Goal: Task Accomplishment & Management: Complete application form

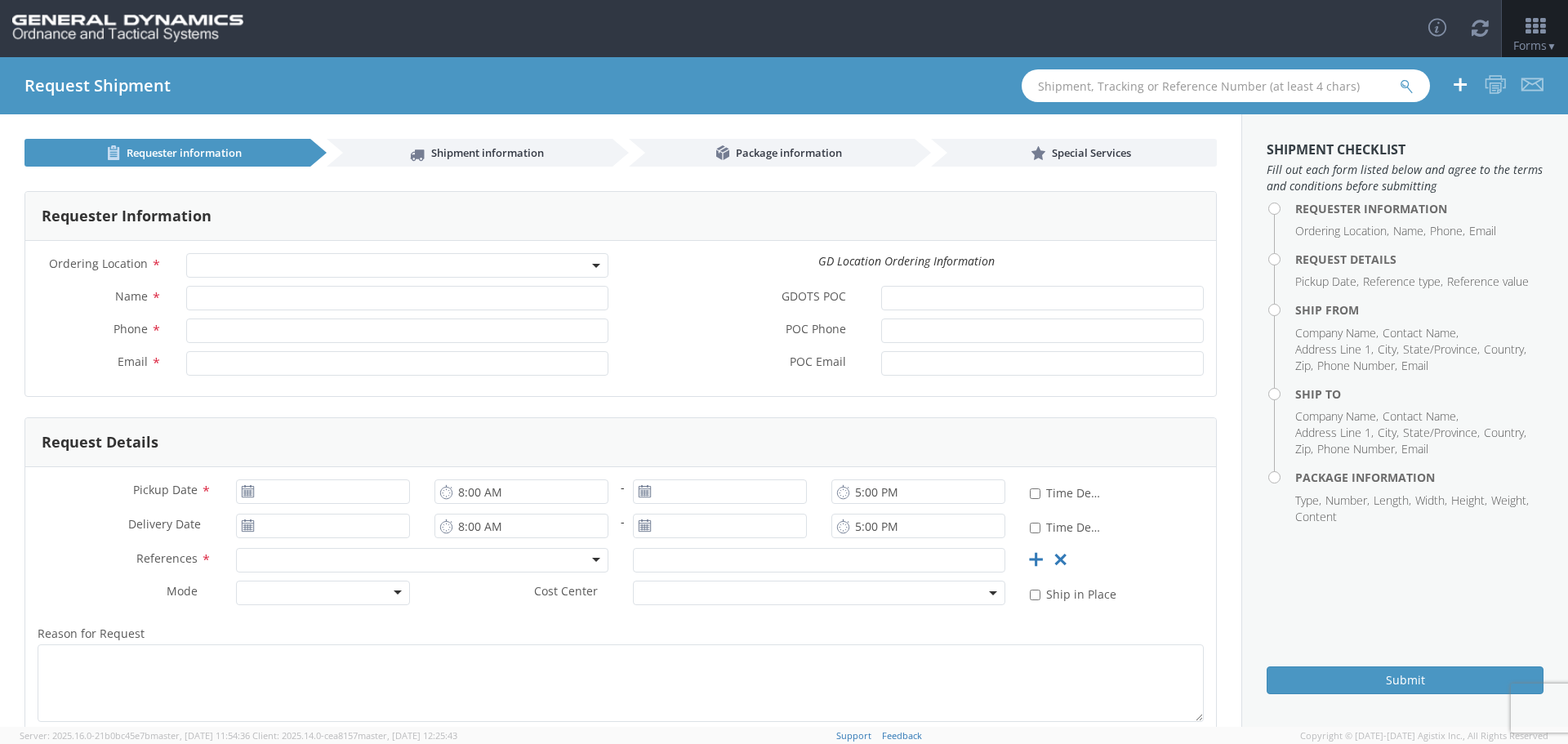
select select
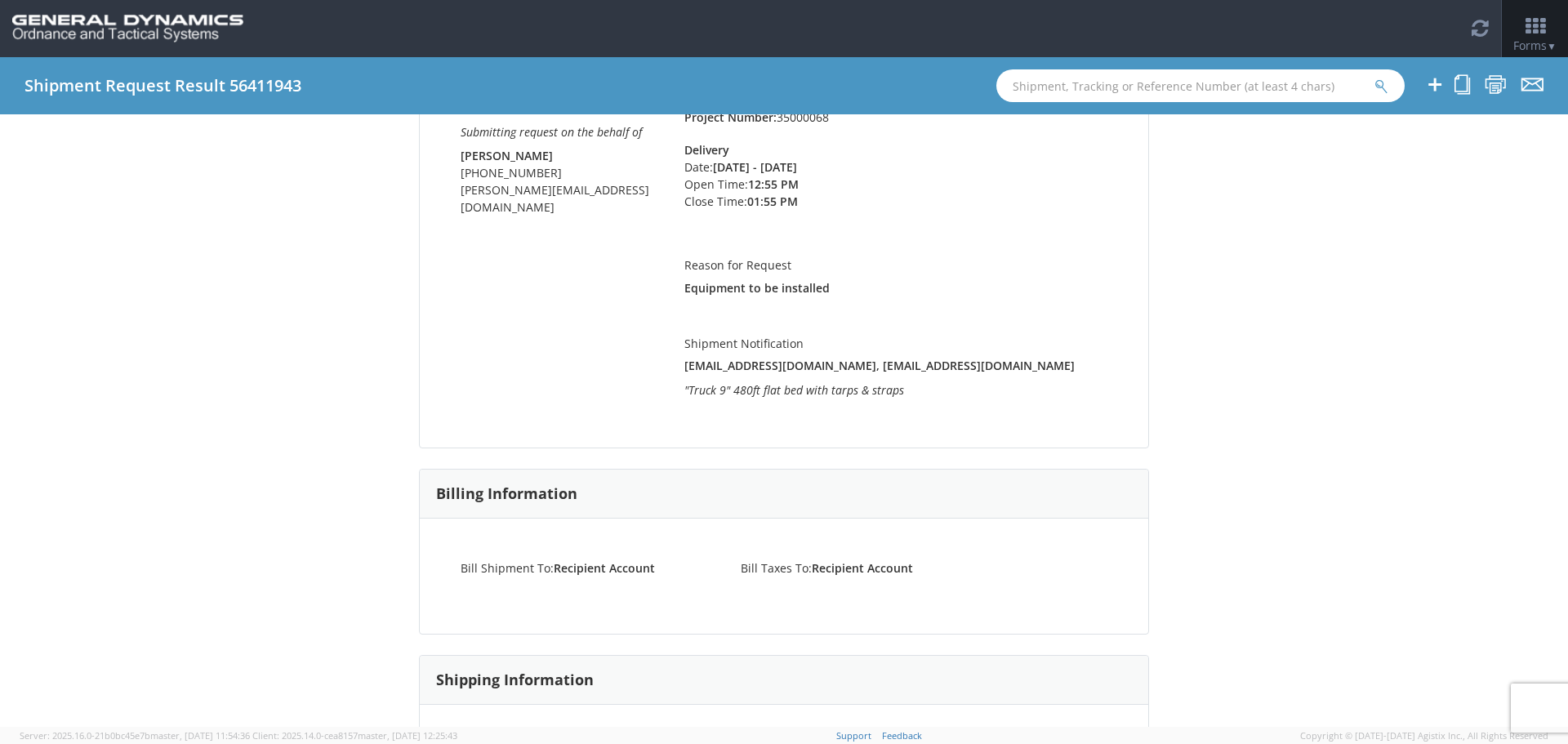
scroll to position [409, 0]
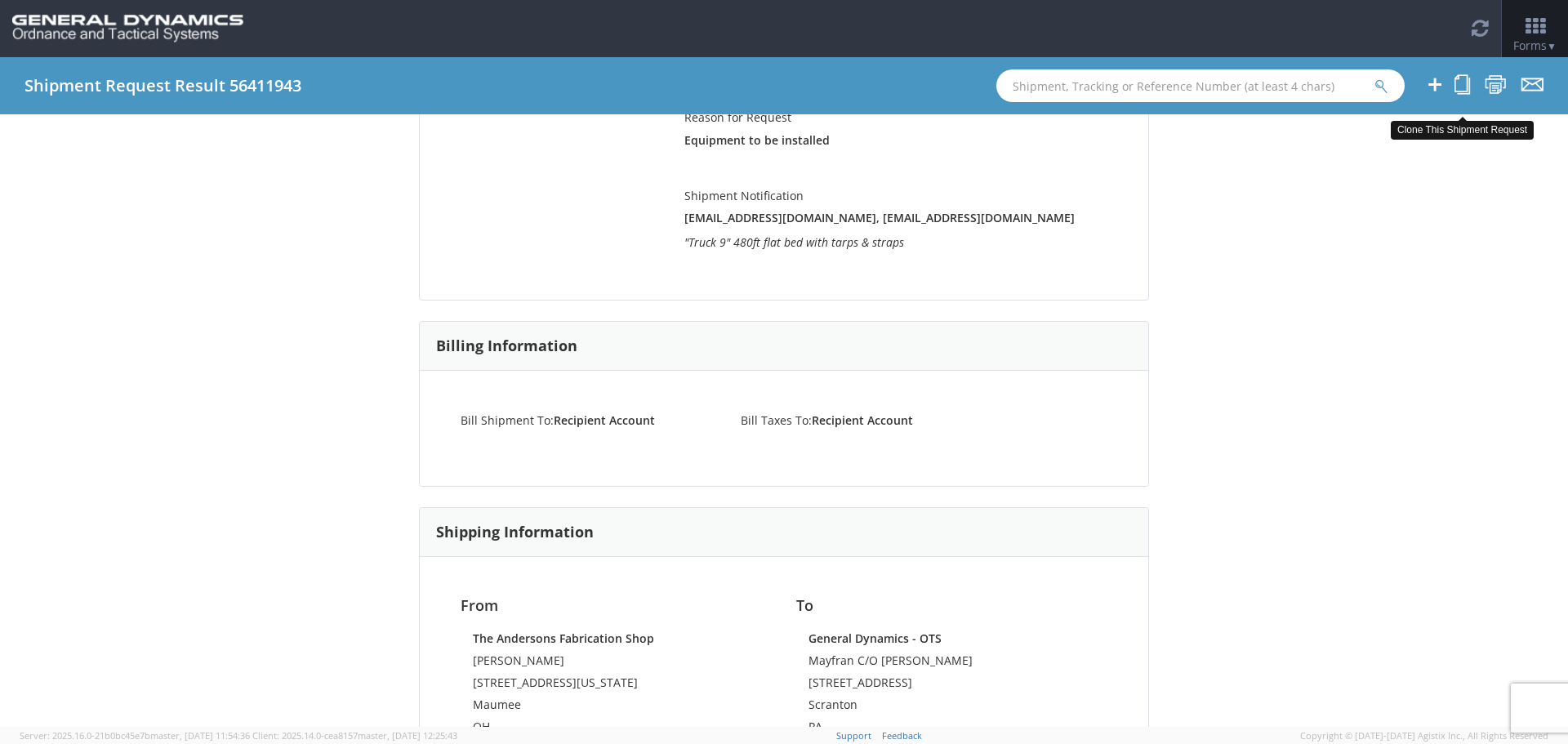
click at [1464, 87] on icon at bounding box center [1462, 84] width 16 height 20
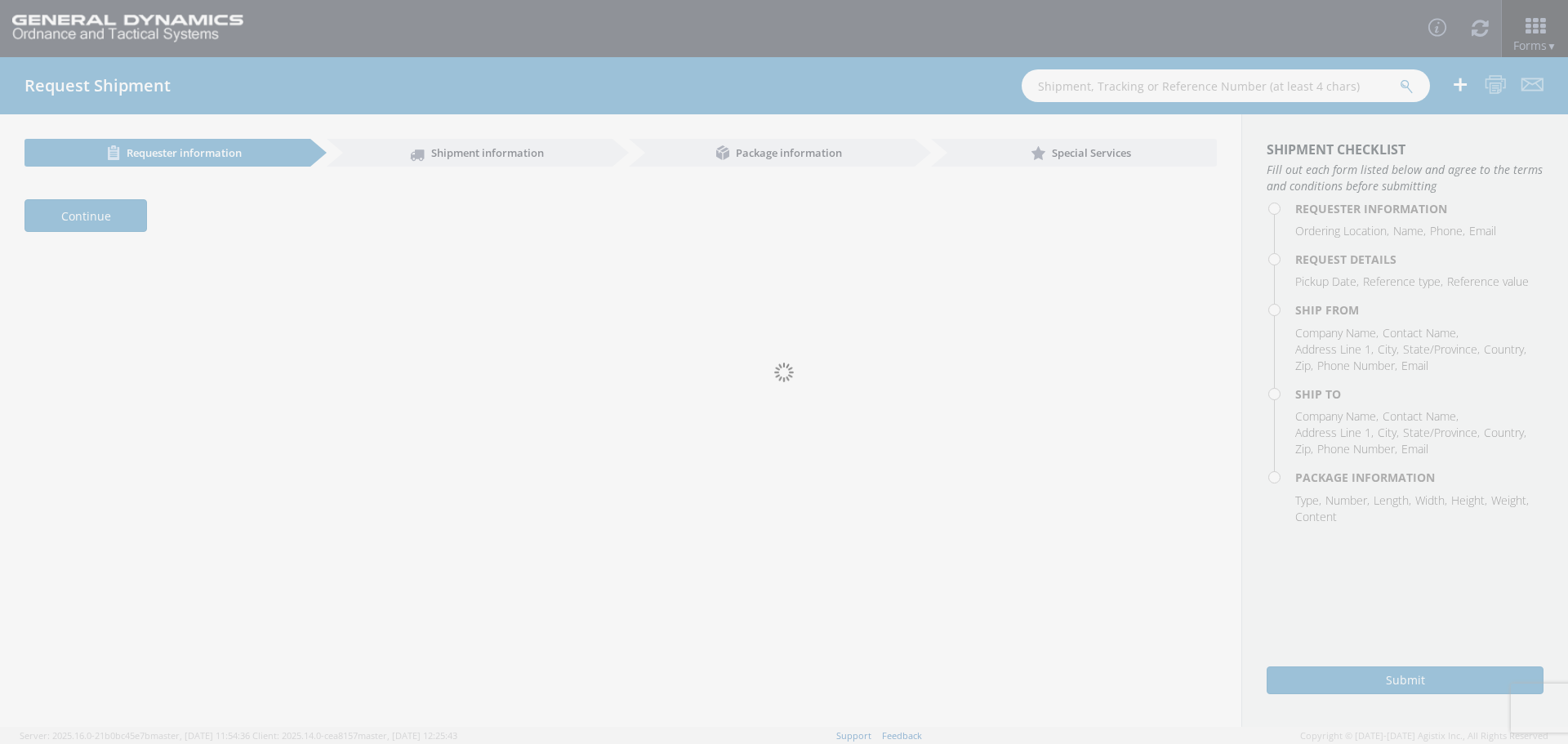
select select "309"
type input "[PERSON_NAME]"
type input "[PHONE_NUMBER]"
type input "[EMAIL_ADDRESS][DOMAIN_NAME]"
type input "[PERSON_NAME]"
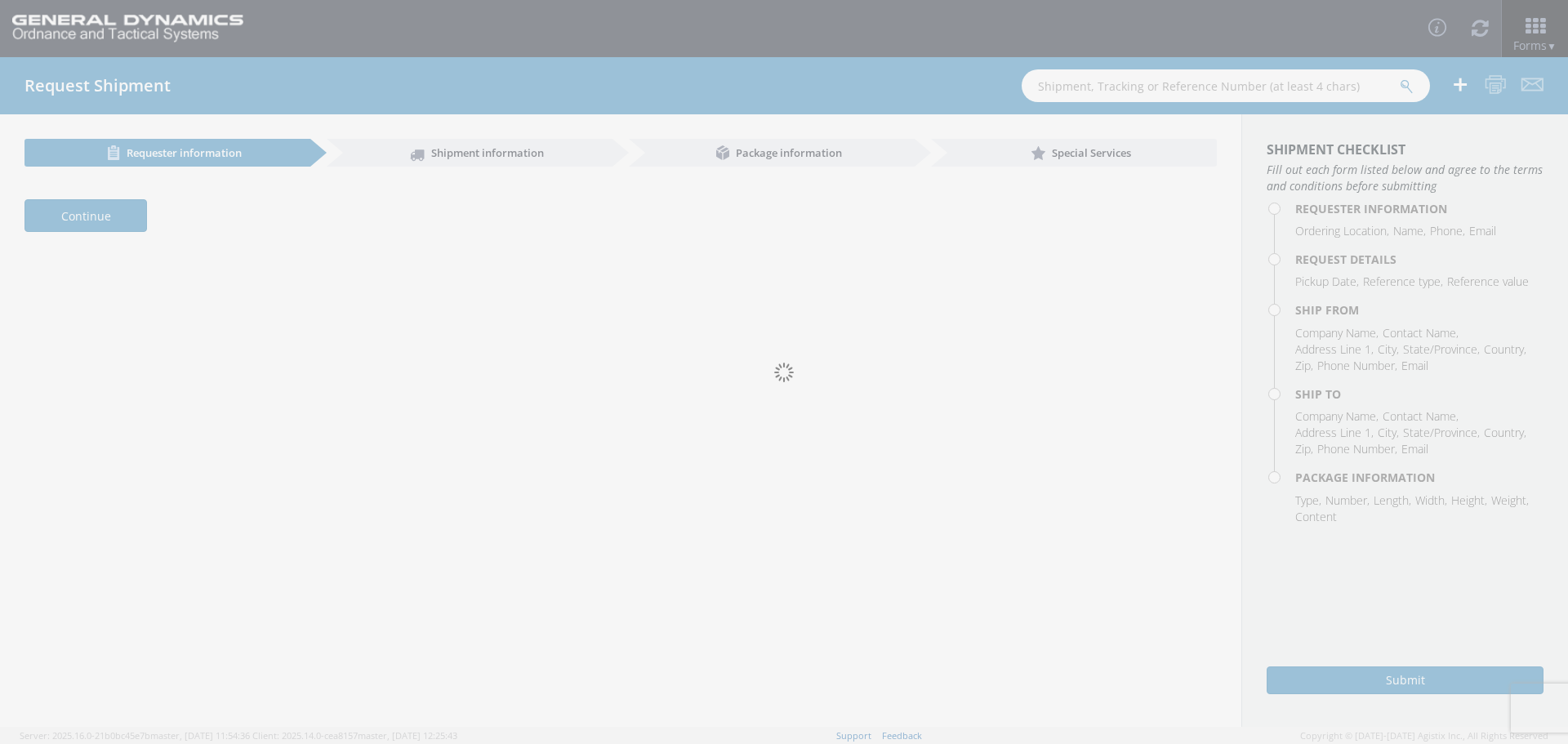
type input "[PHONE_NUMBER]"
type input "[PERSON_NAME][EMAIL_ADDRESS][DOMAIN_NAME]"
type input "[DATE]"
type input "10:00 AM"
type input "[DATE]"
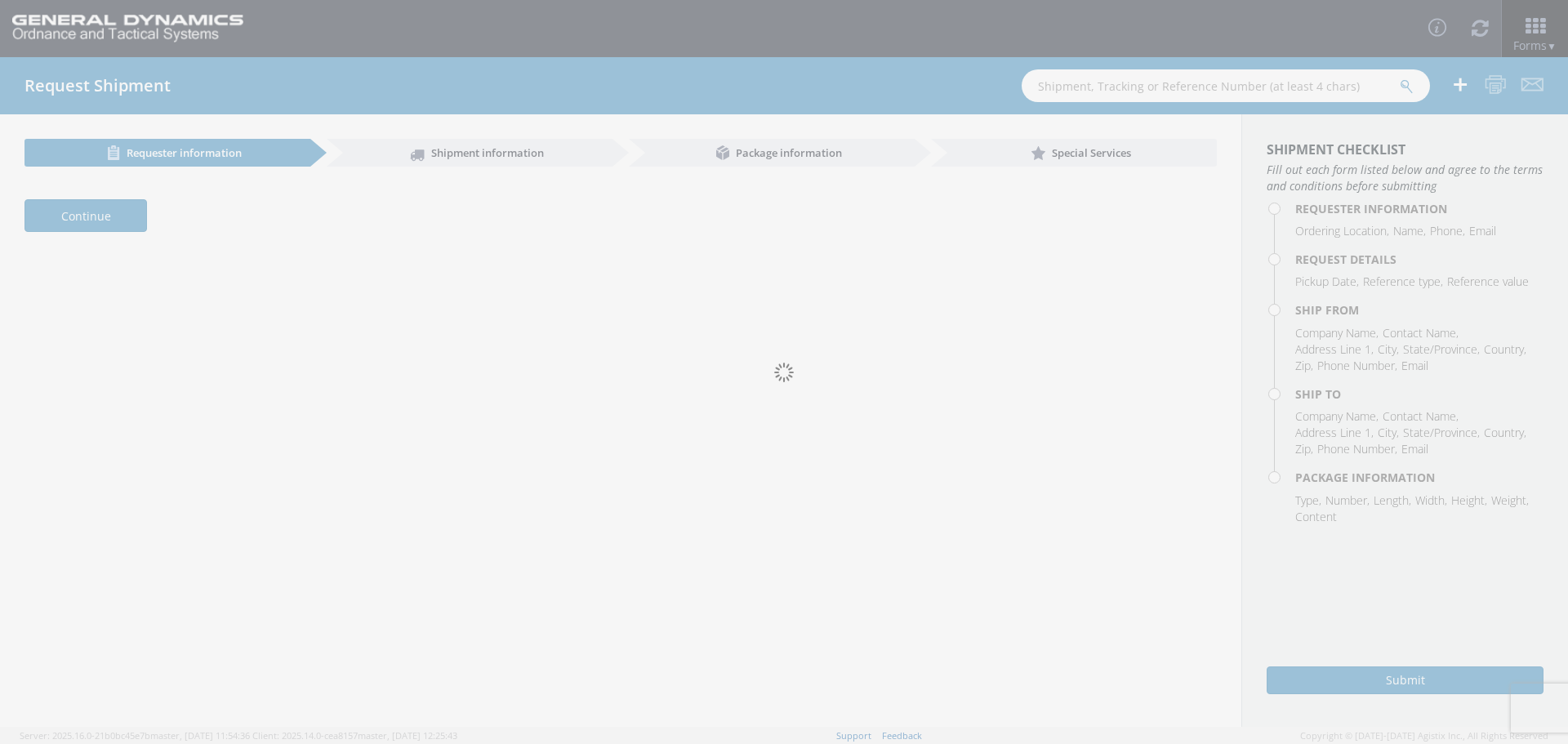
type input "11:00 AM"
type input "[DATE]"
type input "12:00 PM"
type input "[DATE]"
type input "1:00 PM"
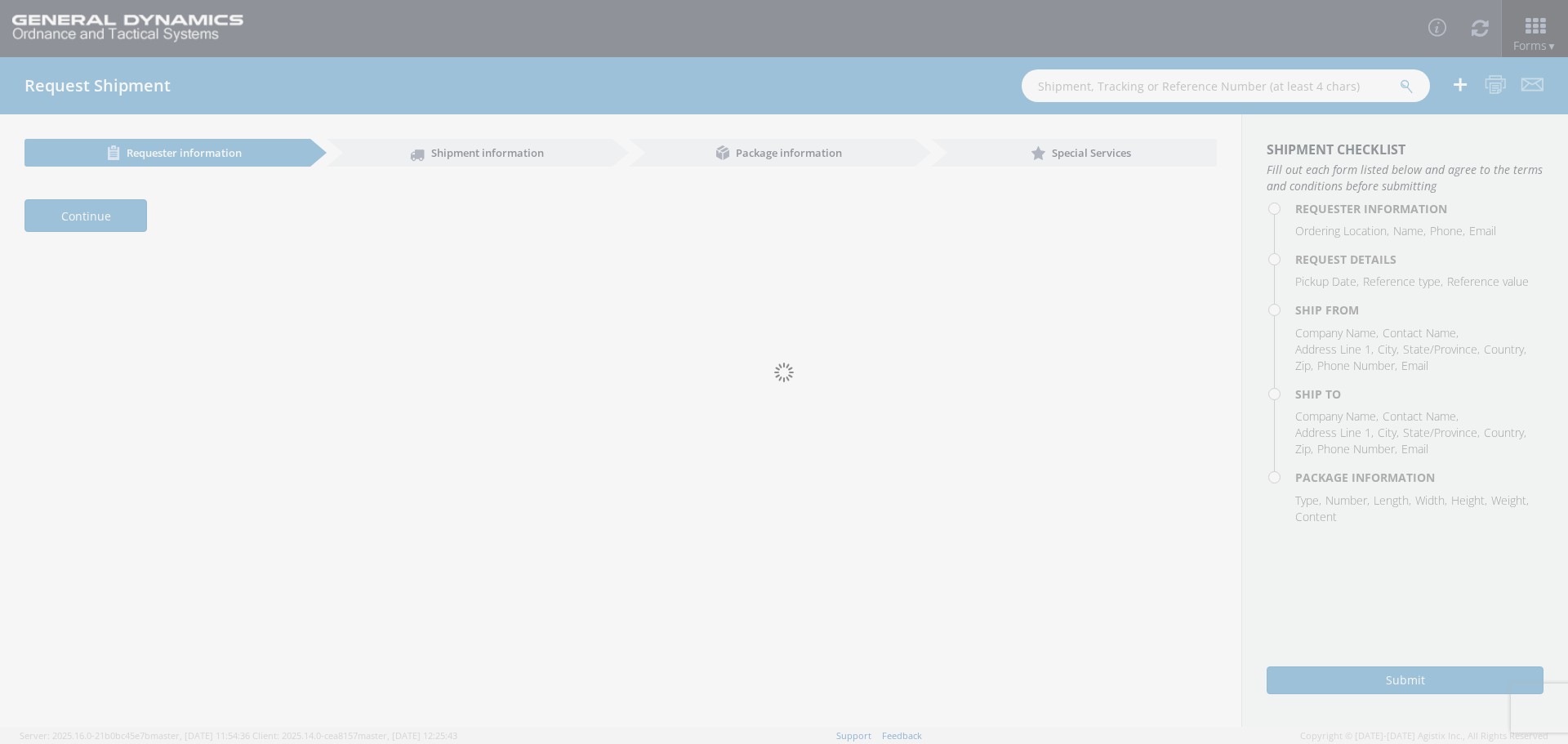
type input "90422"
type textarea "Equipment to be installed"
type textarea ""Truck 9" 480ft flat bed with tarps & straps"
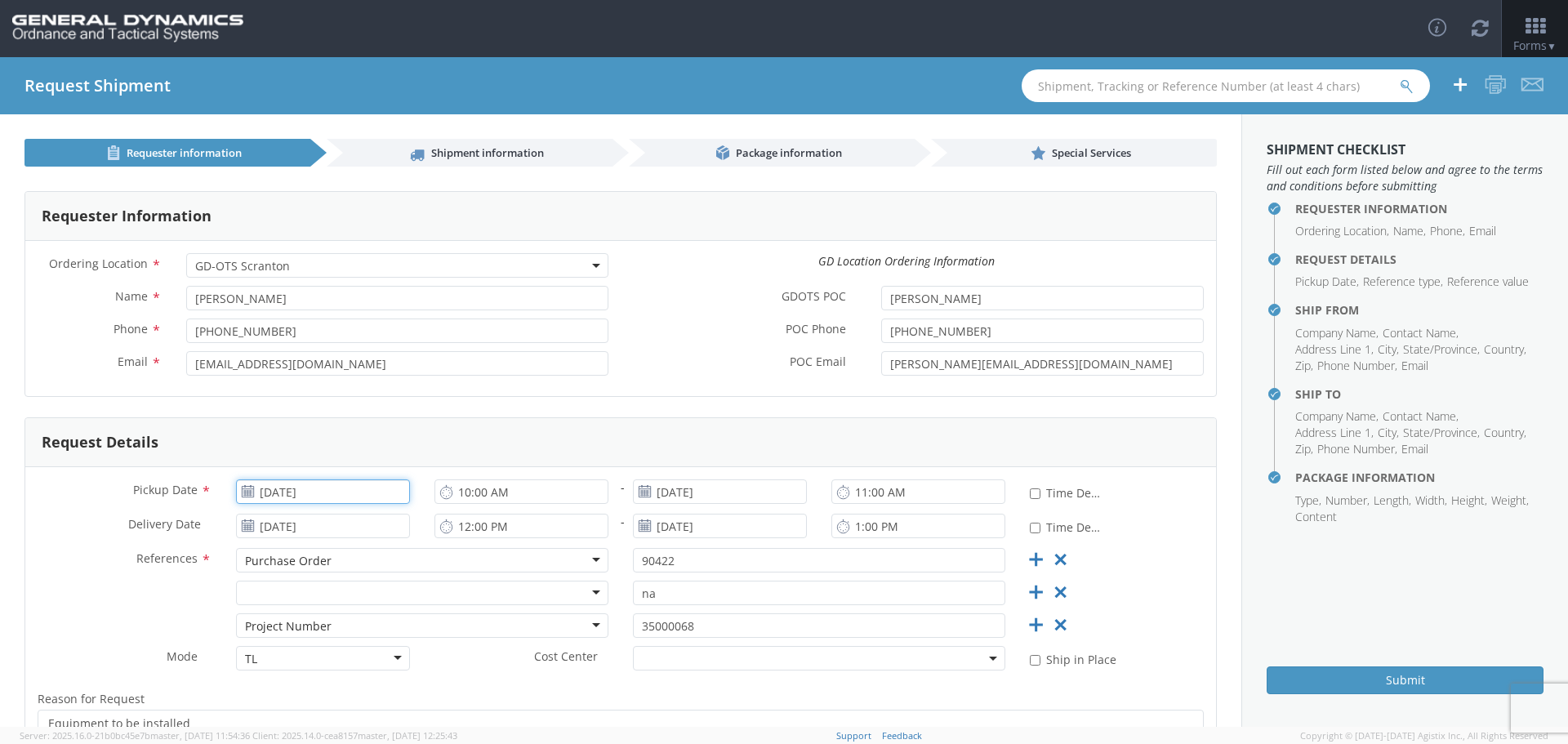
click at [345, 493] on input "[DATE]" at bounding box center [323, 491] width 174 height 25
click at [316, 407] on td "19" at bounding box center [317, 412] width 28 height 25
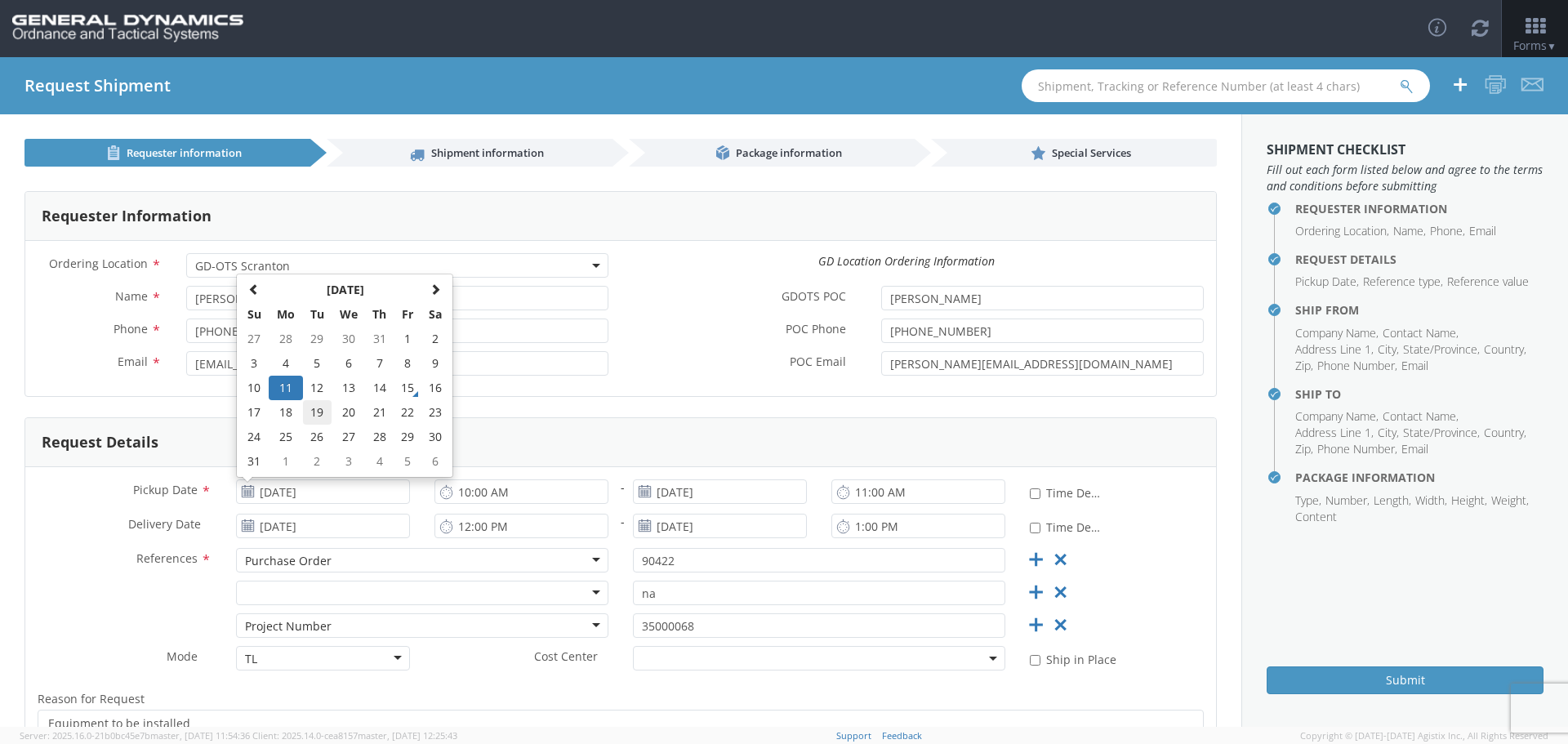
type input "[DATE]"
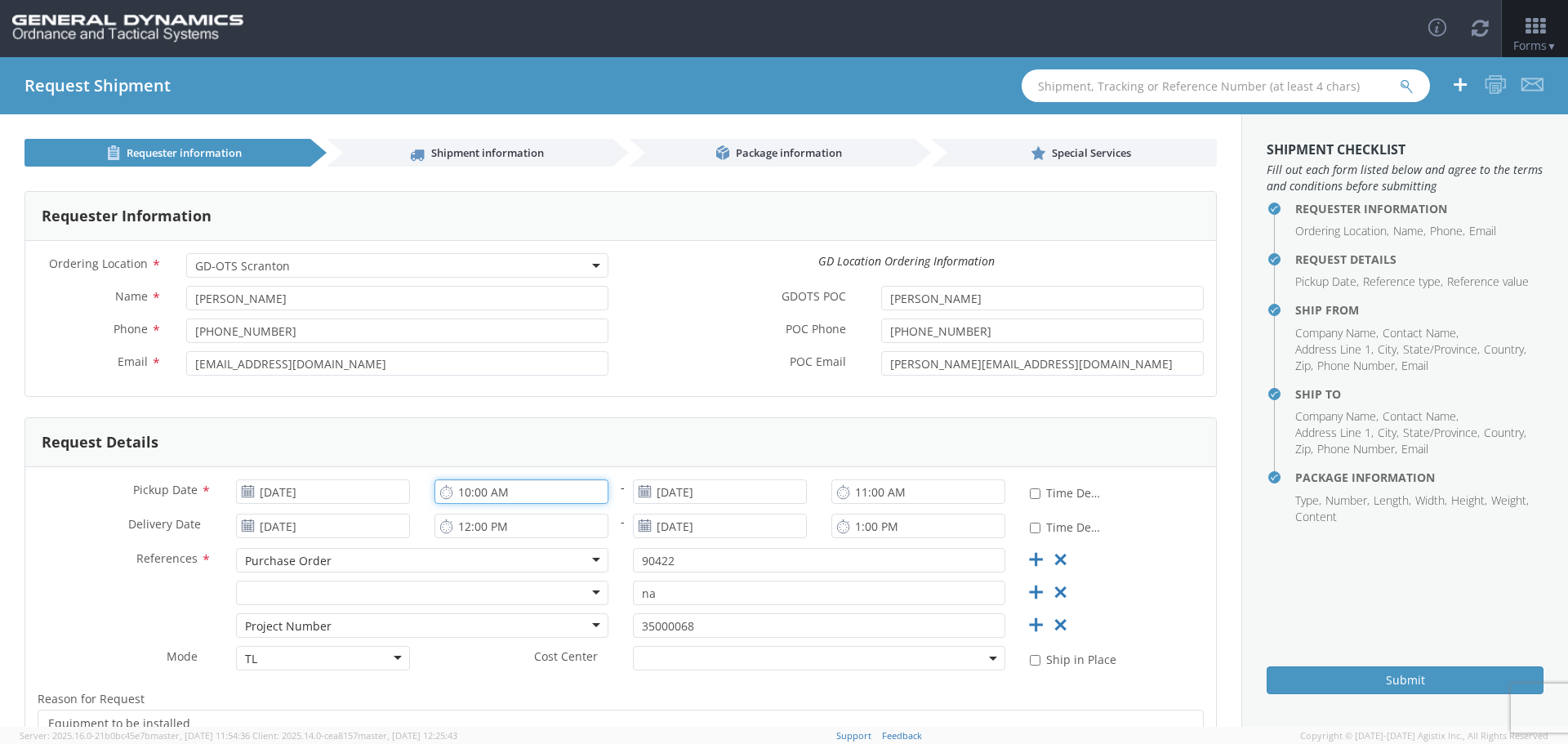
click at [463, 489] on input "10:00 AM" at bounding box center [521, 491] width 174 height 25
type input "7:00 AM"
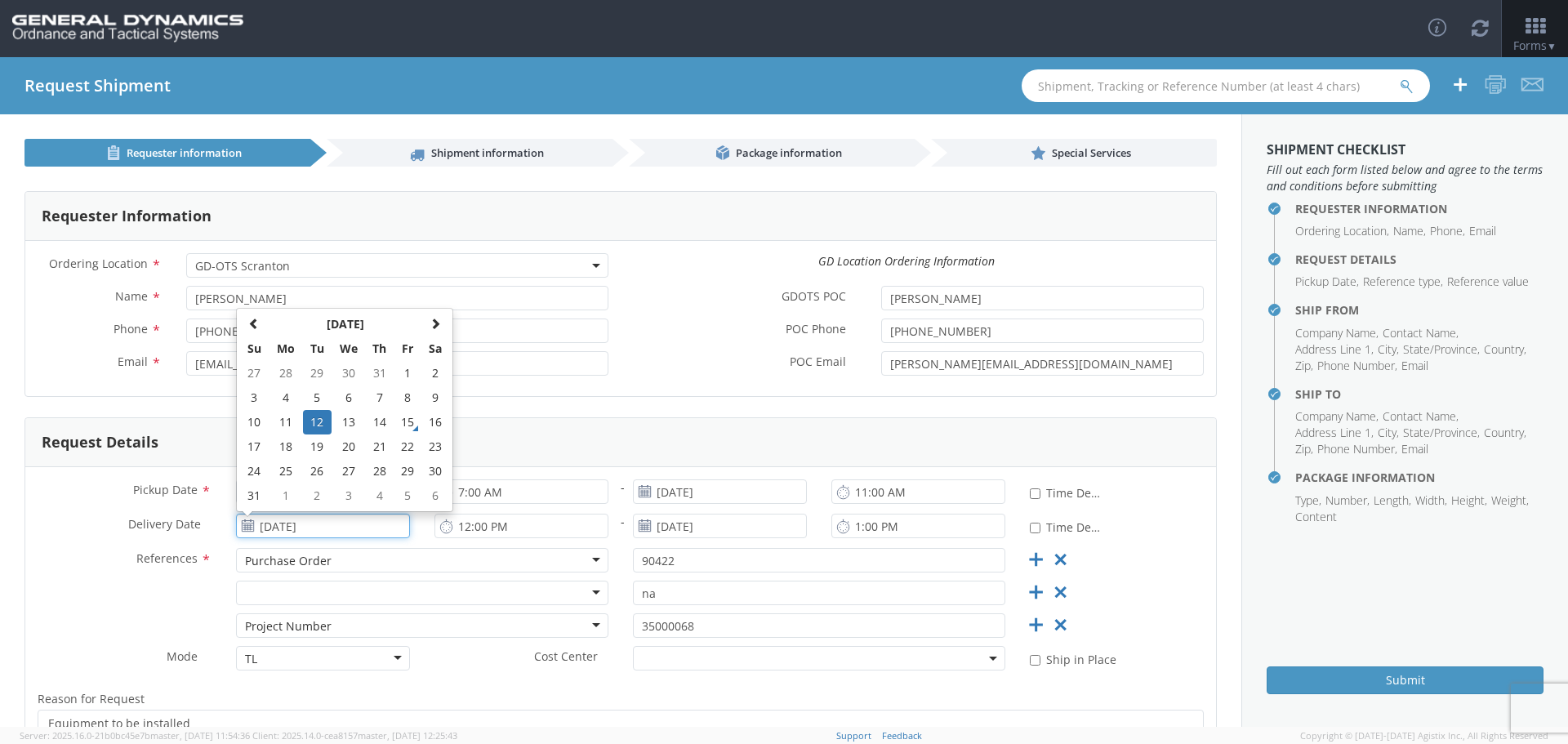
click at [347, 523] on input "[DATE]" at bounding box center [323, 526] width 174 height 25
click at [342, 448] on td "20" at bounding box center [348, 446] width 34 height 25
type input "[DATE]"
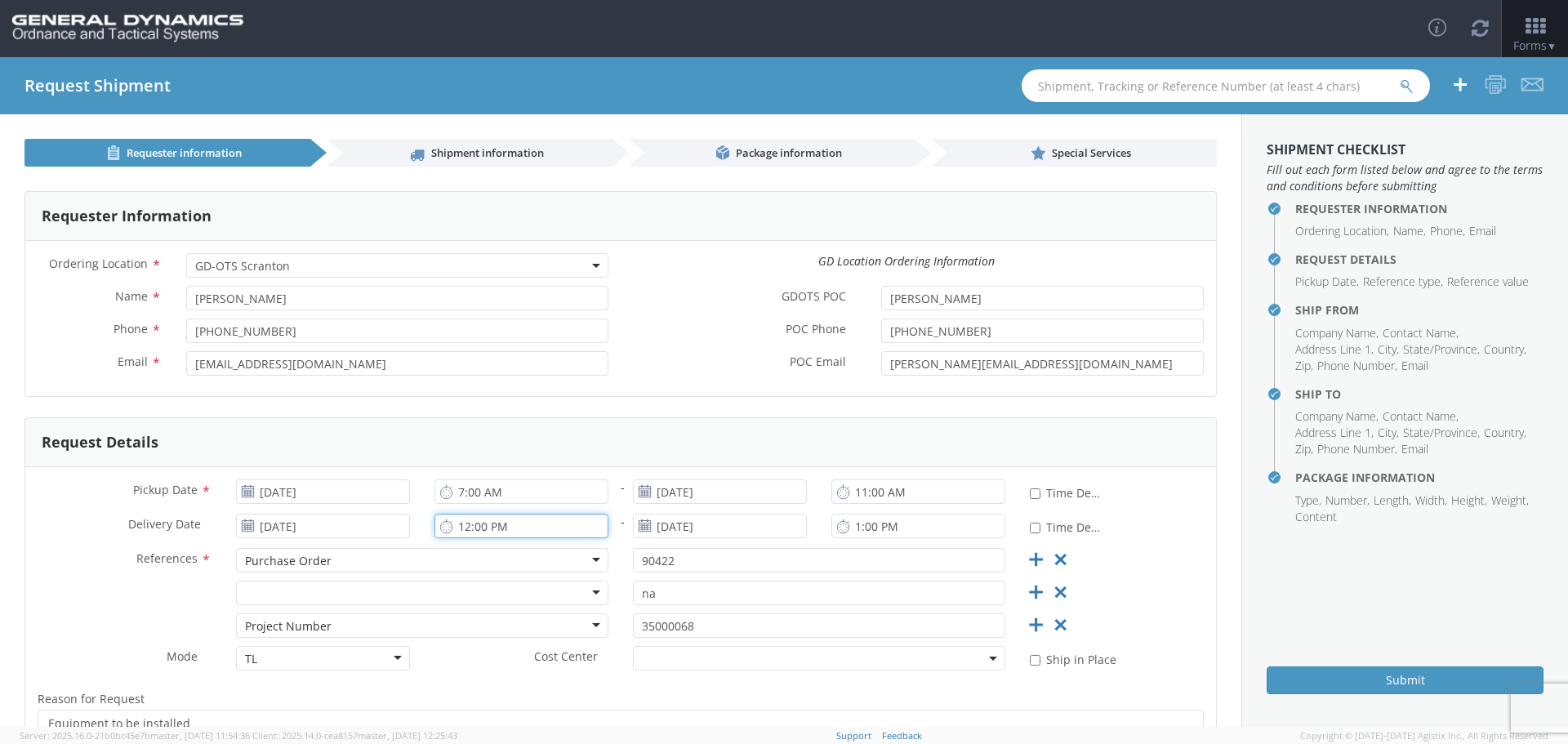
click at [461, 526] on input "12:00 PM" at bounding box center [521, 526] width 174 height 25
click at [847, 525] on input "1:00 PM" at bounding box center [919, 526] width 174 height 25
click at [490, 531] on input "7:00 PM" at bounding box center [521, 526] width 174 height 25
click at [493, 528] on input "7:00 PM" at bounding box center [521, 526] width 174 height 25
type input "7:00 AM"
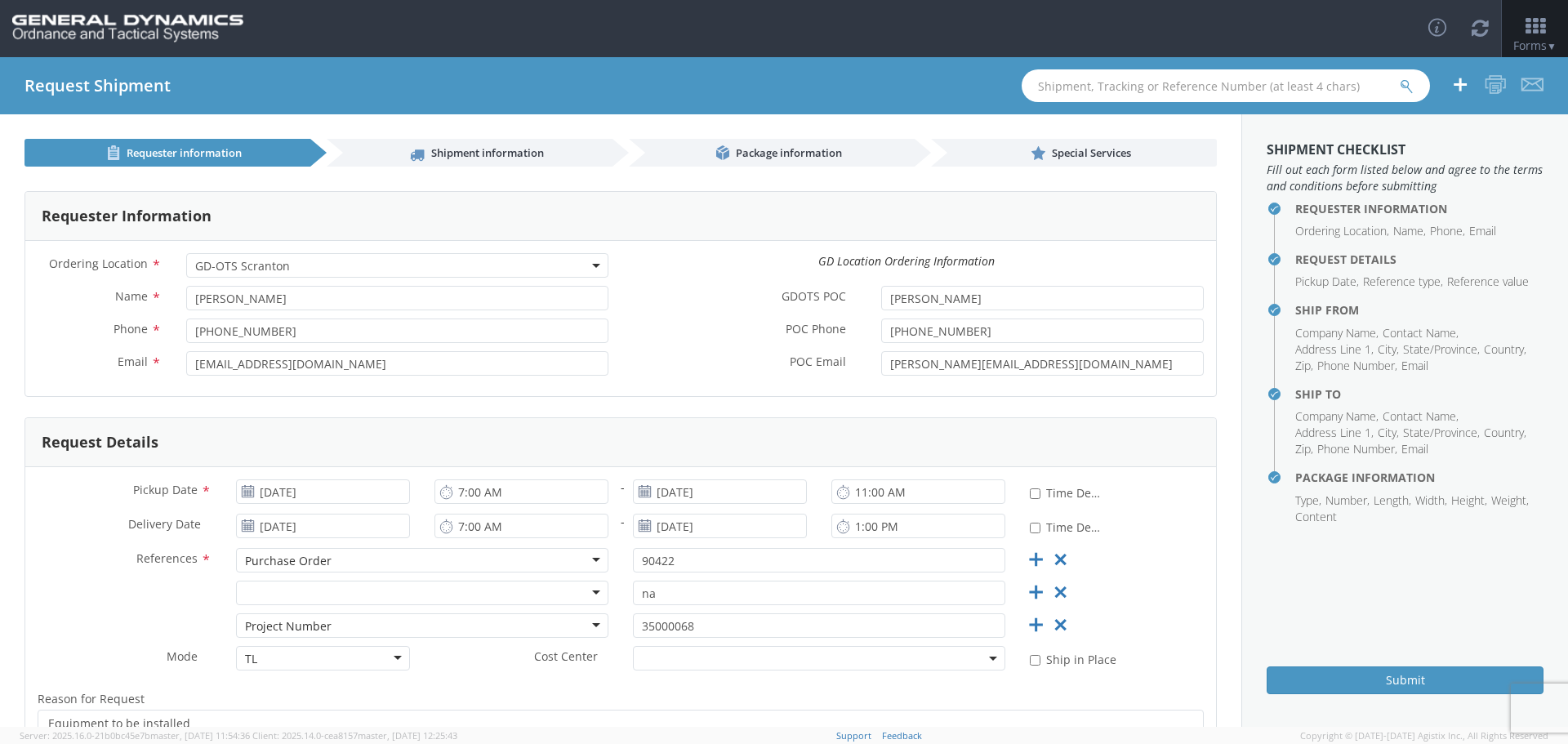
click at [629, 465] on div "Request Details" at bounding box center [621, 442] width 1191 height 49
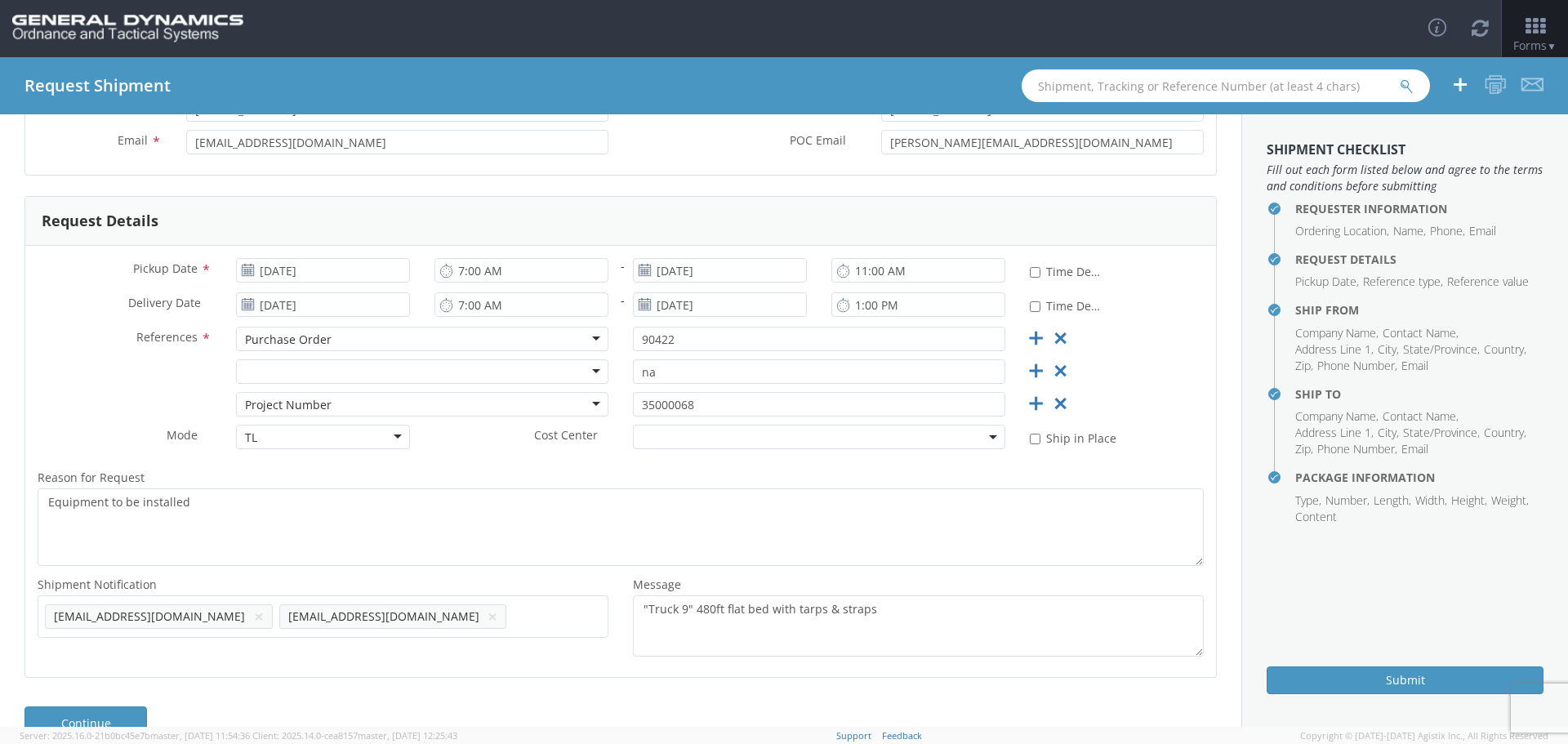
scroll to position [245, 0]
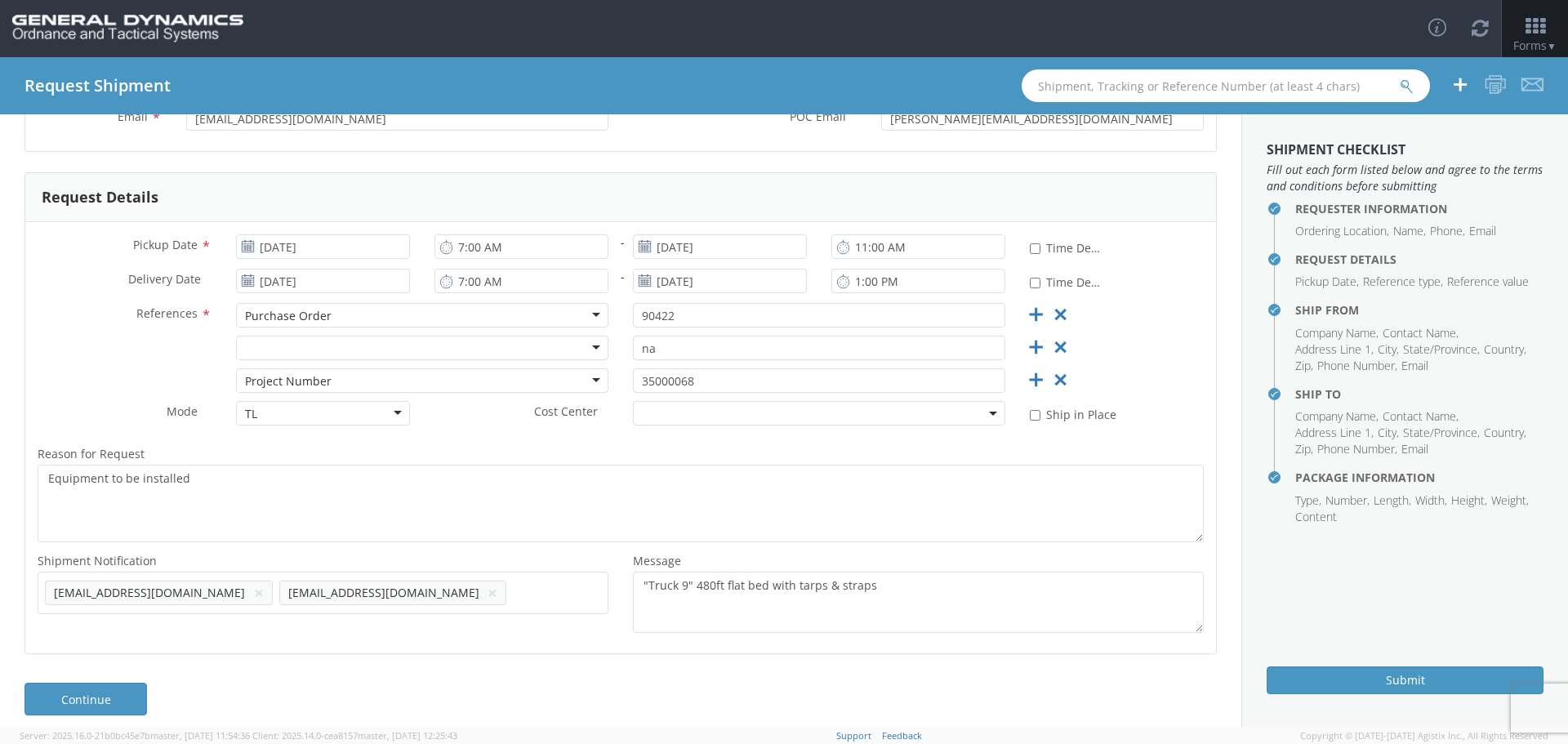
click at [446, 595] on span "Add email addresses separated by comma" at bounding box center [322, 591] width 556 height 16
type input "k"
click at [463, 601] on ul "shippingscranton@gd-ots.com × cporemsky@mayfran.com ×" at bounding box center [322, 593] width 556 height 27
paste input "[EMAIL_ADDRESS][DOMAIN_NAME]"
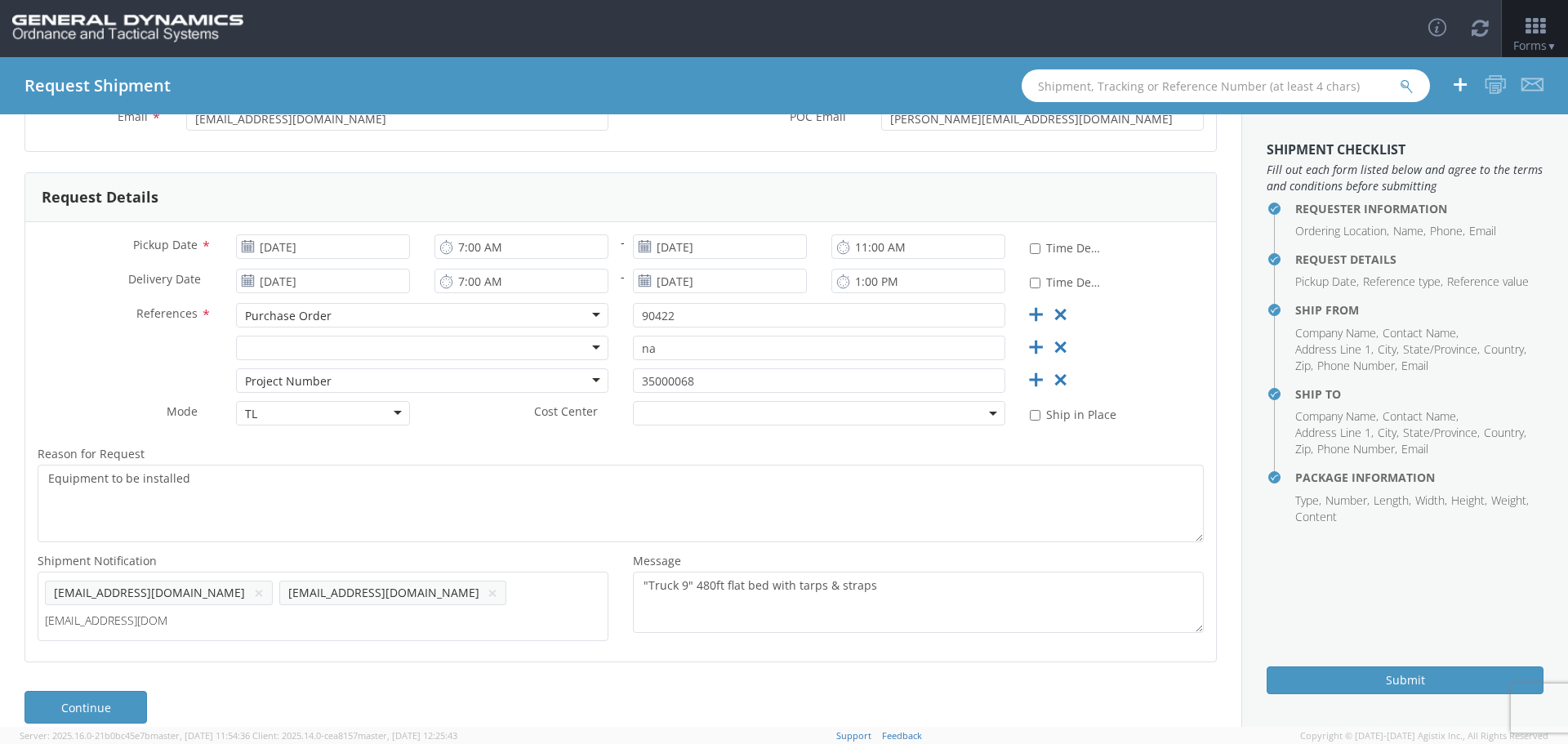
type input "[EMAIL_ADDRESS][DOMAIN_NAME]"
click at [413, 628] on ul "shippingscranton@gd-ots.com × cporemsky@mayfran.com × kalexeff@mayfran.com ×" at bounding box center [322, 607] width 556 height 56
paste input "[PERSON_NAME][EMAIL_ADDRESS][DOMAIN_NAME]"
type input "[PERSON_NAME][EMAIL_ADDRESS][DOMAIN_NAME]"
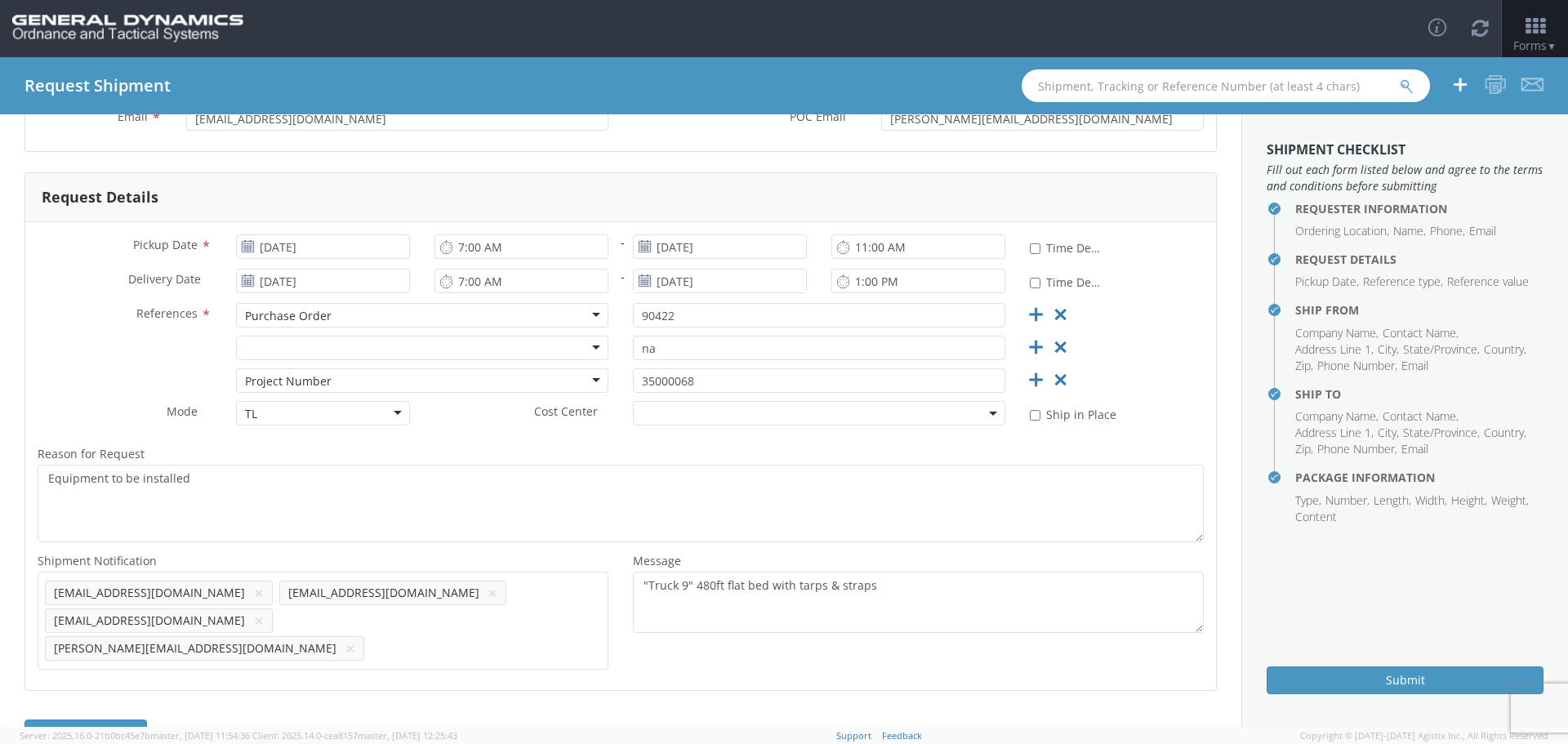
click at [285, 623] on ul "shippingscranton@gd-ots.com × cporemsky@mayfran.com × kalexeff@mayfran.com × ka…" at bounding box center [322, 620] width 556 height 83
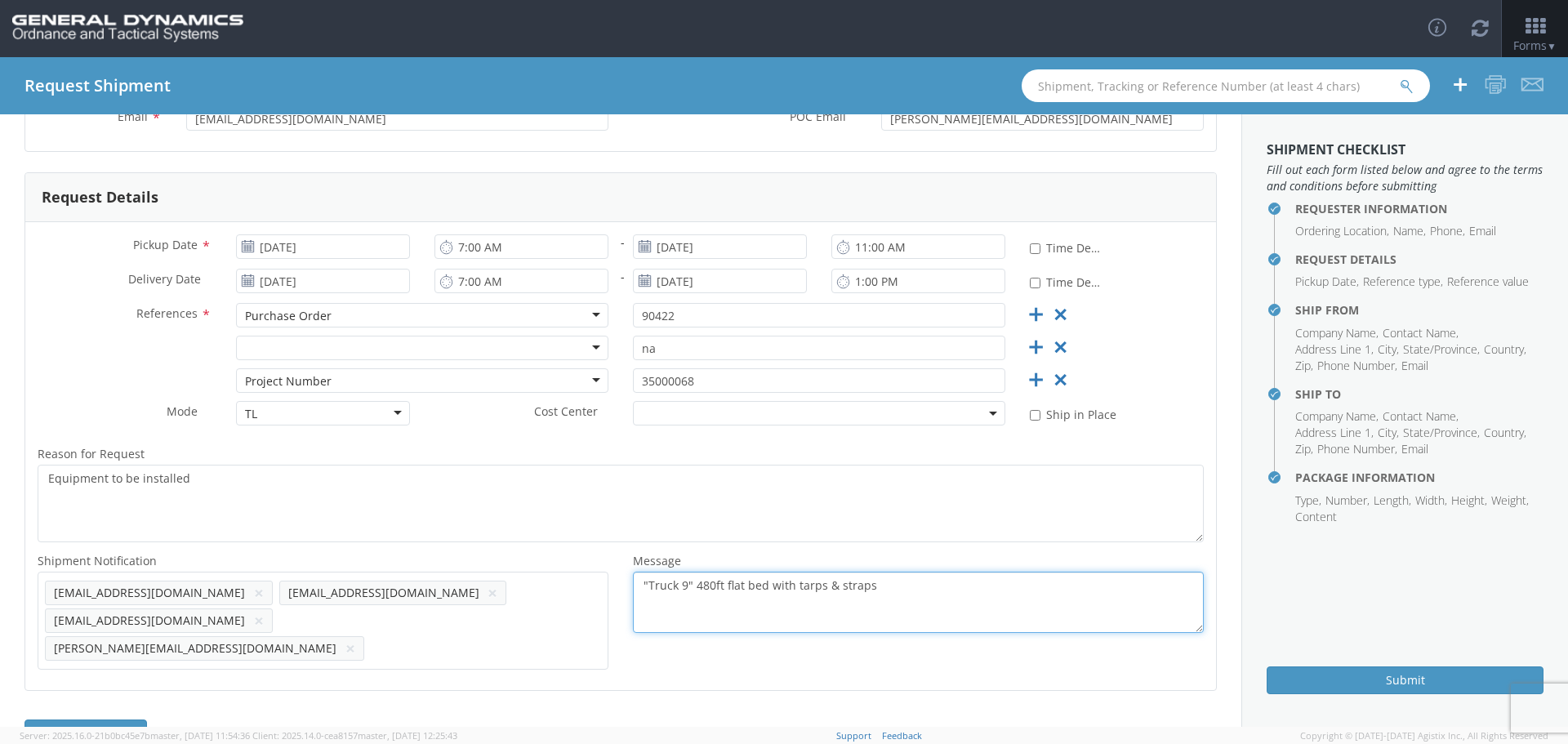
click at [677, 583] on textarea ""Truck 9" 480ft flat bed with tarps & straps" at bounding box center [918, 602] width 571 height 61
type textarea ""Truck 16" 480ft flat bed with tarps & straps"
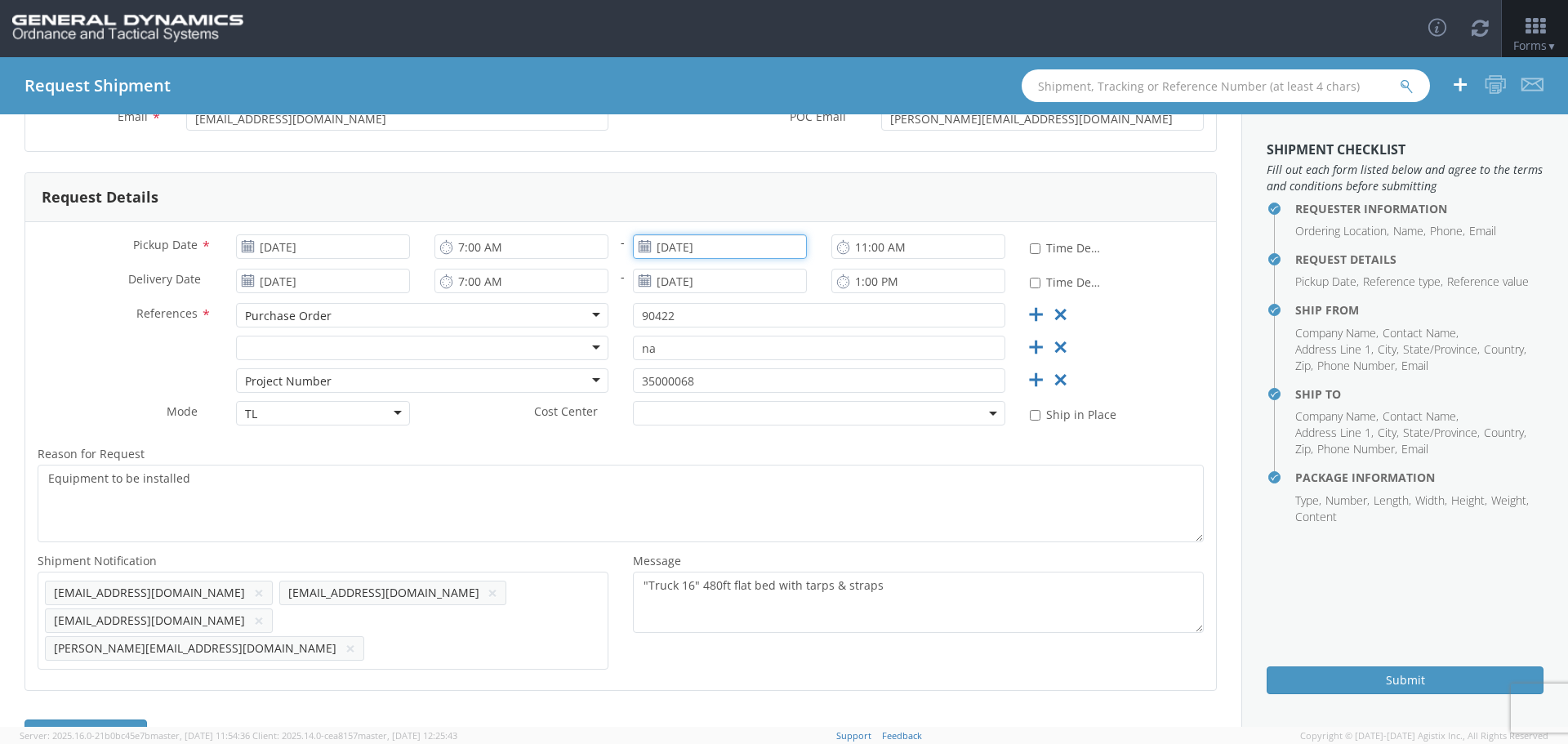
click at [674, 249] on input "[DATE]" at bounding box center [720, 246] width 174 height 25
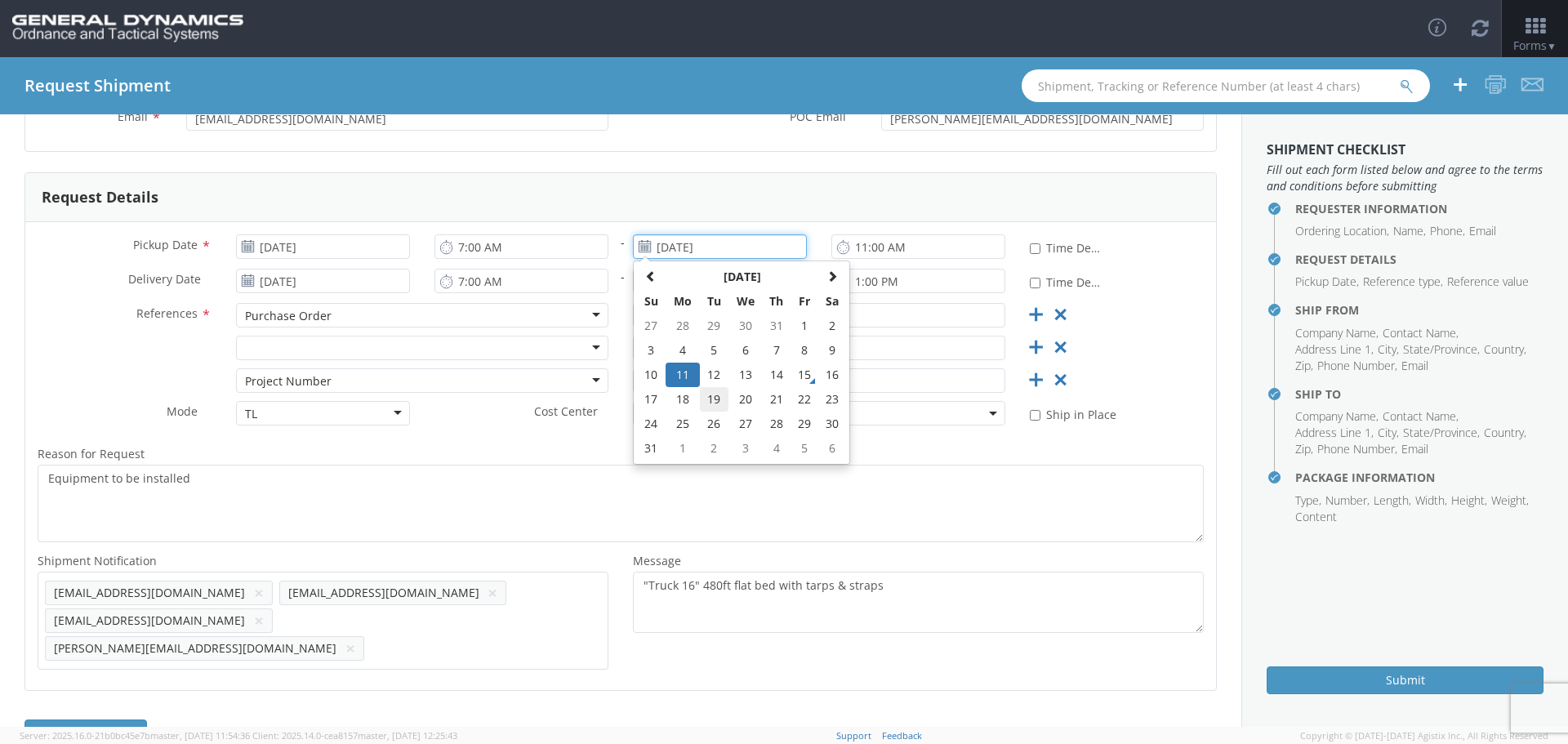
click at [708, 396] on td "19" at bounding box center [713, 399] width 28 height 25
type input "[DATE]"
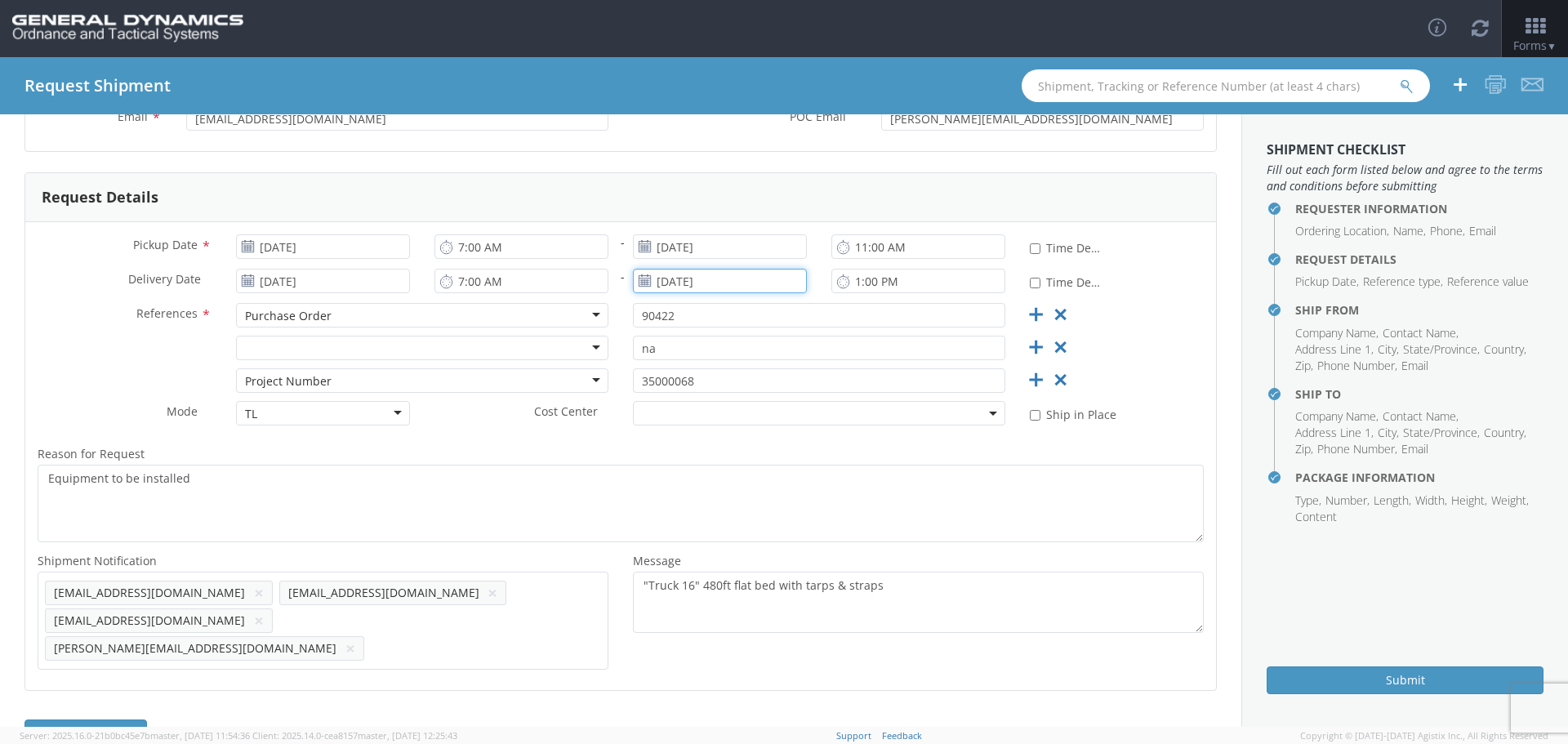
click at [687, 278] on input "[DATE]" at bounding box center [720, 280] width 174 height 25
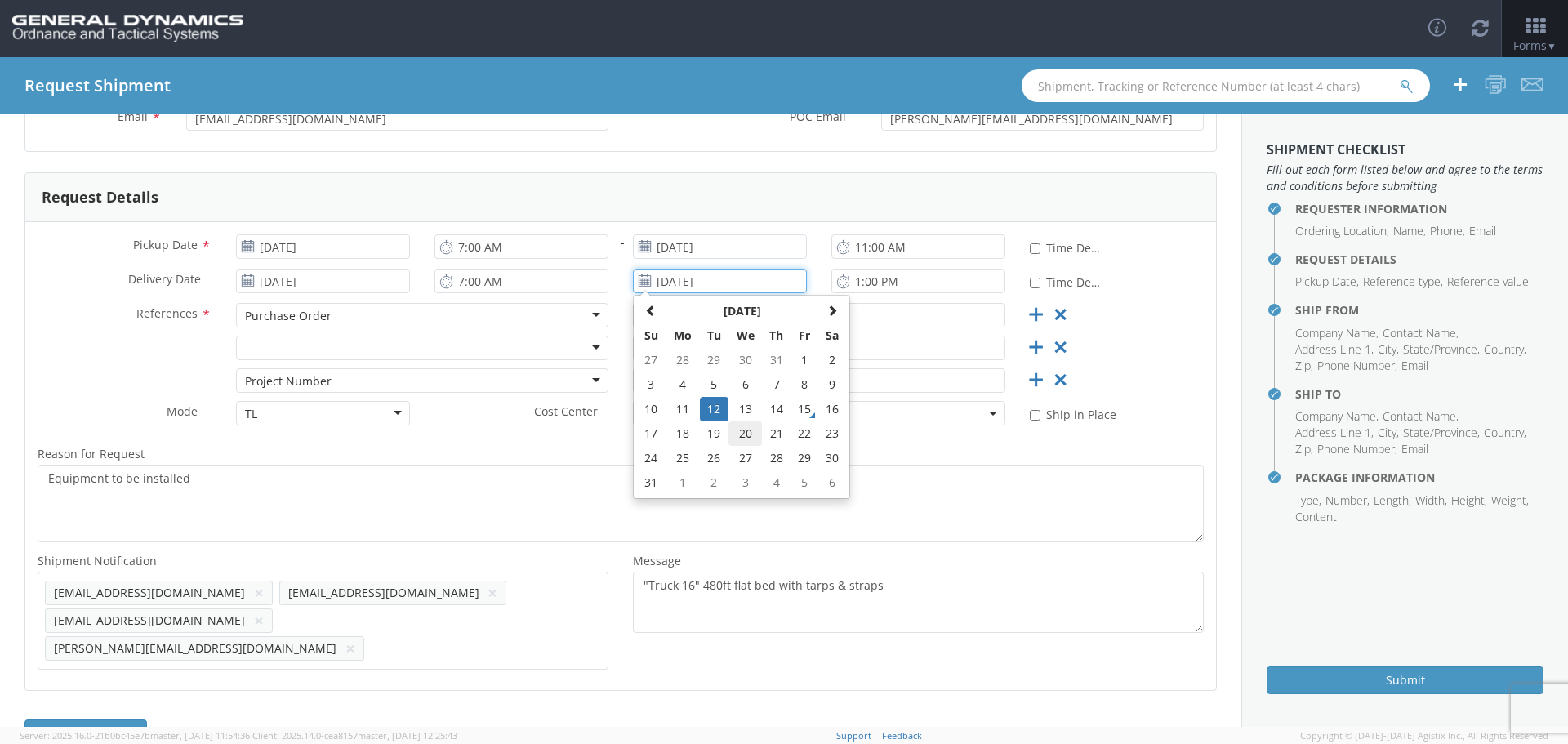
click at [740, 431] on td "20" at bounding box center [745, 433] width 34 height 25
type input "[DATE]"
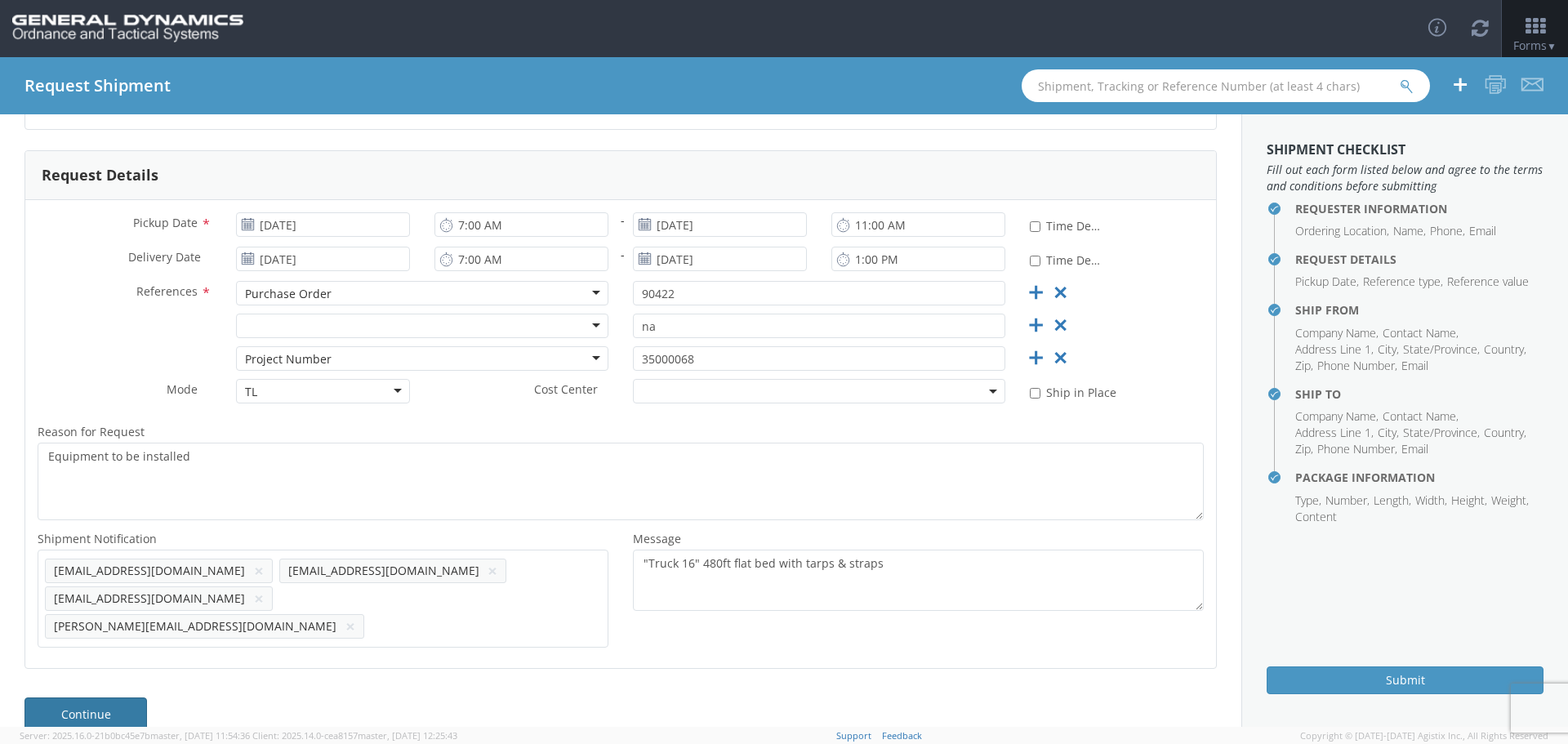
click at [78, 697] on link "Continue" at bounding box center [86, 714] width 123 height 33
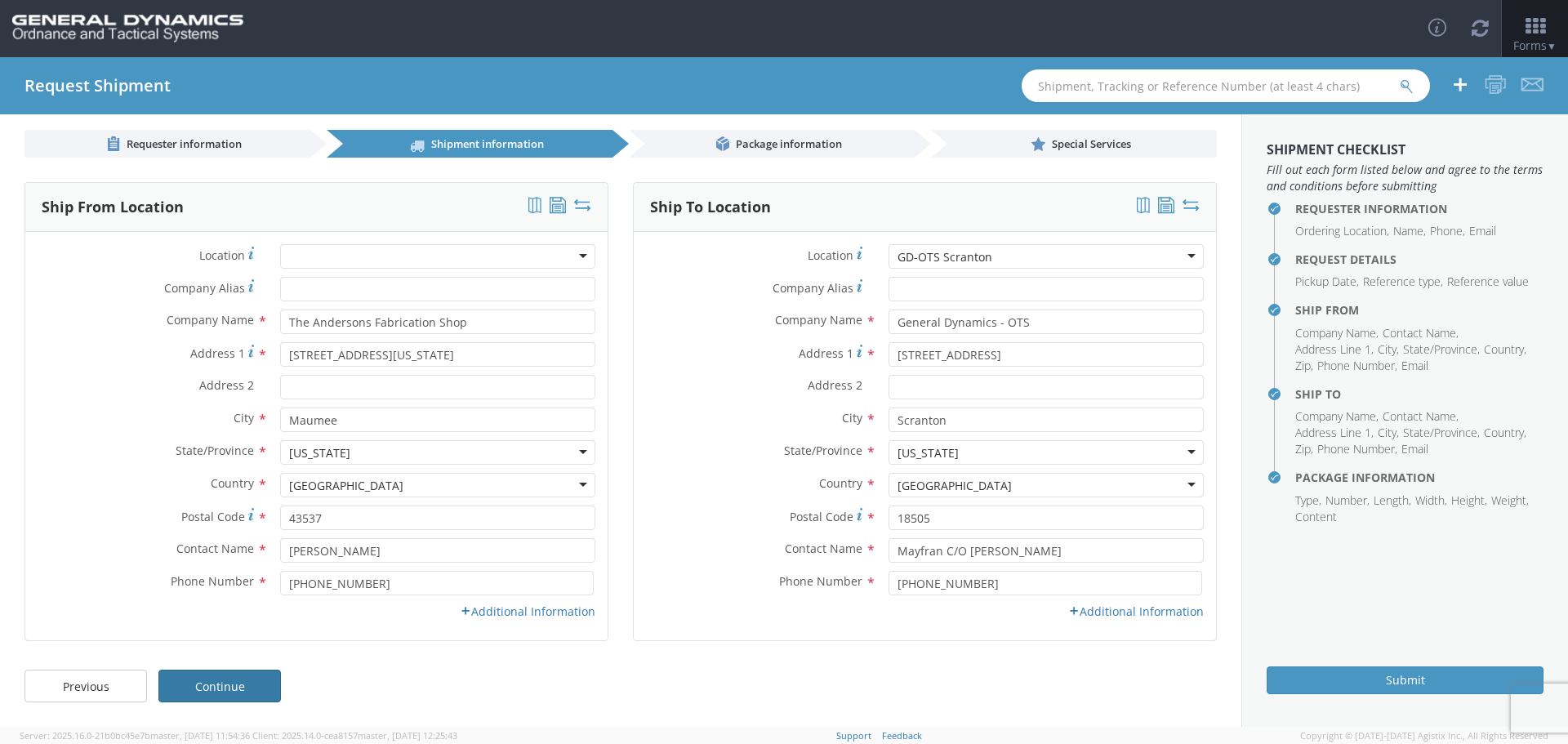
scroll to position [9, 0]
click at [209, 683] on link "Continue" at bounding box center [220, 686] width 123 height 33
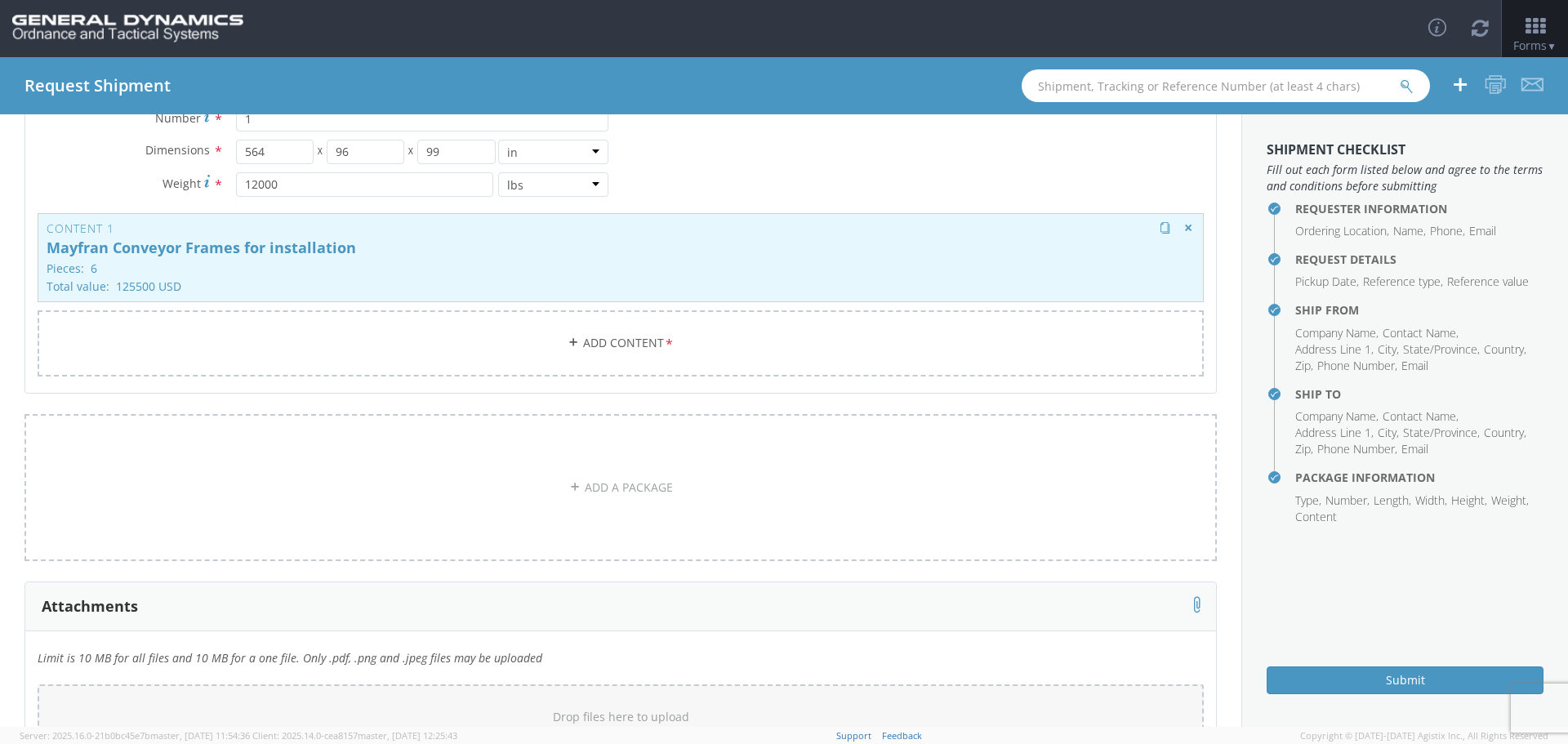
scroll to position [185, 0]
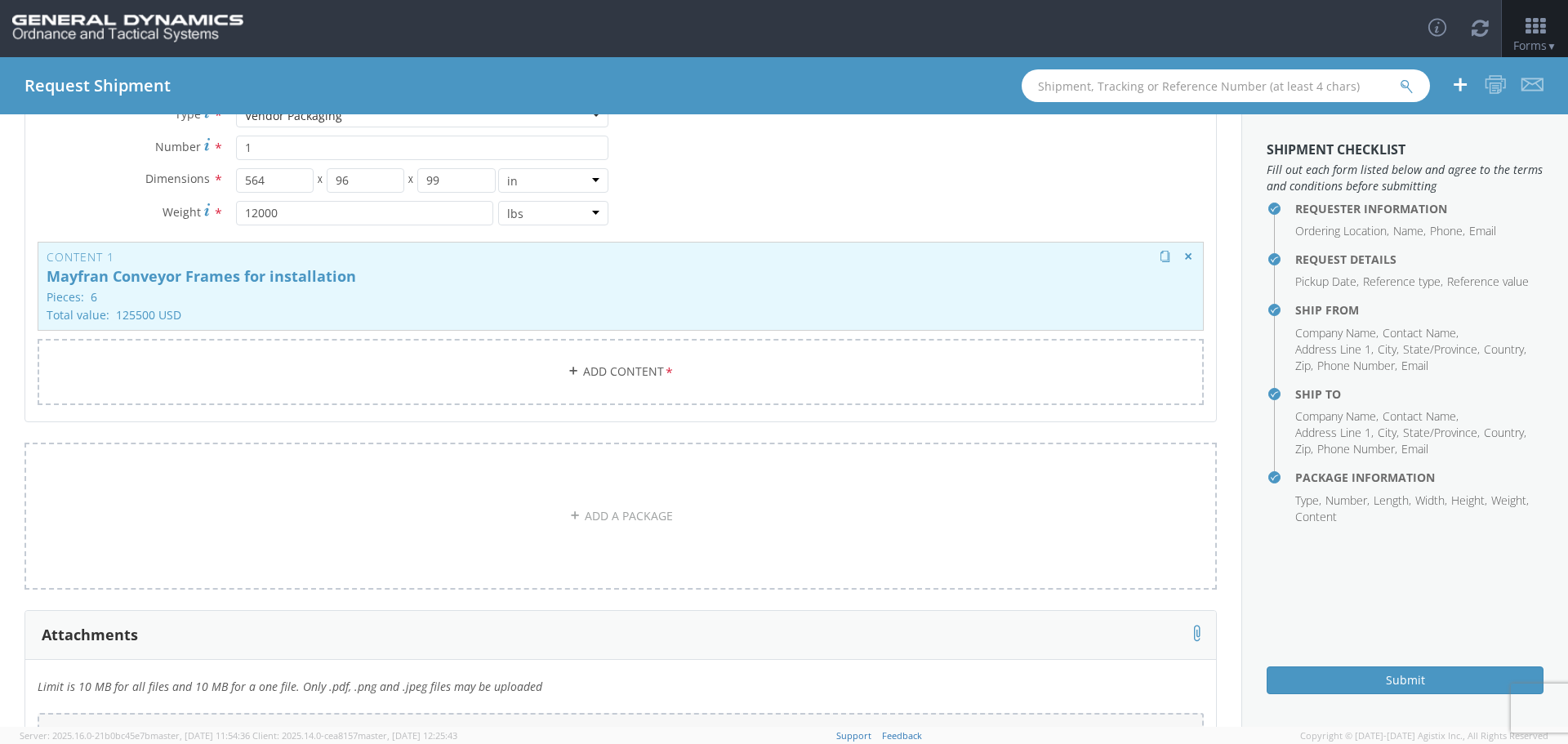
click at [292, 279] on p "Mayfran Conveyor Frames for installation" at bounding box center [620, 277] width 1148 height 16
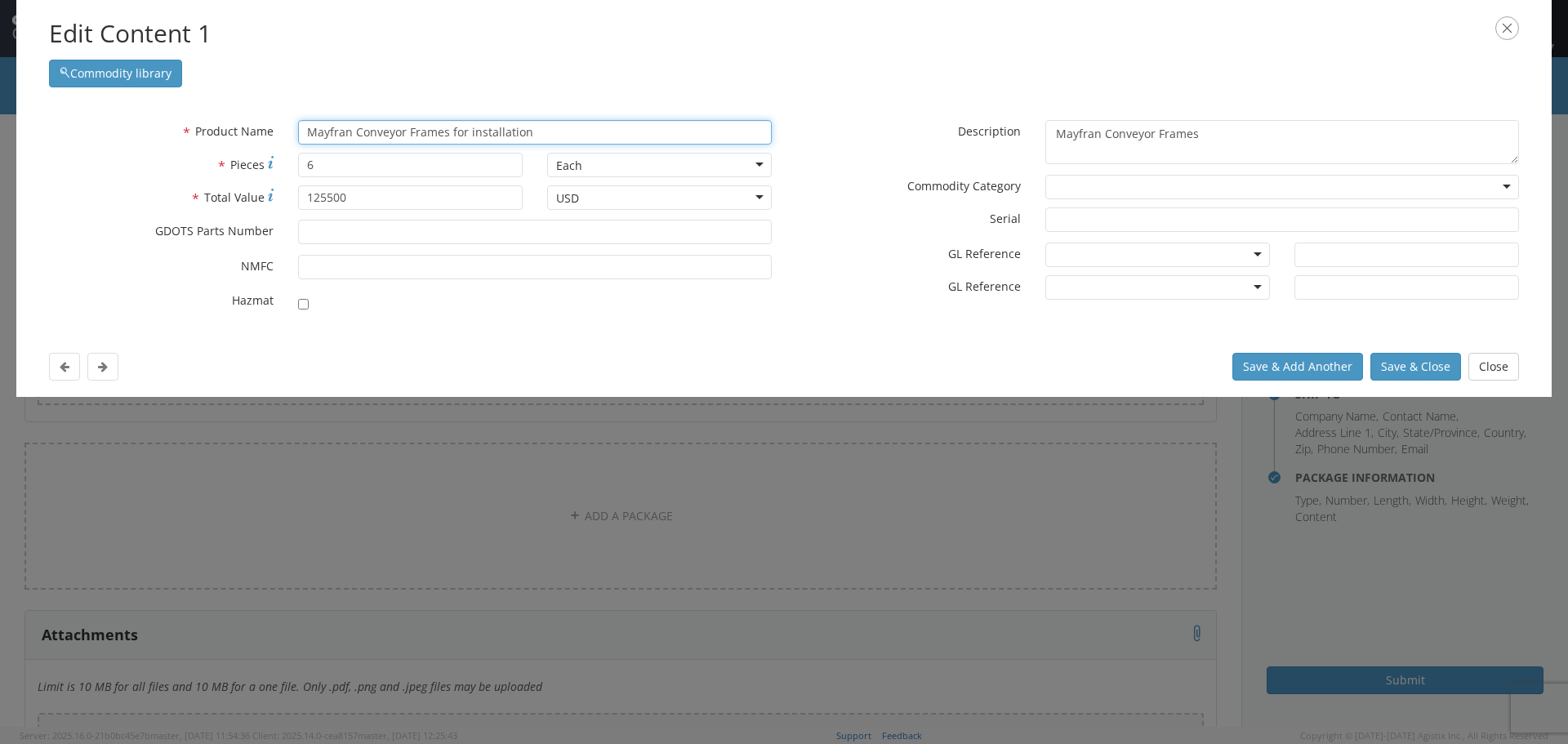
click at [354, 136] on input "Mayfran Conveyor Frames for installation" at bounding box center [534, 132] width 474 height 25
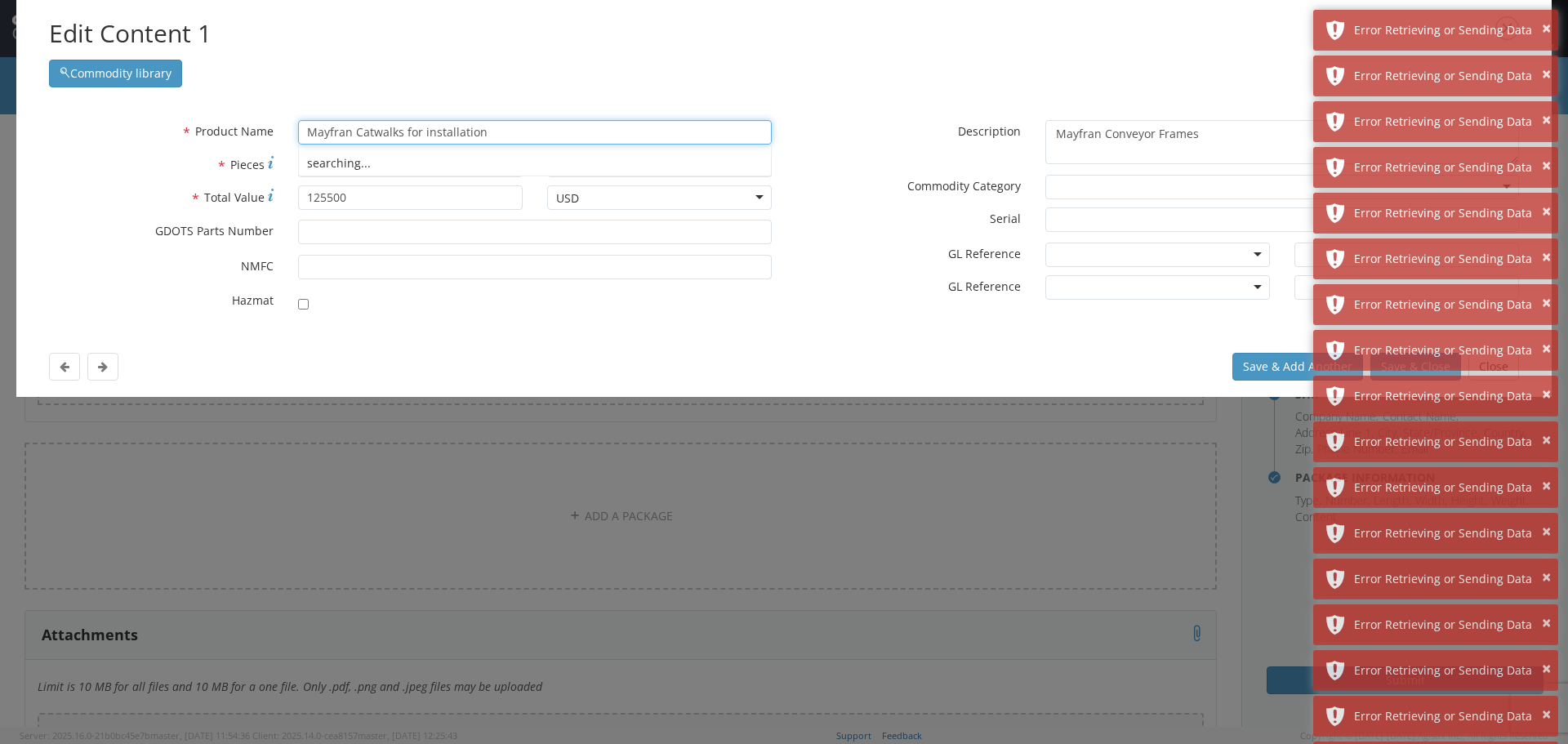
type input "Mayfran Catwalks for installation"
drag, startPoint x: 389, startPoint y: 199, endPoint x: 240, endPoint y: 194, distance: 149.1
click at [240, 194] on div "* Total Value 125500" at bounding box center [286, 197] width 498 height 25
type input "77450"
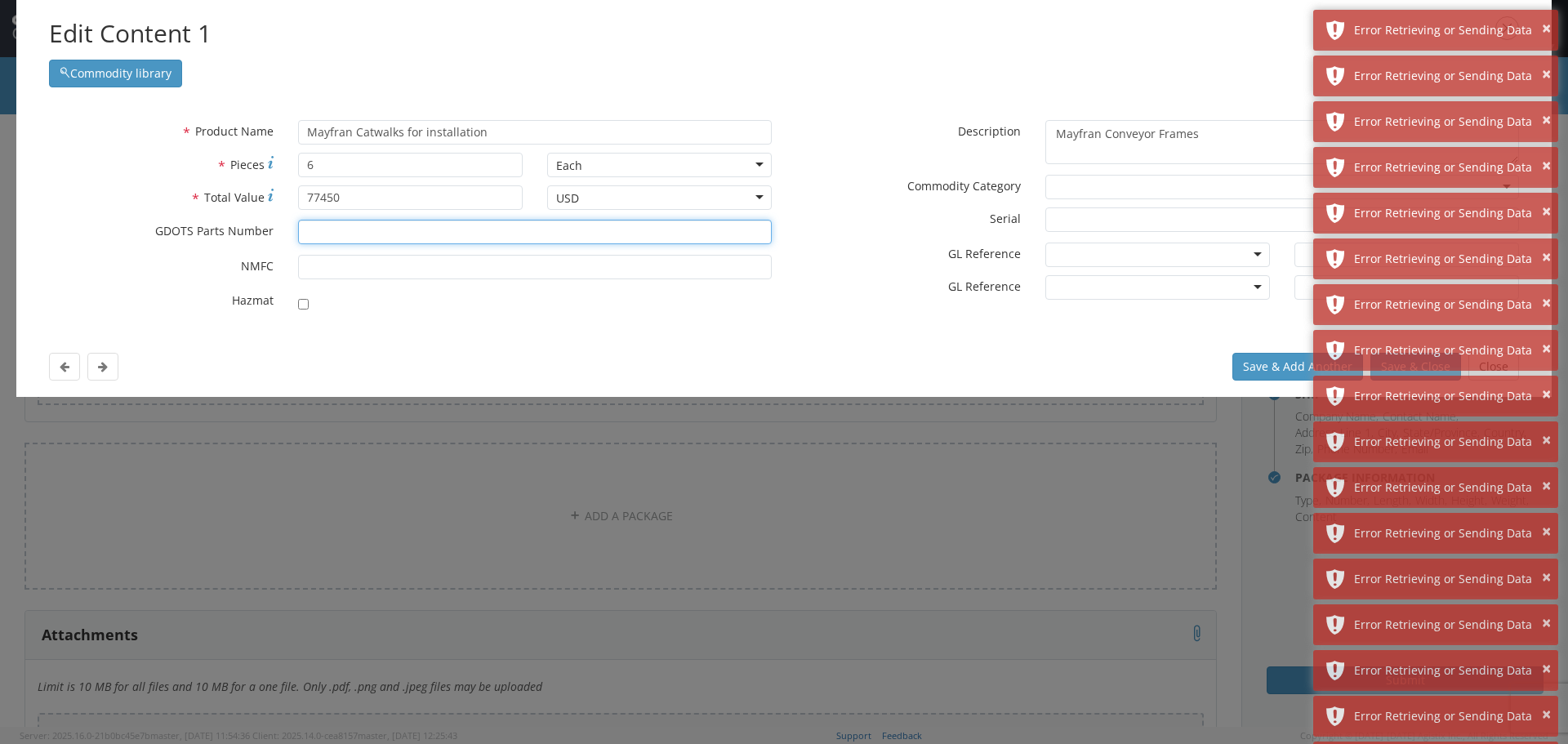
click at [332, 239] on input "* GDOTS Parts Number" at bounding box center [534, 232] width 474 height 25
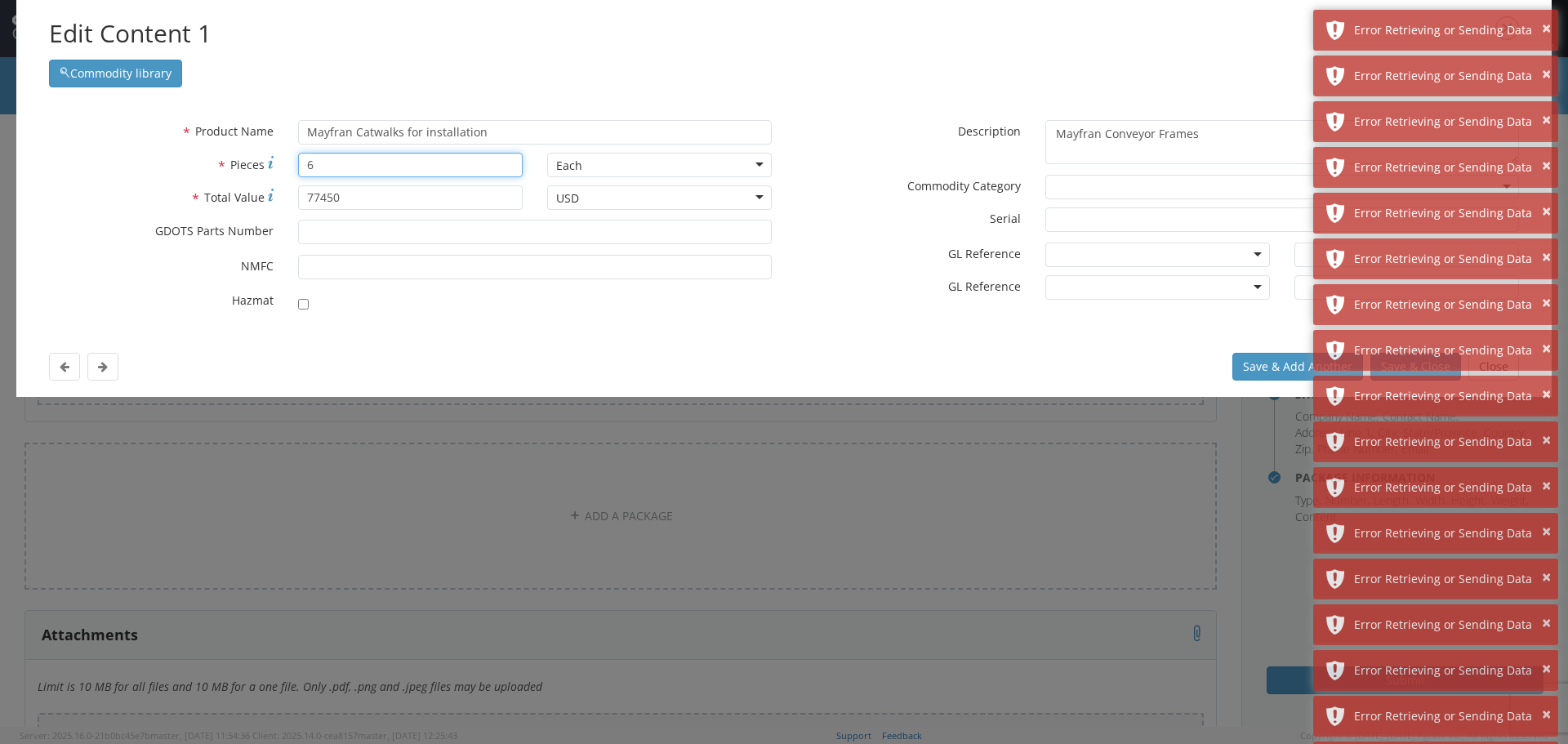
drag, startPoint x: 326, startPoint y: 158, endPoint x: 285, endPoint y: 159, distance: 41.0
click at [286, 158] on div "6" at bounding box center [410, 165] width 249 height 25
type input "10"
click at [1264, 365] on button "Save & Add Another" at bounding box center [1297, 367] width 131 height 27
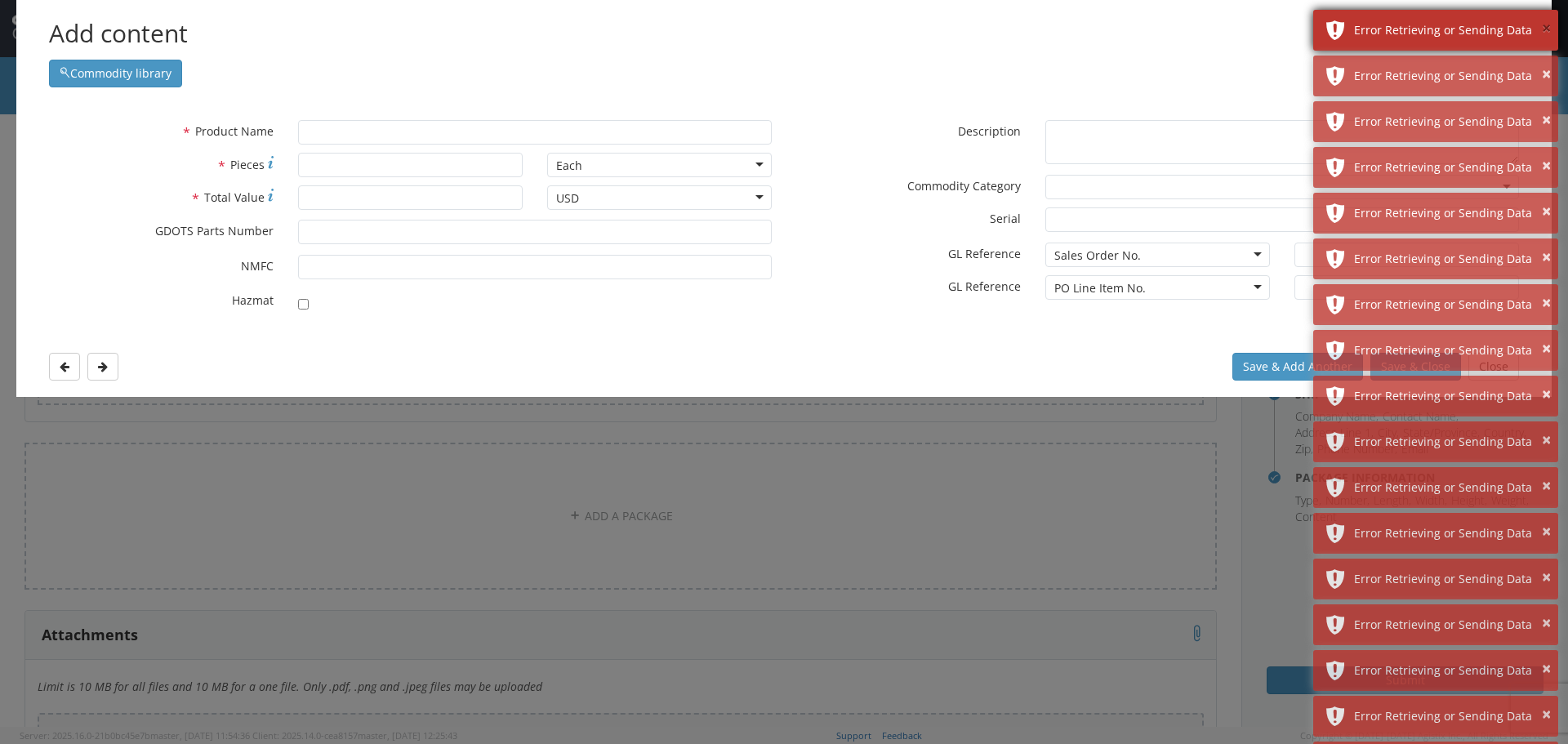
click at [1544, 27] on button "×" at bounding box center [1546, 29] width 9 height 24
click at [1419, 374] on div "× Error Retrieving or Sending Data × Error Retrieving or Sending Data × Error R…" at bounding box center [1435, 513] width 245 height 1006
click at [1088, 382] on div "Save & Add Another Save & Close Close" at bounding box center [784, 367] width 1535 height 60
click at [1256, 520] on div "Add content Commodity library * Product Name searching... * Pieces Each Each Ba…" at bounding box center [784, 372] width 1568 height 744
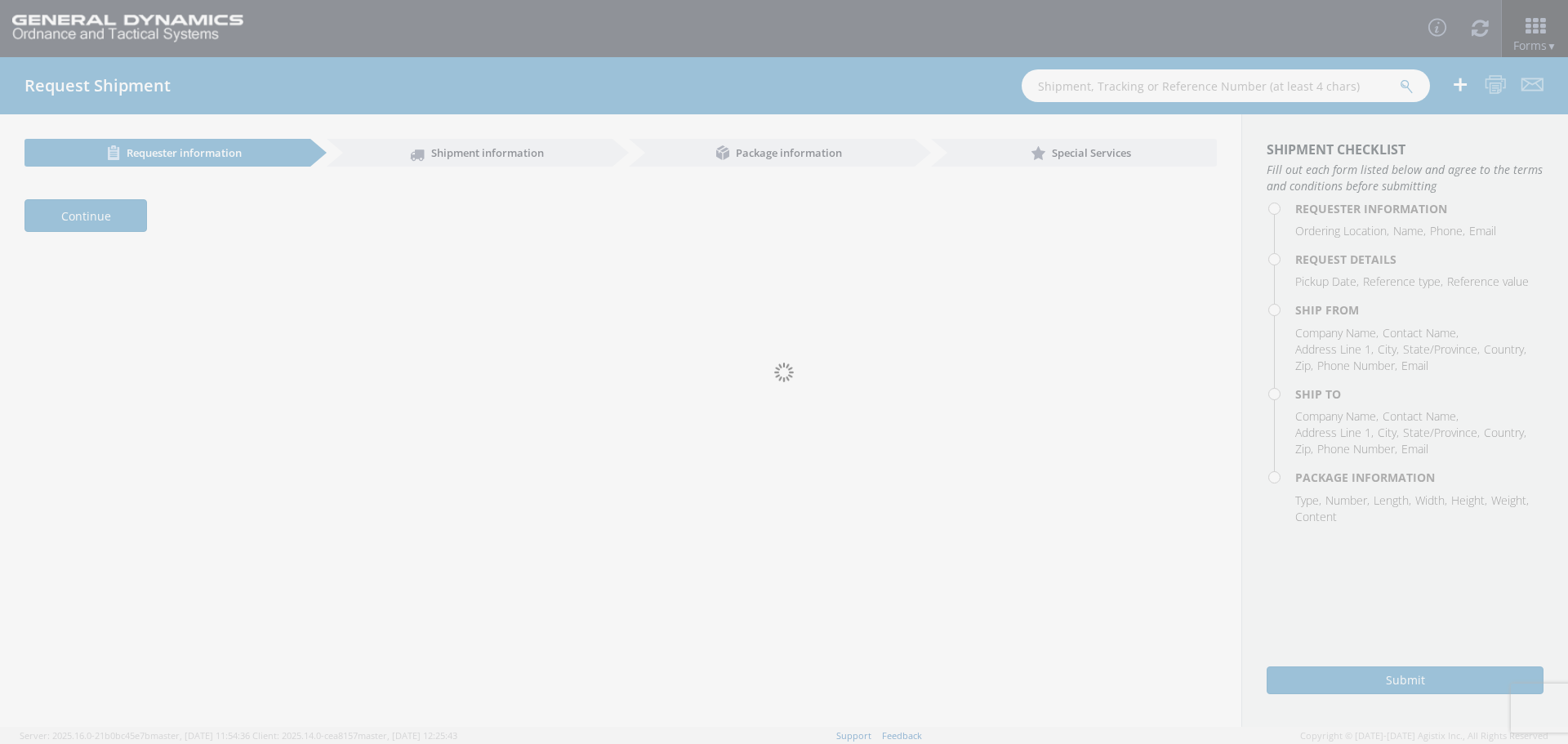
select select "309"
type input "[PERSON_NAME]"
type input "[PHONE_NUMBER]"
type input "[EMAIL_ADDRESS][DOMAIN_NAME]"
type input "[PERSON_NAME]"
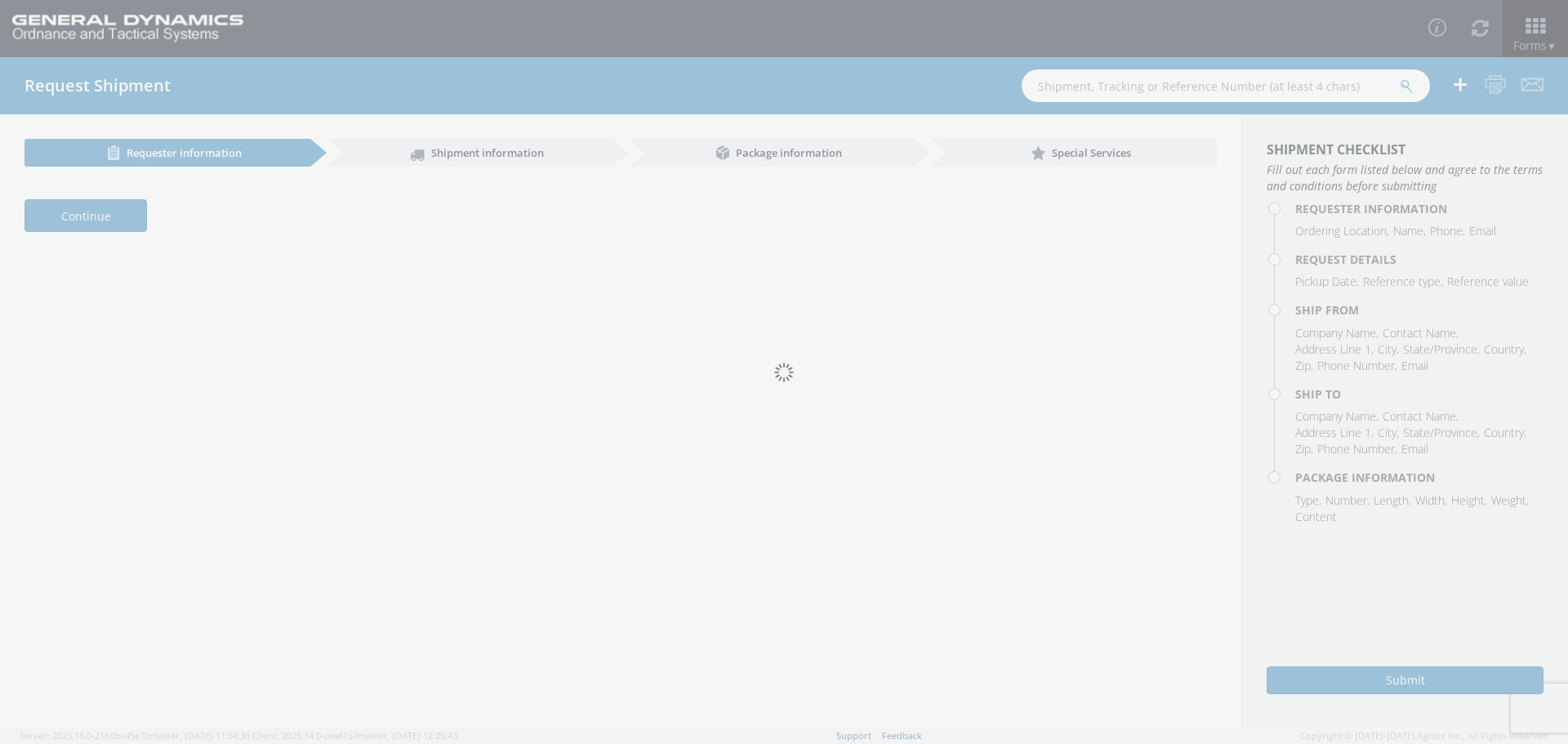
type input "[PHONE_NUMBER]"
type input "[PERSON_NAME][EMAIL_ADDRESS][DOMAIN_NAME]"
type input "[DATE]"
type input "10:00 AM"
type input "[DATE]"
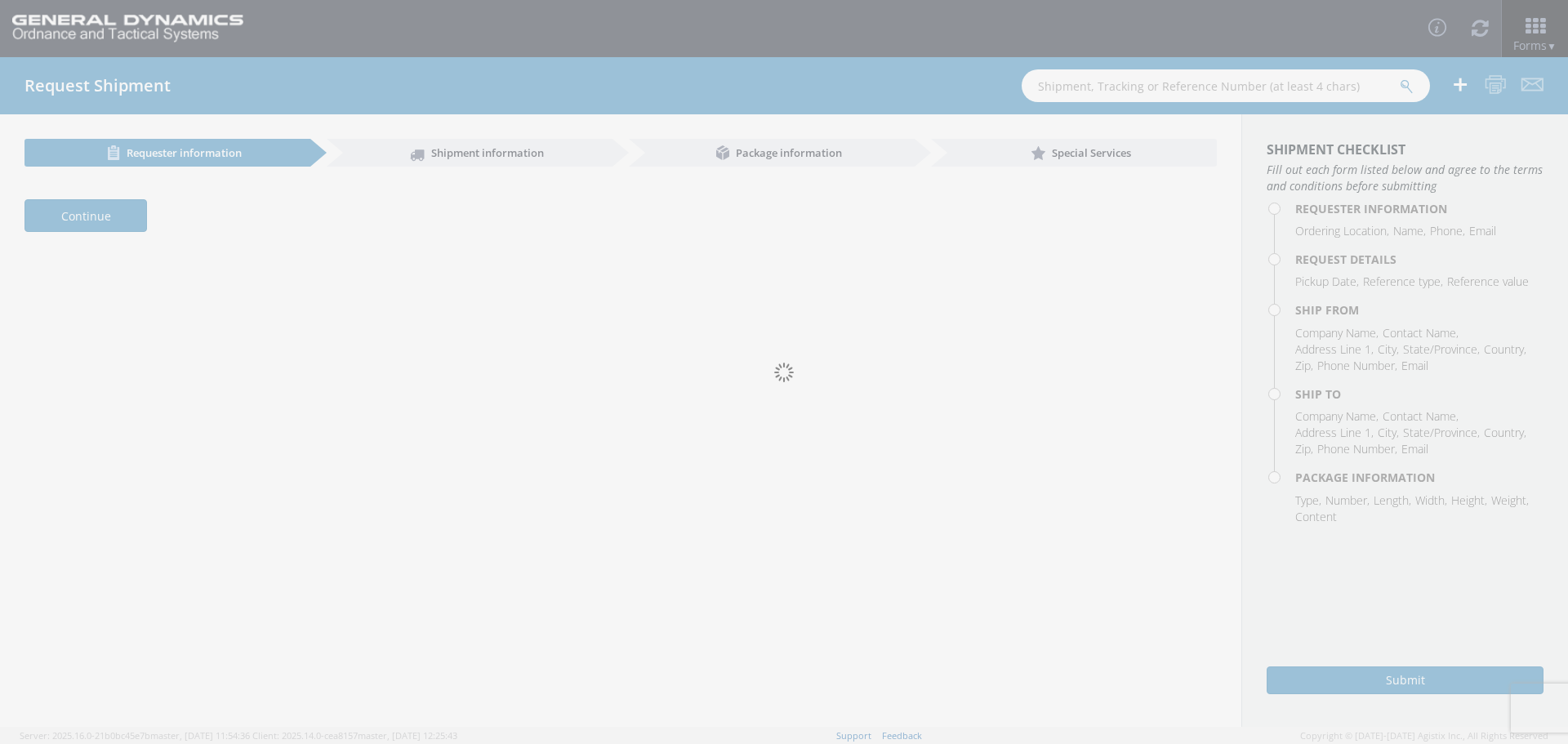
type input "11:00 AM"
type input "[DATE]"
type input "12:00 PM"
type input "[DATE]"
type input "1:00 PM"
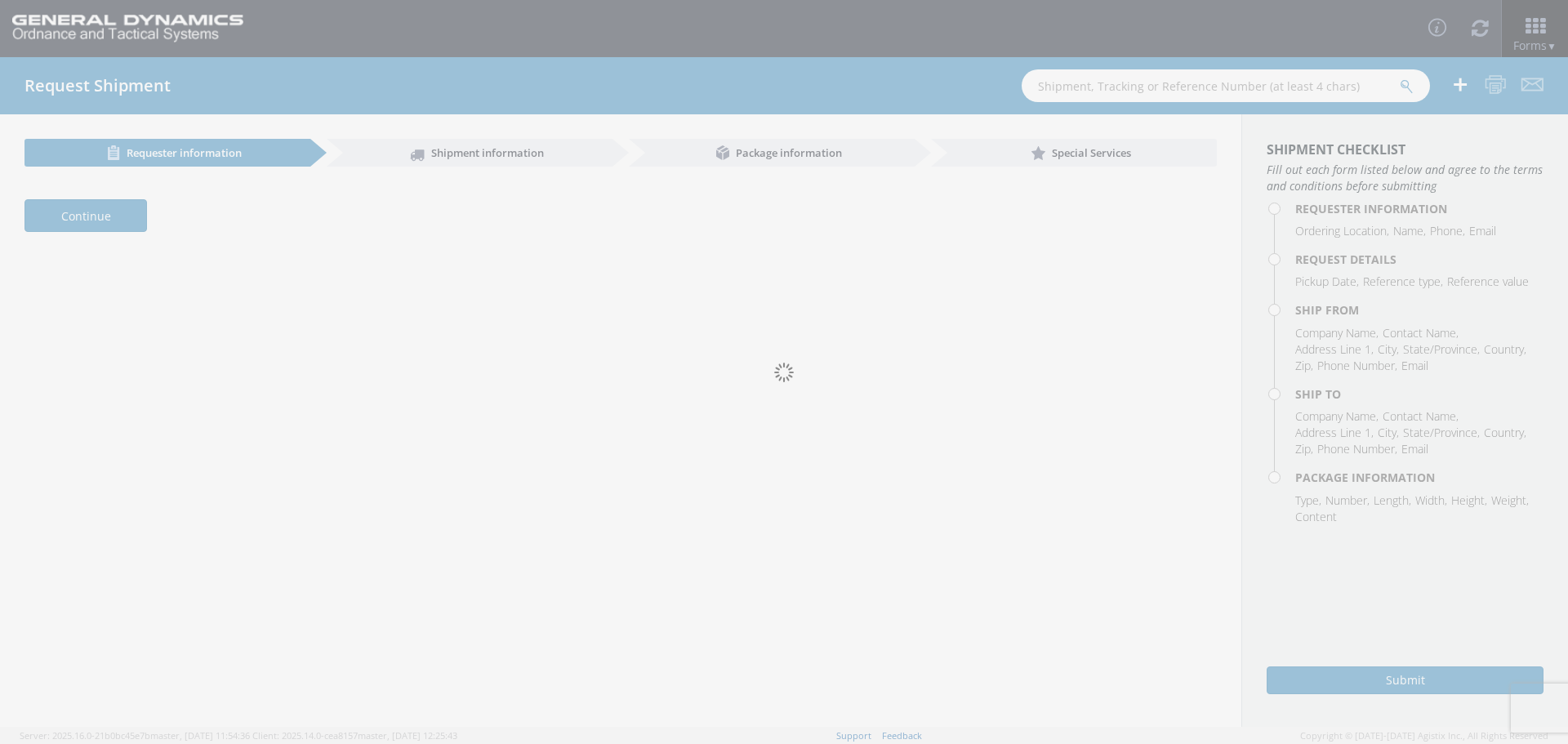
type input "90422"
type textarea "Equipment to be installed"
type textarea ""Truck 9" 480ft flat bed with tarps & straps"
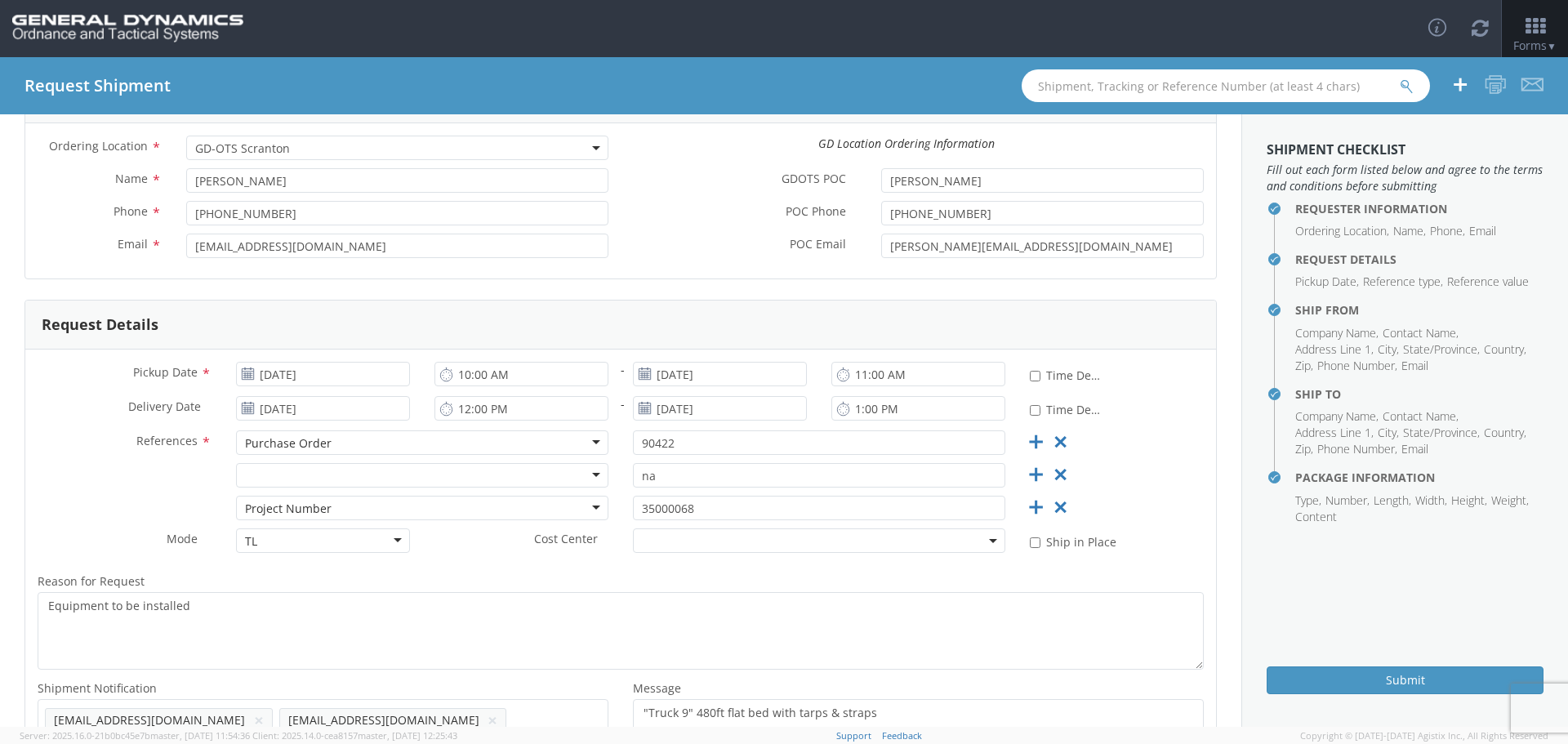
scroll to position [94, 0]
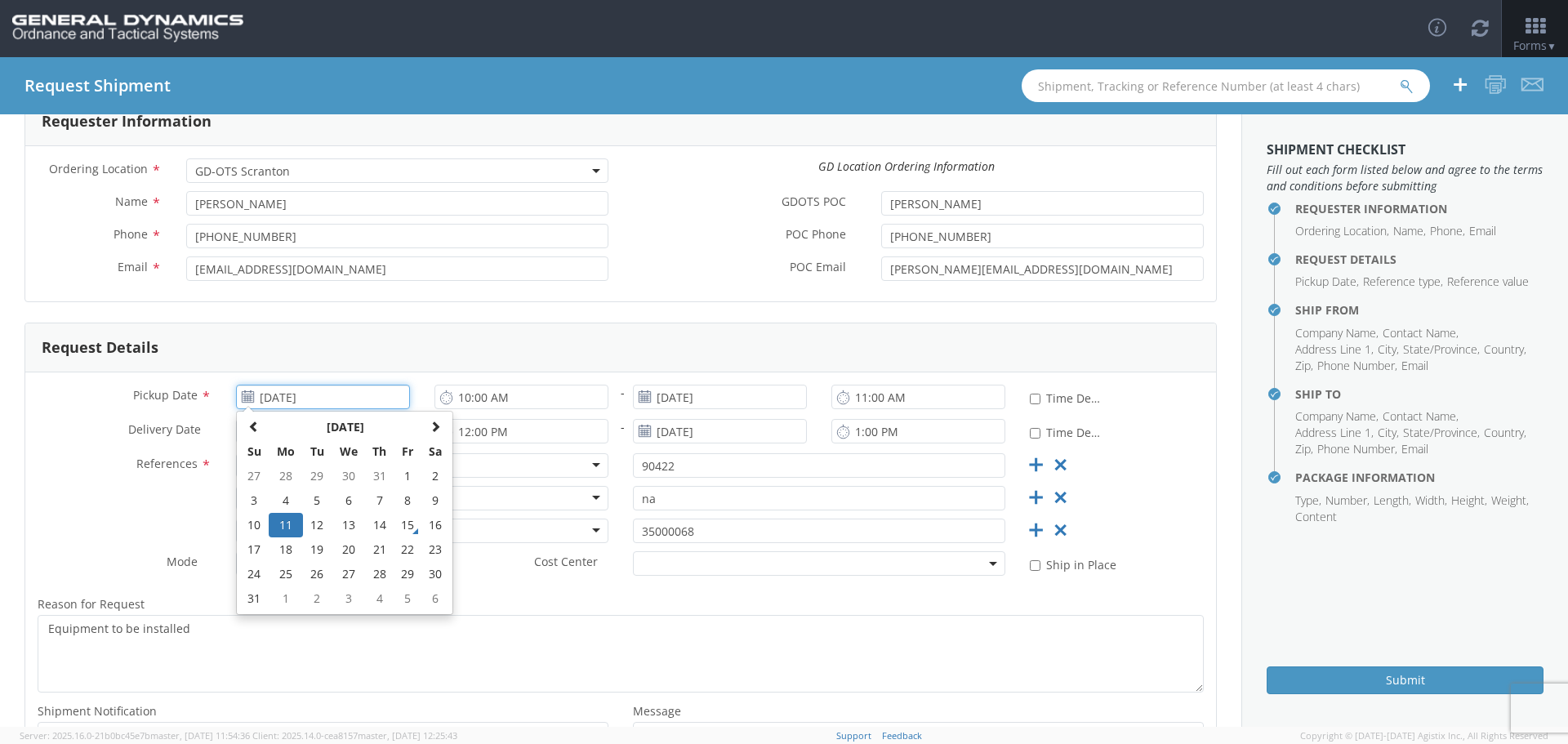
click at [300, 394] on input "[DATE]" at bounding box center [323, 397] width 174 height 25
click at [314, 546] on td "19" at bounding box center [317, 550] width 28 height 25
type input "[DATE]"
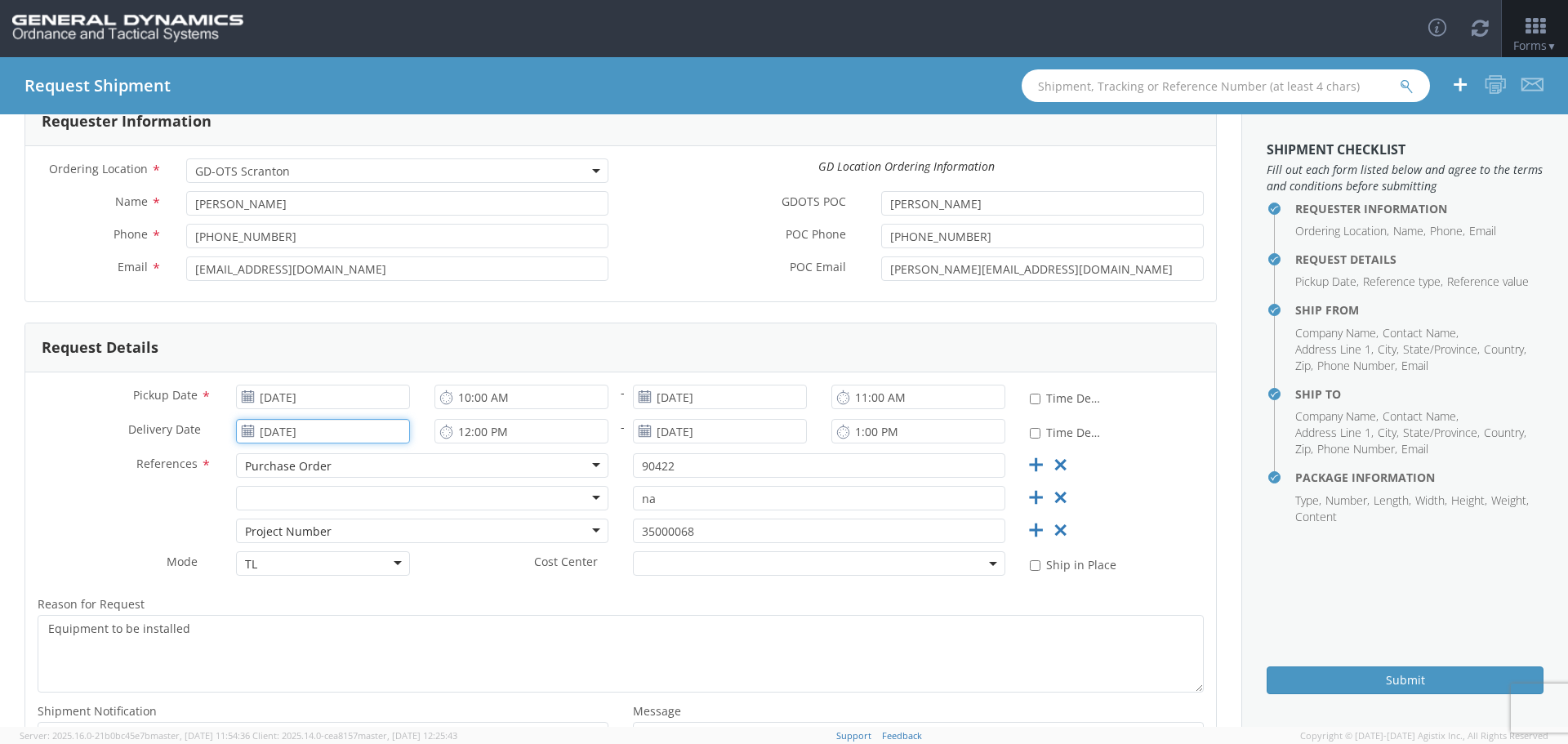
click at [327, 430] on input "[DATE]" at bounding box center [323, 431] width 174 height 25
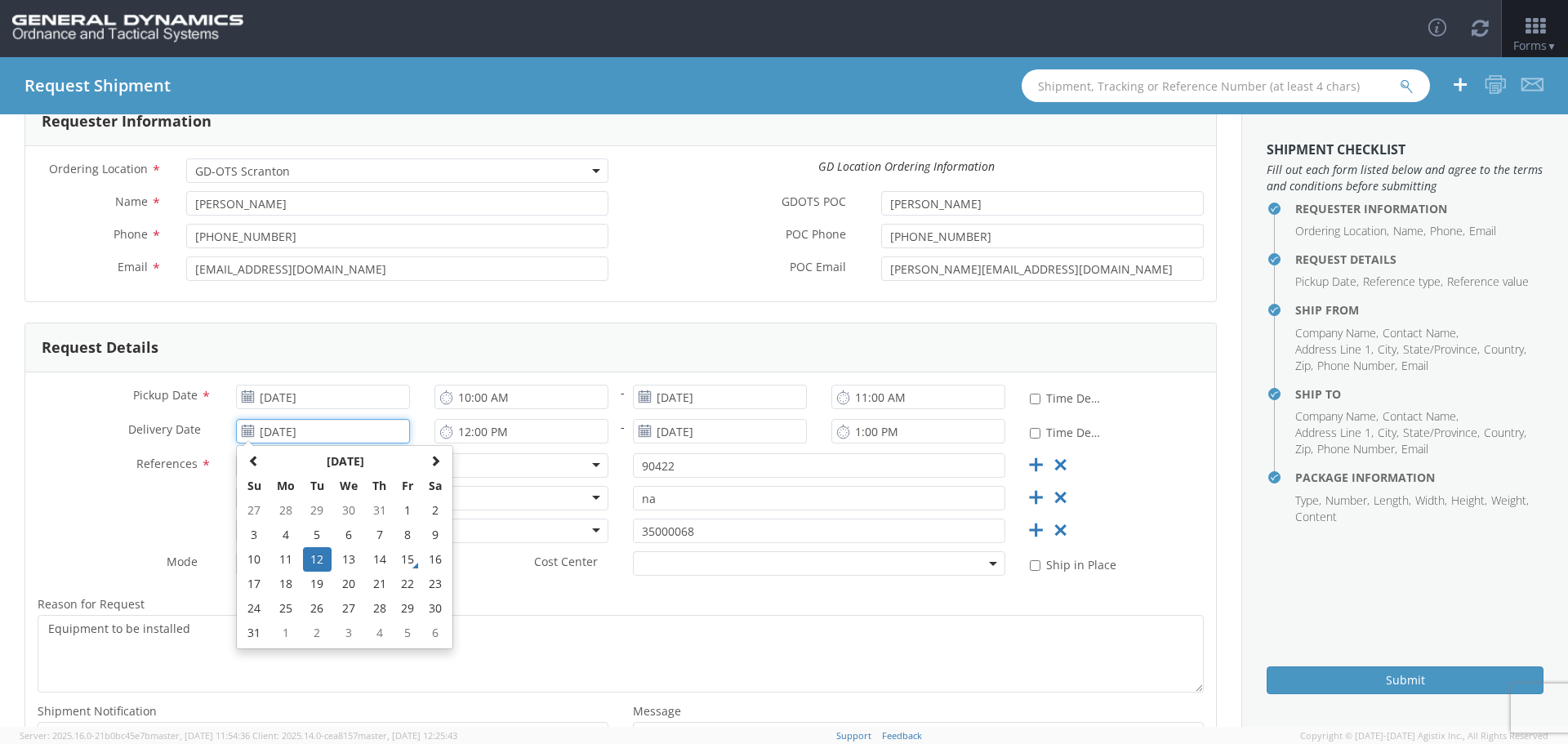
click at [349, 586] on td "20" at bounding box center [348, 584] width 34 height 25
type input "[DATE]"
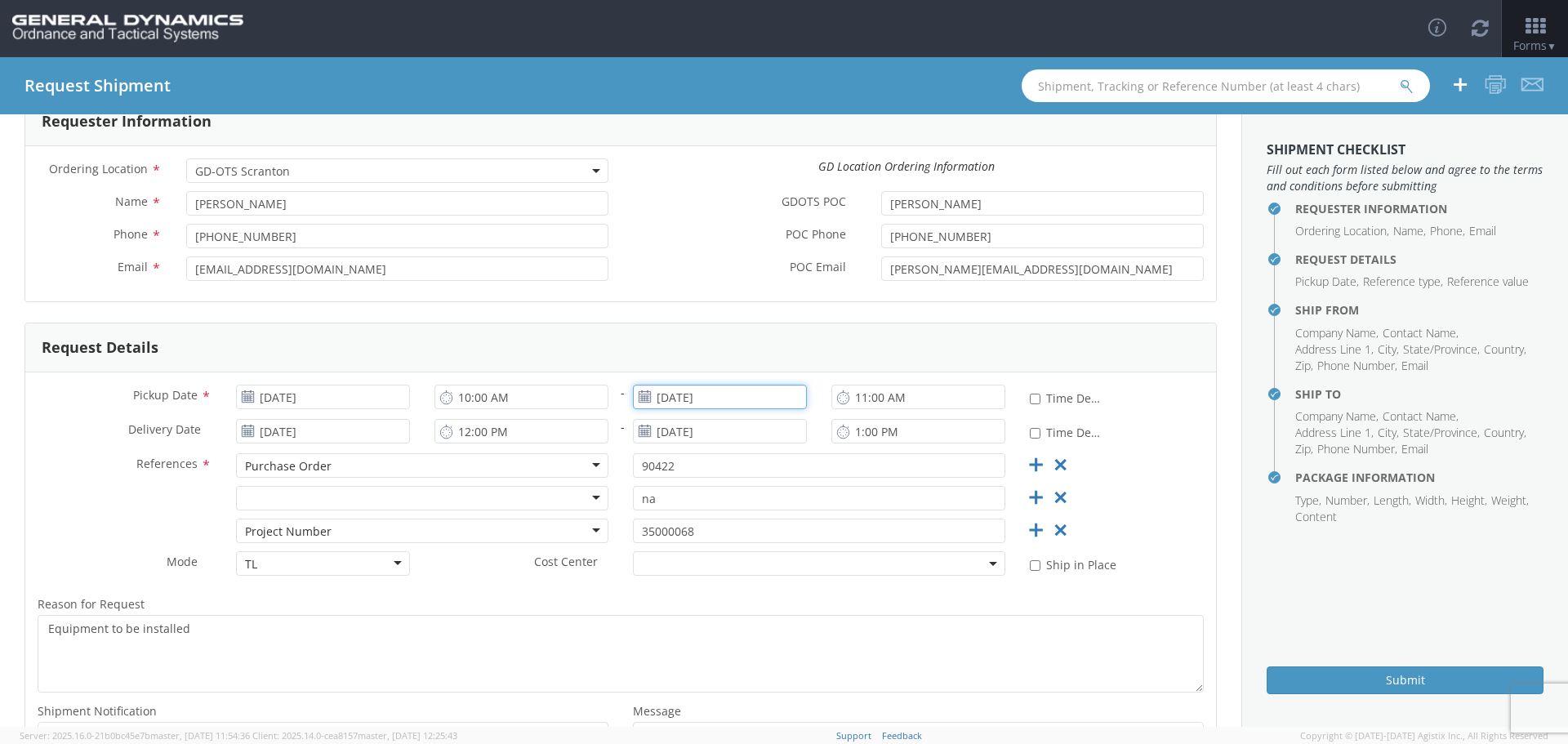
click at [706, 398] on input "[DATE]" at bounding box center [720, 397] width 174 height 25
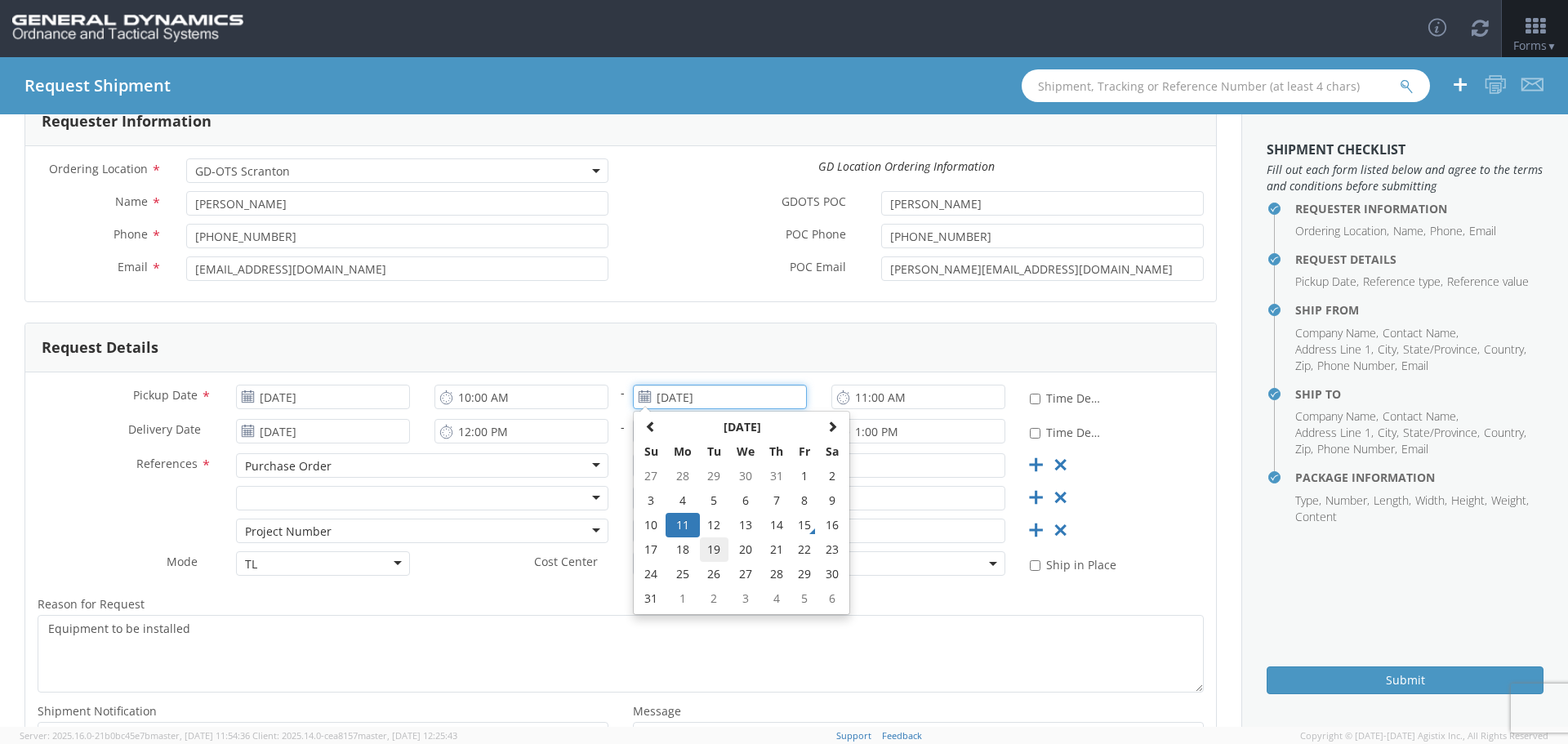
click at [710, 542] on td "19" at bounding box center [713, 550] width 28 height 25
type input "[DATE]"
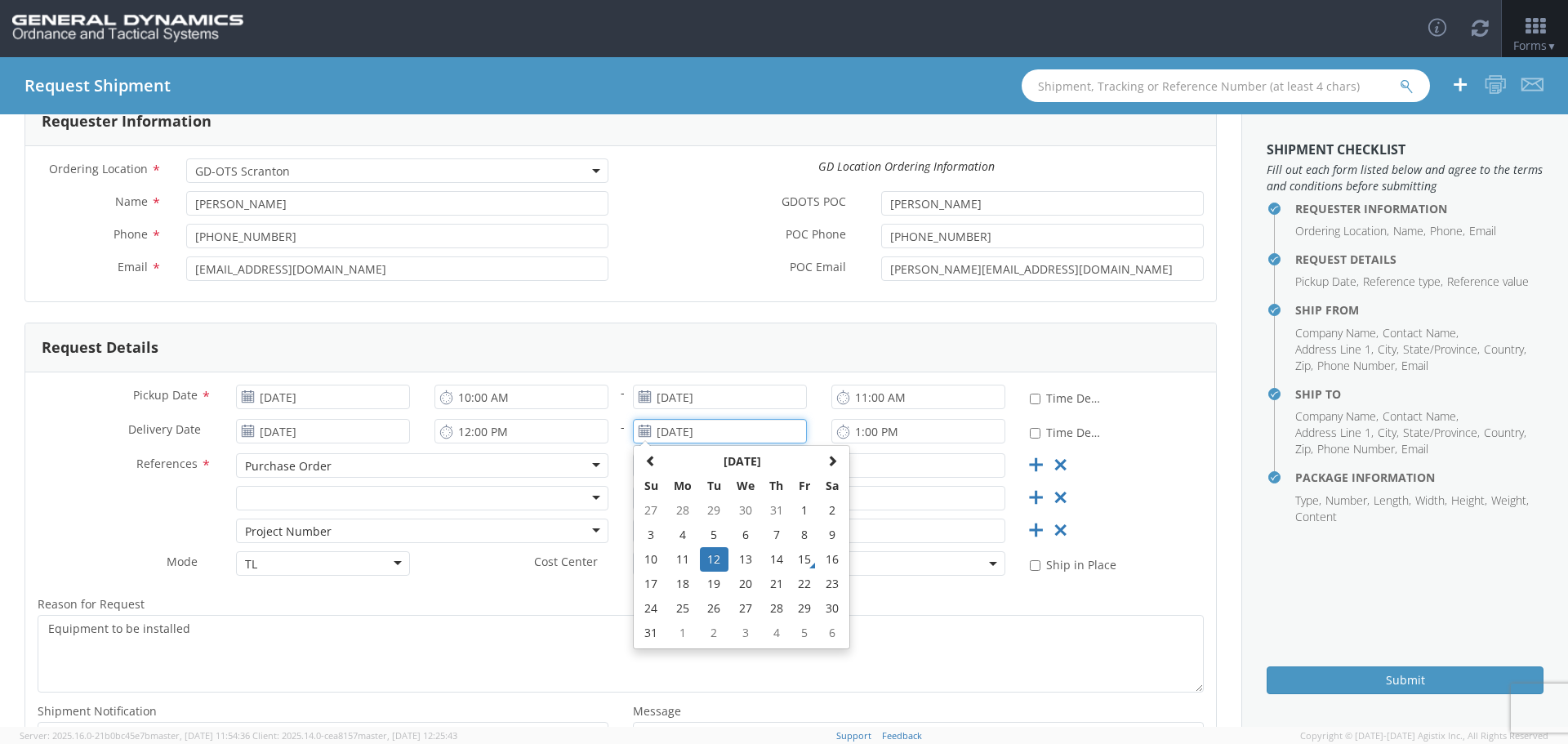
click at [717, 430] on input "[DATE]" at bounding box center [720, 431] width 174 height 25
click at [730, 580] on td "20" at bounding box center [745, 584] width 34 height 25
type input "[DATE]"
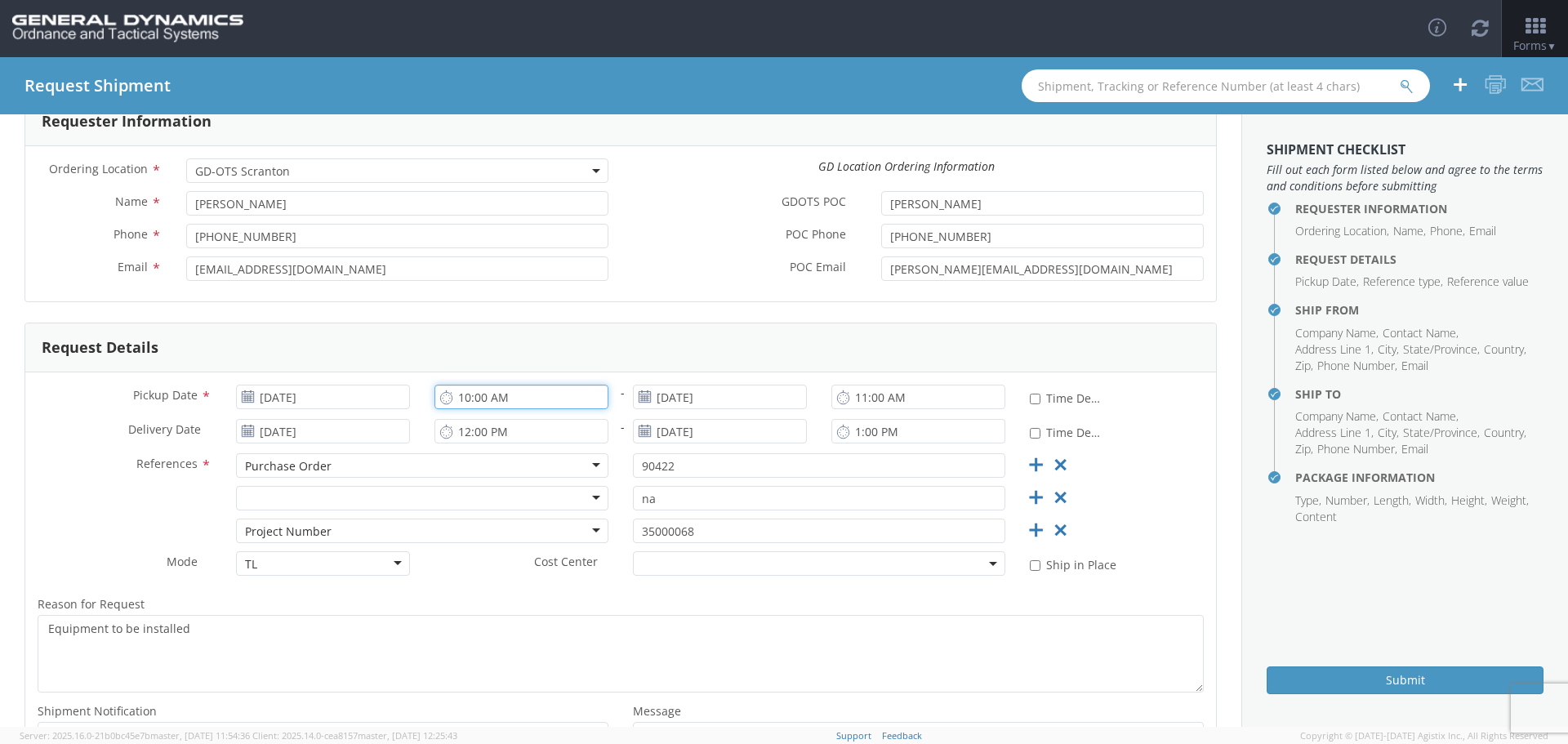
click at [466, 399] on input "10:00 AM" at bounding box center [521, 397] width 174 height 25
type input "7:00 AM"
click at [848, 392] on input "11:00 AM" at bounding box center [919, 397] width 174 height 25
type input "9:00 AM"
click at [464, 432] on input "12:00 PM" at bounding box center [521, 431] width 174 height 25
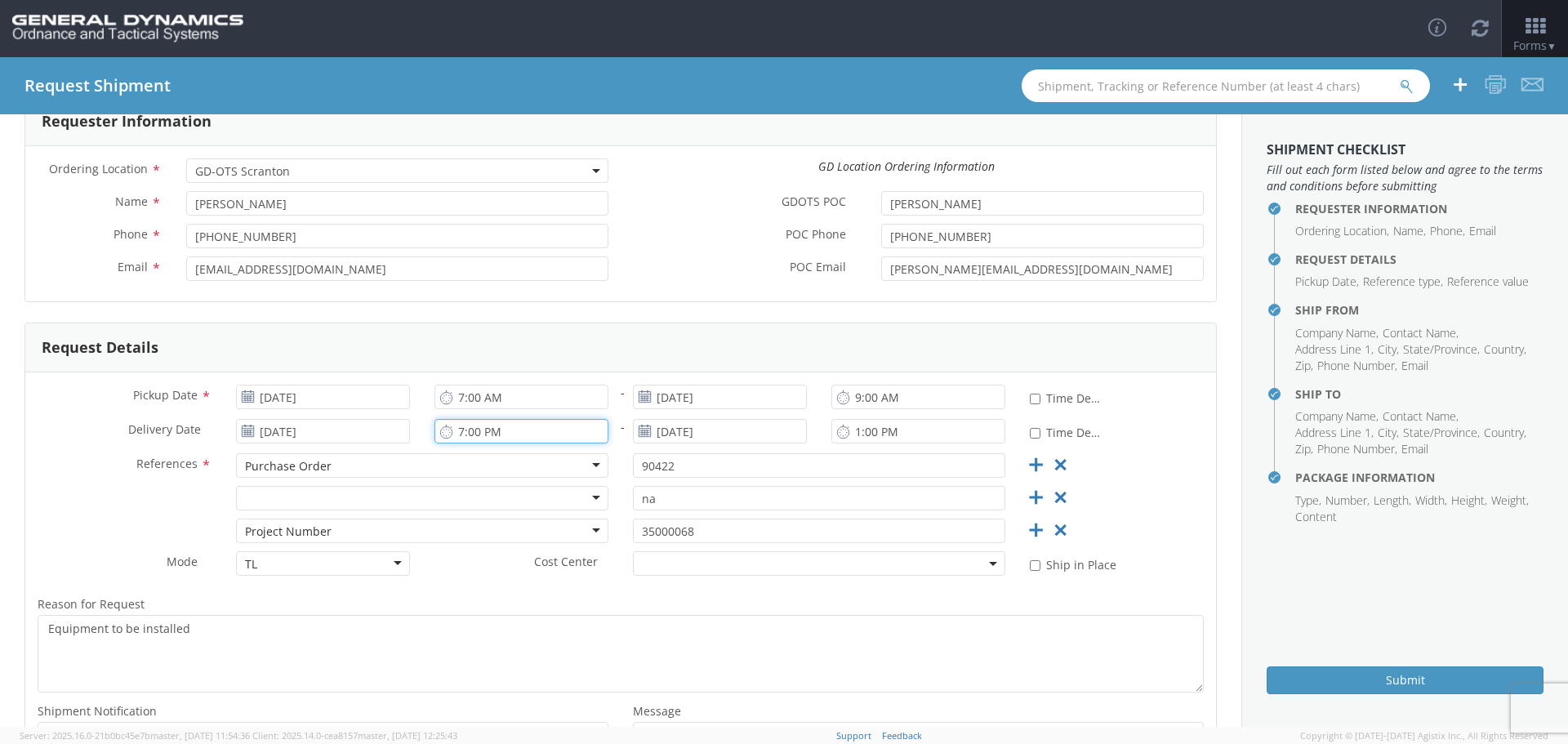
click at [492, 433] on input "7:00 PM" at bounding box center [521, 431] width 174 height 25
type input "7:00 AM"
click at [849, 434] on input "1:00 PM" at bounding box center [919, 431] width 174 height 25
click at [878, 430] on input "9:00 PM" at bounding box center [919, 431] width 174 height 25
type input "9:00 AM"
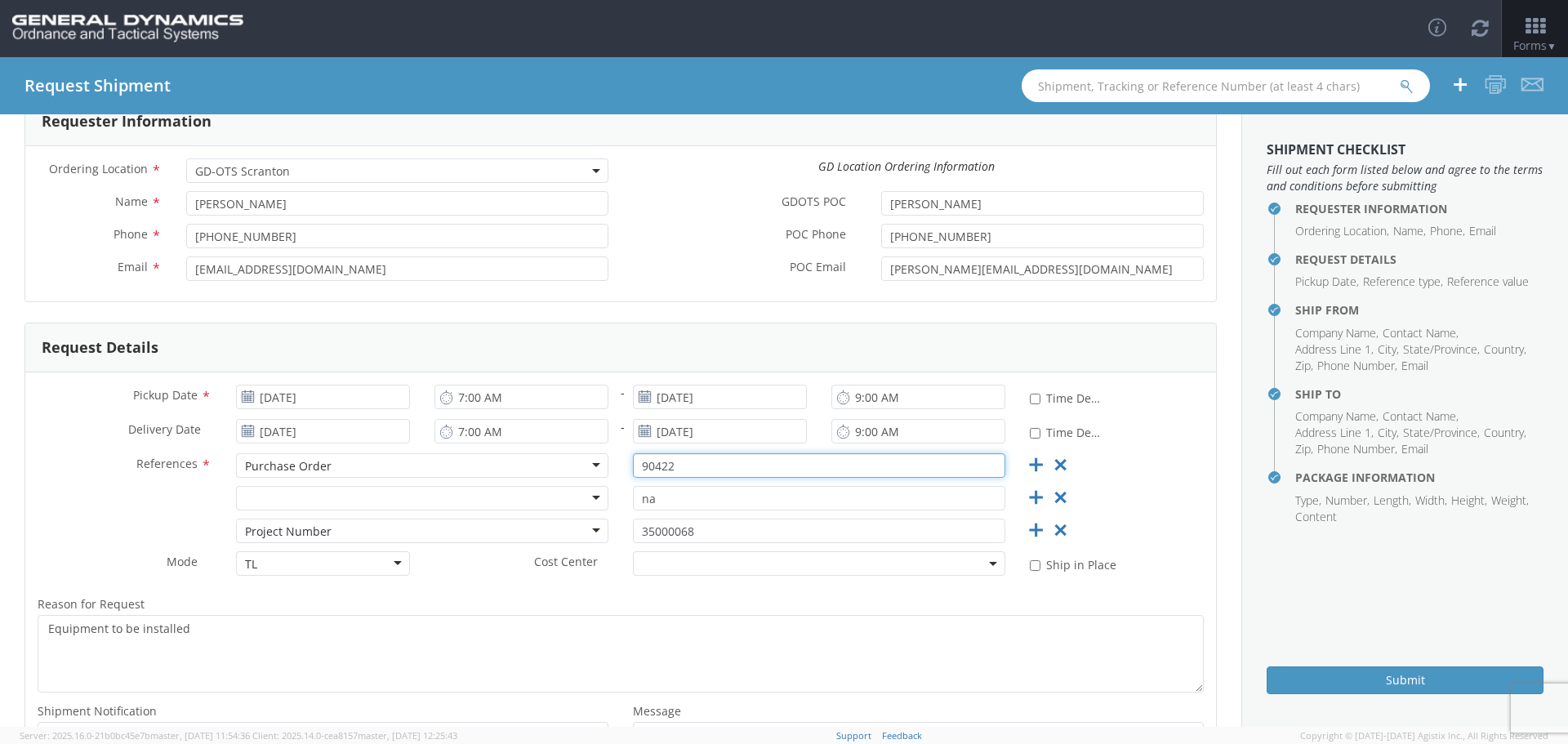
click at [893, 464] on input "90422" at bounding box center [819, 465] width 373 height 25
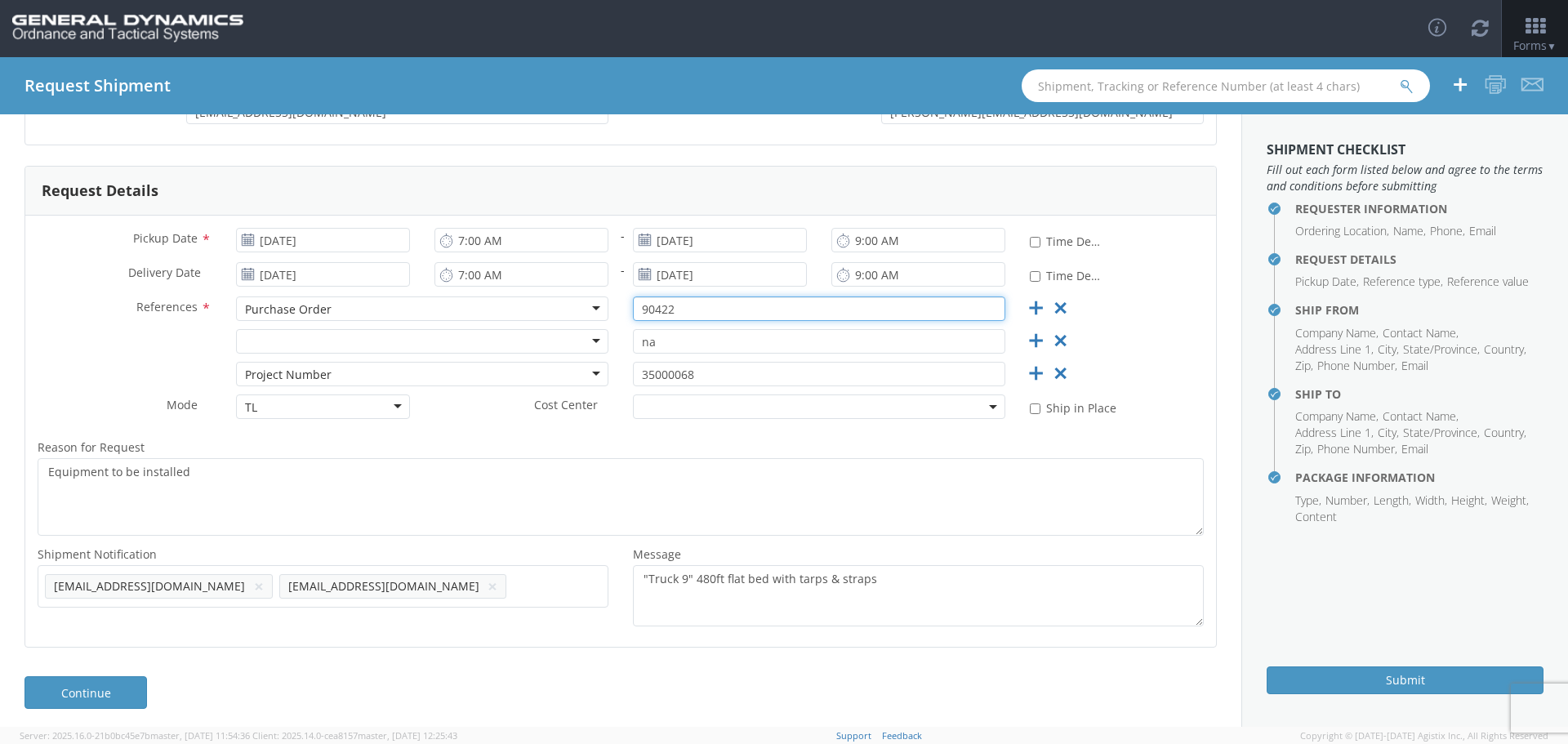
scroll to position [258, 0]
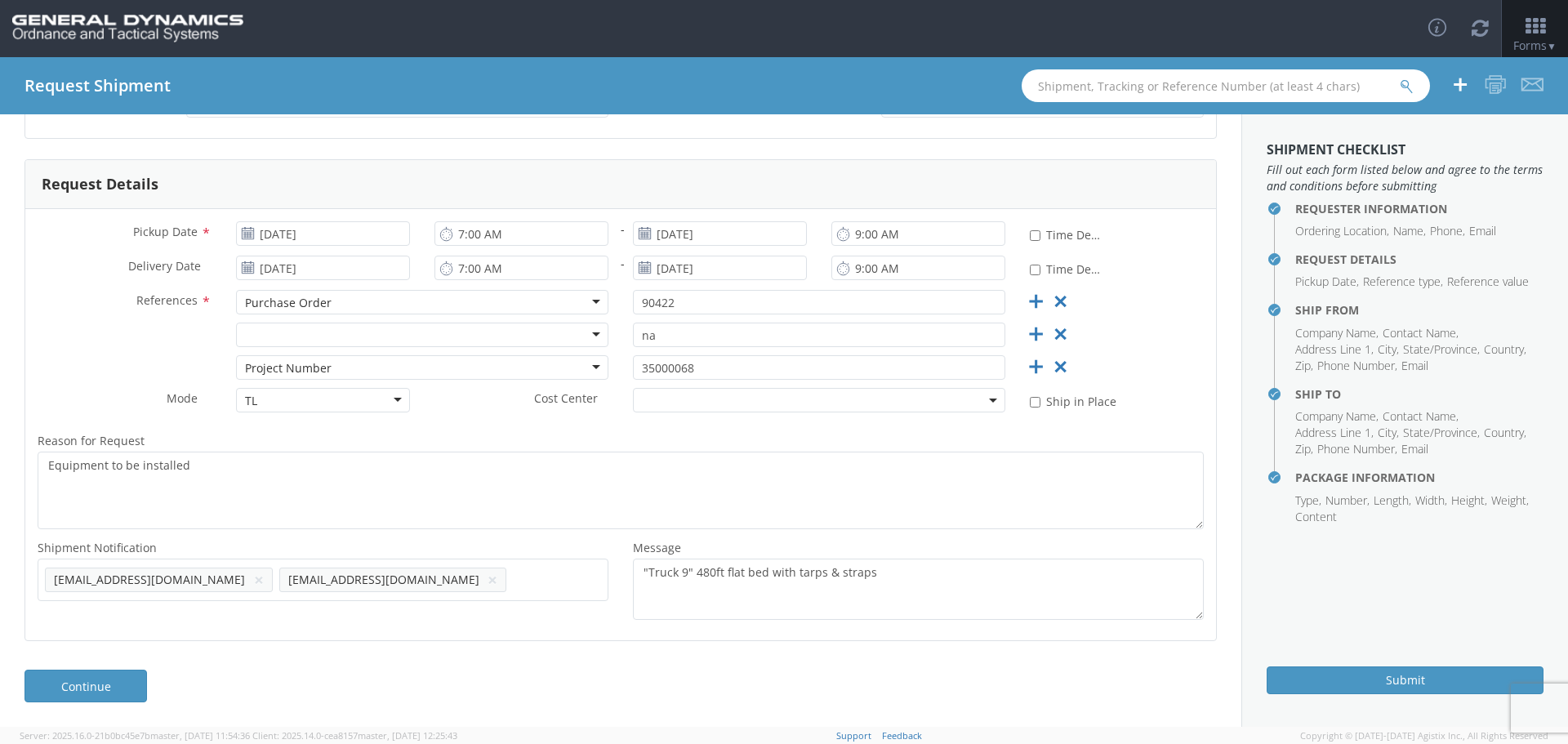
click at [493, 584] on span "Add email addresses separated by comma" at bounding box center [322, 577] width 556 height 16
paste input "[PERSON_NAME][EMAIL_ADDRESS][DOMAIN_NAME]"
type input "[PERSON_NAME][EMAIL_ADDRESS][DOMAIN_NAME]"
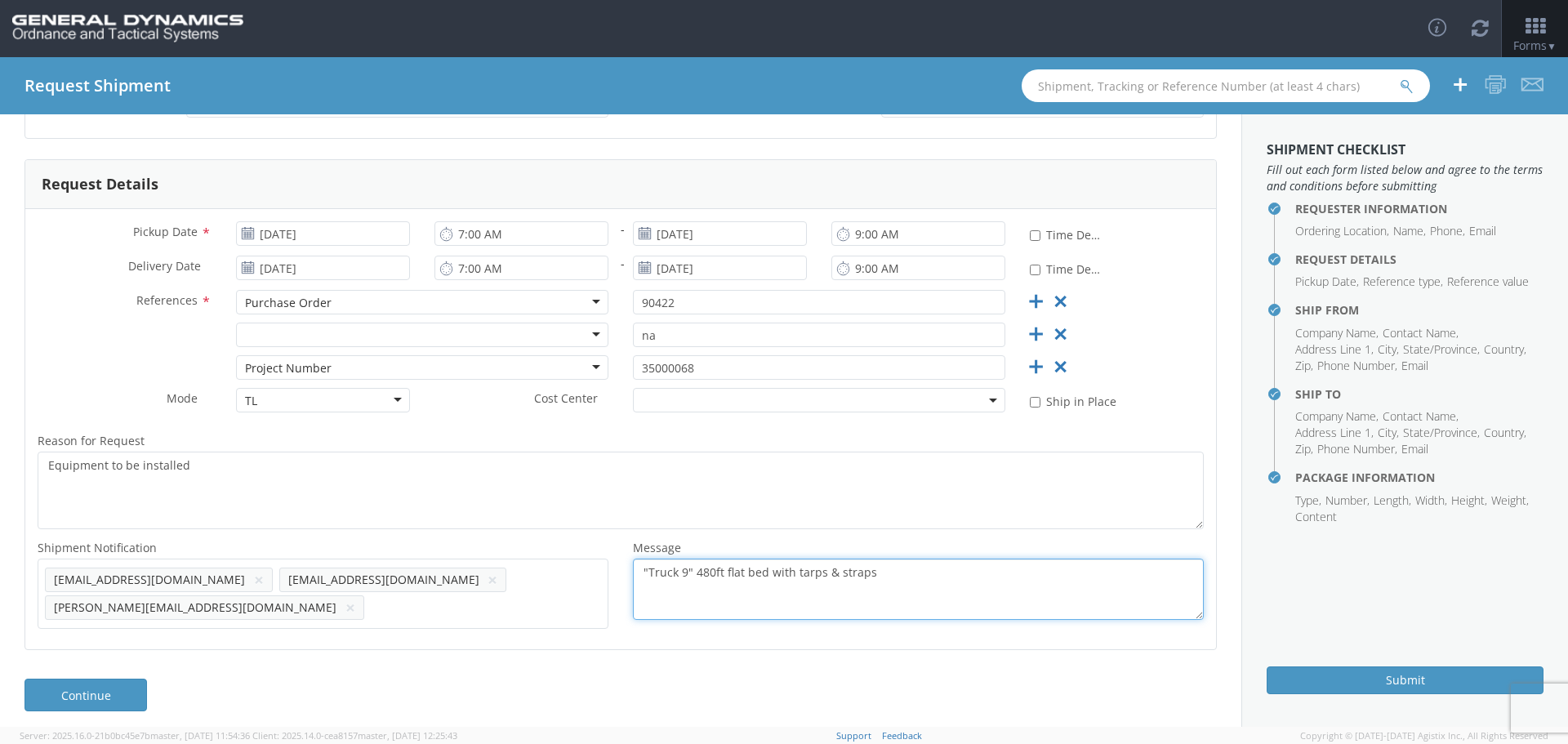
click at [674, 573] on textarea ""Truck 9" 480ft flat bed with tarps & straps" at bounding box center [918, 589] width 571 height 61
type textarea ""Truck 16" 480ft flat bed with tarps & straps"
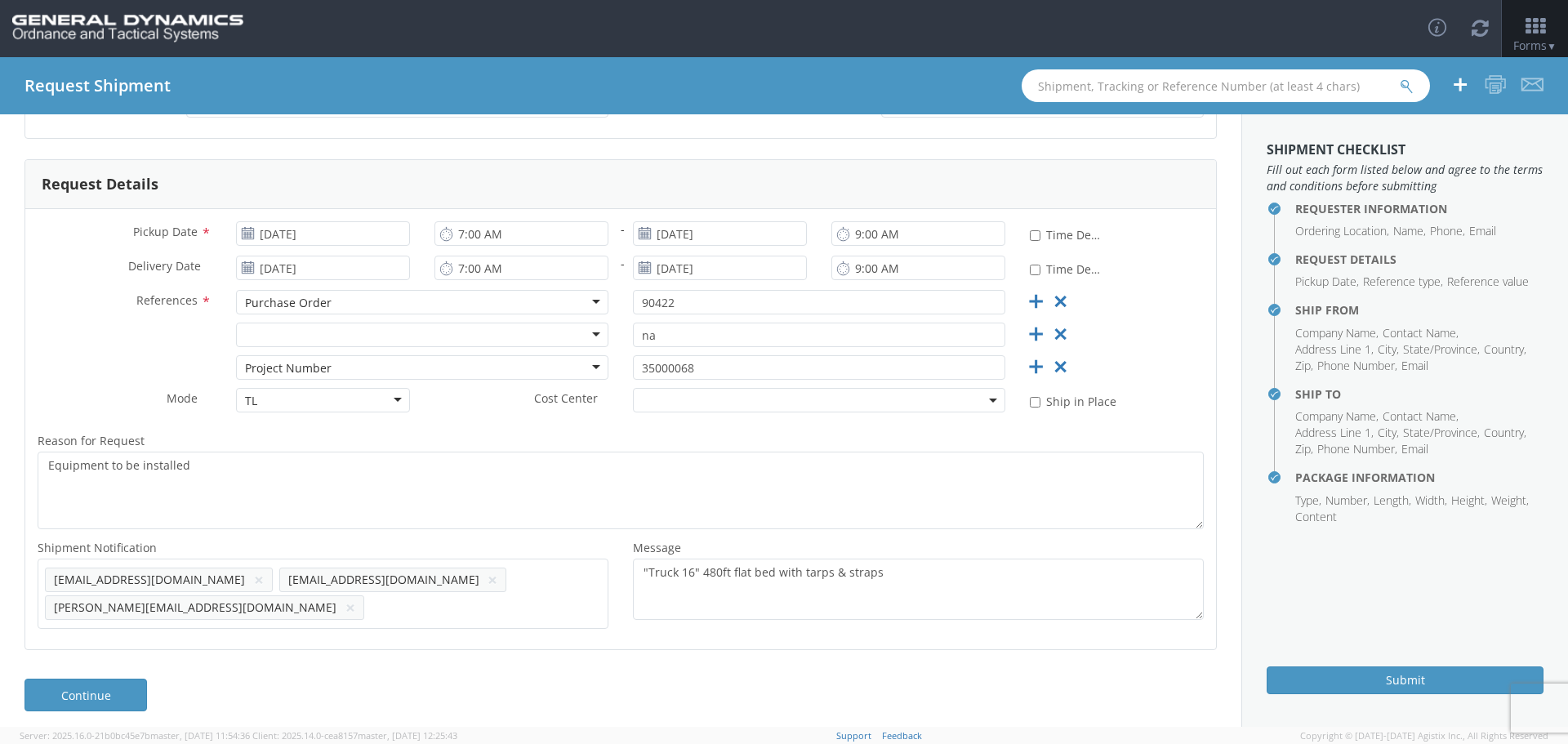
click at [321, 623] on div "Add email addresses separated by comma [EMAIL_ADDRESS][DOMAIN_NAME] × [EMAIL_AD…" at bounding box center [322, 594] width 571 height 71
click at [237, 607] on ul "[EMAIL_ADDRESS][DOMAIN_NAME] × [EMAIL_ADDRESS][DOMAIN_NAME] × [PERSON_NAME][EMA…" at bounding box center [322, 594] width 556 height 56
paste input "[EMAIL_ADDRESS][DOMAIN_NAME]"
type input "[EMAIL_ADDRESS][DOMAIN_NAME]"
click at [237, 607] on ul "[EMAIL_ADDRESS][DOMAIN_NAME] × [EMAIL_ADDRESS][DOMAIN_NAME] × [PERSON_NAME][EMA…" at bounding box center [322, 594] width 556 height 56
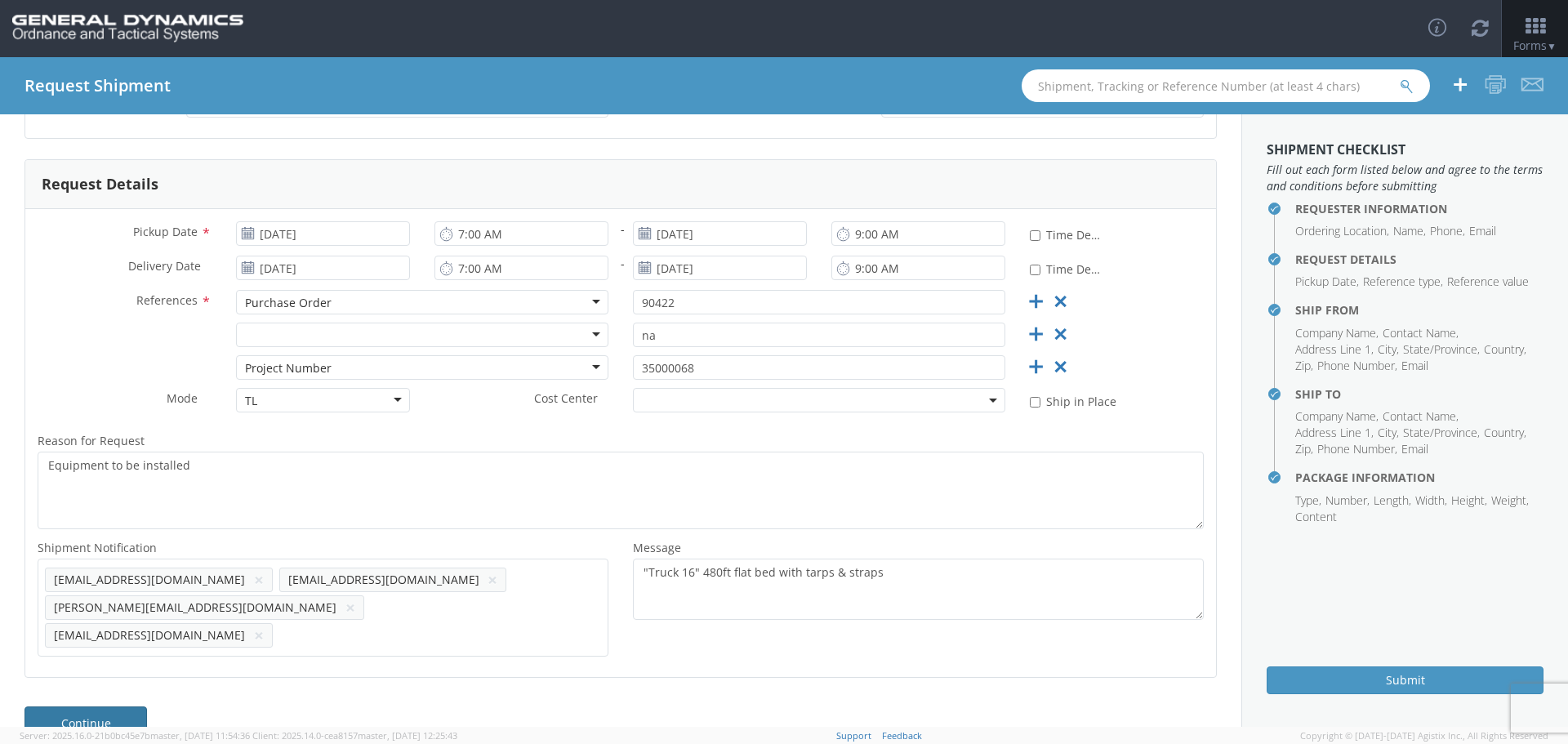
click at [125, 706] on link "Continue" at bounding box center [86, 723] width 123 height 33
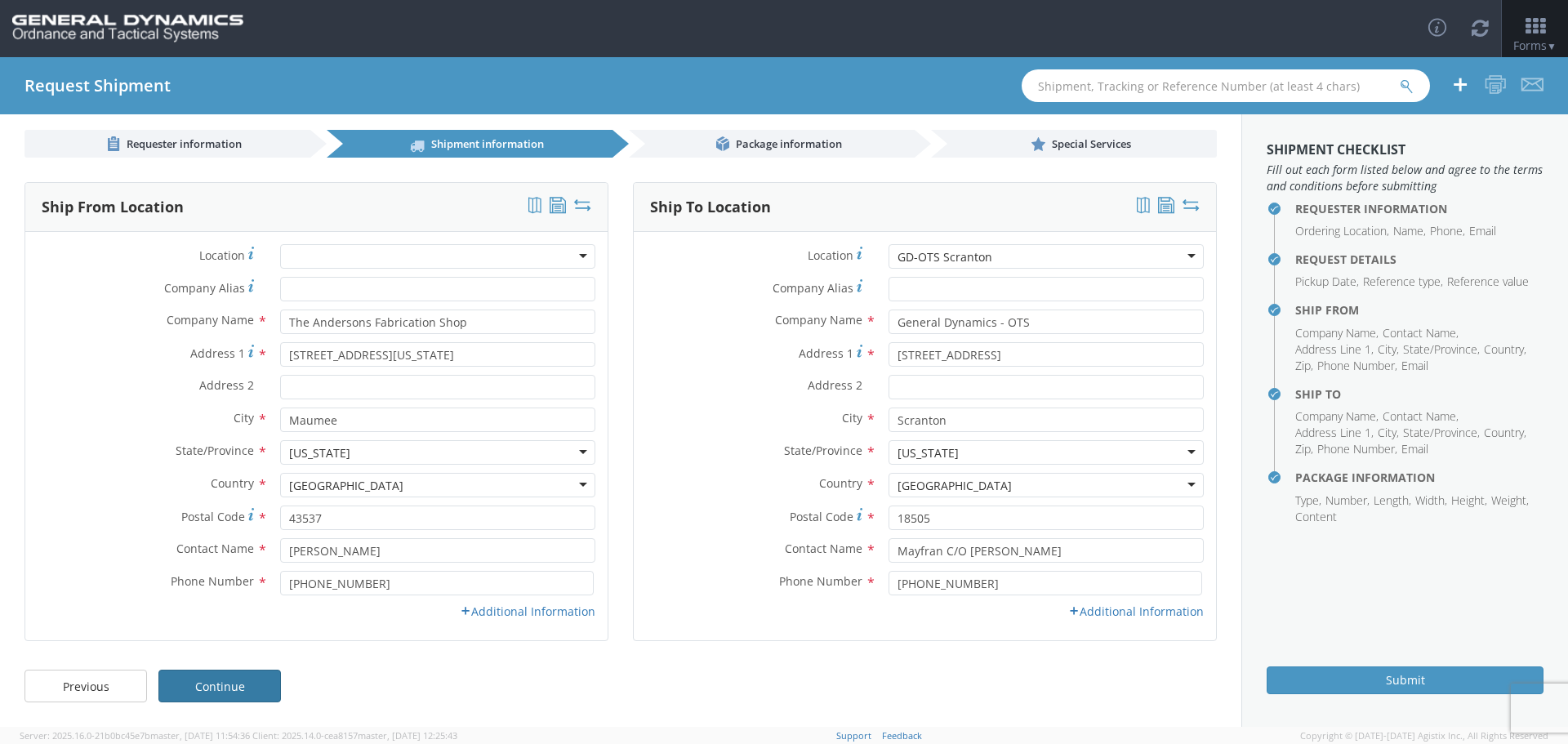
scroll to position [9, 0]
click at [223, 684] on link "Continue" at bounding box center [220, 686] width 123 height 33
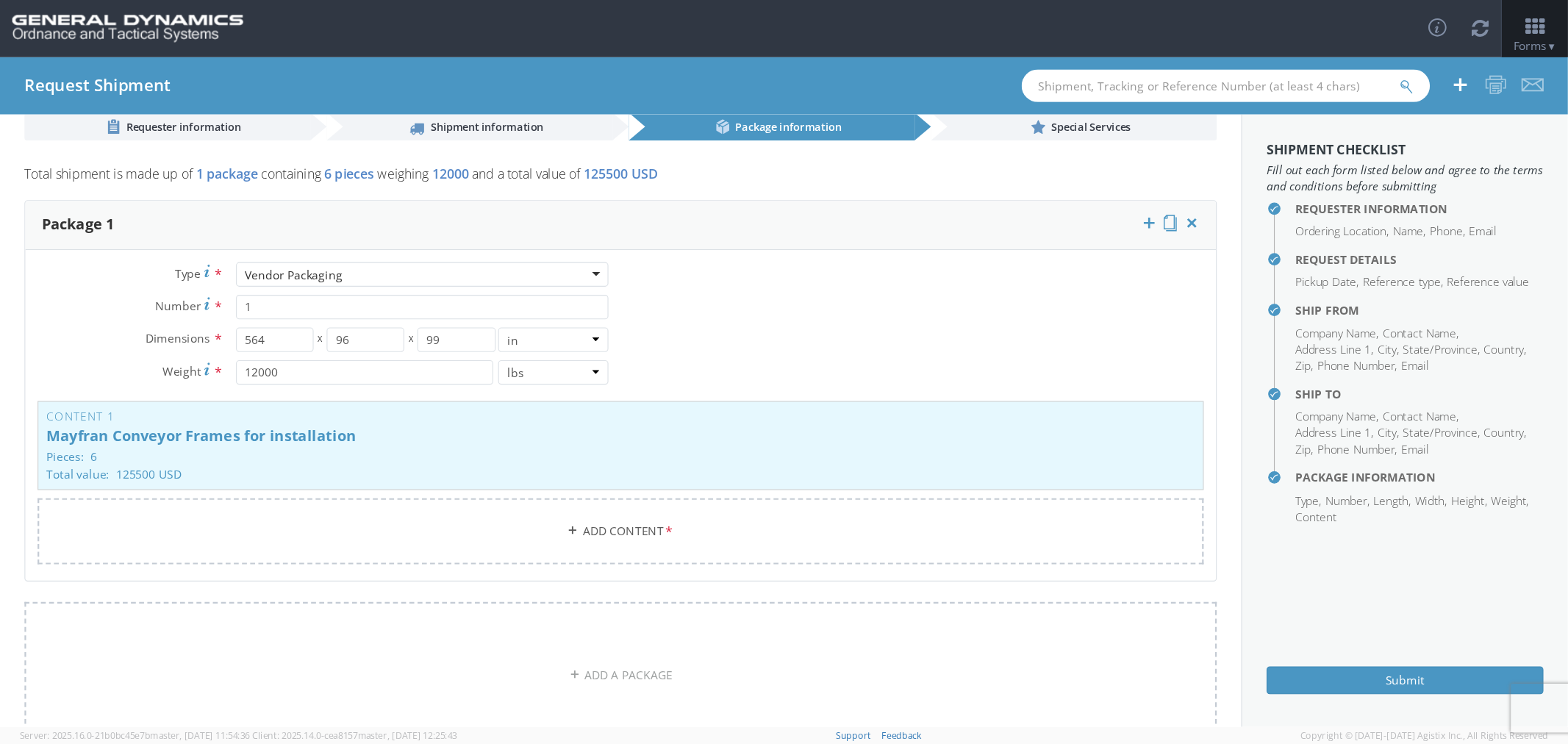
scroll to position [12, 0]
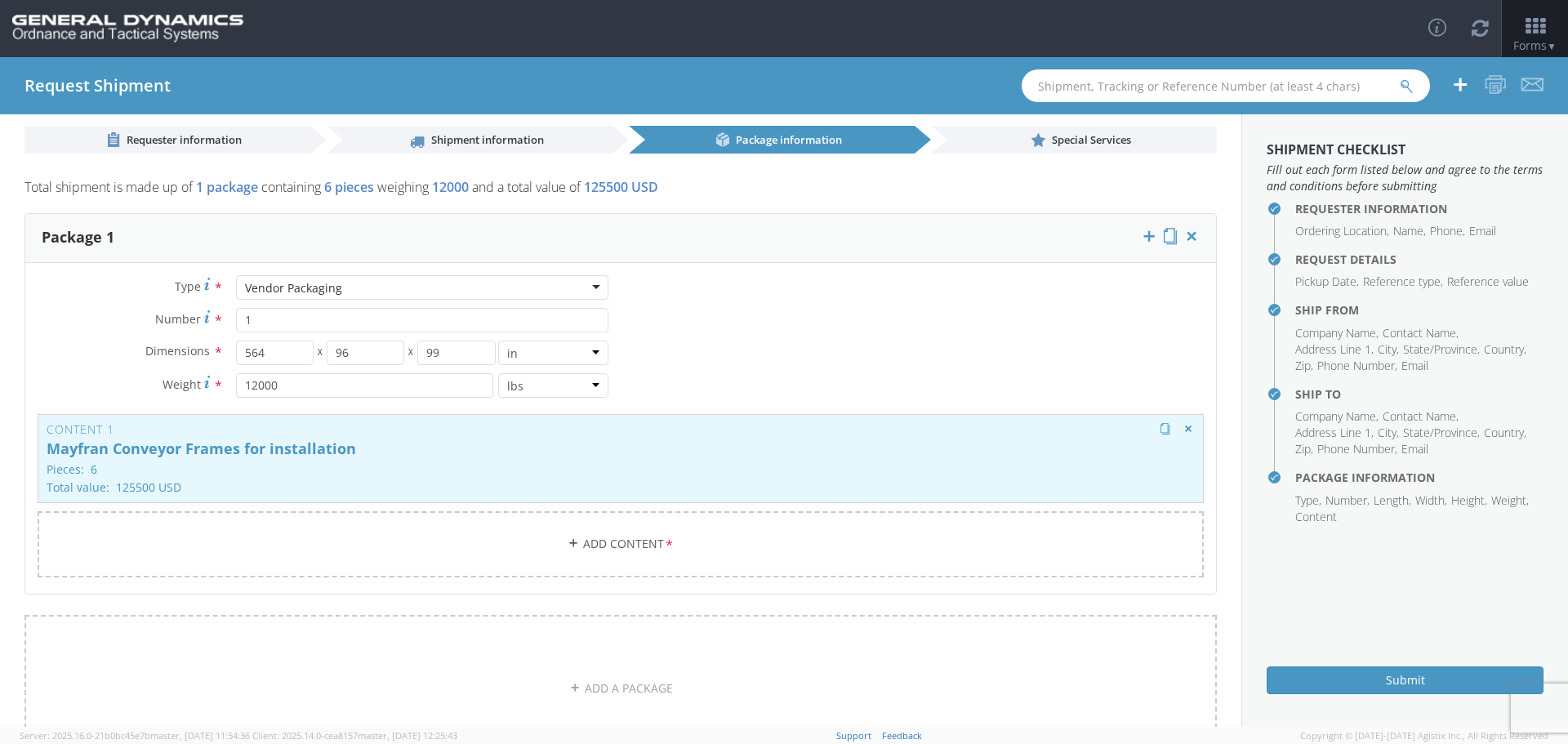
click at [307, 443] on p "Mayfran Conveyor Frames for installation" at bounding box center [620, 449] width 1148 height 16
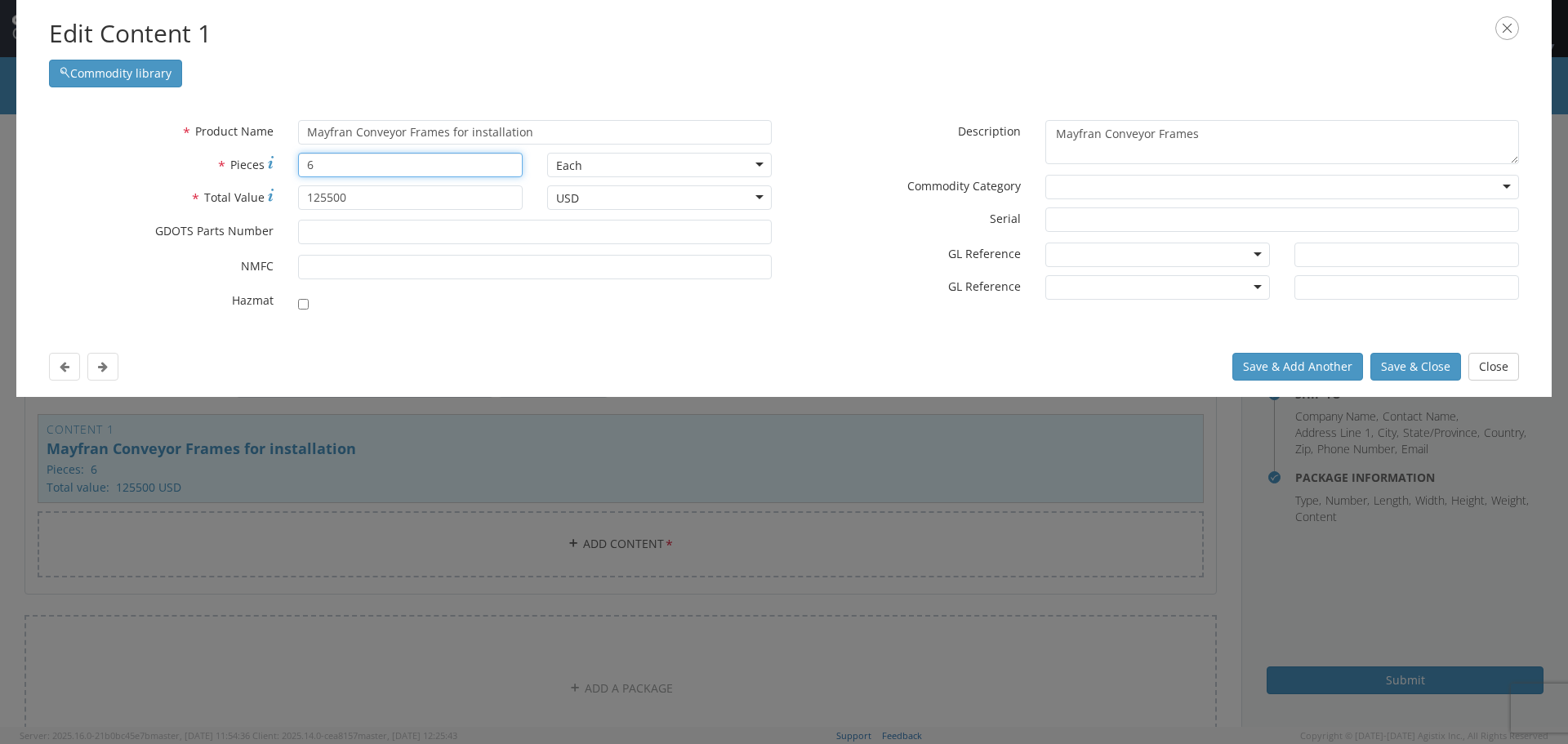
drag, startPoint x: 300, startPoint y: 168, endPoint x: 282, endPoint y: 175, distance: 19.3
click at [282, 175] on div "* Pieces 6" at bounding box center [286, 165] width 498 height 25
type input "10"
drag, startPoint x: 354, startPoint y: 199, endPoint x: 252, endPoint y: 219, distance: 103.9
click at [252, 219] on div "* Product Name Mayfran Conveyor Frames for installation * Pieces 10 Each Each B…" at bounding box center [410, 220] width 747 height 200
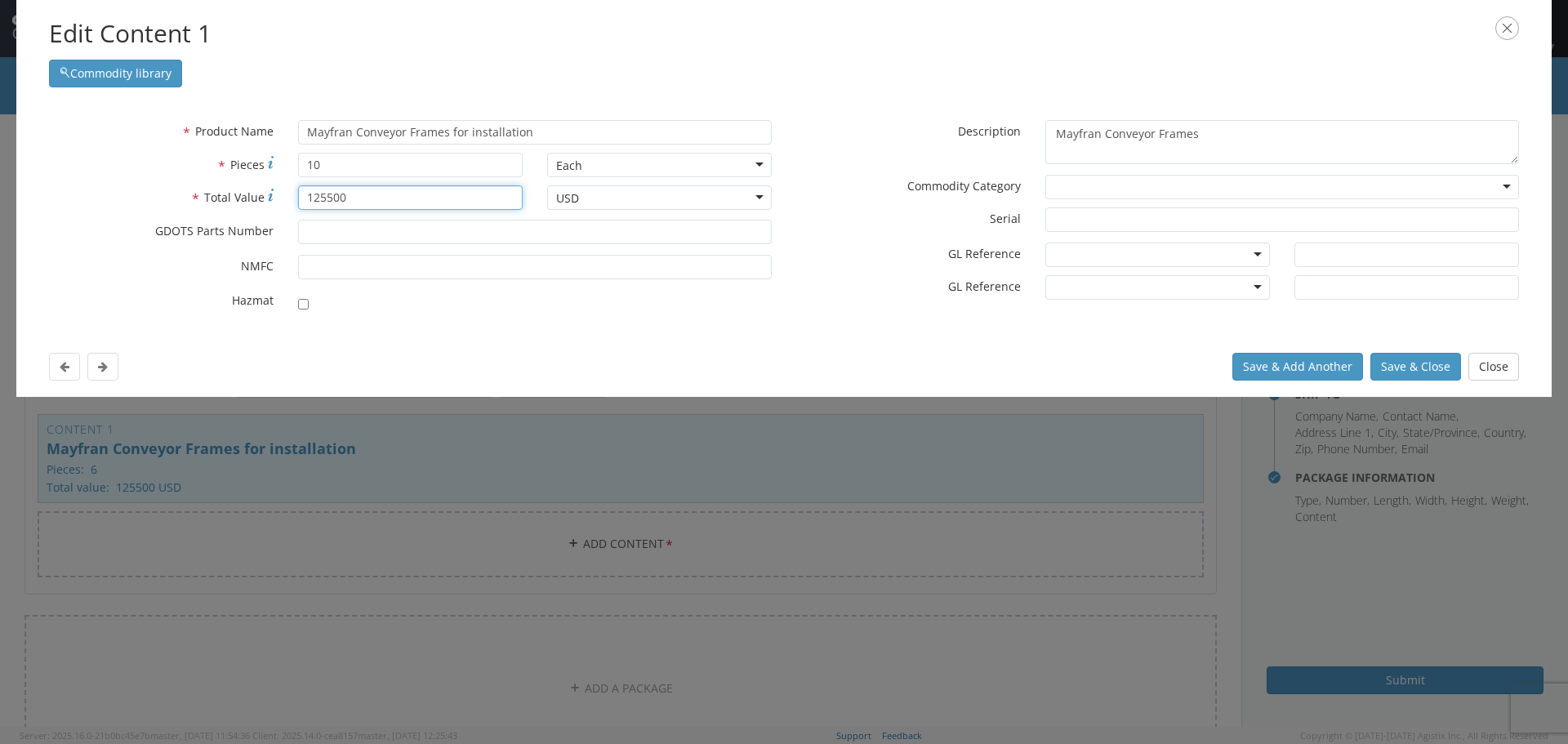
click at [365, 192] on input "125500" at bounding box center [409, 197] width 224 height 25
type input "77450"
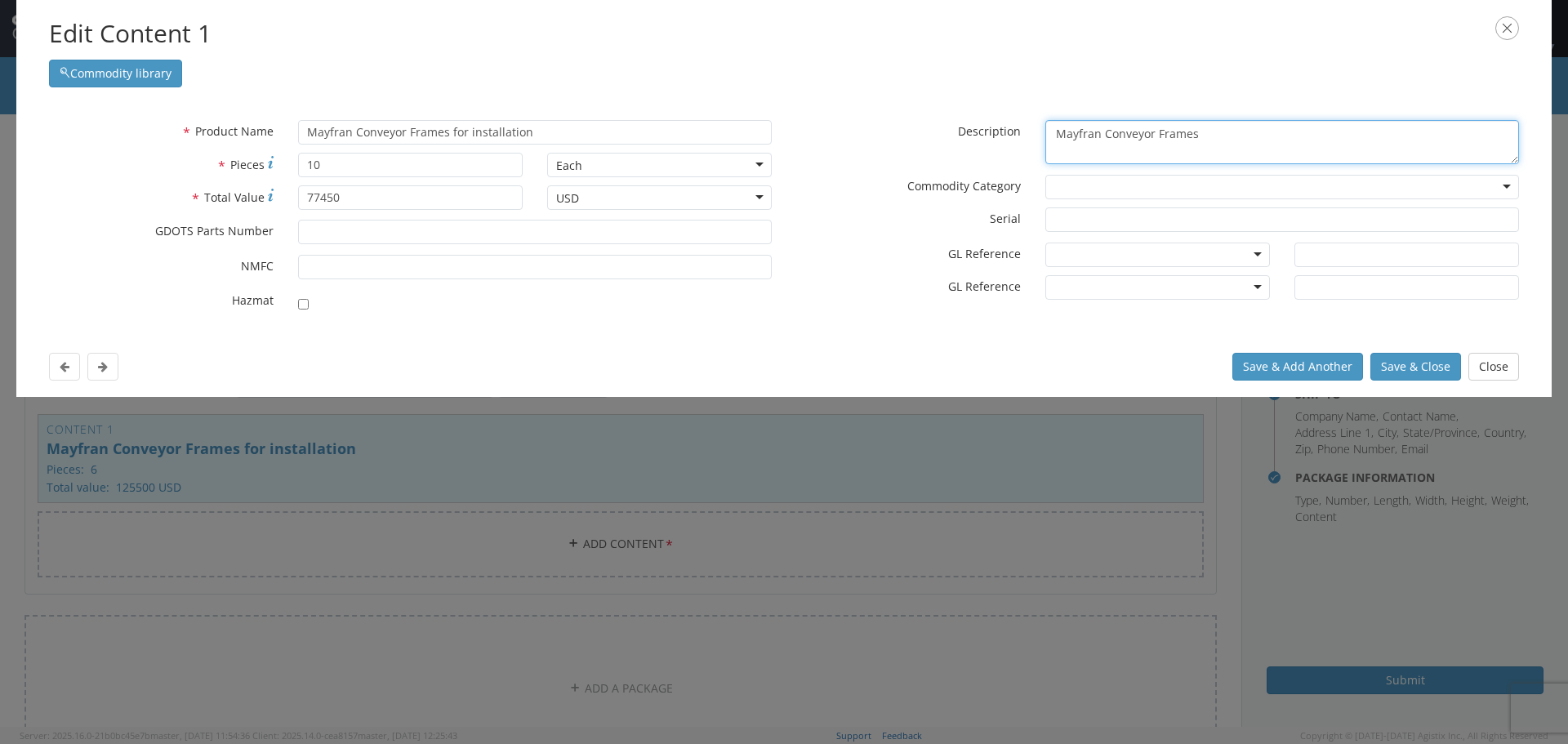
drag, startPoint x: 1203, startPoint y: 133, endPoint x: 1106, endPoint y: 133, distance: 97.0
click at [1106, 133] on textarea "Mayfran Conveyor Frames" at bounding box center [1281, 142] width 474 height 45
type textarea "Mayfran Catwalk pieces"
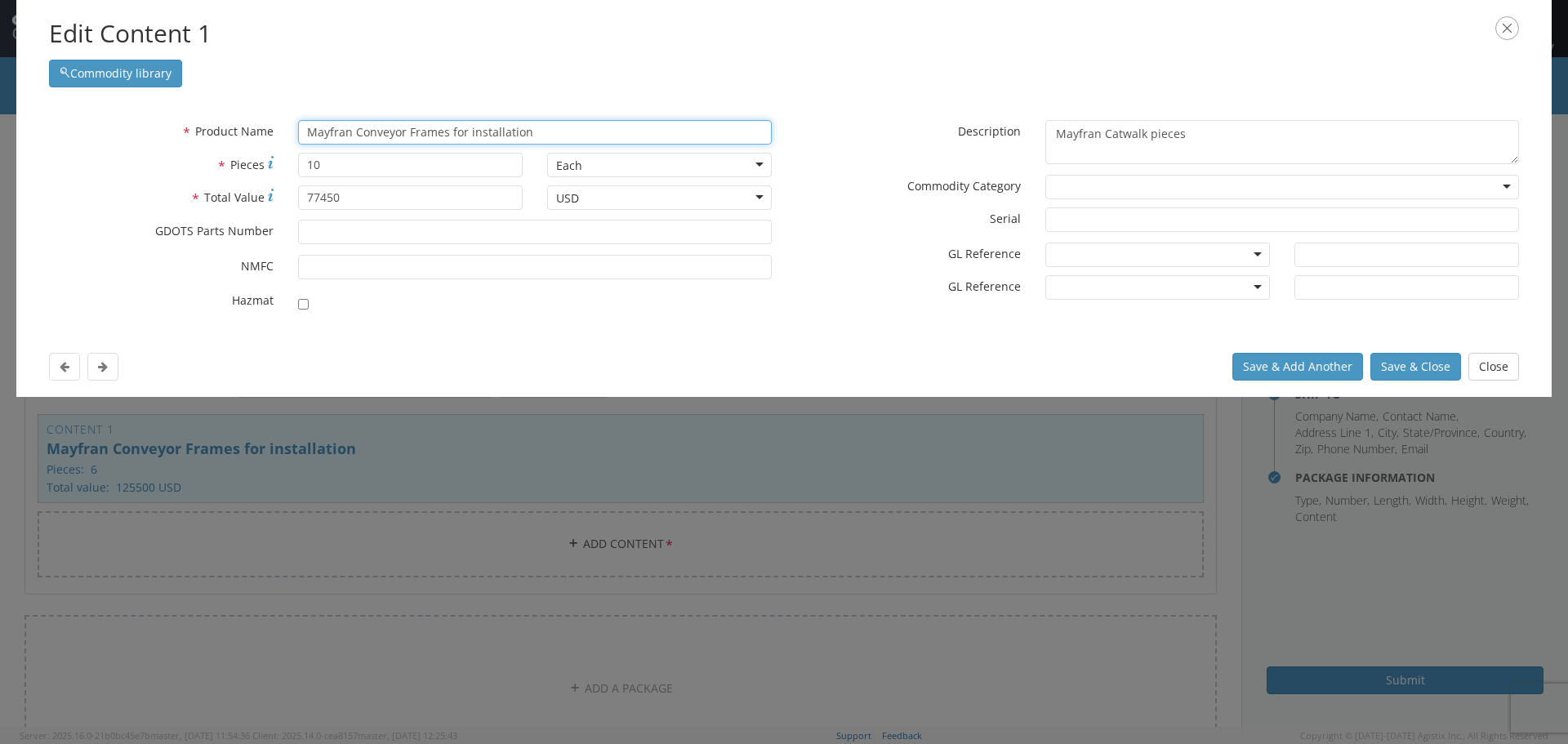
drag, startPoint x: 542, startPoint y: 132, endPoint x: 361, endPoint y: 131, distance: 181.0
click at [361, 131] on input "Mayfran Conveyor Frames for installation" at bounding box center [534, 132] width 474 height 25
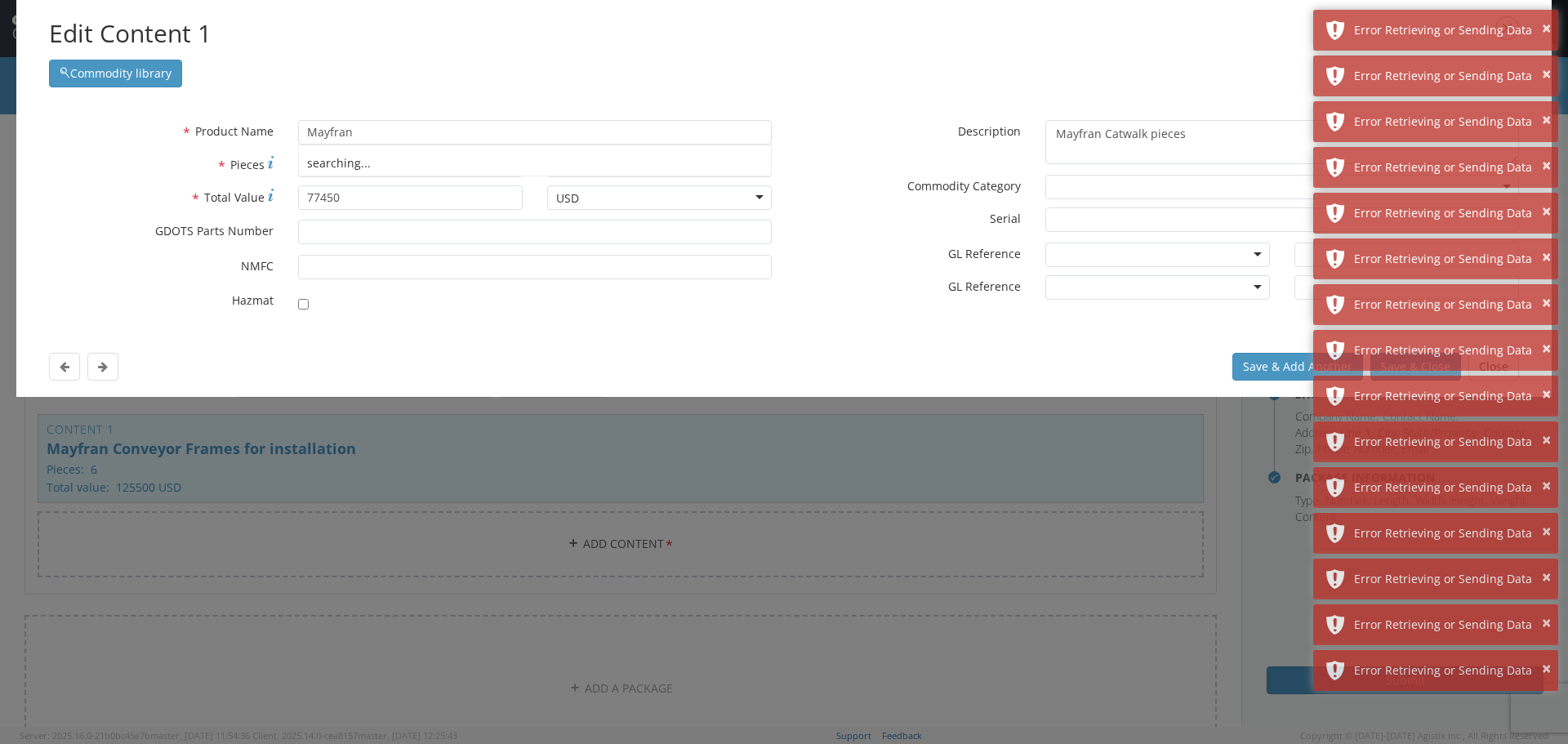
click at [1432, 372] on div "× Error Retrieving or Sending Data × Error Retrieving or Sending Data × Error R…" at bounding box center [1435, 353] width 245 height 686
click at [966, 373] on div "Save & Add Another Save & Close Close" at bounding box center [784, 367] width 1535 height 60
click at [385, 130] on input "Mayfran" at bounding box center [534, 132] width 474 height 25
click at [1138, 345] on div "Save & Add Another Save & Close Close" at bounding box center [784, 367] width 1535 height 60
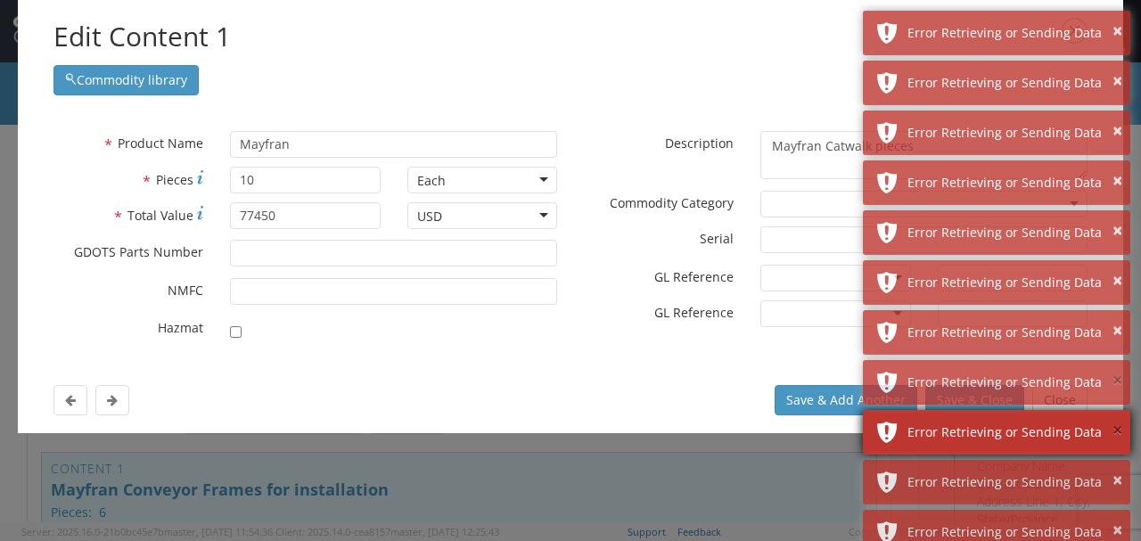
click at [1120, 378] on button "×" at bounding box center [1118, 381] width 10 height 26
drag, startPoint x: 1120, startPoint y: 387, endPoint x: 1121, endPoint y: 377, distance: 9.8
click at [1121, 382] on button "×" at bounding box center [1118, 381] width 10 height 26
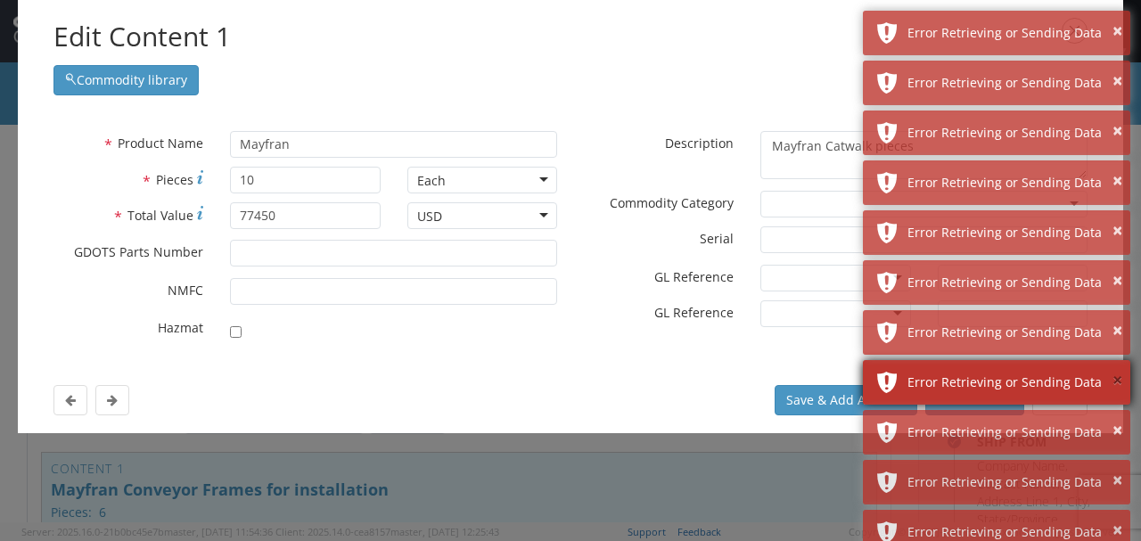
click at [1121, 377] on button "×" at bounding box center [1118, 381] width 10 height 26
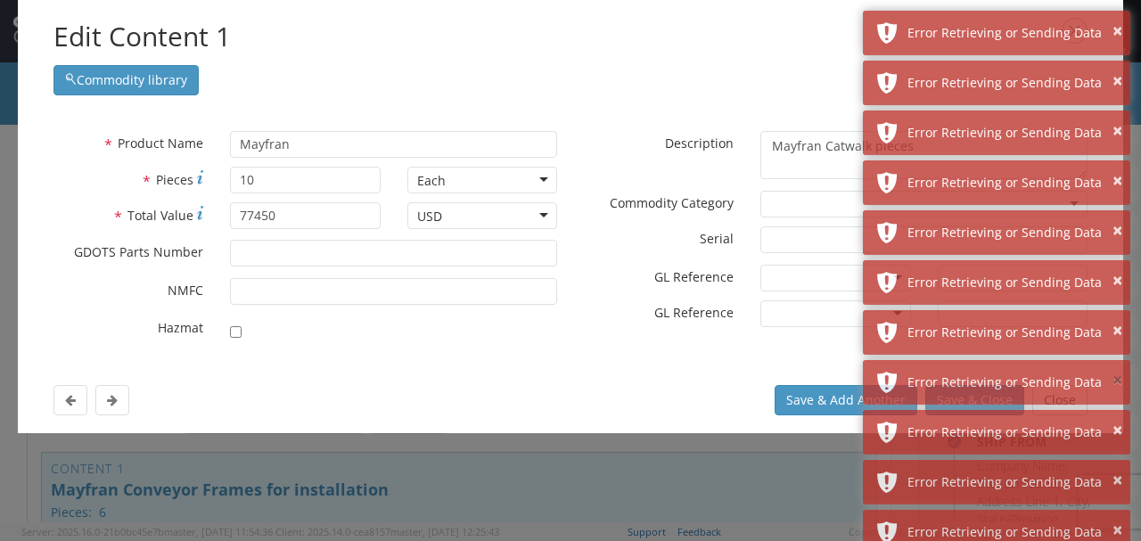
click at [1121, 377] on button "×" at bounding box center [1118, 381] width 10 height 26
click at [1121, 418] on button "×" at bounding box center [1118, 431] width 10 height 26
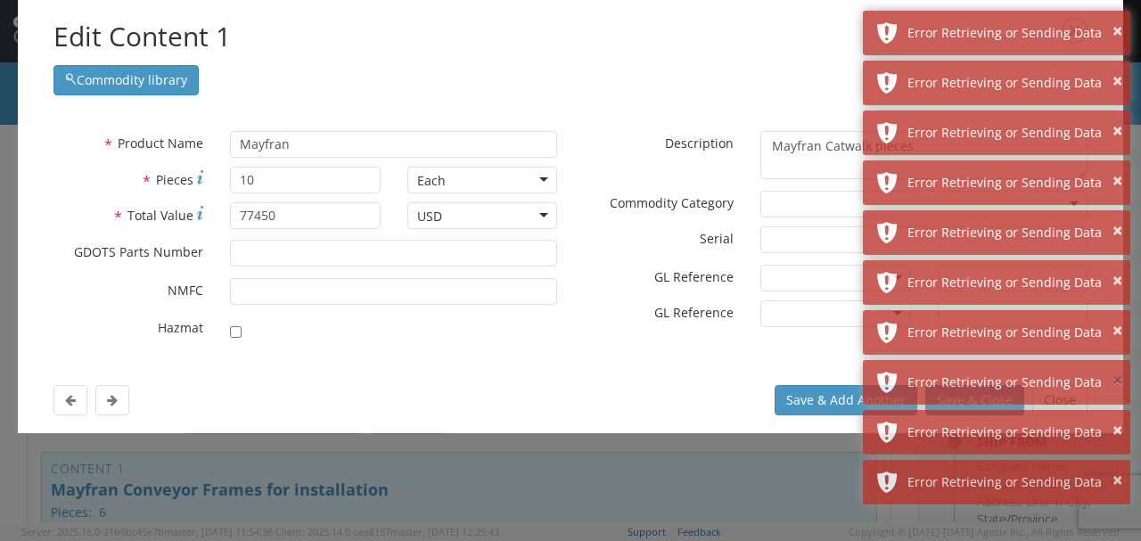
click at [1121, 377] on button "×" at bounding box center [1118, 381] width 10 height 26
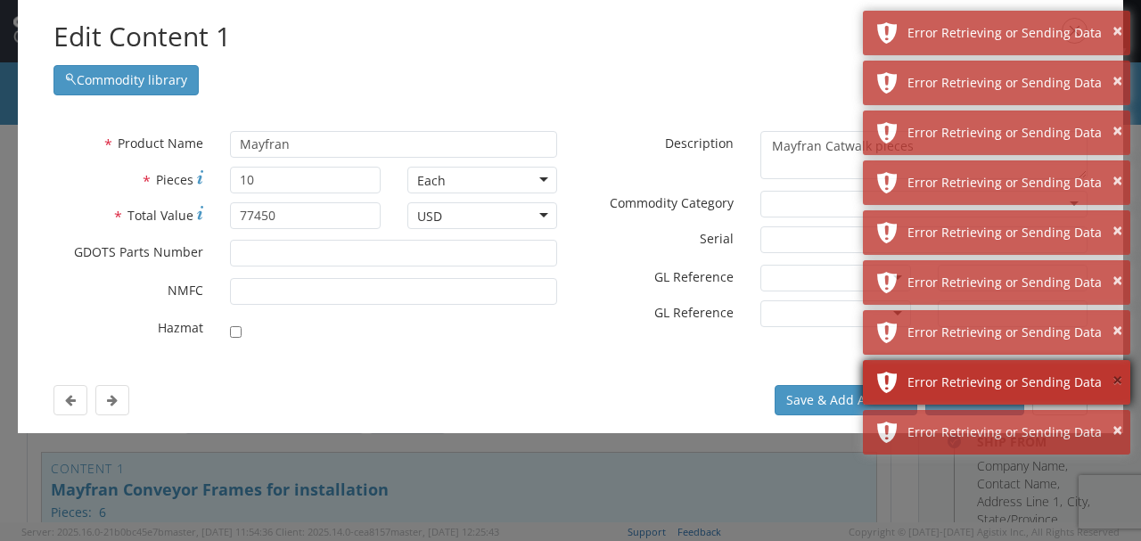
drag, startPoint x: 1121, startPoint y: 377, endPoint x: 1085, endPoint y: 310, distance: 75.8
click at [1114, 376] on button "×" at bounding box center [1118, 381] width 10 height 26
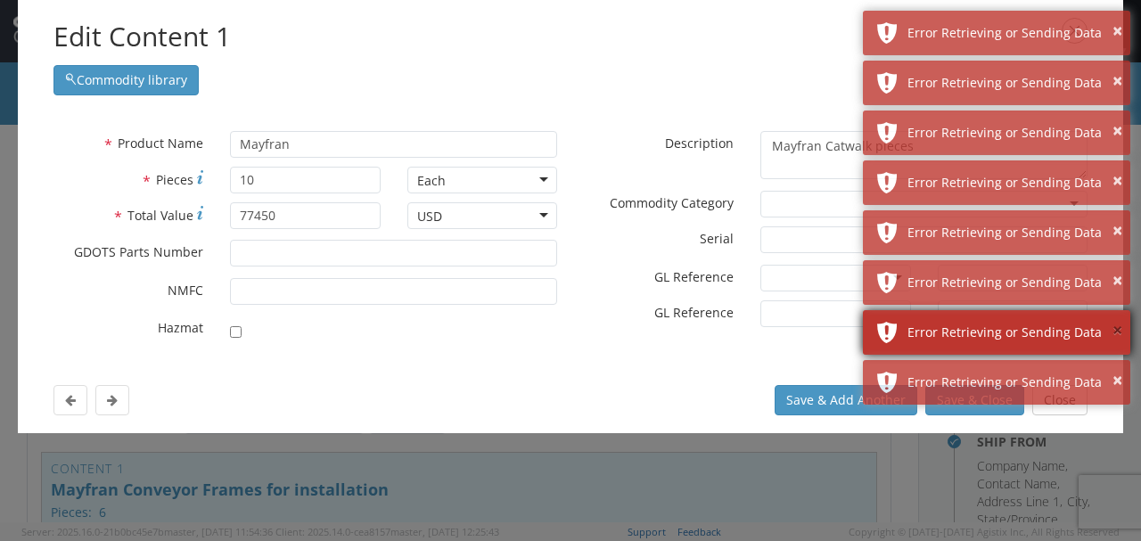
click at [1118, 335] on button "×" at bounding box center [1118, 331] width 10 height 26
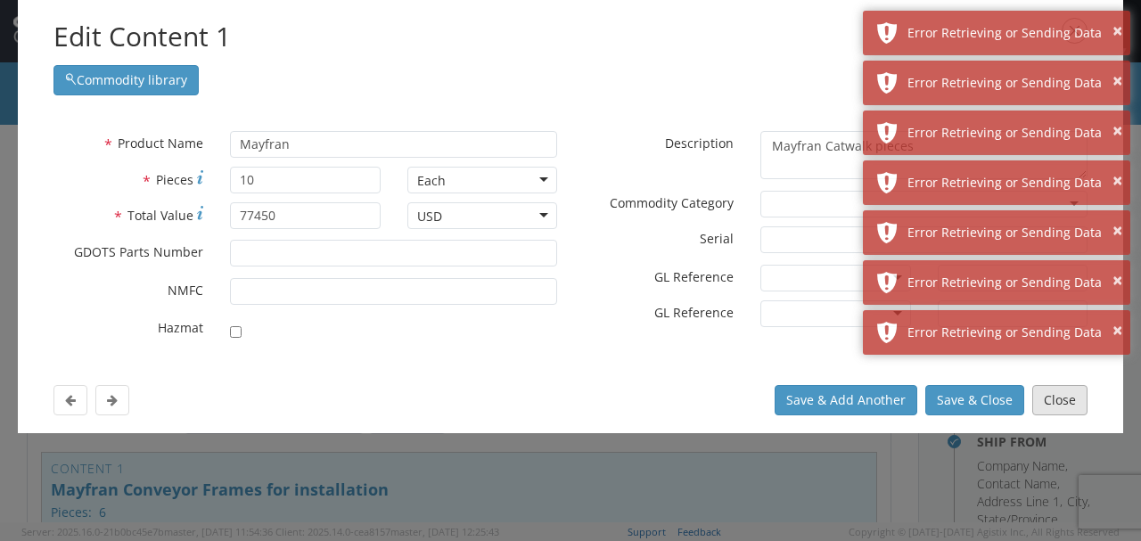
click at [1056, 399] on button "Close" at bounding box center [1059, 400] width 55 height 30
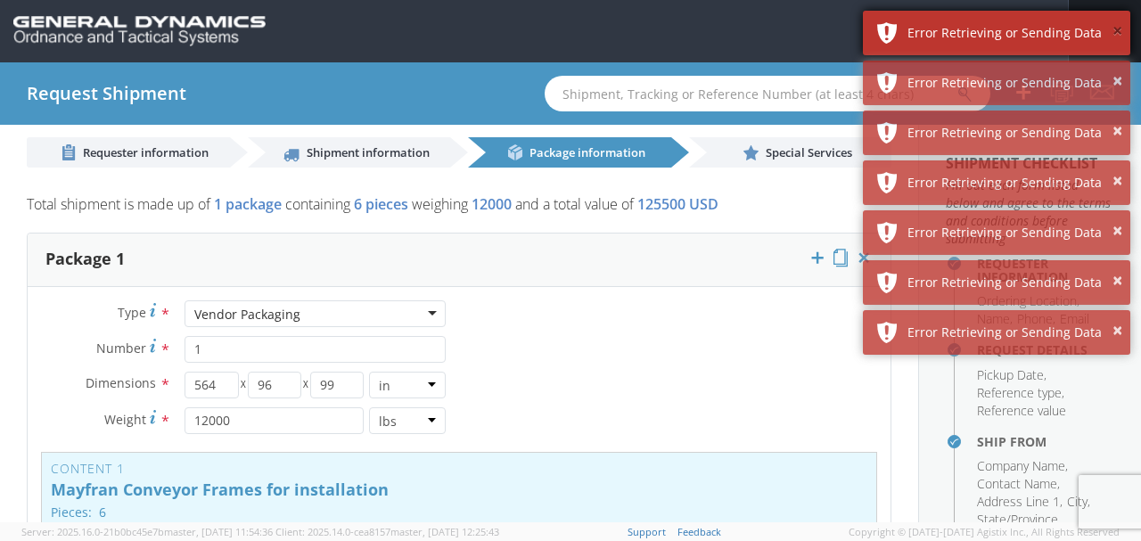
click at [1121, 32] on button "×" at bounding box center [1118, 32] width 10 height 26
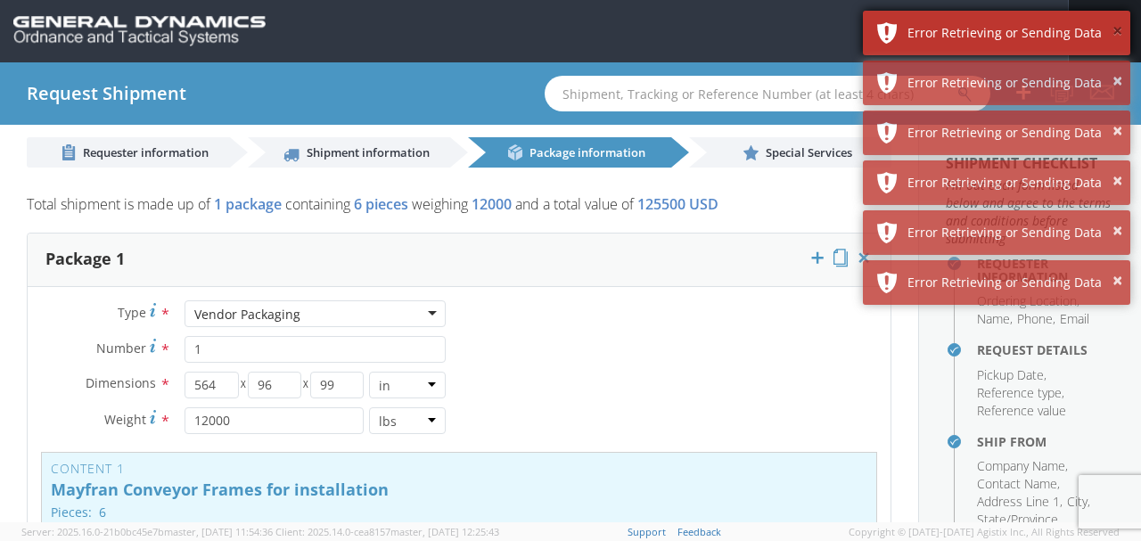
click at [1121, 32] on button "×" at bounding box center [1118, 32] width 10 height 26
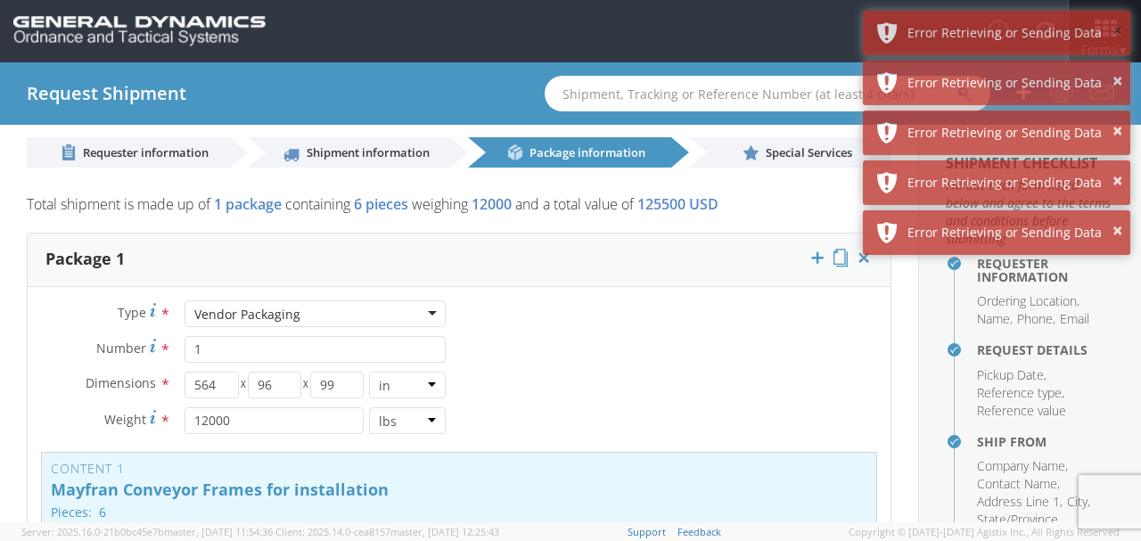
click at [1121, 32] on button "×" at bounding box center [1118, 32] width 10 height 26
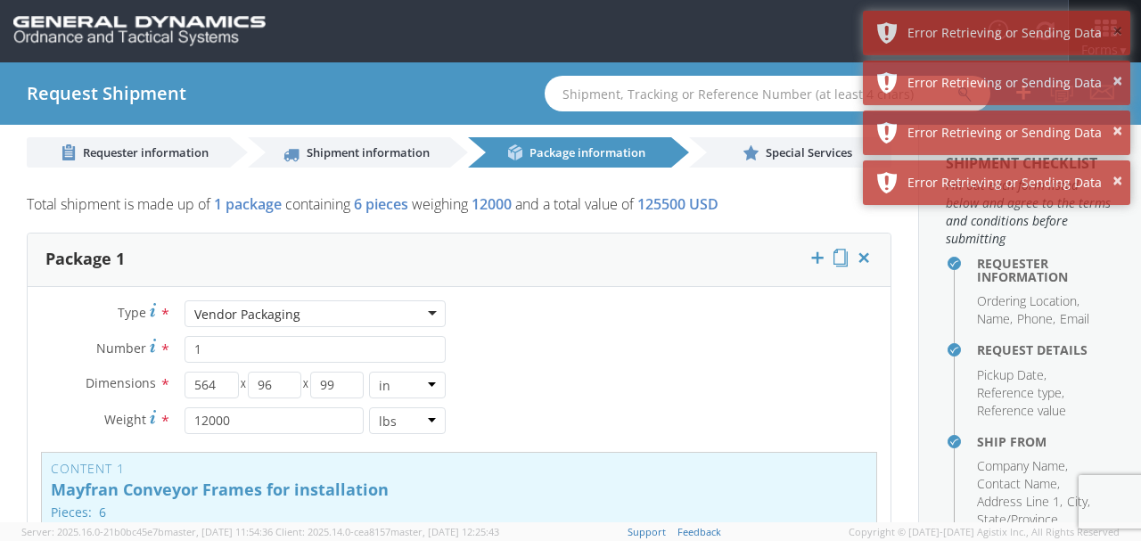
click at [1121, 32] on button "×" at bounding box center [1118, 32] width 10 height 26
click at [1121, 69] on button "×" at bounding box center [1118, 82] width 10 height 26
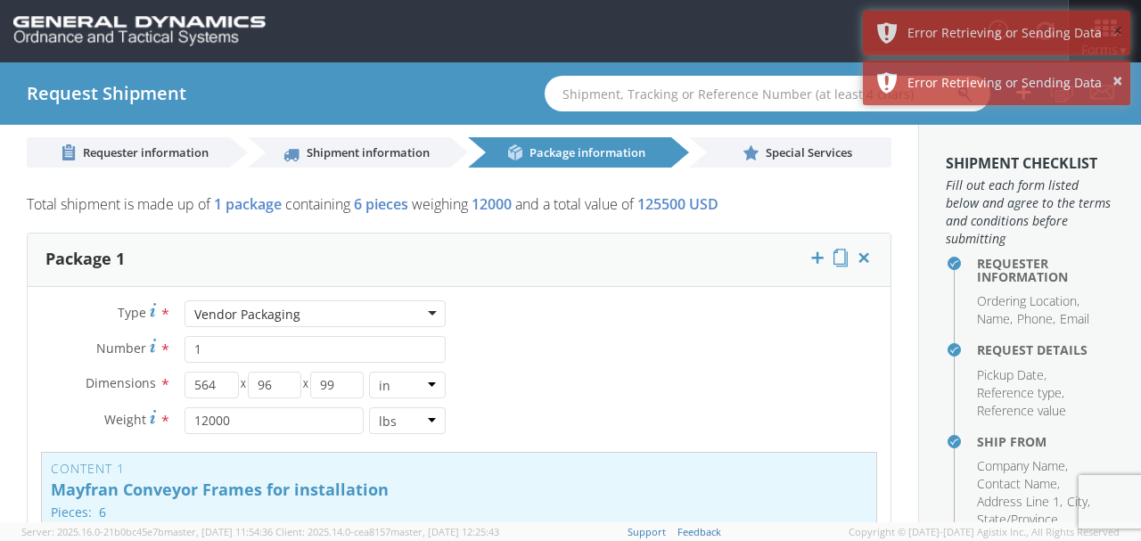
click at [1121, 32] on button "×" at bounding box center [1118, 32] width 10 height 26
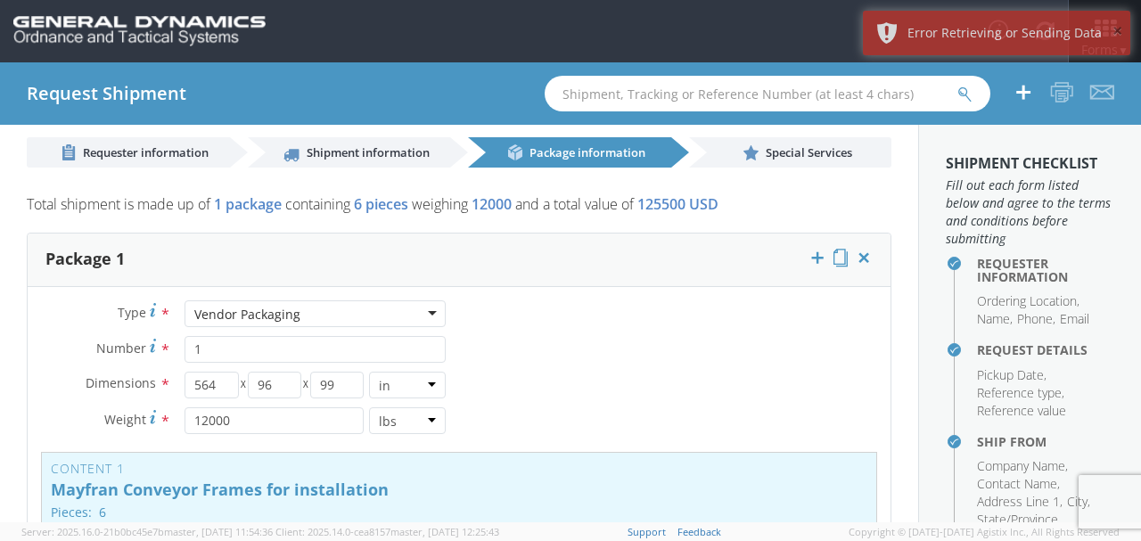
click at [1121, 32] on button "×" at bounding box center [1118, 32] width 10 height 26
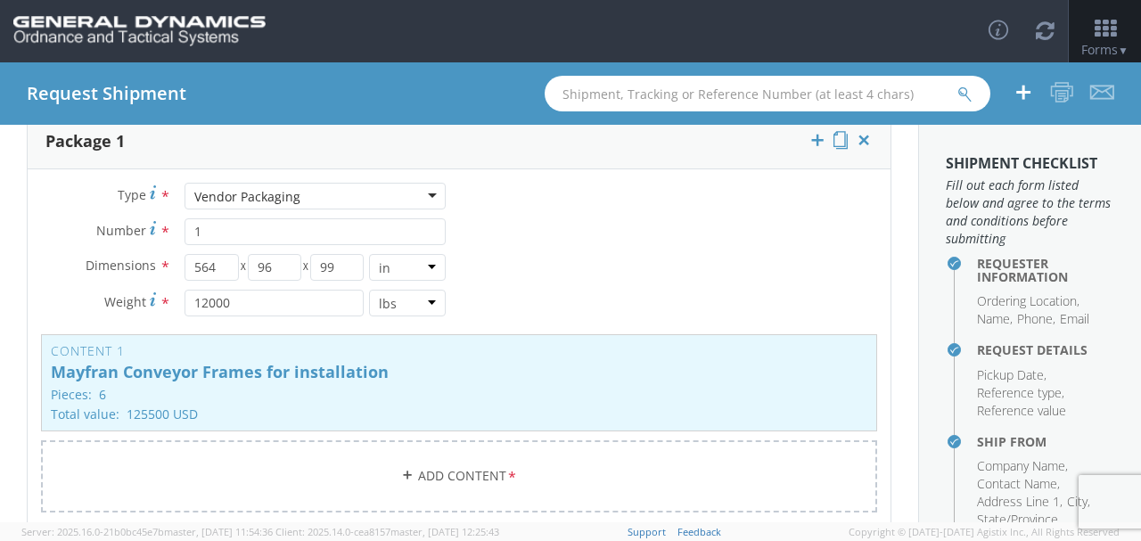
scroll to position [133, 0]
click at [752, 373] on p "Mayfran Conveyor Frames for installation" at bounding box center [459, 372] width 817 height 18
type input "Mayfran Conveyor Frames for installation"
type input "6"
type input "125500"
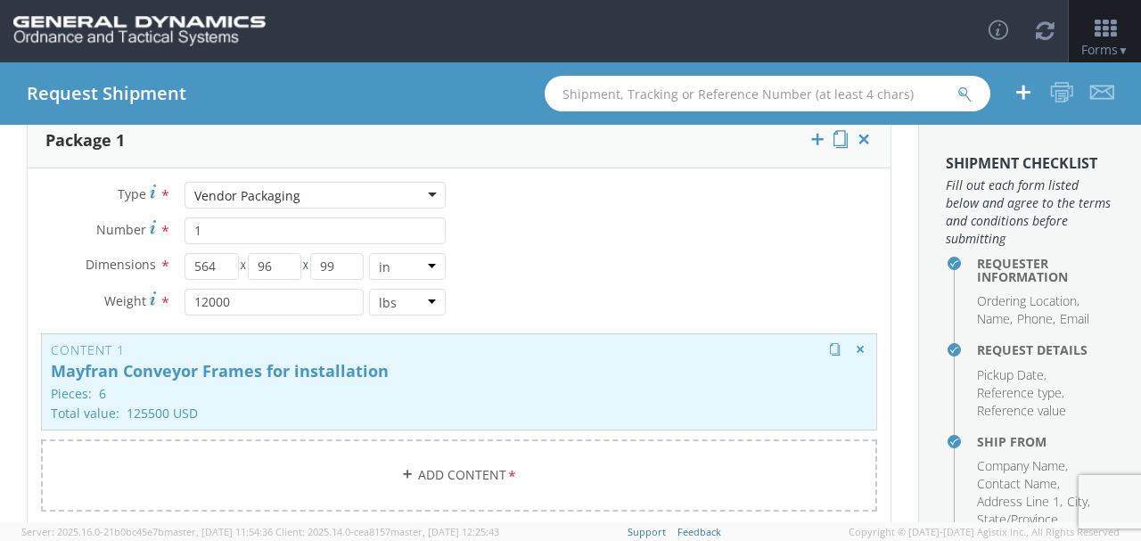
type textarea "Mayfran Conveyor Frames"
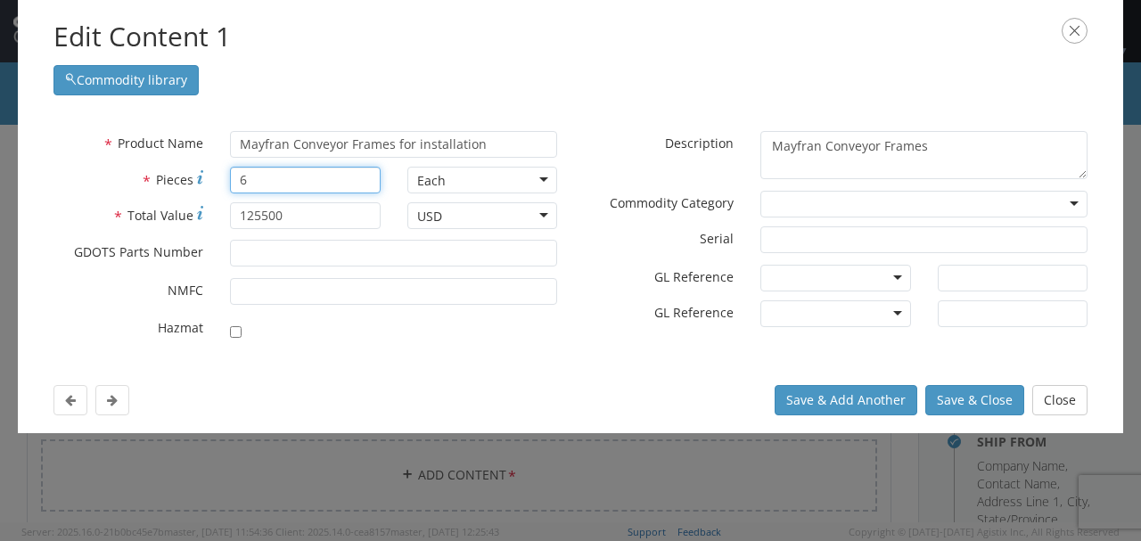
drag, startPoint x: 269, startPoint y: 183, endPoint x: 187, endPoint y: 179, distance: 82.1
click at [187, 179] on div "* Pieces 6" at bounding box center [217, 180] width 354 height 27
type input "10"
click at [988, 406] on button "Save & Close" at bounding box center [974, 400] width 99 height 30
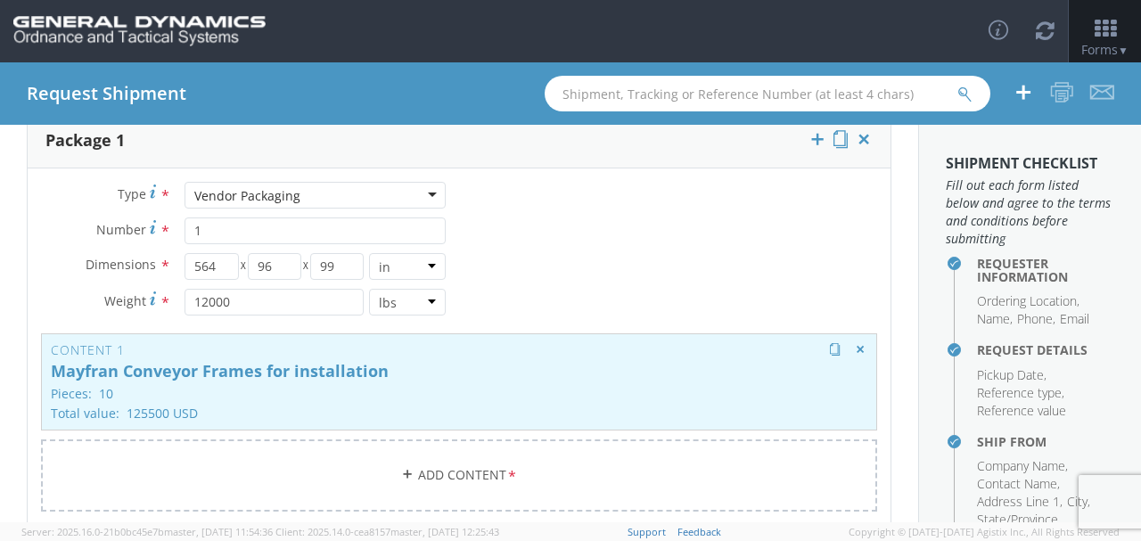
click at [250, 367] on p "Mayfran Conveyor Frames for installation" at bounding box center [459, 372] width 817 height 18
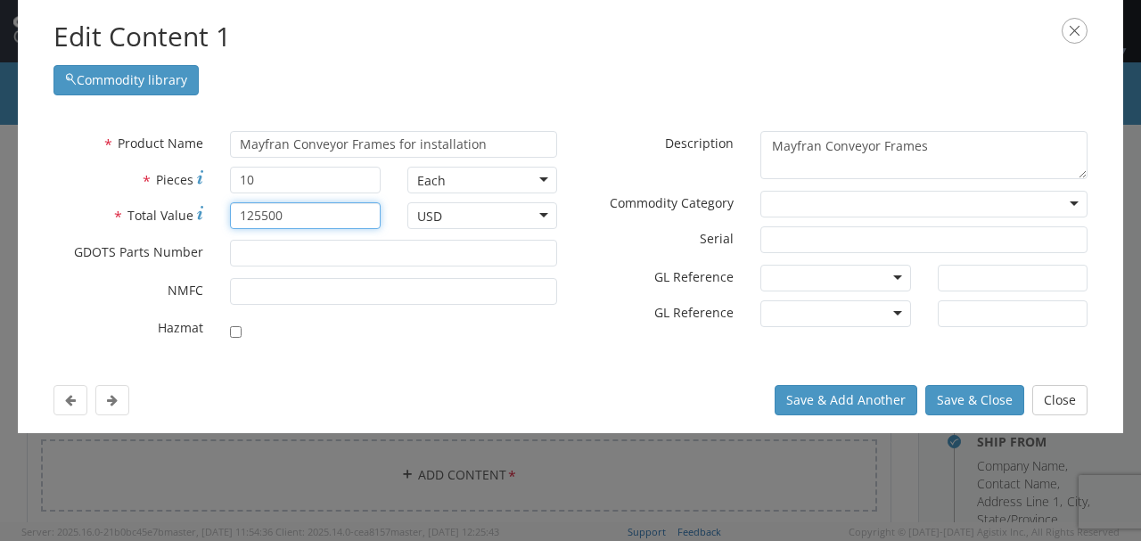
drag, startPoint x: 296, startPoint y: 214, endPoint x: 184, endPoint y: 212, distance: 112.3
click at [184, 212] on div "* Total Value 125500" at bounding box center [217, 215] width 354 height 27
type input "77450"
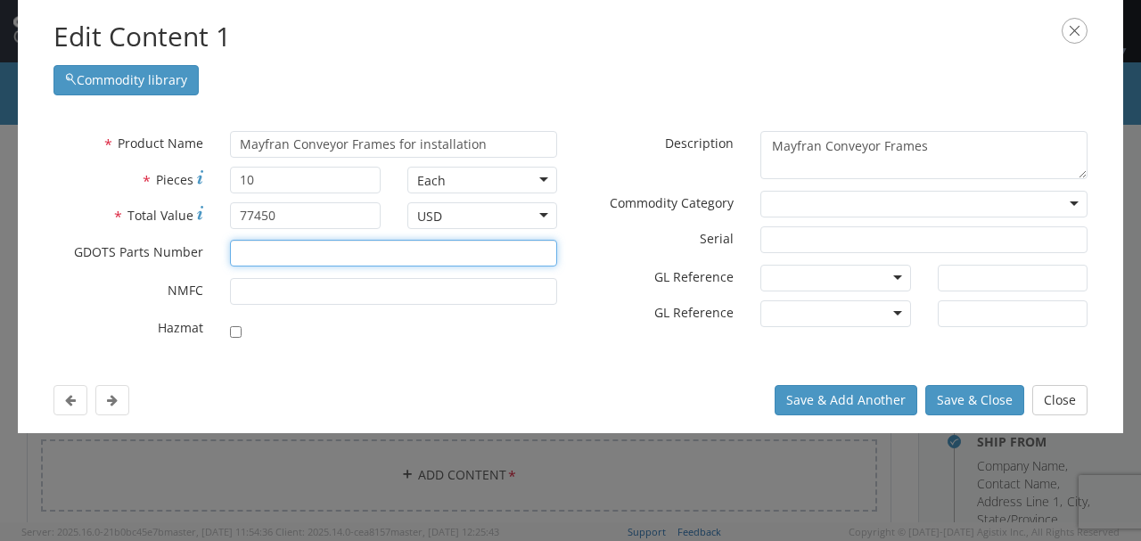
click at [266, 250] on input "* GDOTS Parts Number" at bounding box center [393, 253] width 327 height 27
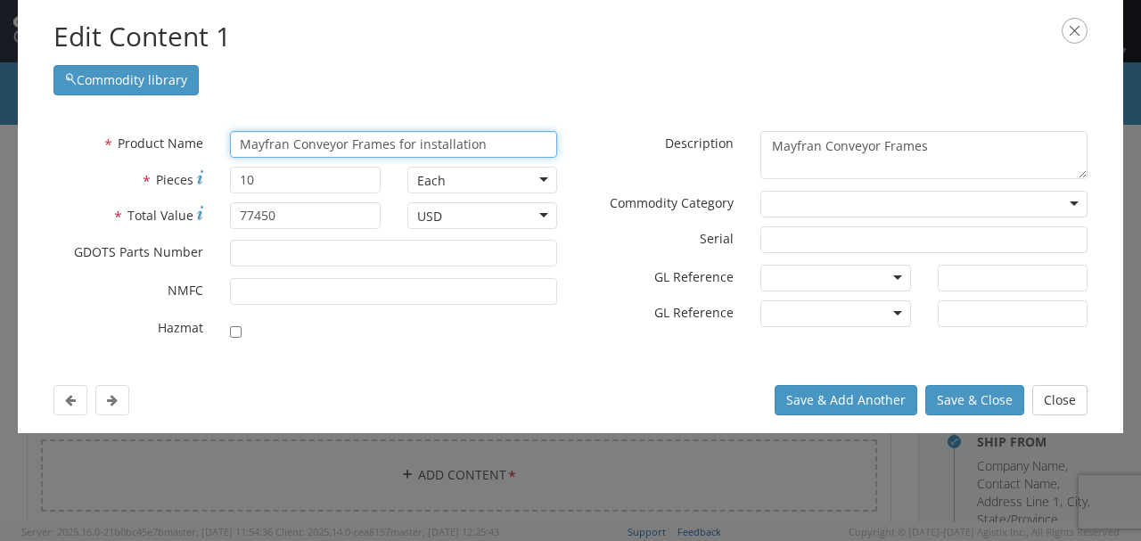
drag, startPoint x: 483, startPoint y: 144, endPoint x: 300, endPoint y: 139, distance: 183.7
click at [300, 139] on input "Mayfran Conveyor Frames for installation" at bounding box center [393, 144] width 327 height 27
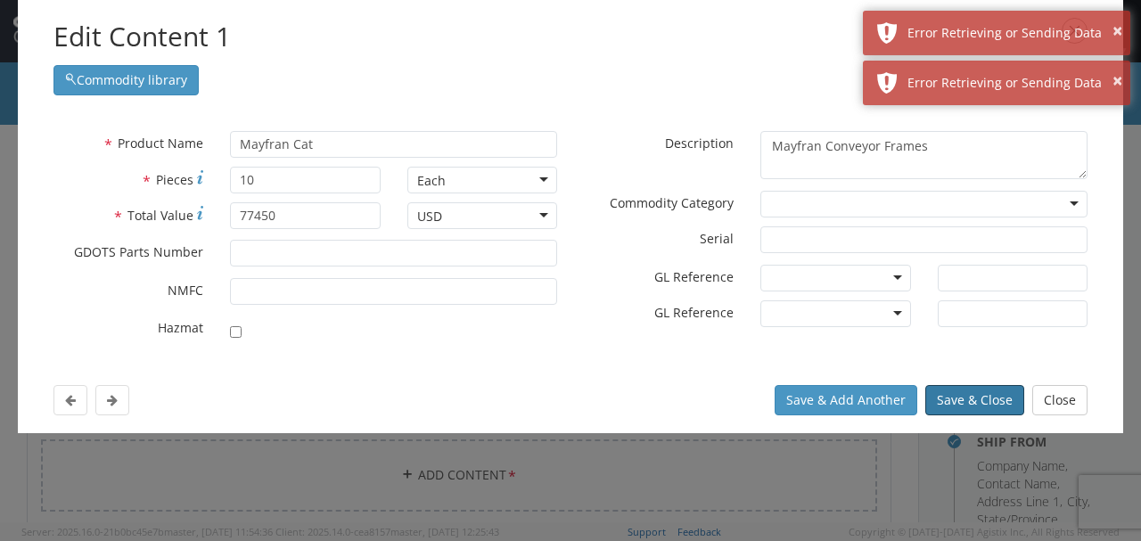
click at [990, 395] on button "Save & Close" at bounding box center [974, 400] width 99 height 30
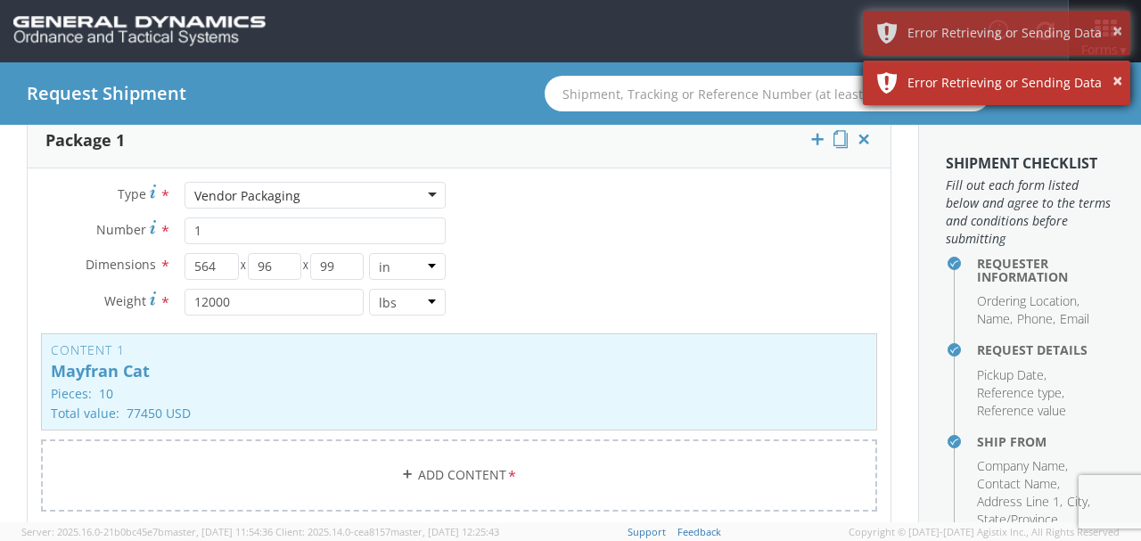
click at [1110, 78] on div "Error Retrieving or Sending Data" at bounding box center [1013, 83] width 210 height 18
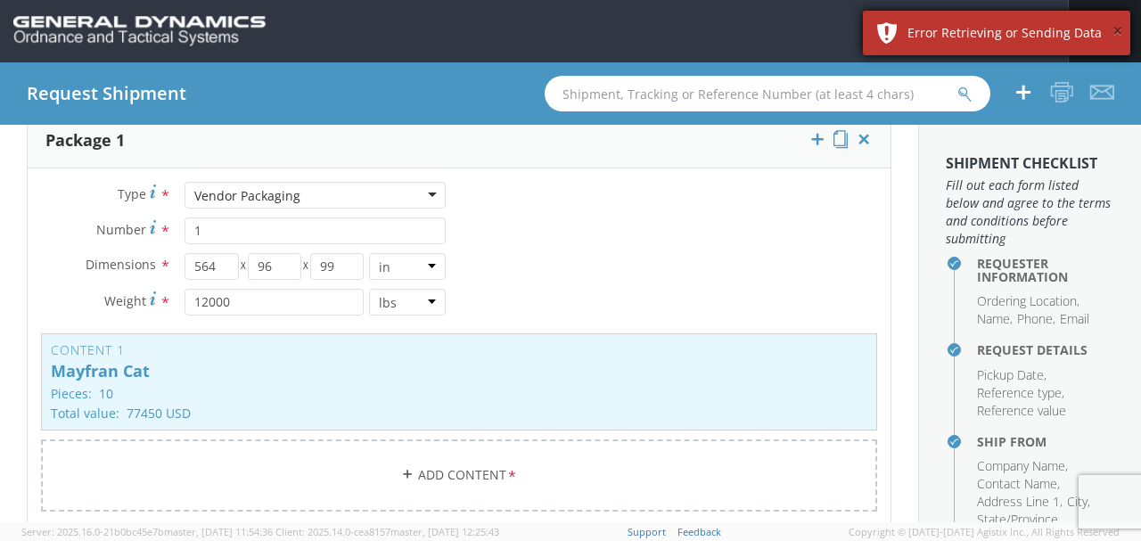
click at [1115, 34] on button "×" at bounding box center [1118, 32] width 10 height 26
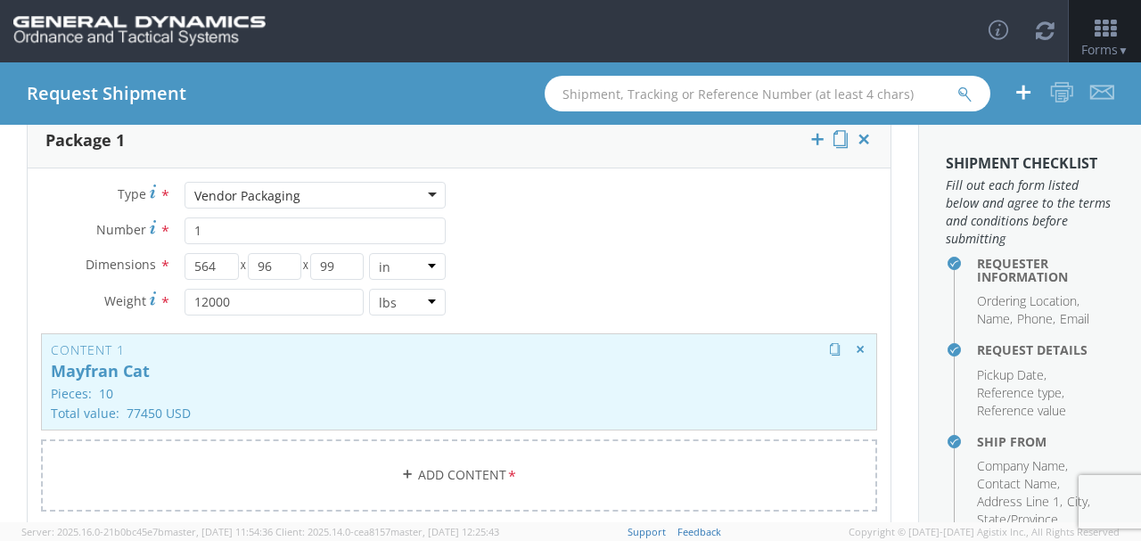
click at [300, 394] on p "Pieces: 10" at bounding box center [459, 393] width 817 height 13
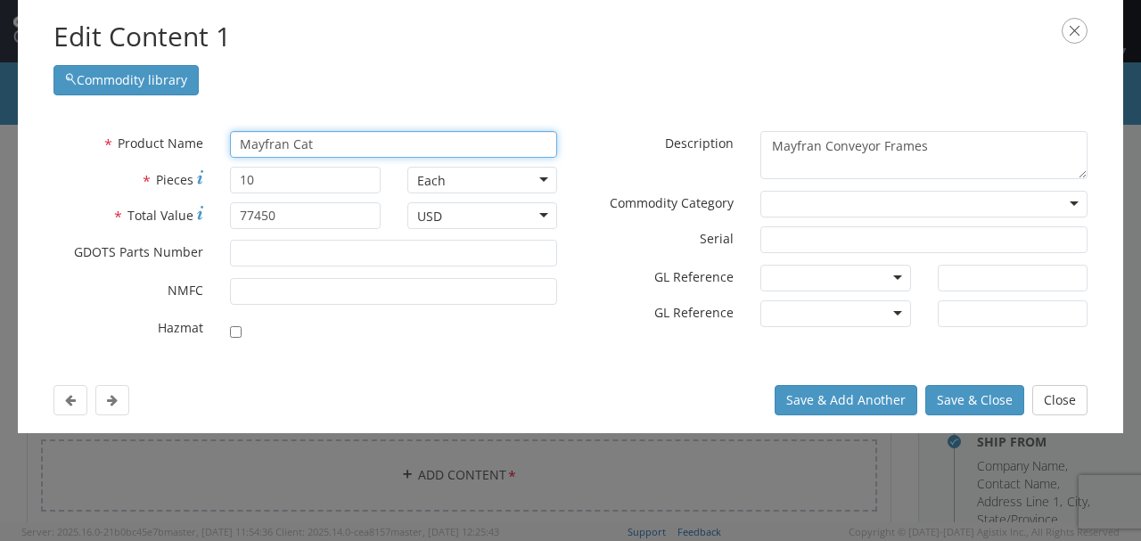
click at [328, 136] on input "Mayfran Cat" at bounding box center [393, 144] width 327 height 27
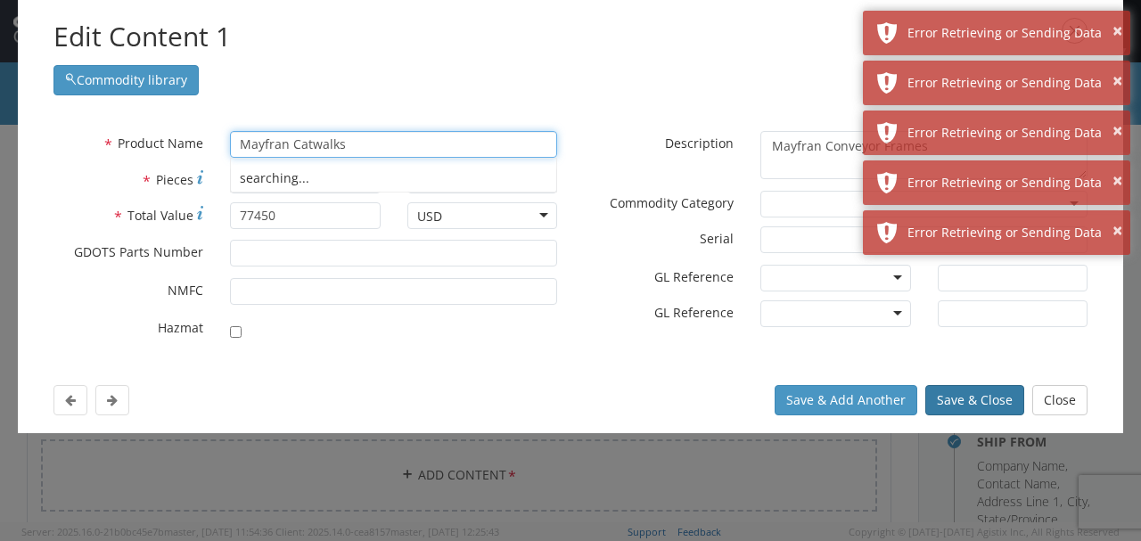
type input "Mayfran Catwalks"
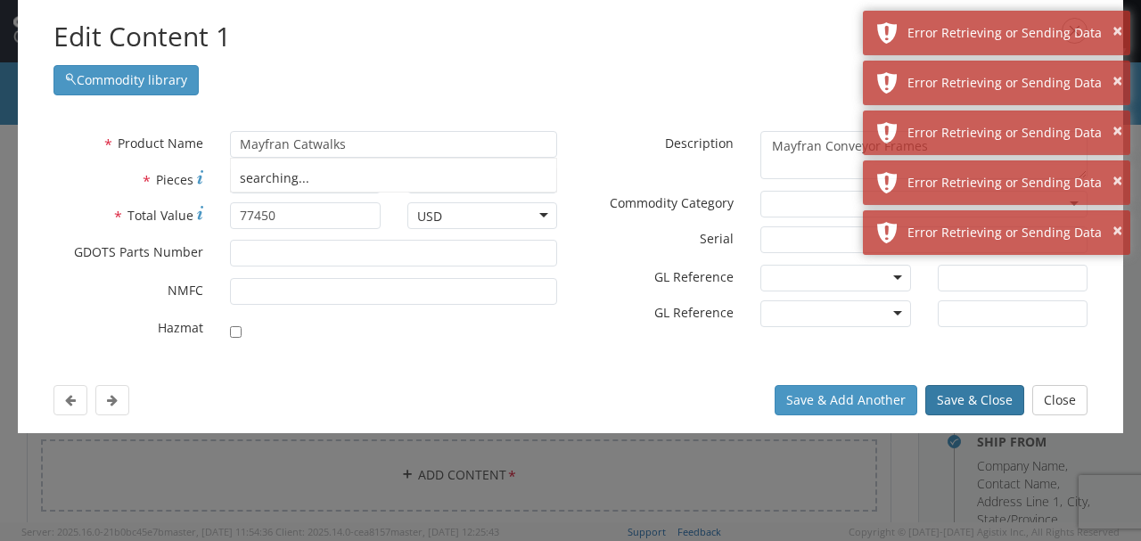
click at [1004, 402] on button "Save & Close" at bounding box center [974, 400] width 99 height 30
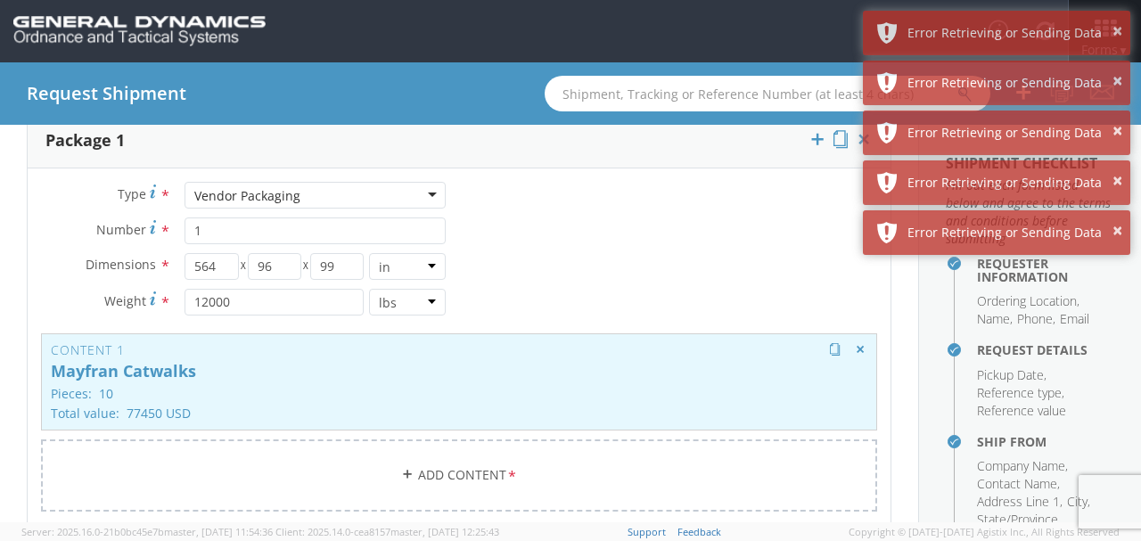
click at [396, 367] on p "Mayfran Catwalks" at bounding box center [459, 372] width 817 height 18
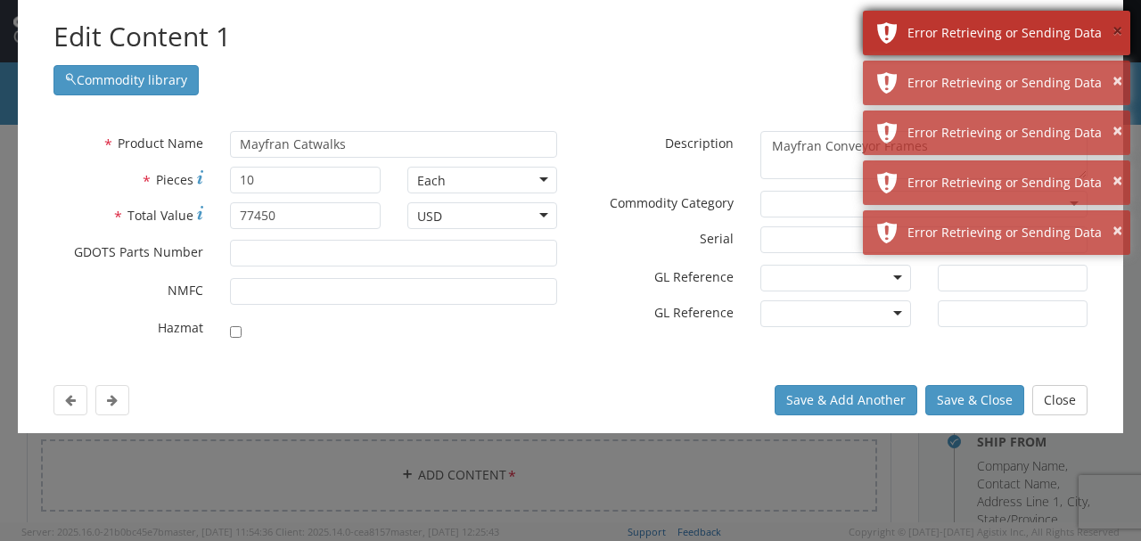
click at [1120, 33] on button "×" at bounding box center [1118, 32] width 10 height 26
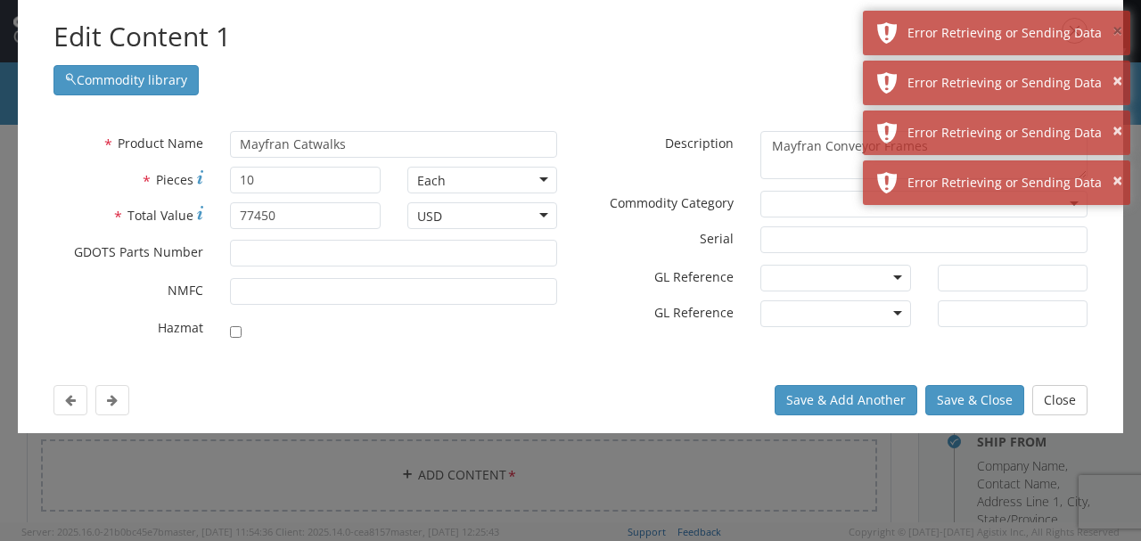
click at [1120, 33] on button "×" at bounding box center [1118, 32] width 10 height 26
click at [1120, 69] on button "×" at bounding box center [1118, 82] width 10 height 26
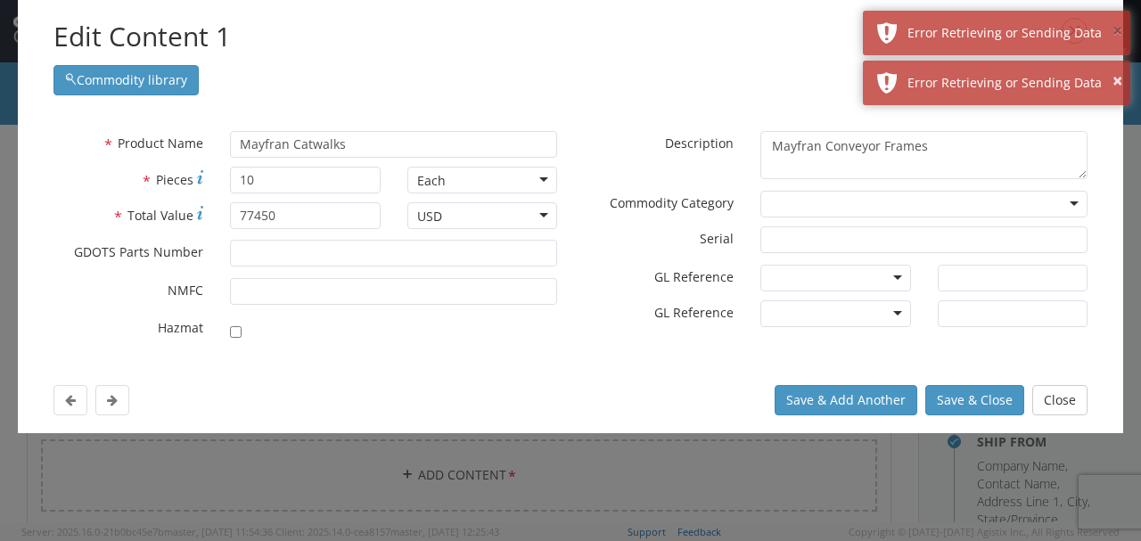
click at [1120, 33] on button "×" at bounding box center [1118, 32] width 10 height 26
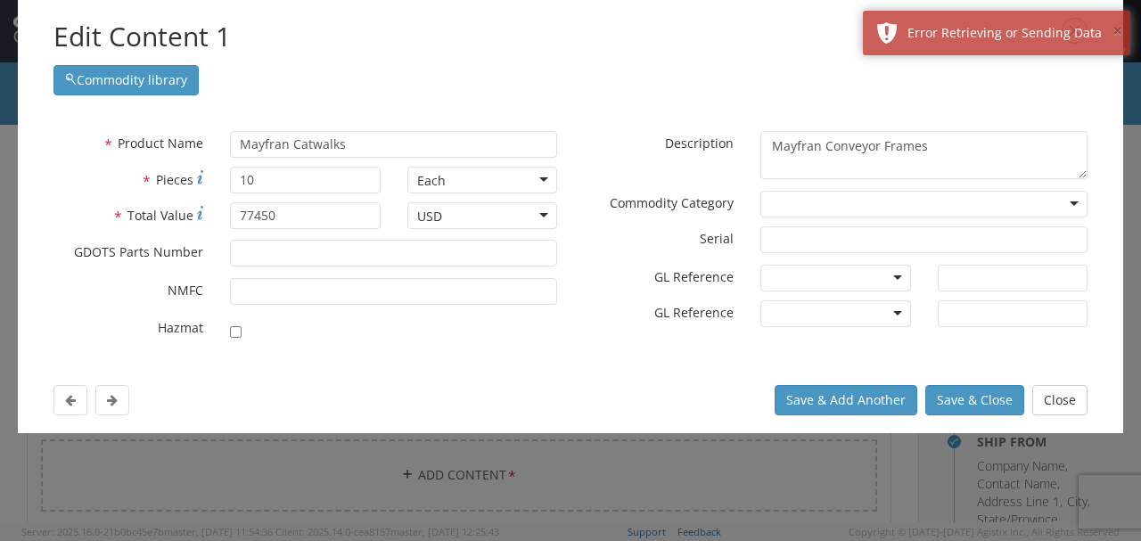
click at [1120, 33] on button "×" at bounding box center [1118, 32] width 10 height 26
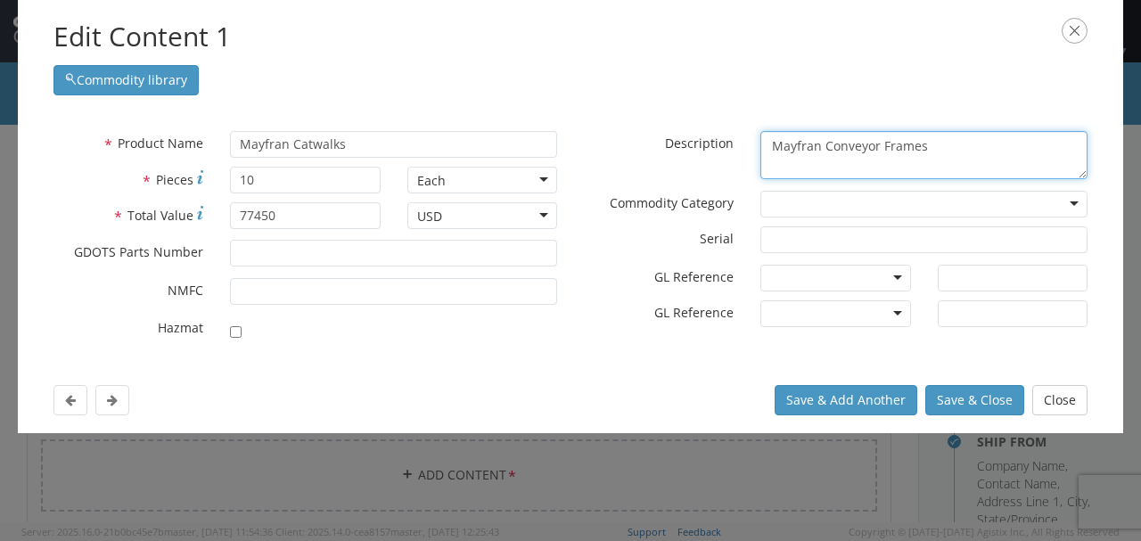
click at [940, 145] on textarea "Mayfran Conveyor Frames" at bounding box center [923, 155] width 327 height 49
drag, startPoint x: 940, startPoint y: 145, endPoint x: 843, endPoint y: 136, distance: 96.8
click at [843, 136] on textarea "Mayfran Conveyor Frames" at bounding box center [923, 155] width 327 height 49
type textarea "Mayfran Catwalks"
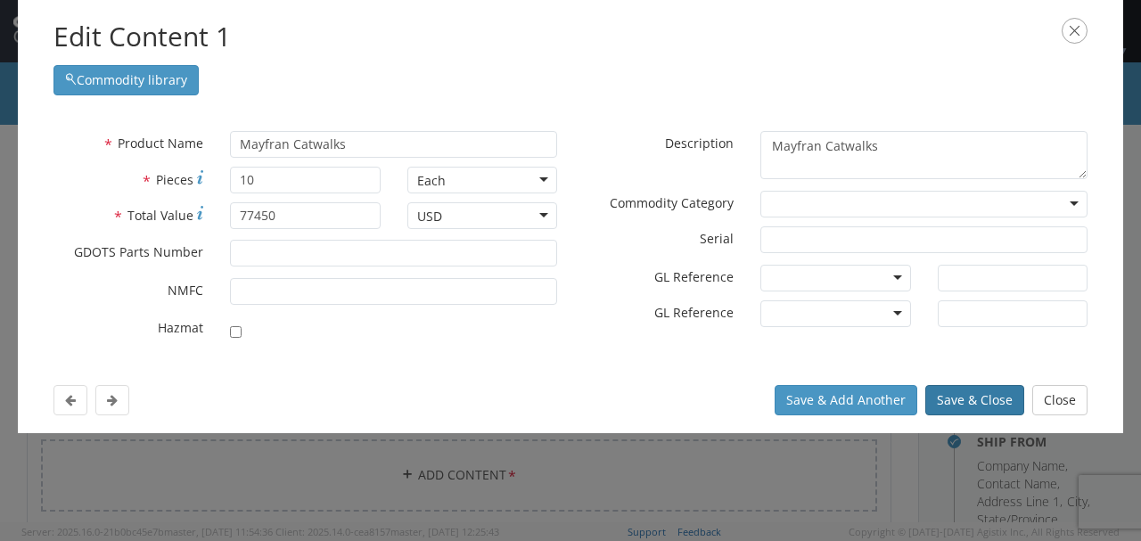
click at [994, 399] on button "Save & Close" at bounding box center [974, 400] width 99 height 30
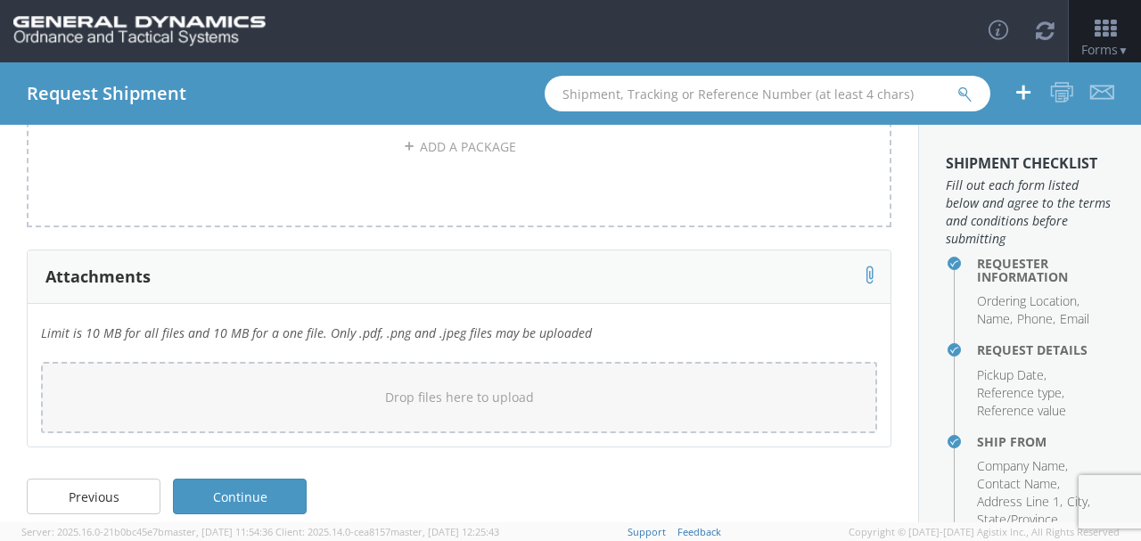
scroll to position [635, 0]
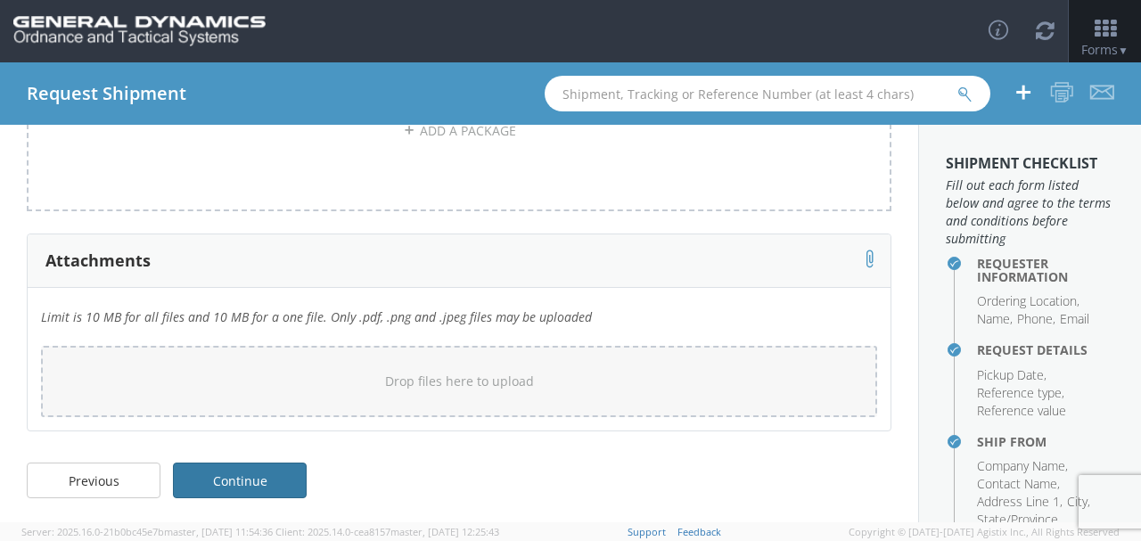
click at [230, 474] on link "Continue" at bounding box center [240, 481] width 134 height 36
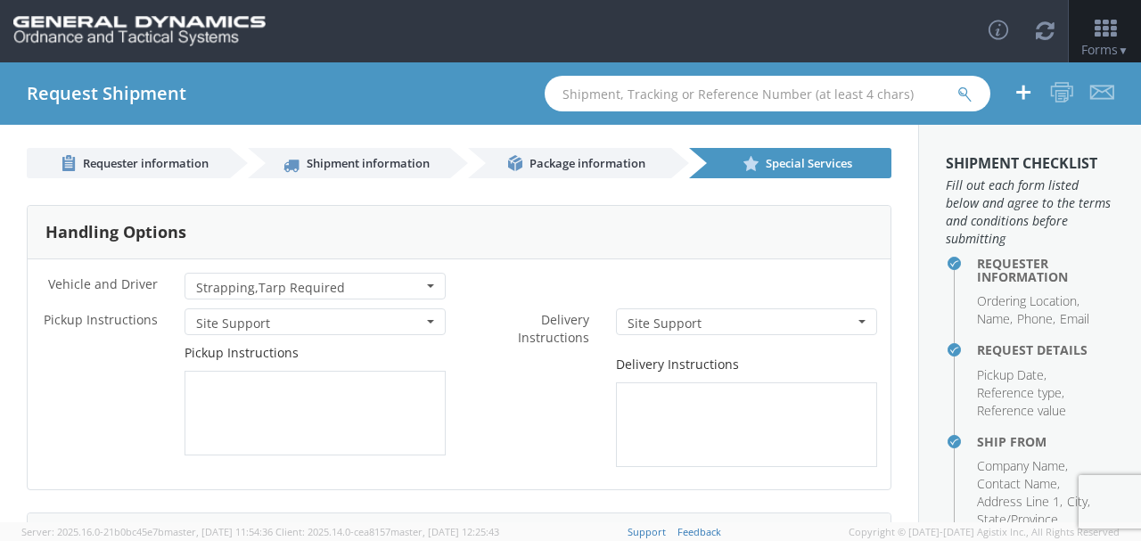
scroll to position [0, 0]
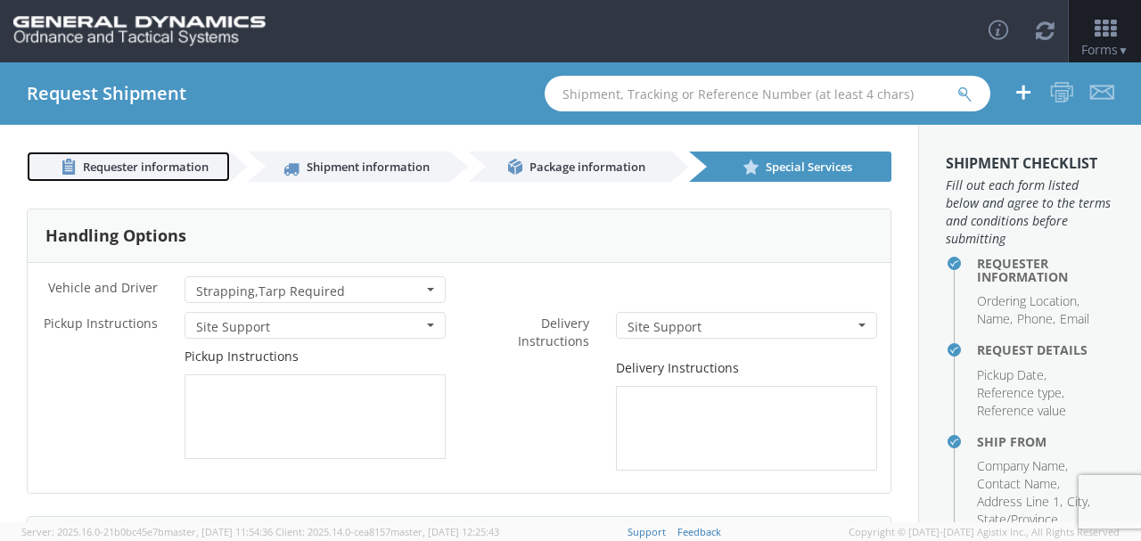
click at [182, 168] on span "Requester information" at bounding box center [146, 167] width 126 height 16
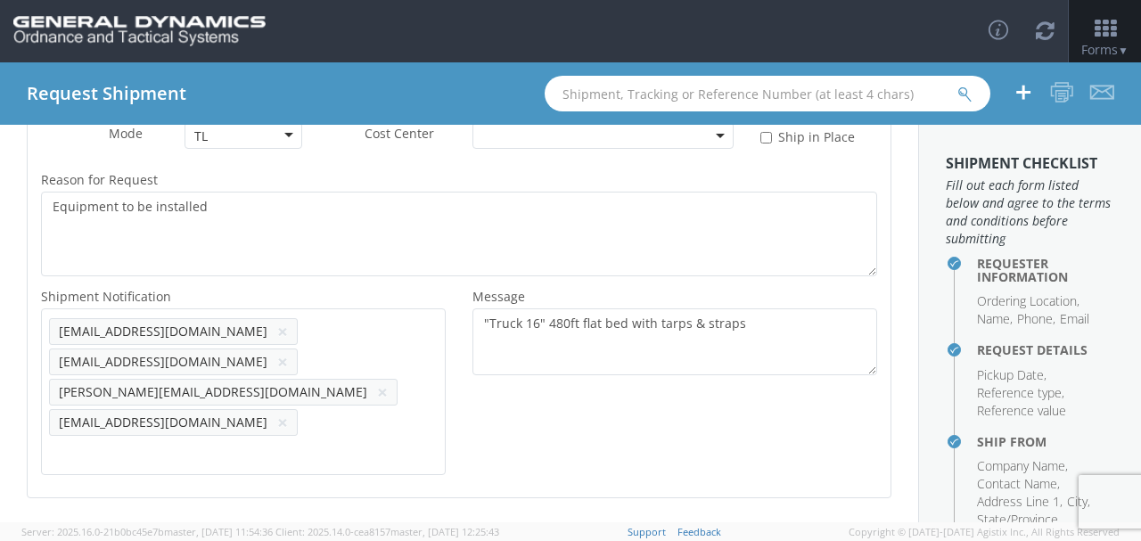
scroll to position [601, 0]
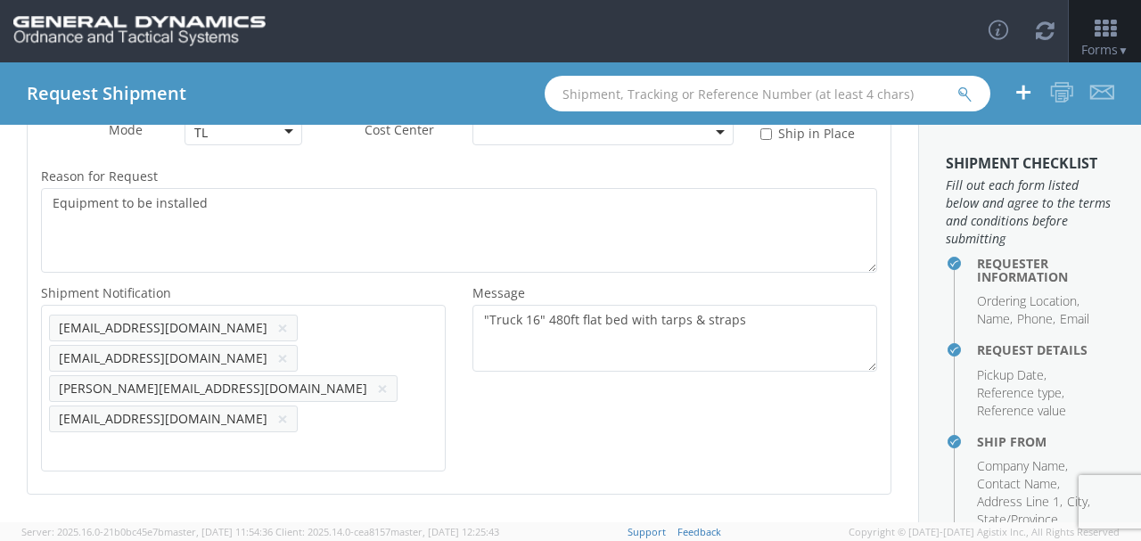
click at [111, 526] on link "Continue" at bounding box center [94, 544] width 134 height 36
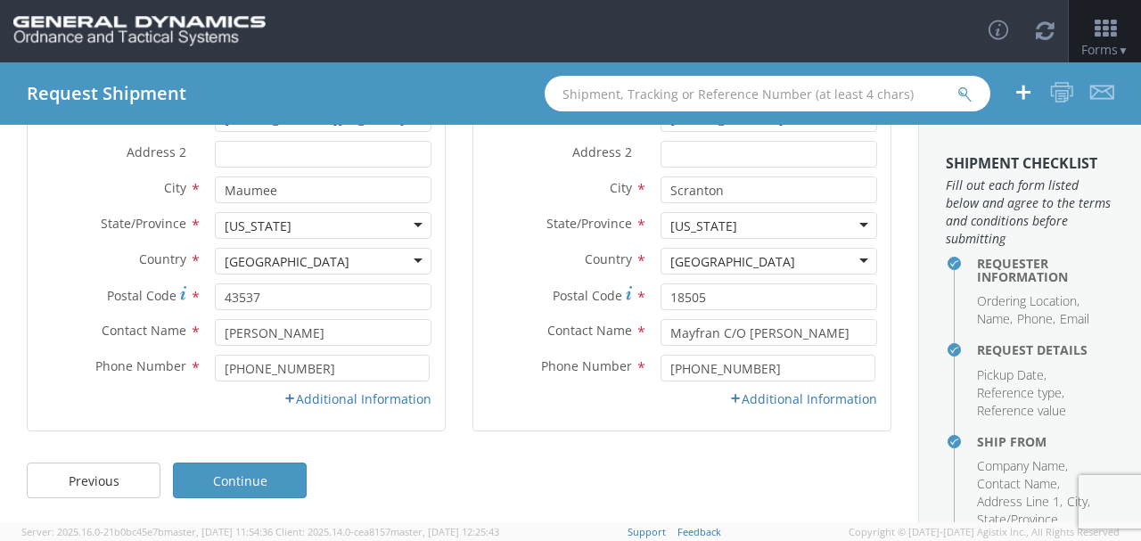
scroll to position [280, 0]
click at [236, 478] on link "Continue" at bounding box center [240, 479] width 134 height 36
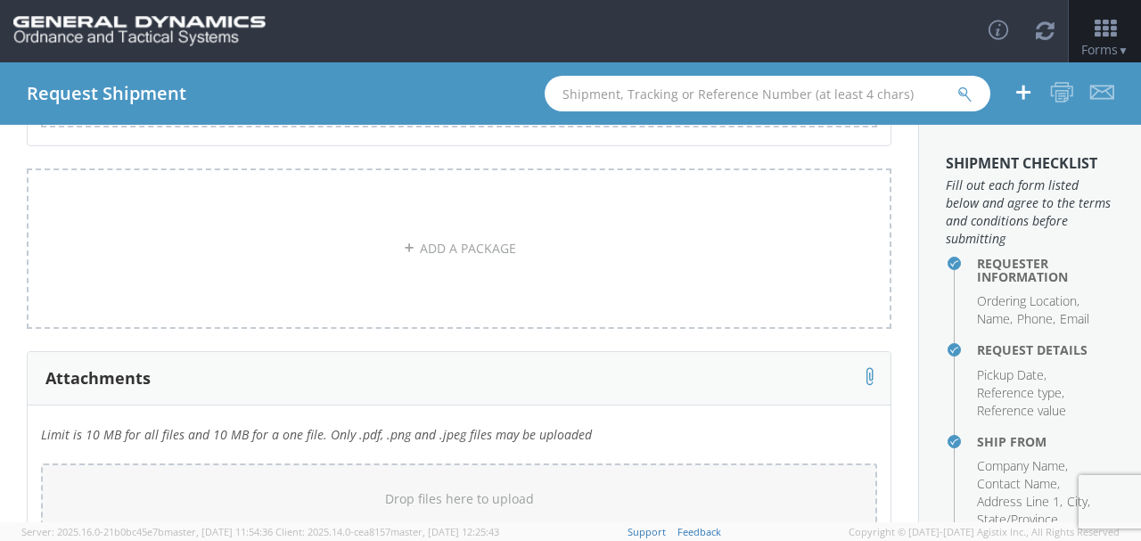
scroll to position [635, 0]
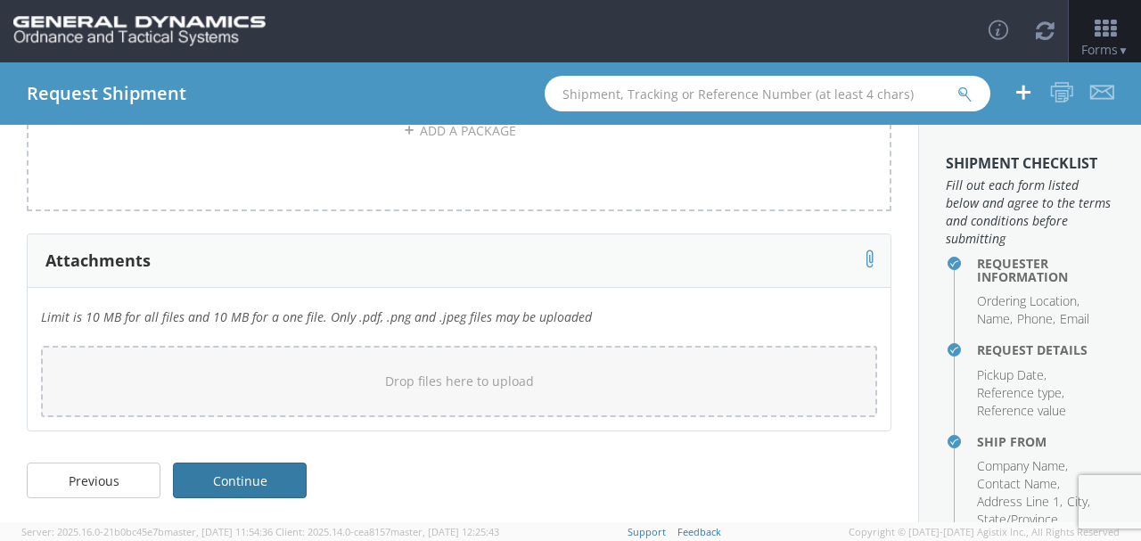
click at [277, 478] on link "Continue" at bounding box center [240, 481] width 134 height 36
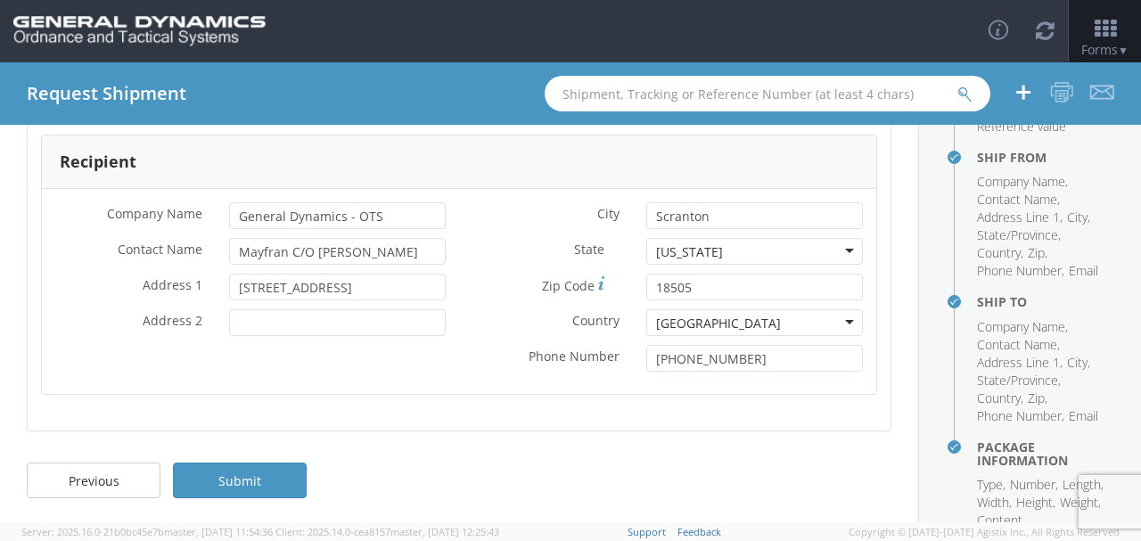
scroll to position [403, 0]
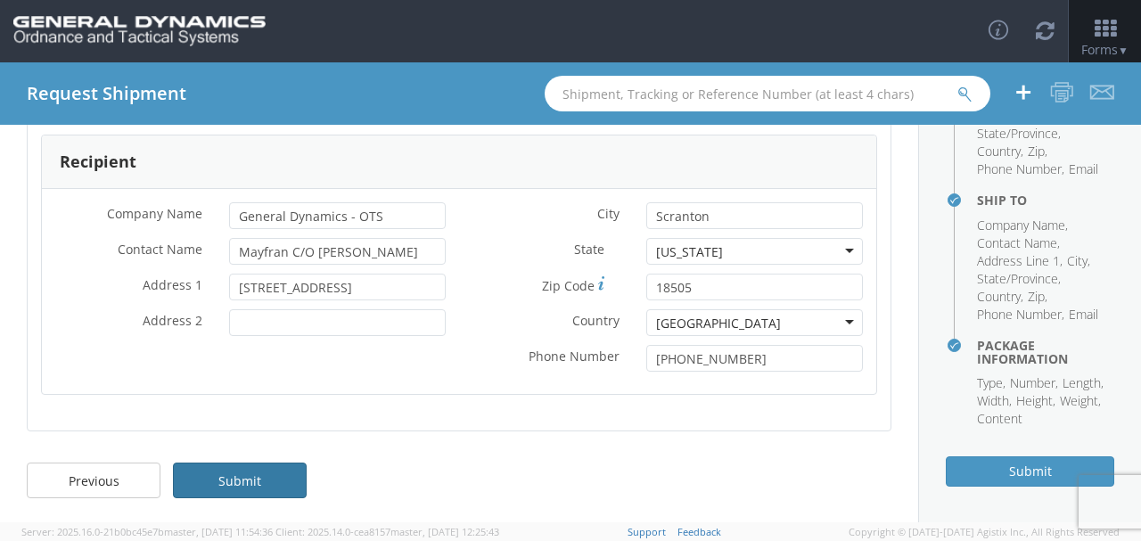
click at [229, 474] on link "Submit" at bounding box center [240, 481] width 134 height 36
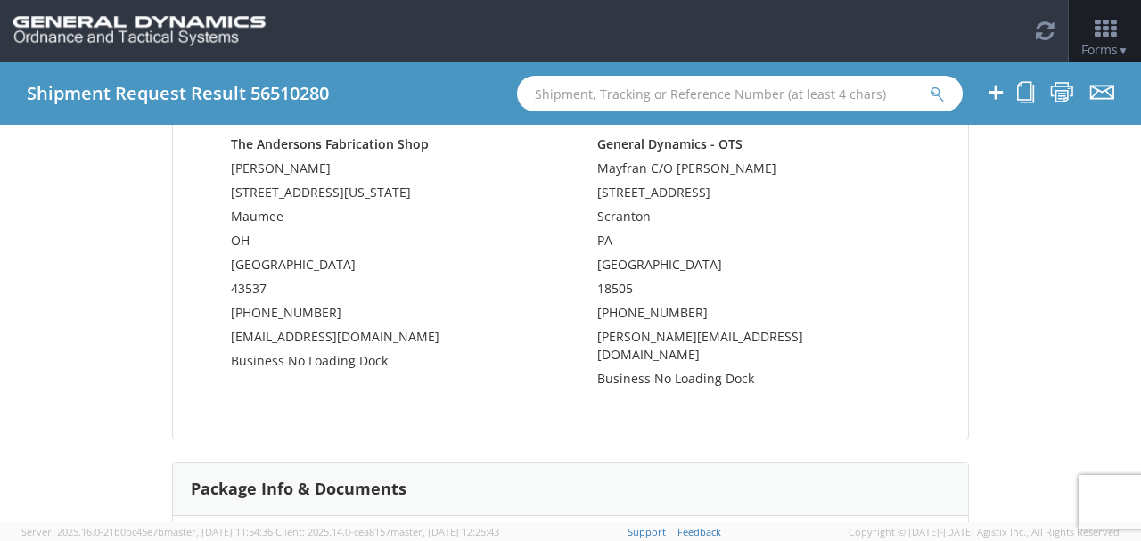
scroll to position [856, 0]
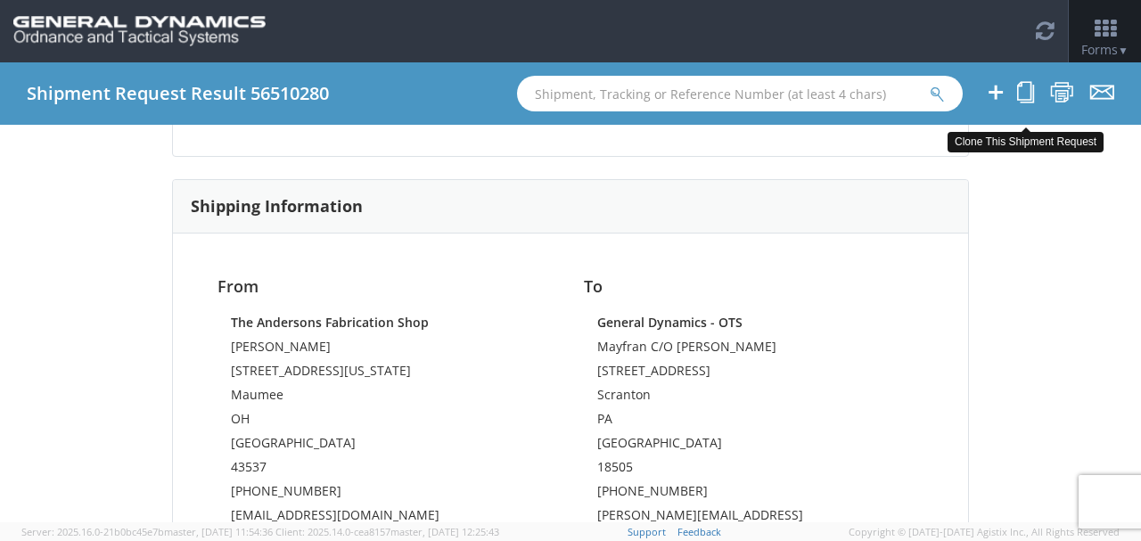
click at [1029, 87] on icon at bounding box center [1025, 92] width 17 height 22
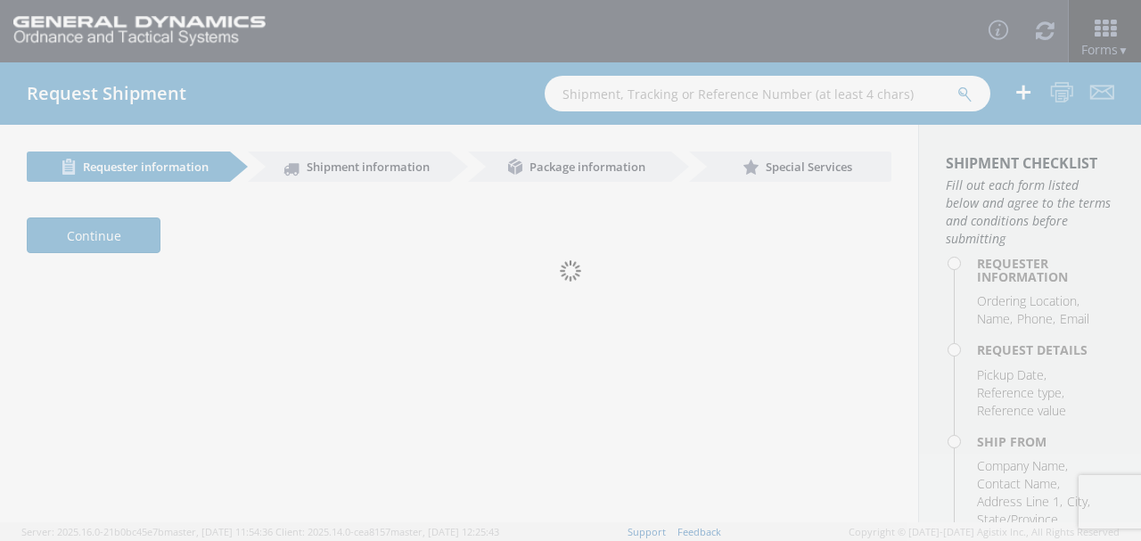
select select "309"
type input "[PERSON_NAME]"
type input "[PHONE_NUMBER]"
type input "[EMAIL_ADDRESS][DOMAIN_NAME]"
type input "[PERSON_NAME]"
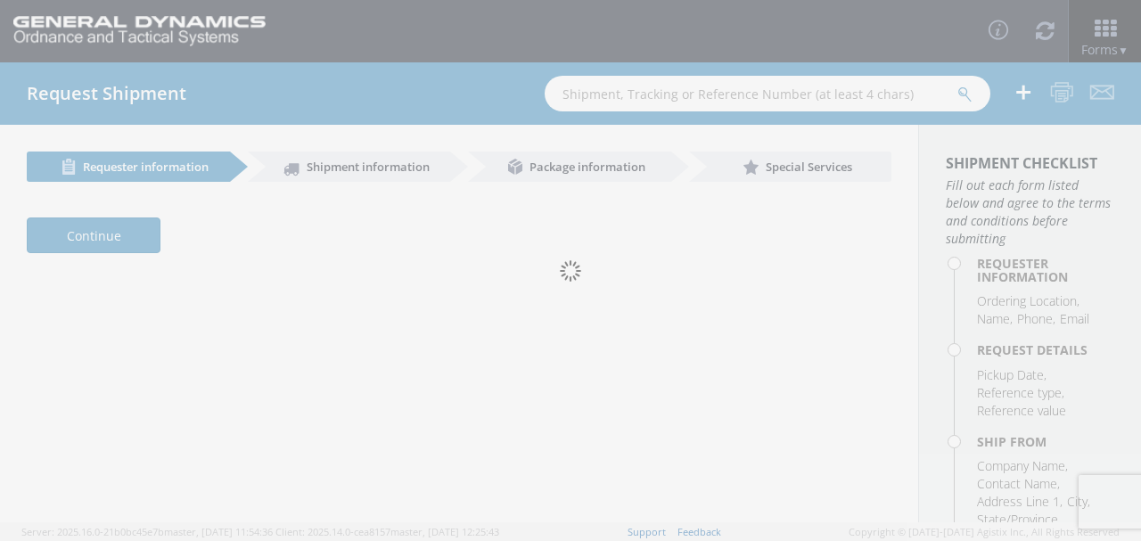
type input "[PHONE_NUMBER]"
type input "[PERSON_NAME][EMAIL_ADDRESS][DOMAIN_NAME]"
type input "[DATE]"
type input "7:00 AM"
type input "[DATE]"
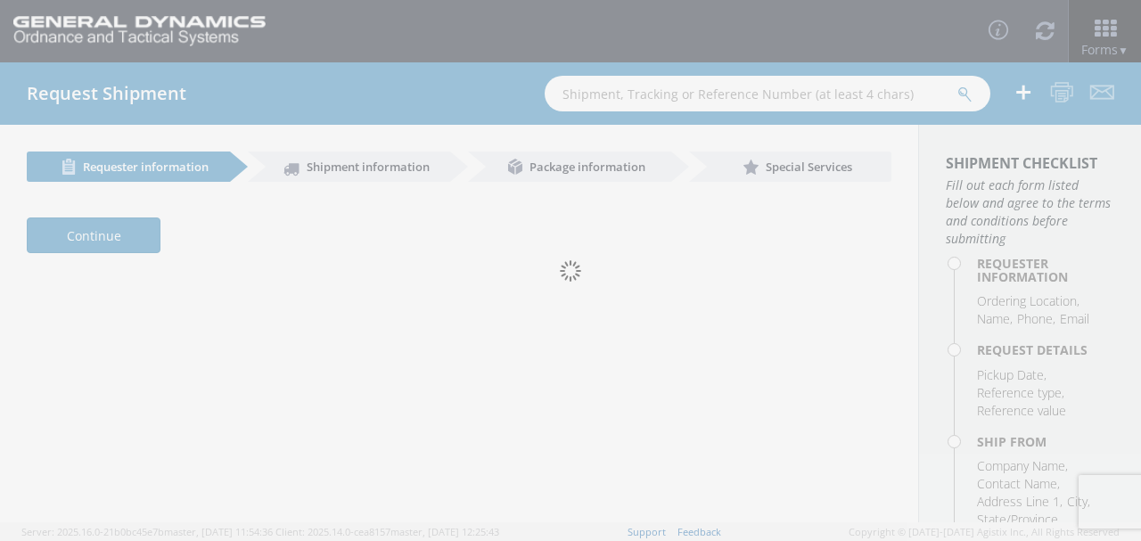
type input "9:00 AM"
type input "[DATE]"
type input "7:00 AM"
type input "[DATE]"
type input "9:00 AM"
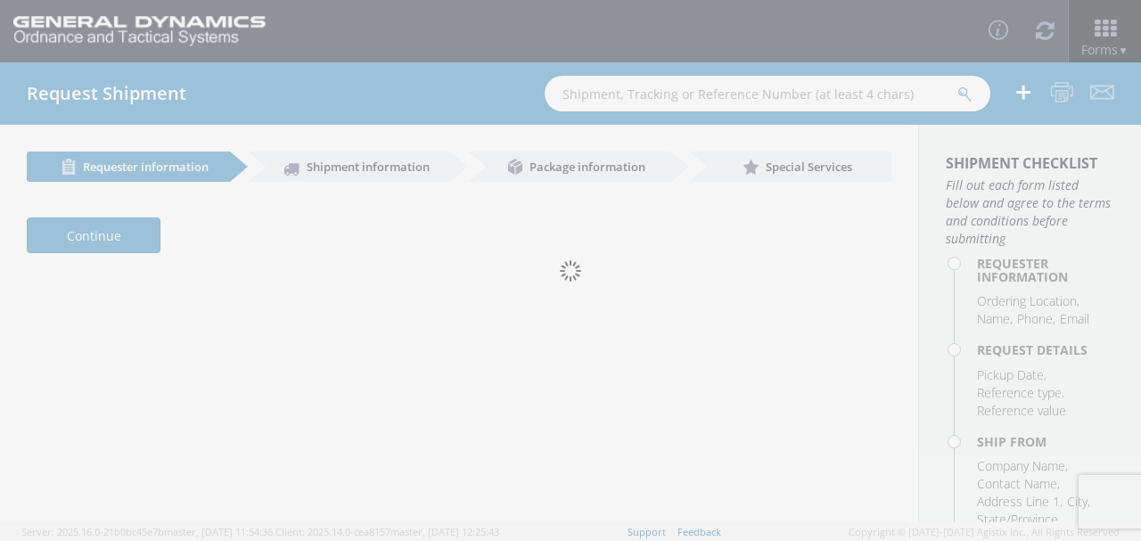
type input "90422"
type textarea "Equipment to be installed"
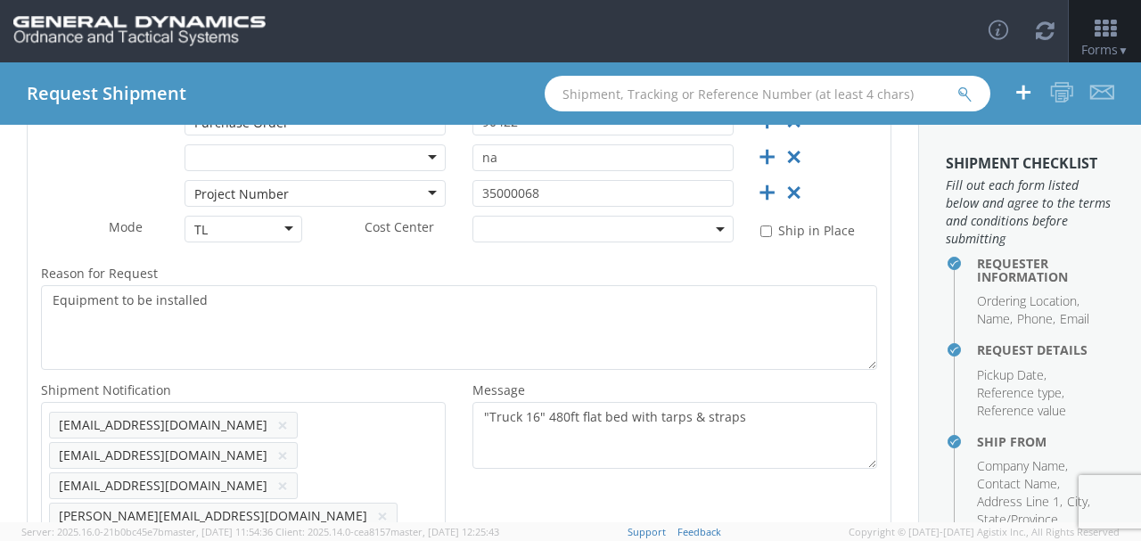
scroll to position [535, 0]
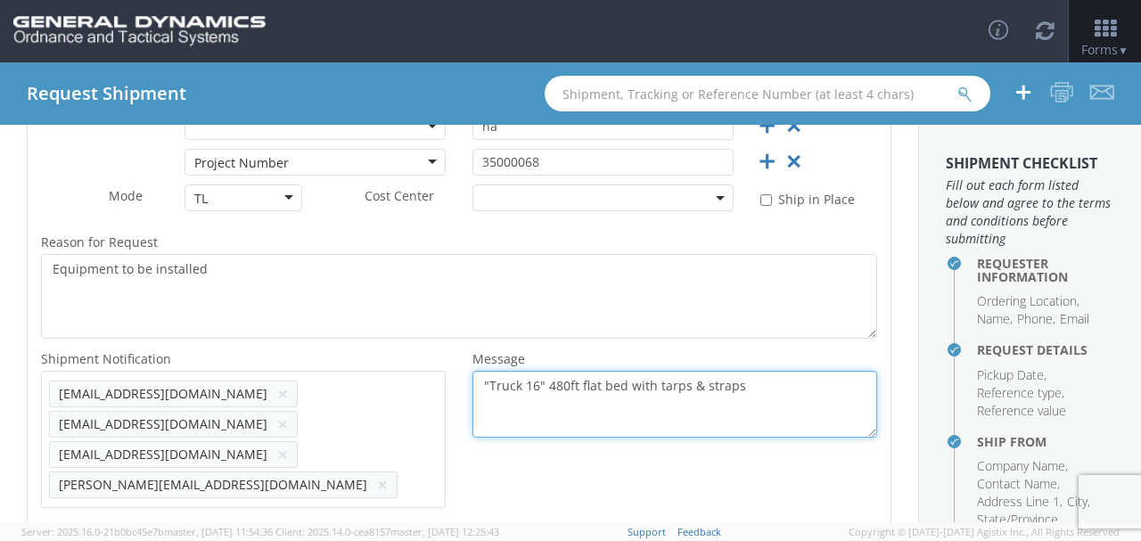
click at [533, 381] on textarea ""Truck 16" 480ft flat bed with tarps & straps" at bounding box center [675, 404] width 405 height 67
click at [561, 385] on textarea ""Truck 12" 480ft flat bed with tarps & straps" at bounding box center [675, 404] width 405 height 67
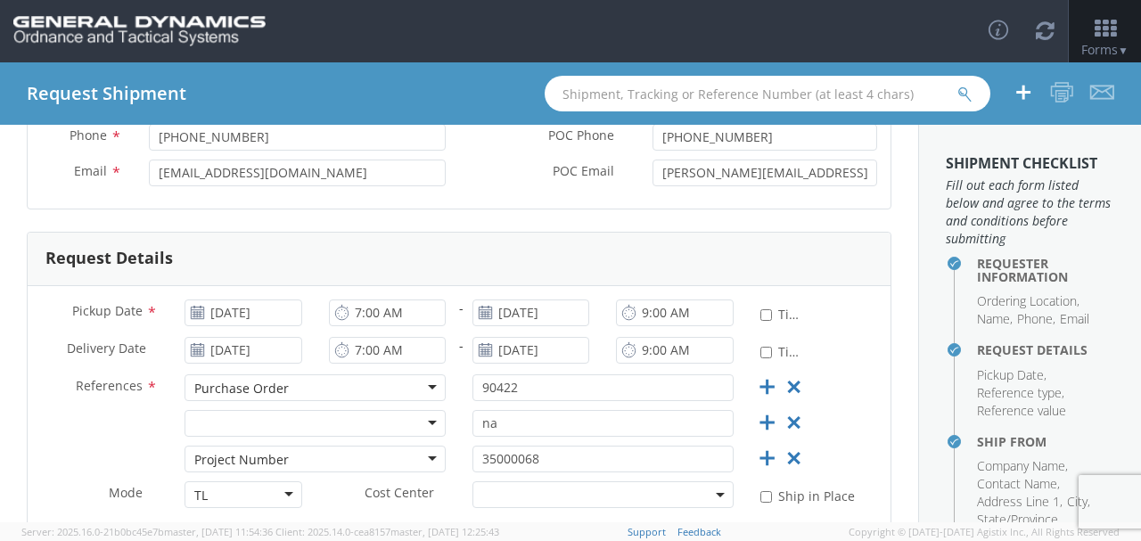
scroll to position [237, 0]
type textarea ""Truck 12" 48 ft step deck with tarps & straps"
click at [230, 315] on input "[DATE]" at bounding box center [243, 313] width 117 height 27
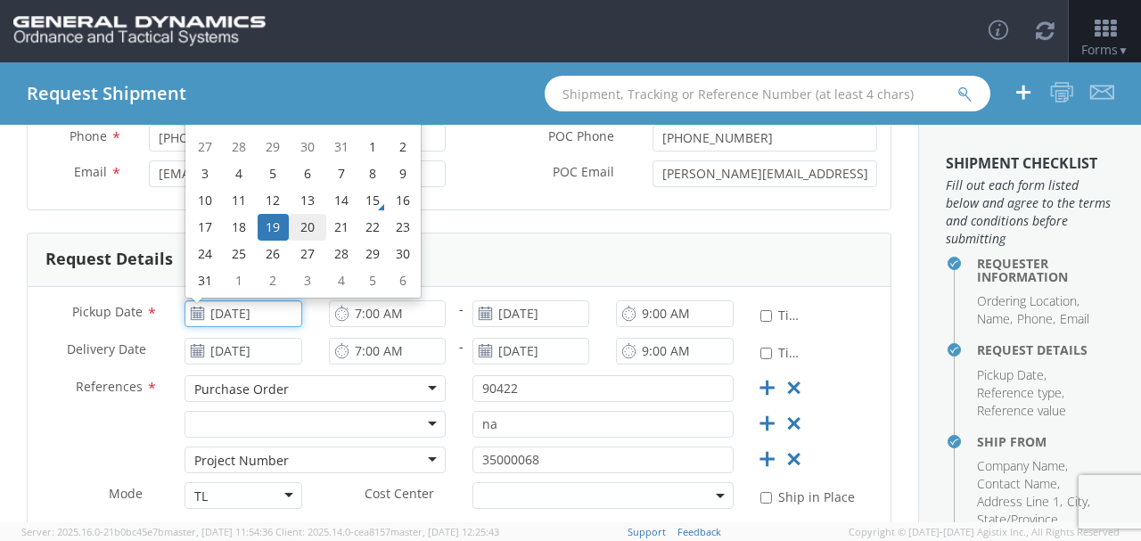
click at [301, 228] on td "20" at bounding box center [307, 227] width 37 height 27
type input "[DATE]"
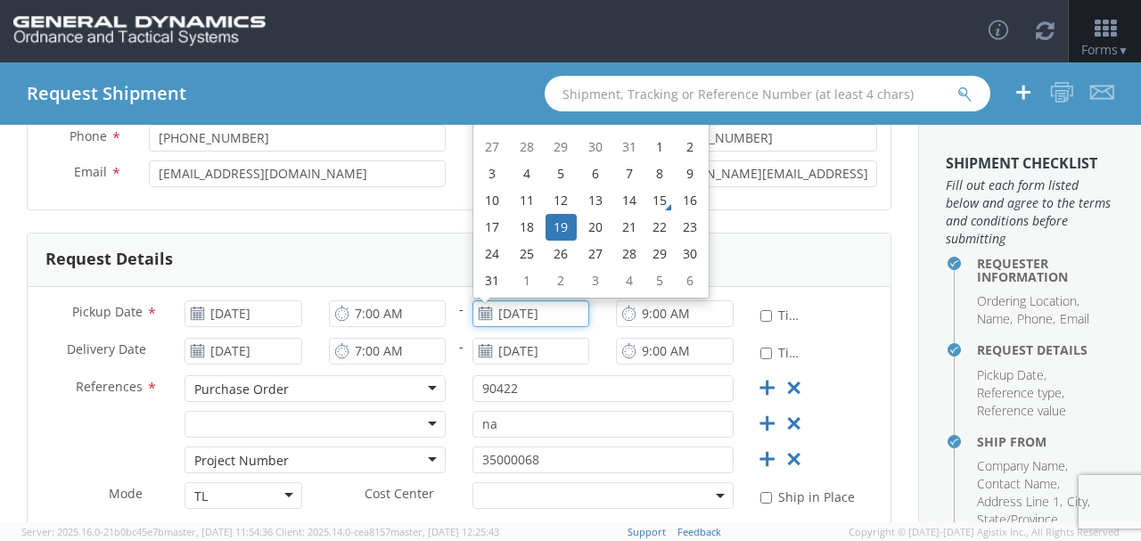
click at [517, 307] on input "[DATE]" at bounding box center [531, 313] width 117 height 27
click at [583, 223] on td "20" at bounding box center [595, 227] width 37 height 27
type input "[DATE]"
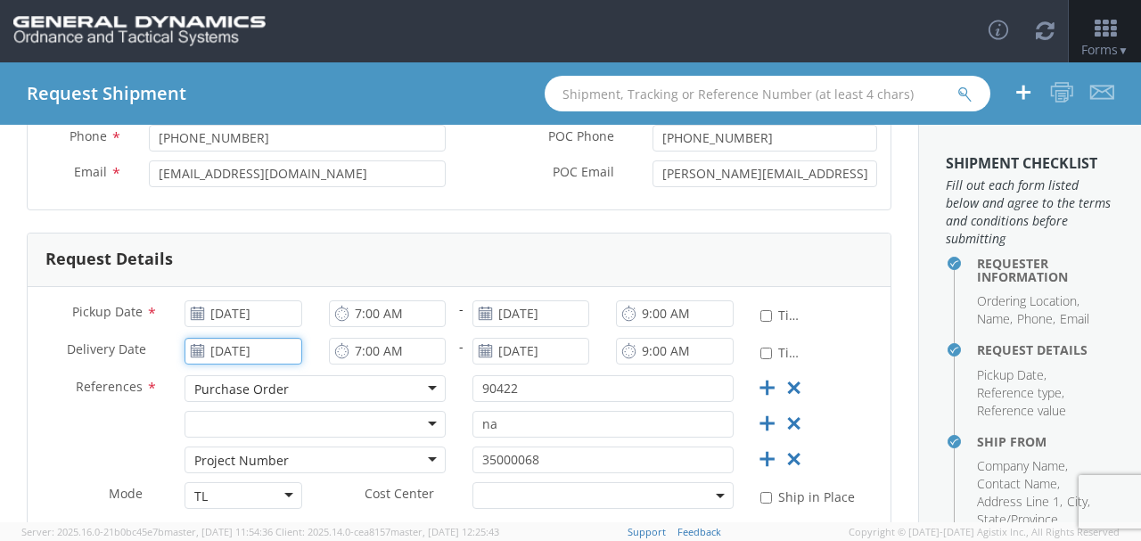
click at [244, 349] on input "[DATE]" at bounding box center [243, 351] width 117 height 27
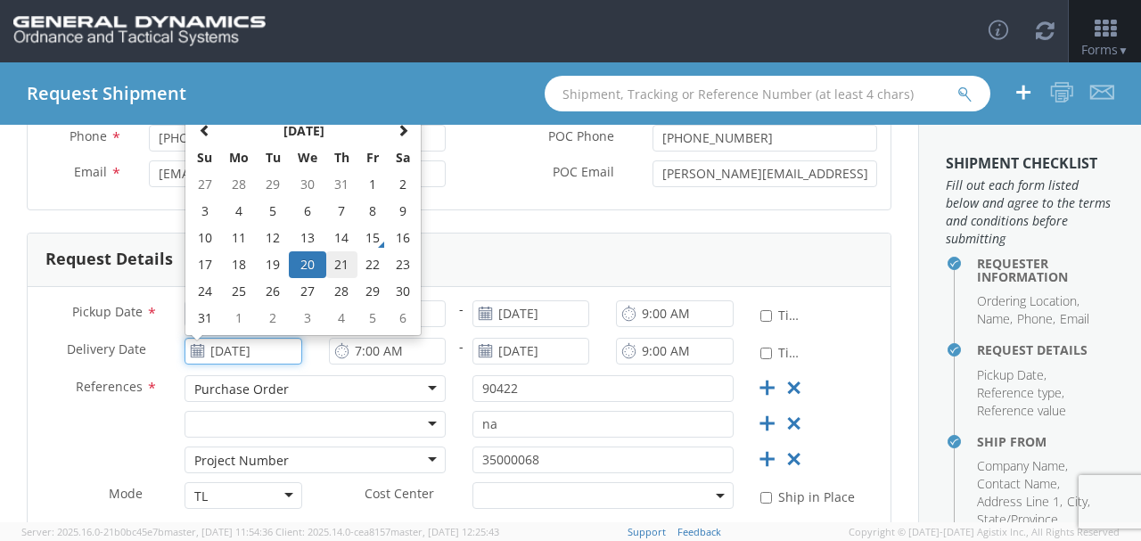
click at [337, 259] on td "21" at bounding box center [341, 264] width 31 height 27
type input "[DATE]"
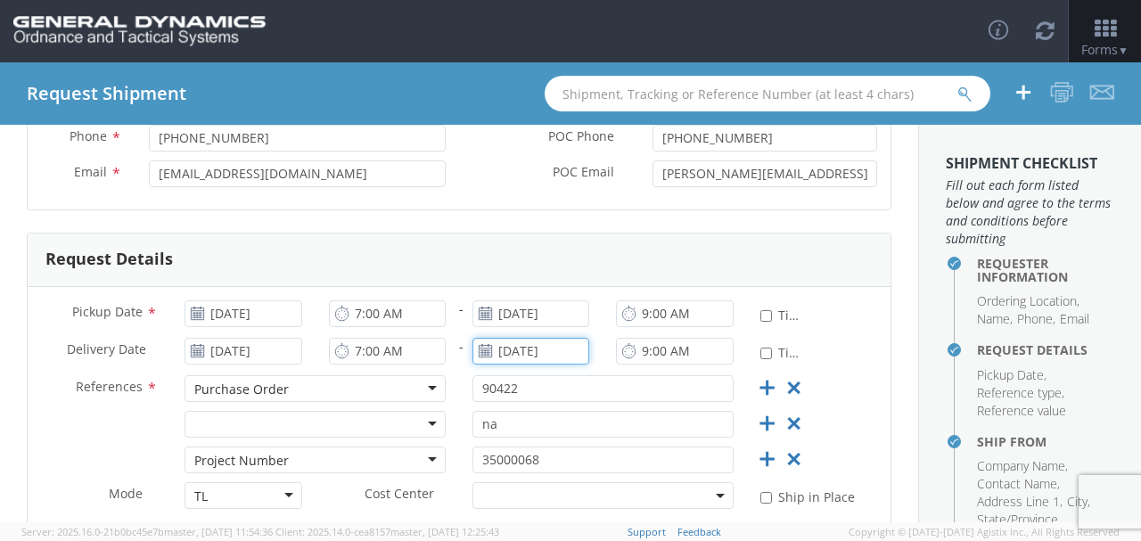
click at [529, 347] on input "[DATE]" at bounding box center [531, 351] width 117 height 27
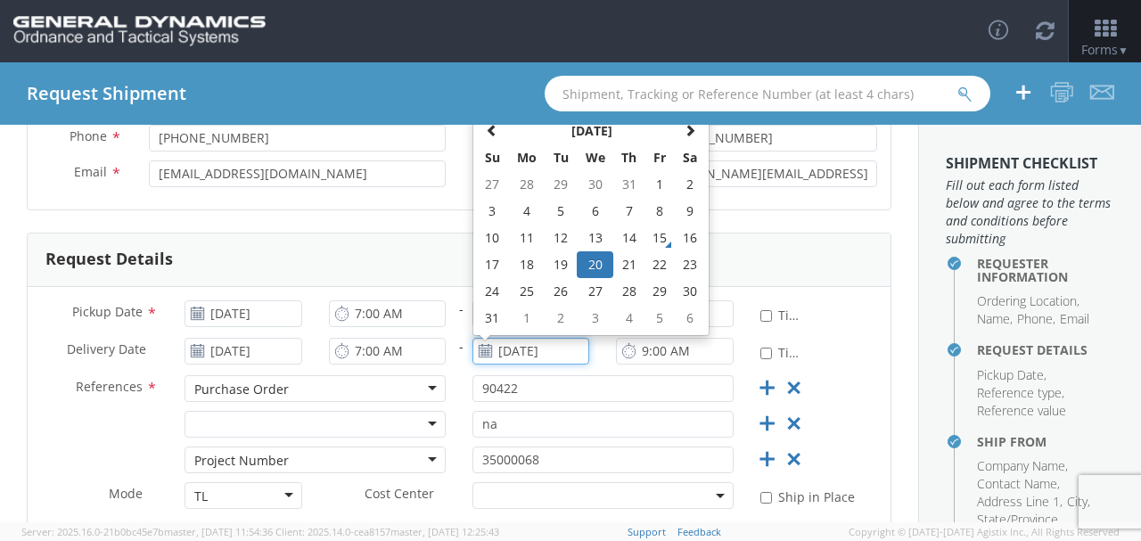
click at [624, 259] on td "21" at bounding box center [628, 264] width 31 height 27
type input "[DATE]"
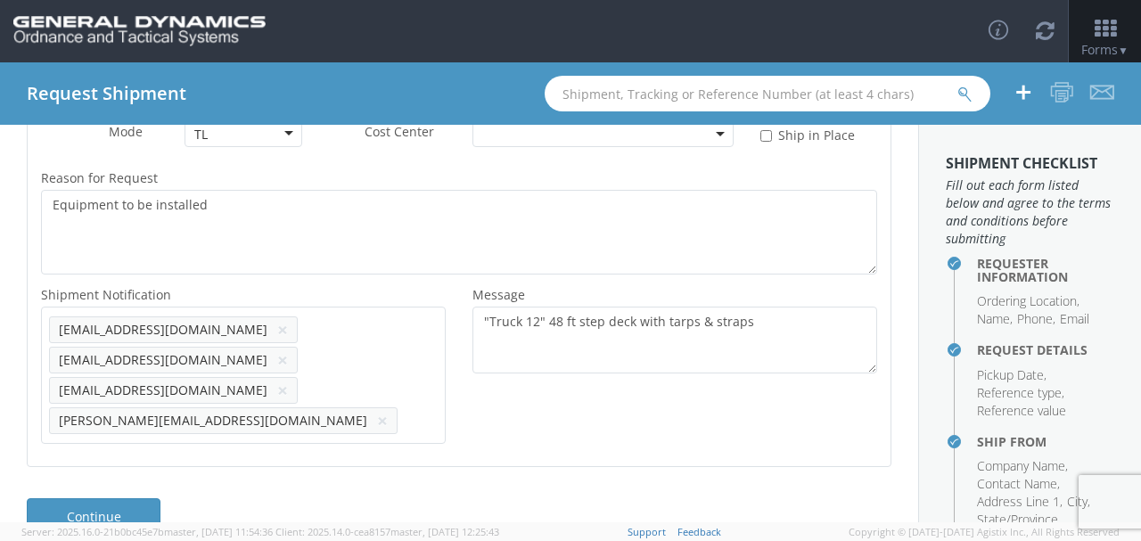
scroll to position [601, 0]
click at [120, 497] on link "Continue" at bounding box center [94, 515] width 134 height 36
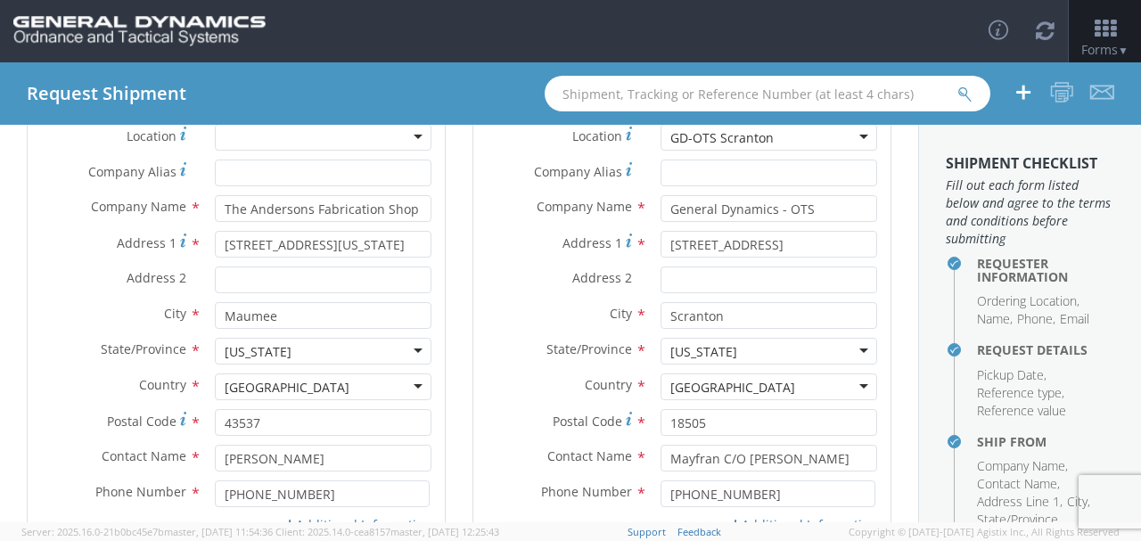
scroll to position [280, 0]
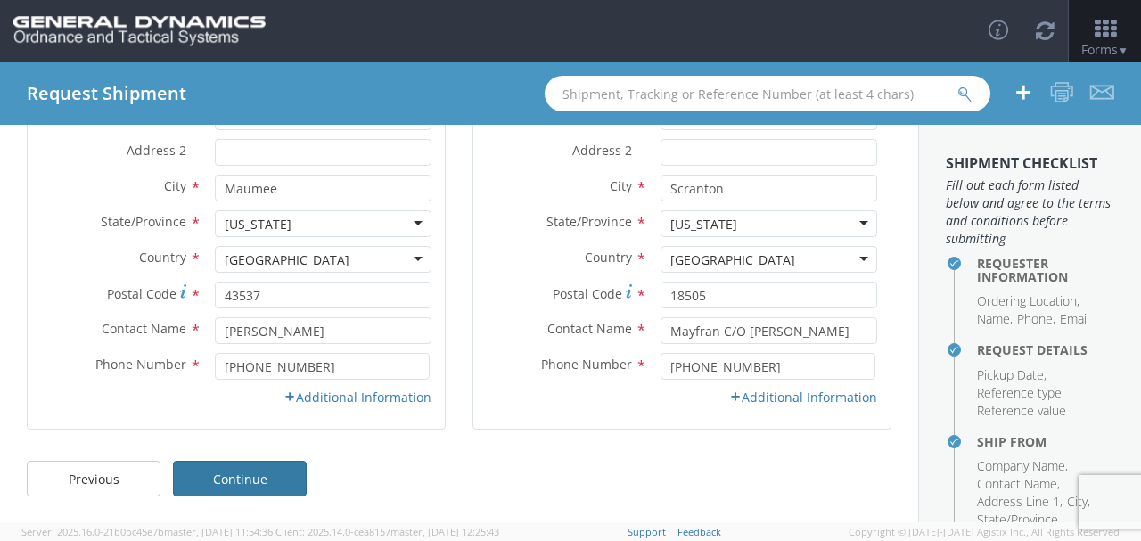
click at [276, 472] on link "Continue" at bounding box center [240, 479] width 134 height 36
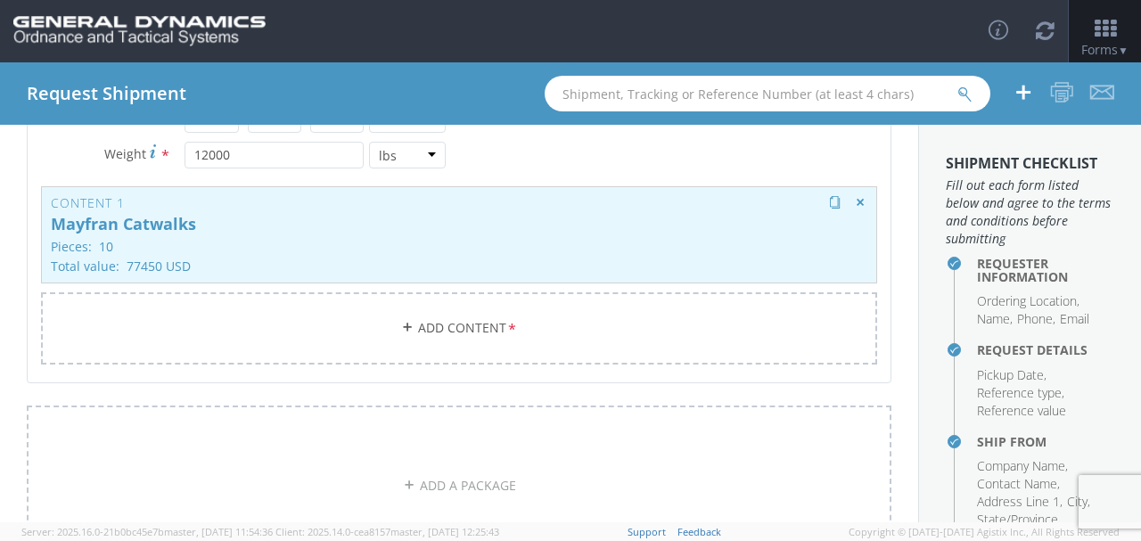
click at [184, 218] on p "Mayfran Catwalks" at bounding box center [459, 225] width 817 height 18
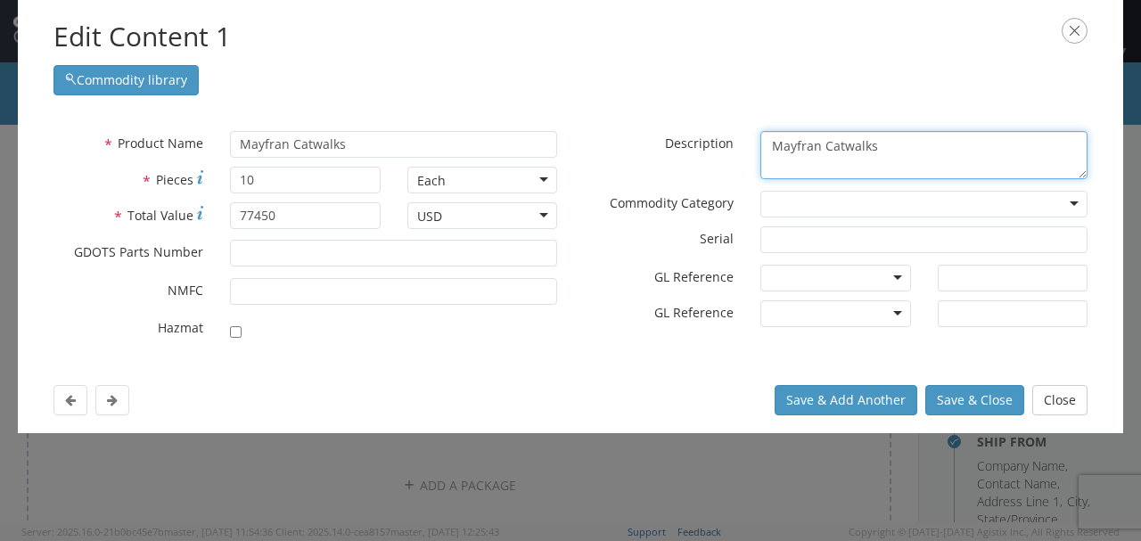
drag, startPoint x: 877, startPoint y: 144, endPoint x: 824, endPoint y: 149, distance: 53.7
click at [824, 149] on textarea "Mayfran Catwalks" at bounding box center [923, 155] width 327 height 49
type textarea "Mayfran Filter System"
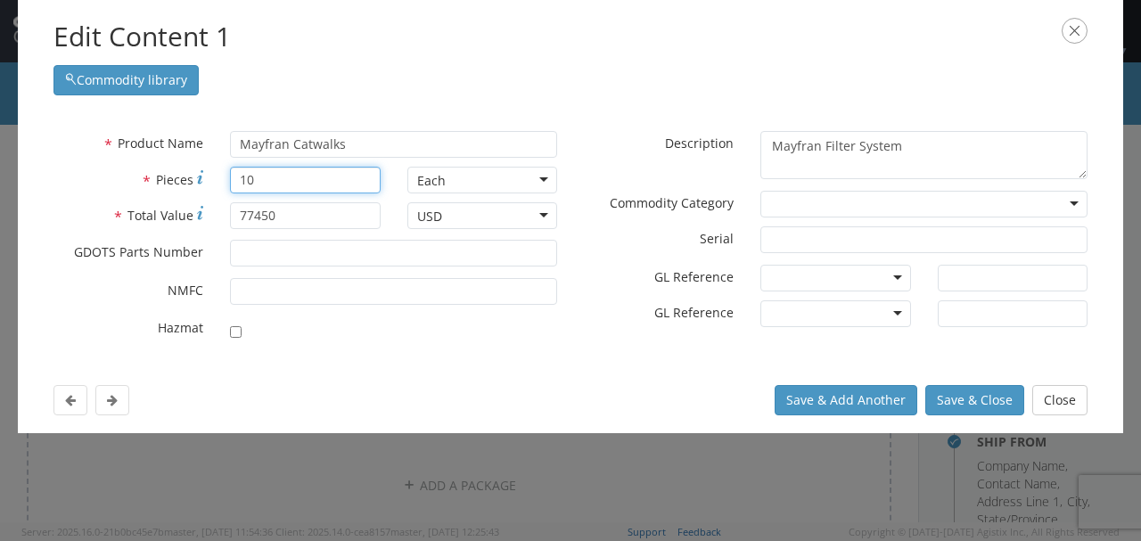
drag, startPoint x: 266, startPoint y: 177, endPoint x: 241, endPoint y: 177, distance: 25.0
click at [241, 177] on input "10" at bounding box center [305, 180] width 150 height 27
click at [262, 184] on input "10" at bounding box center [305, 180] width 150 height 27
type input "4"
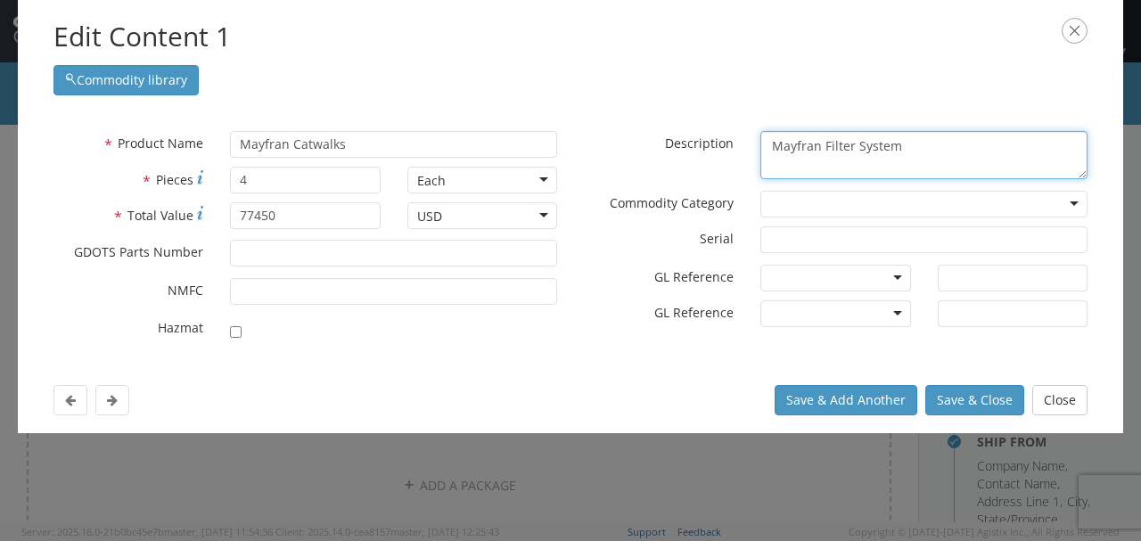
drag, startPoint x: 892, startPoint y: 144, endPoint x: 760, endPoint y: 134, distance: 132.3
click at [760, 134] on textarea "Mayfran Filter System" at bounding box center [923, 155] width 327 height 49
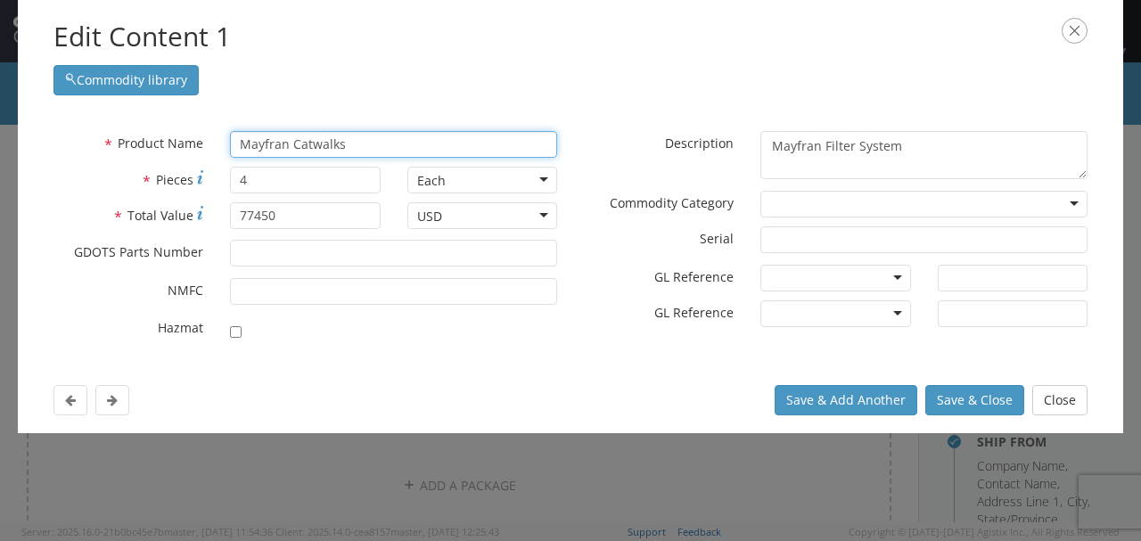
drag, startPoint x: 407, startPoint y: 138, endPoint x: 167, endPoint y: 153, distance: 240.3
click at [167, 152] on div "* Product Name Mayfran Catwalks searching..." at bounding box center [305, 144] width 530 height 27
paste input "Filter System"
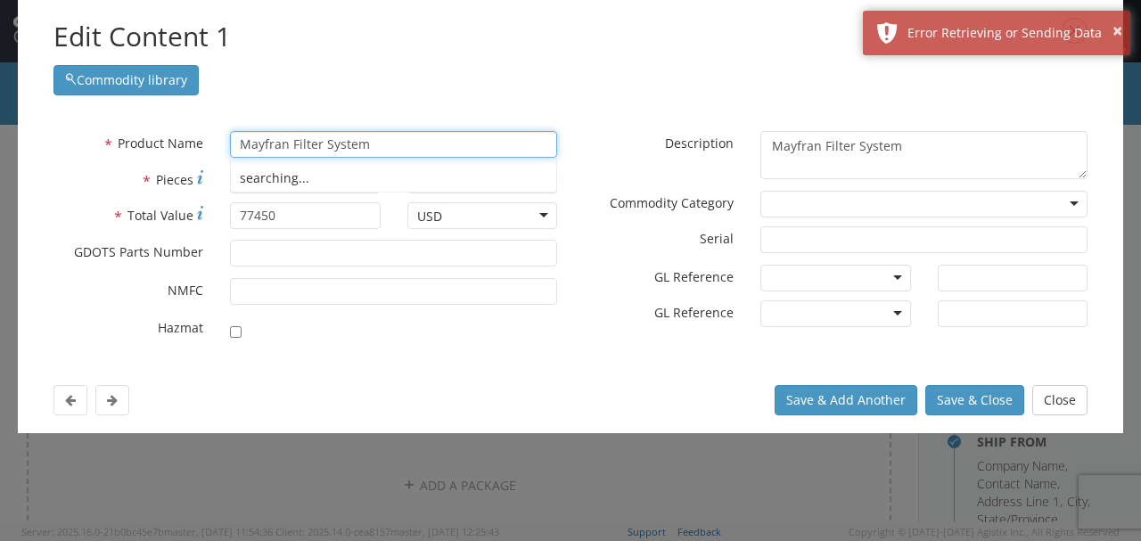
type input "Mayfran Filter System"
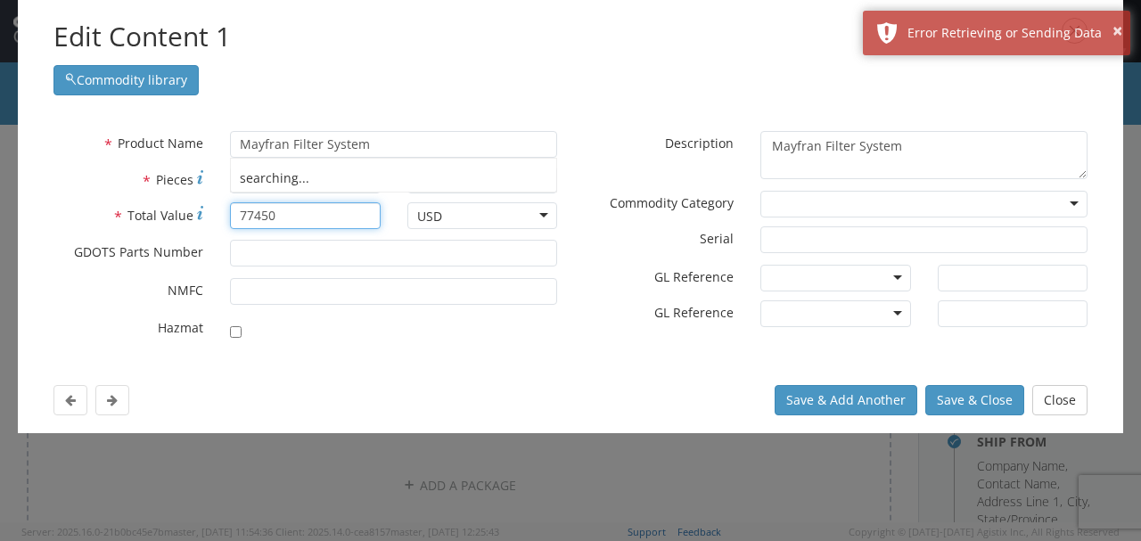
click at [292, 219] on input "77450" at bounding box center [305, 215] width 150 height 27
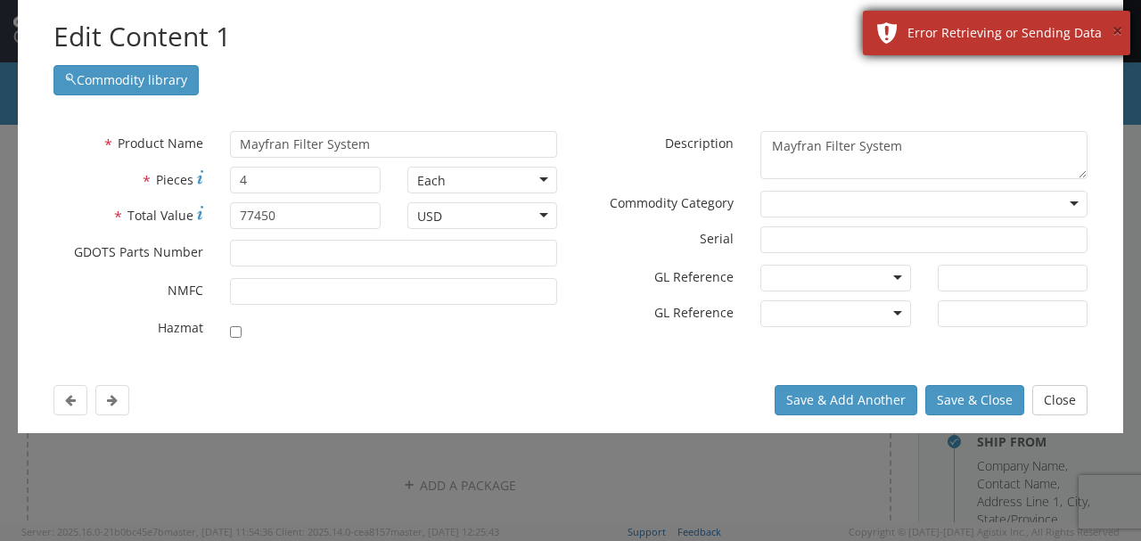
click at [1120, 32] on button "×" at bounding box center [1118, 32] width 10 height 26
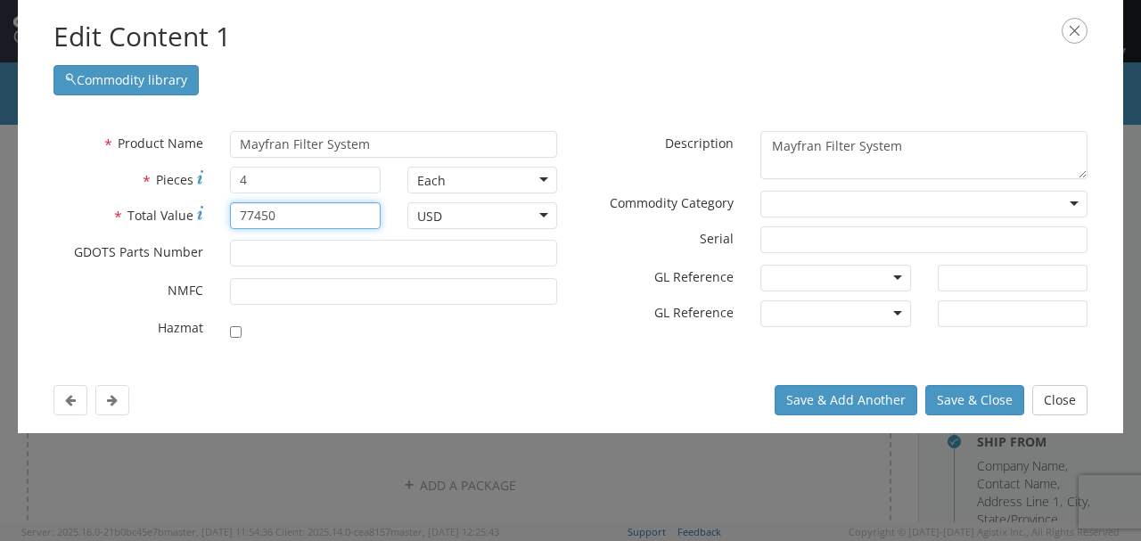
drag, startPoint x: 293, startPoint y: 214, endPoint x: 216, endPoint y: 209, distance: 77.7
click at [216, 209] on div "* Total Value 77450" at bounding box center [217, 215] width 354 height 27
type input "251600"
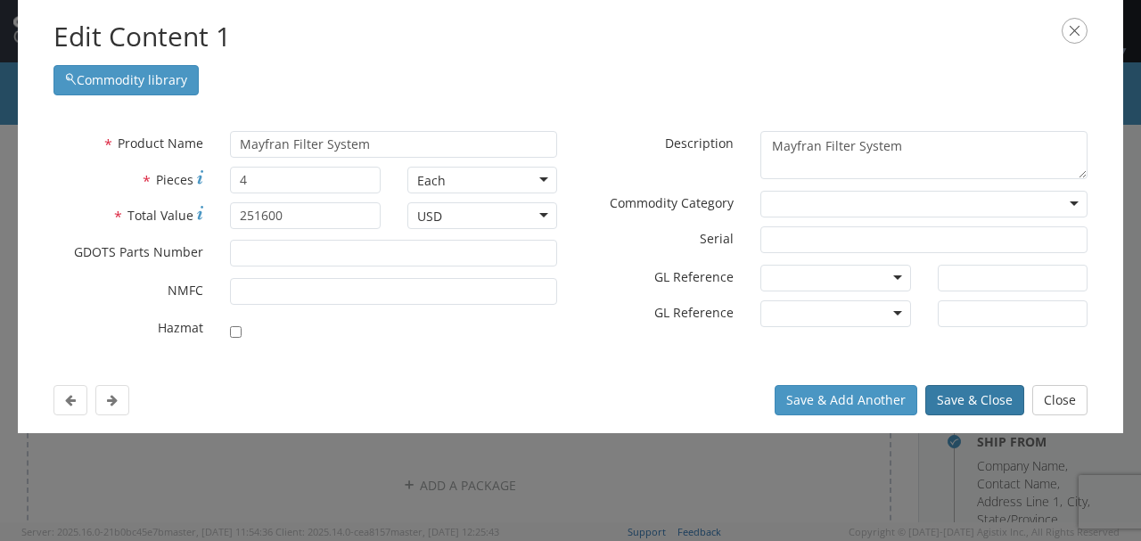
click at [977, 401] on button "Save & Close" at bounding box center [974, 400] width 99 height 30
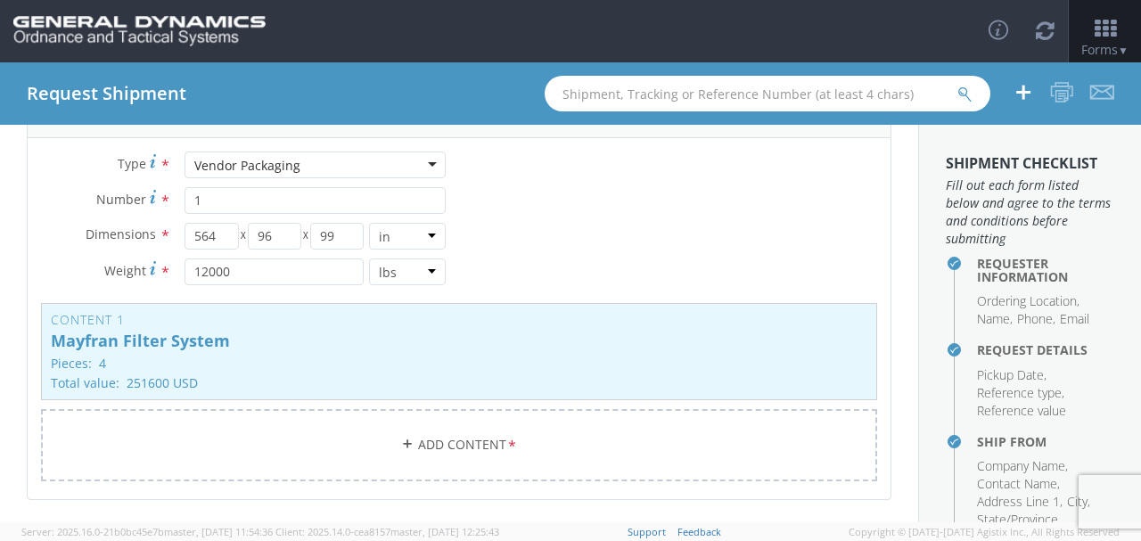
scroll to position [160, 0]
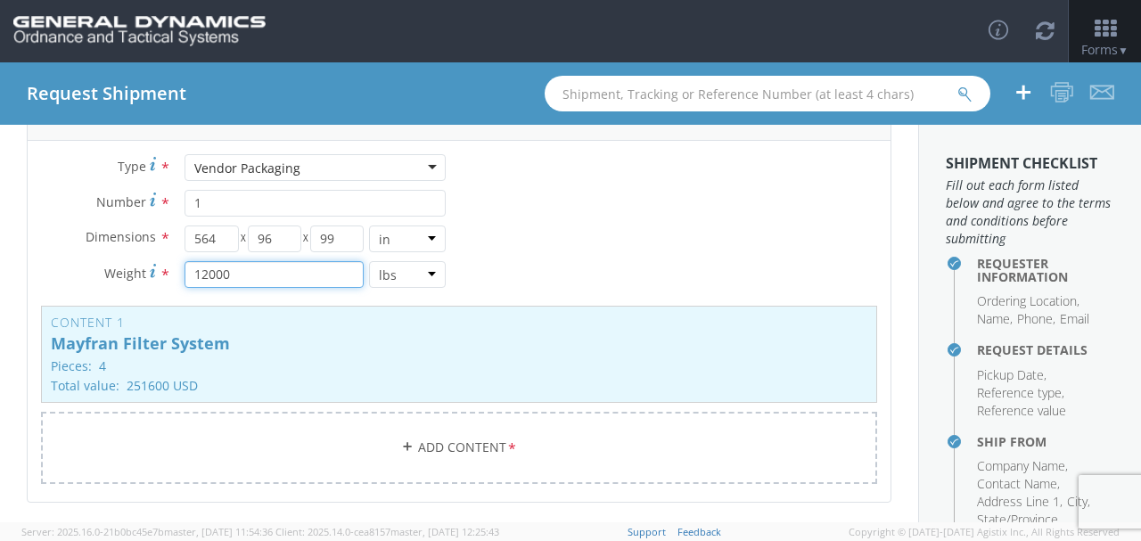
drag, startPoint x: 234, startPoint y: 269, endPoint x: 158, endPoint y: 266, distance: 75.9
click at [158, 266] on div "Weight * 12000 lbs kgs" at bounding box center [244, 274] width 432 height 27
type input "20000"
click at [621, 258] on div "Type * Vendor Packaging Vendor Packaging Bale(s) Basket(s) Bolt(s) Bottle(s) Bu…" at bounding box center [459, 330] width 863 height 352
drag, startPoint x: 271, startPoint y: 237, endPoint x: 246, endPoint y: 237, distance: 25.0
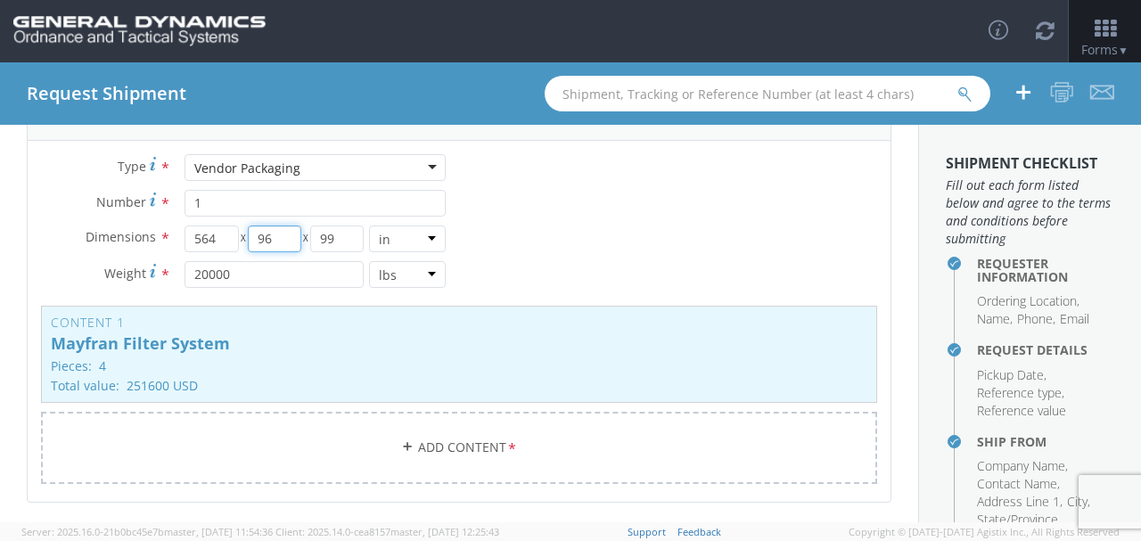
click at [248, 237] on input "96" at bounding box center [274, 239] width 53 height 27
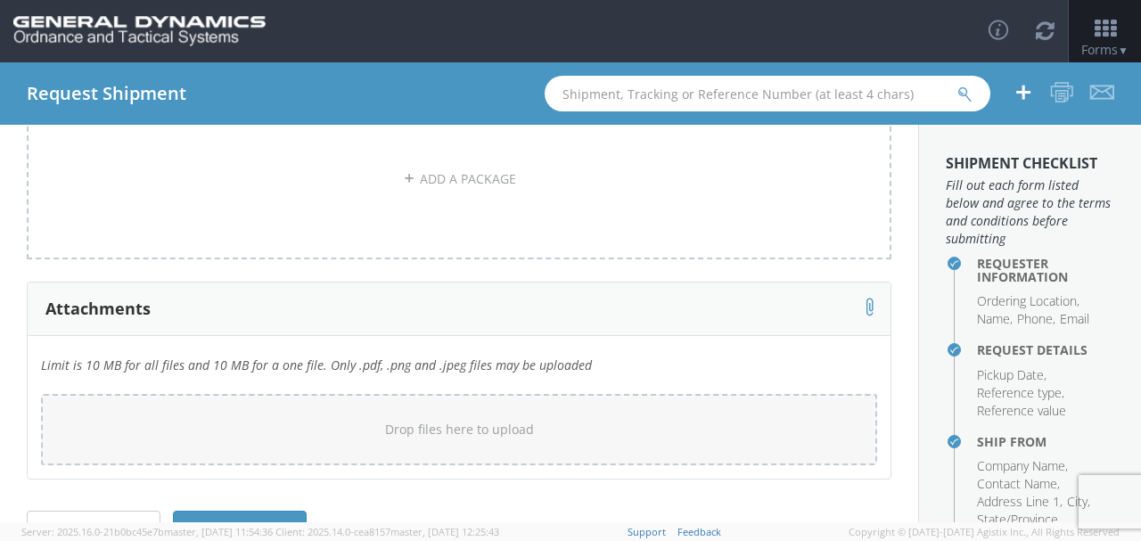
scroll to position [635, 0]
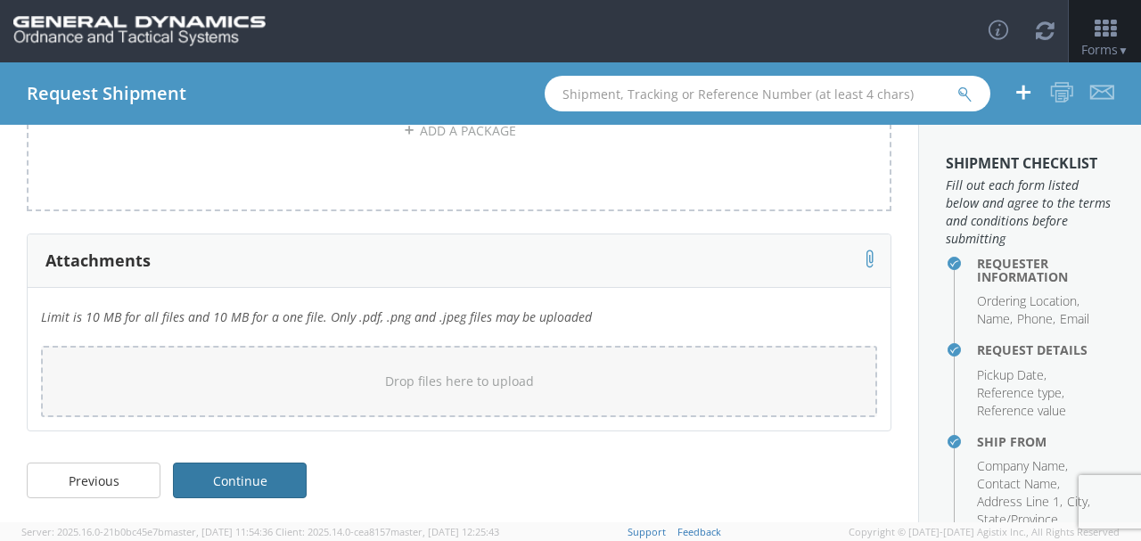
type input "115"
click at [255, 473] on link "Continue" at bounding box center [240, 481] width 134 height 36
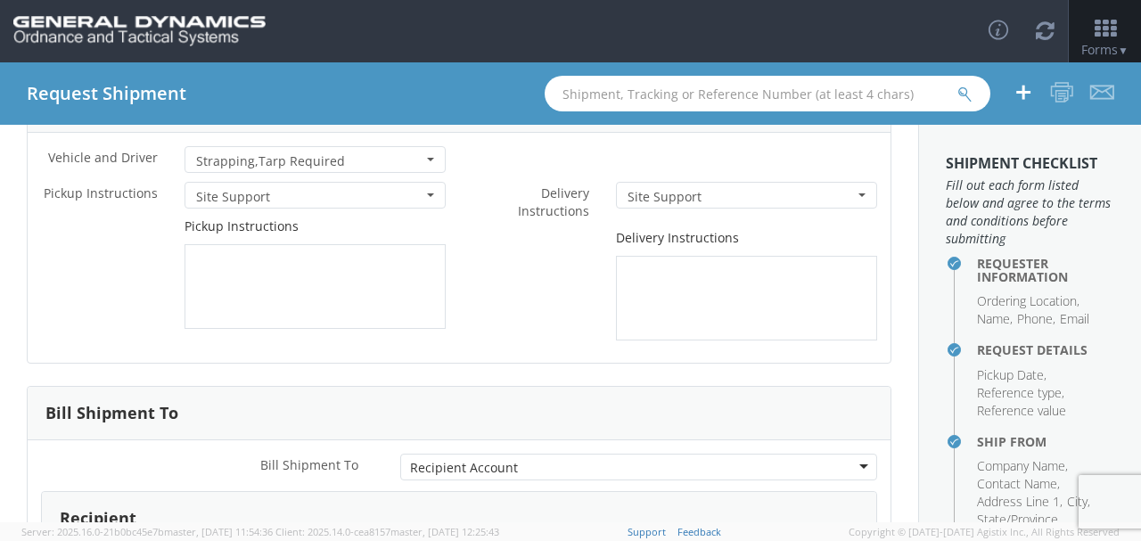
scroll to position [0, 0]
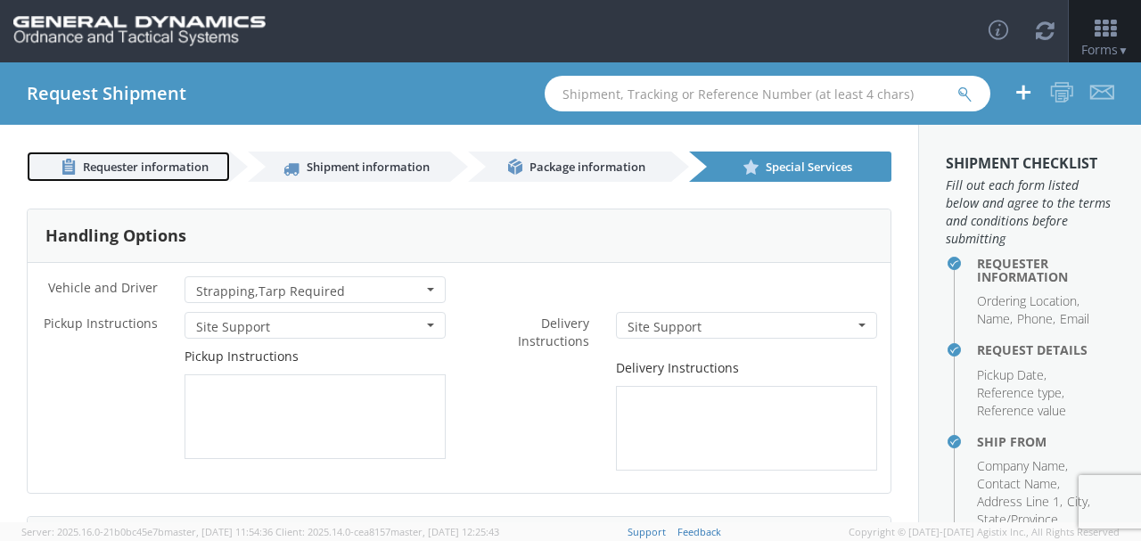
click at [171, 168] on span "Requester information" at bounding box center [146, 167] width 126 height 16
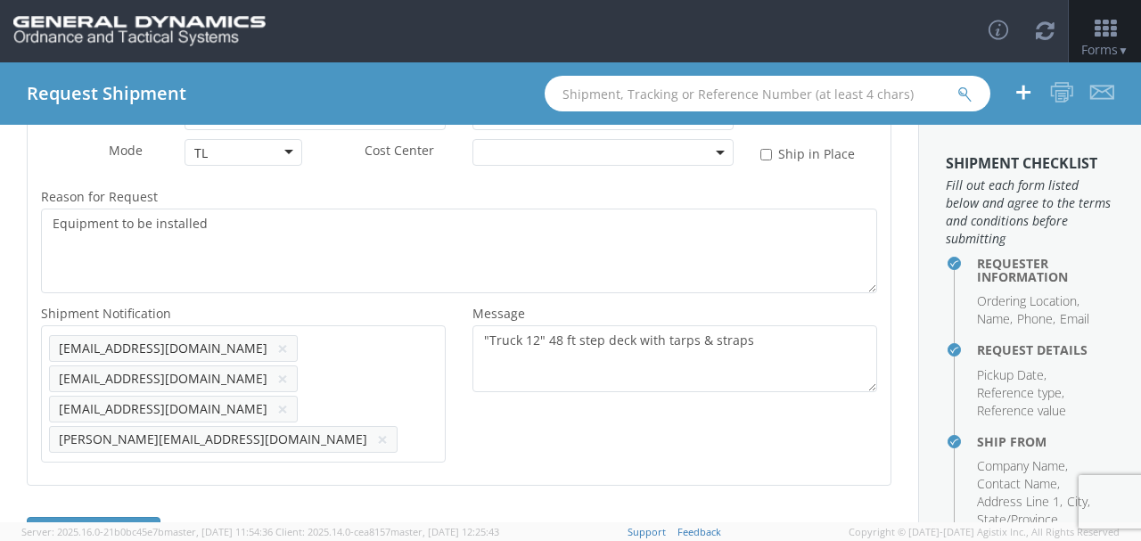
scroll to position [601, 0]
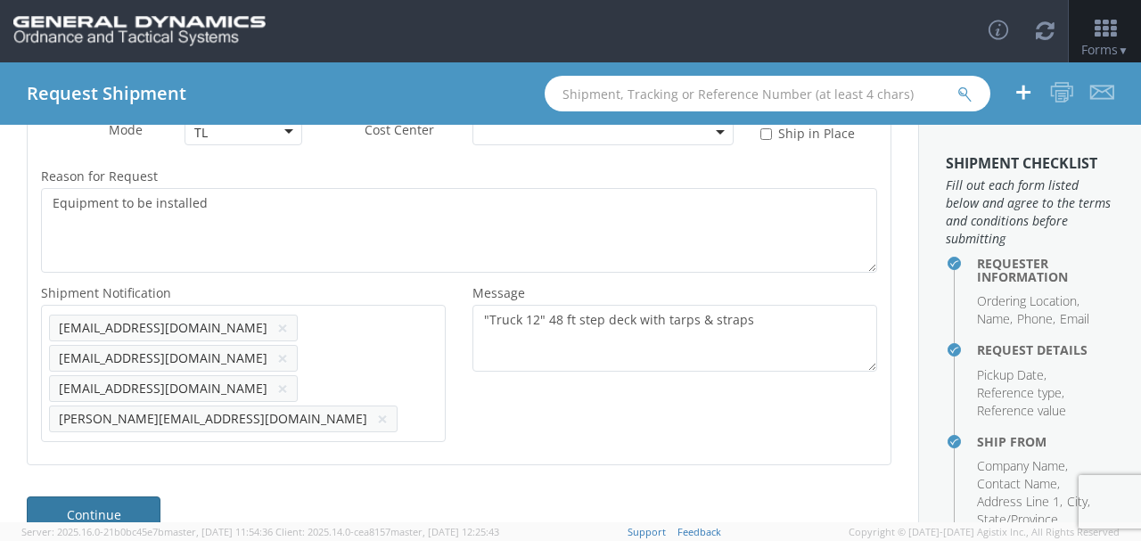
click at [111, 497] on link "Continue" at bounding box center [94, 515] width 134 height 36
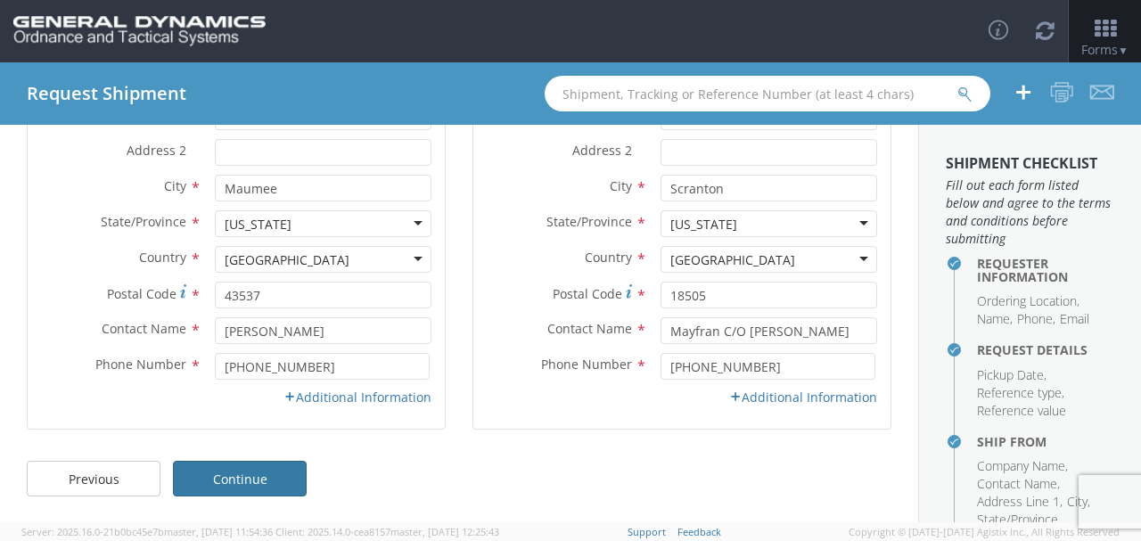
click at [198, 465] on link "Continue" at bounding box center [240, 479] width 134 height 36
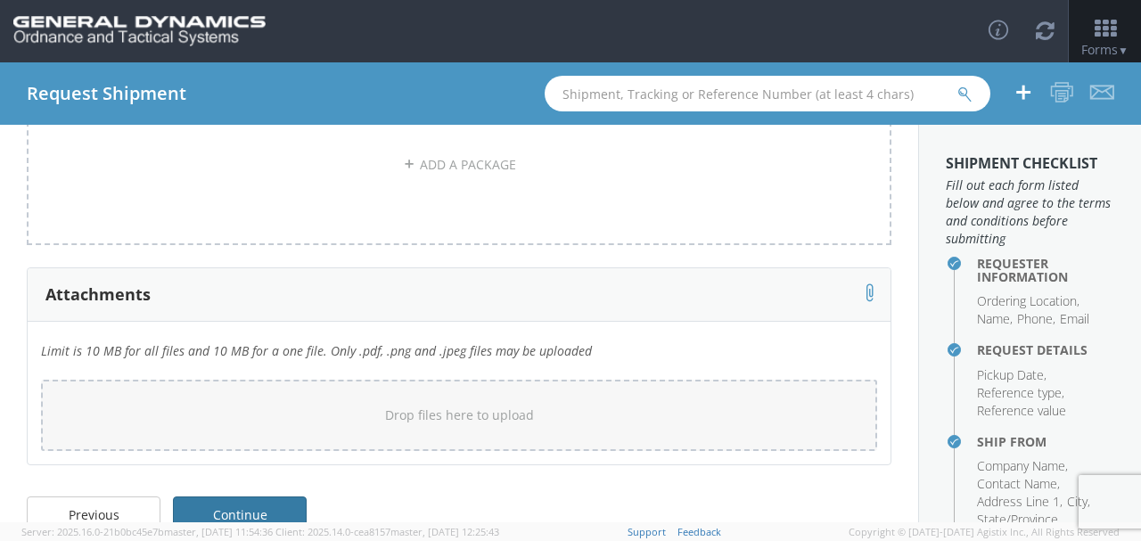
click at [239, 505] on link "Continue" at bounding box center [240, 515] width 134 height 36
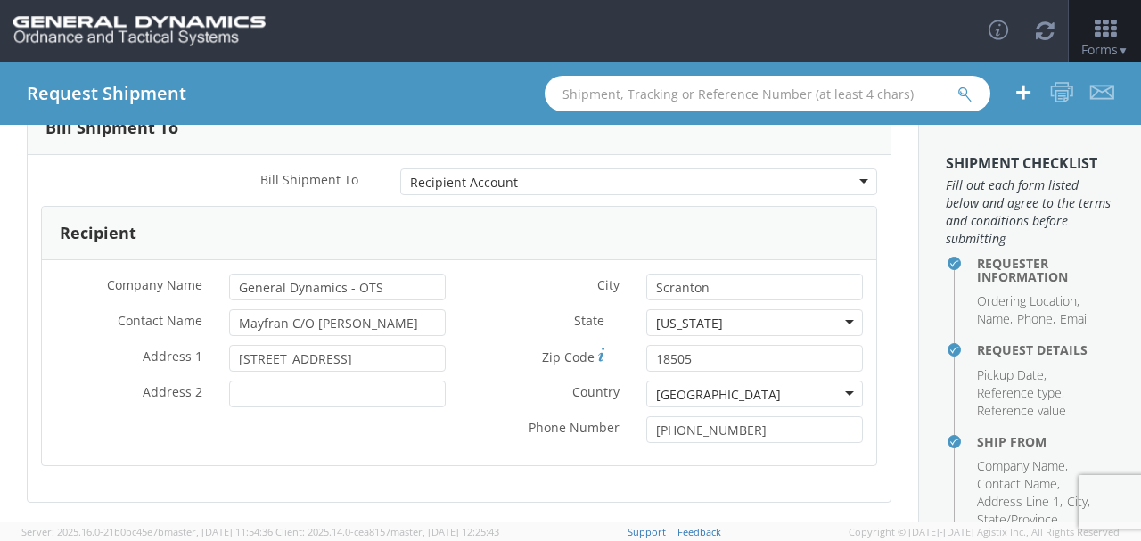
scroll to position [475, 0]
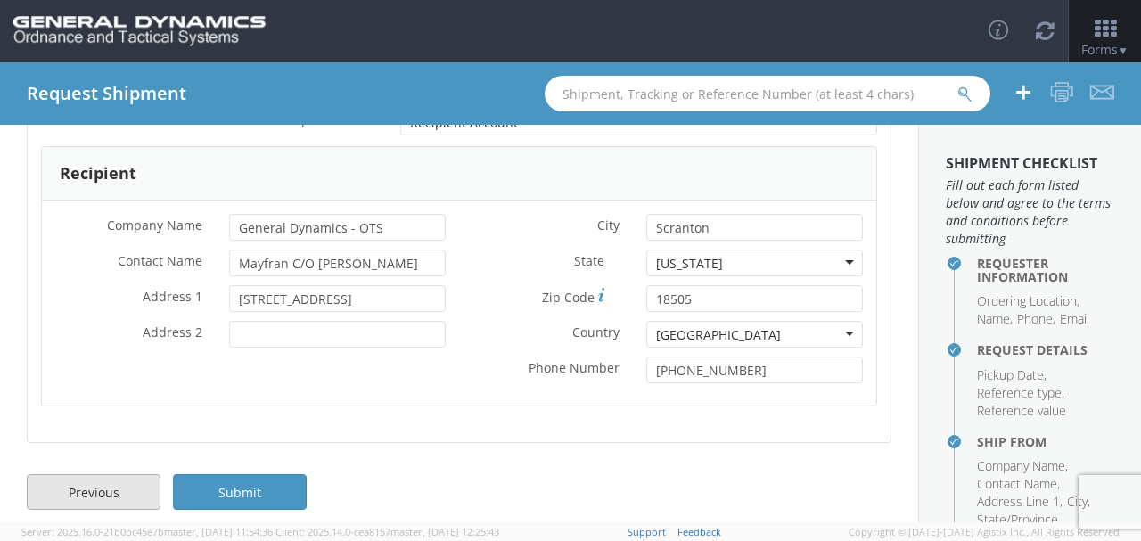
click at [119, 496] on link "Previous" at bounding box center [94, 492] width 134 height 36
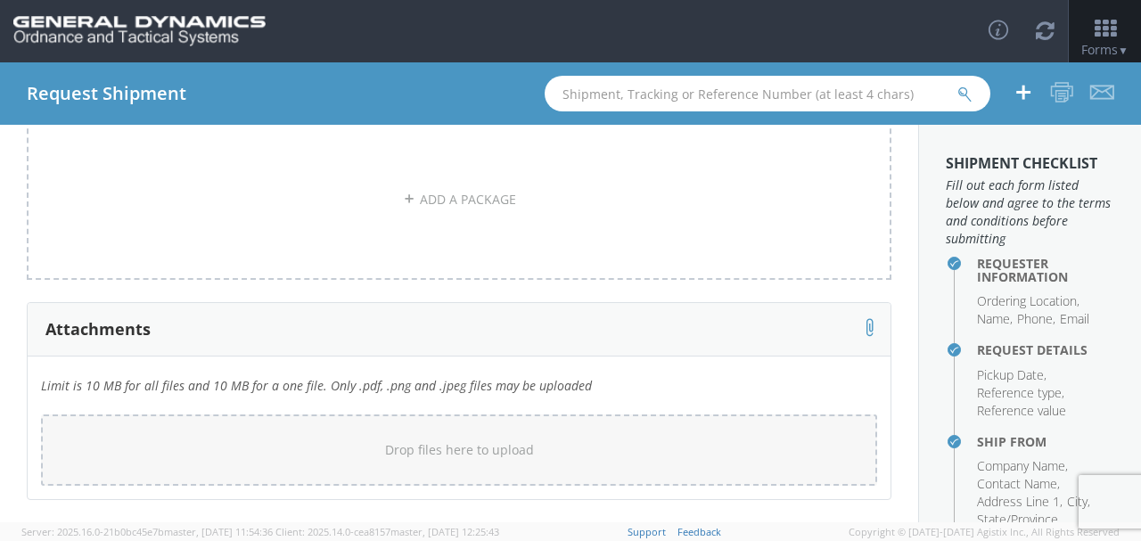
scroll to position [635, 0]
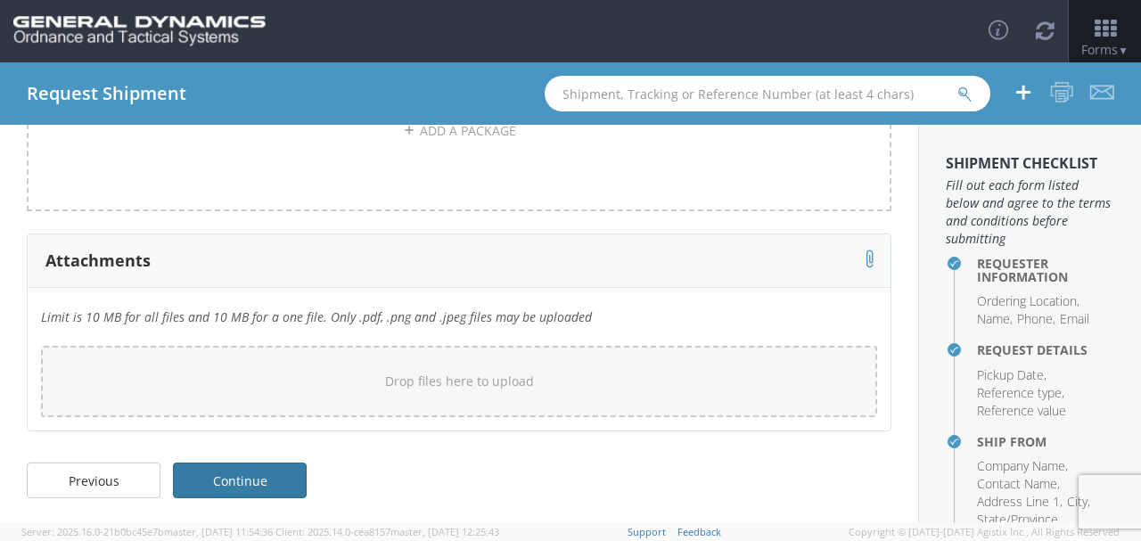
click at [260, 470] on link "Continue" at bounding box center [240, 481] width 134 height 36
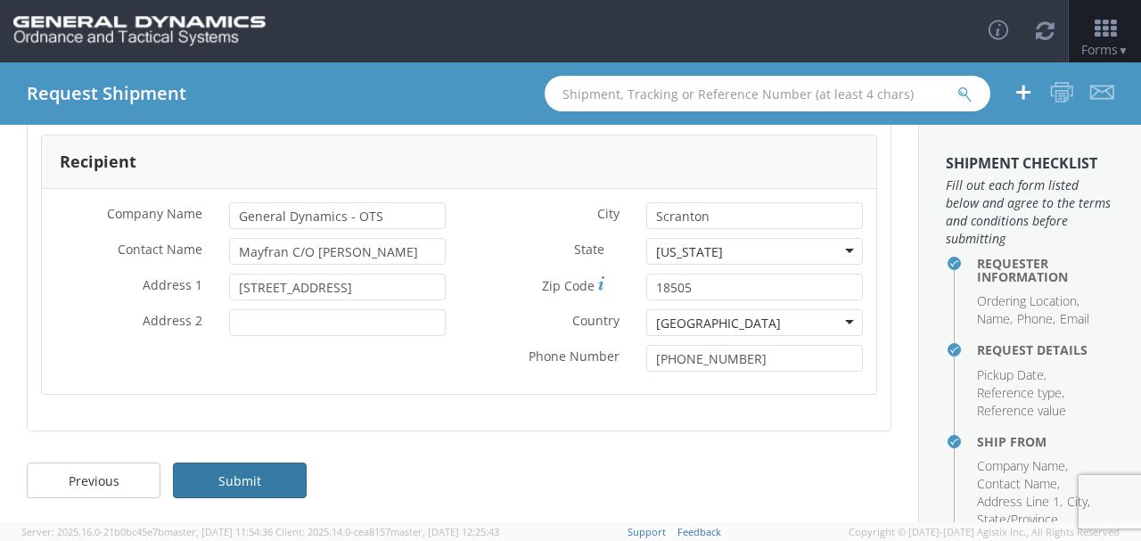
click at [260, 473] on link "Submit" at bounding box center [240, 481] width 134 height 36
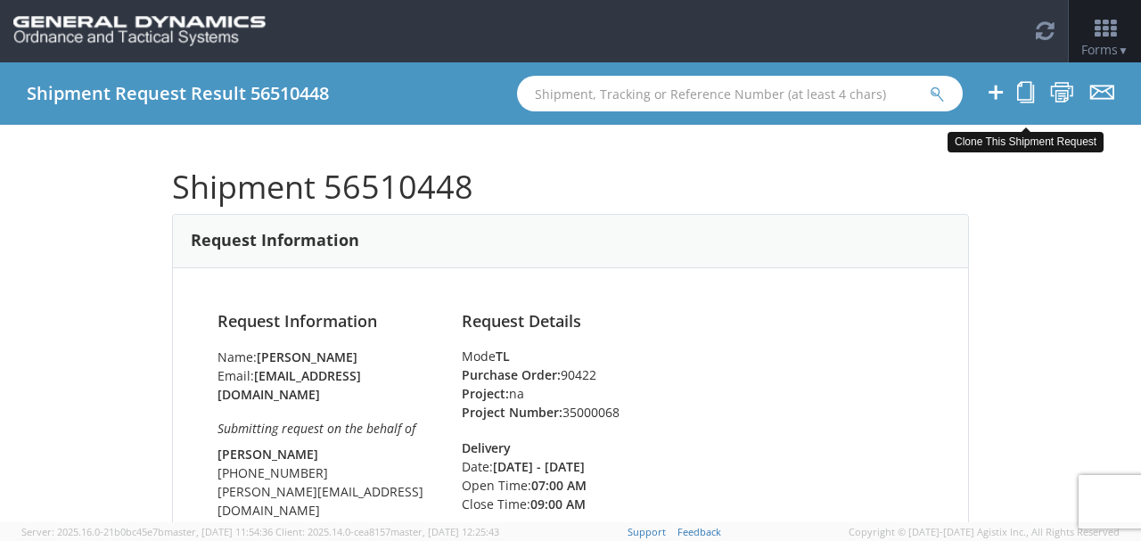
click at [1024, 91] on icon at bounding box center [1025, 92] width 17 height 22
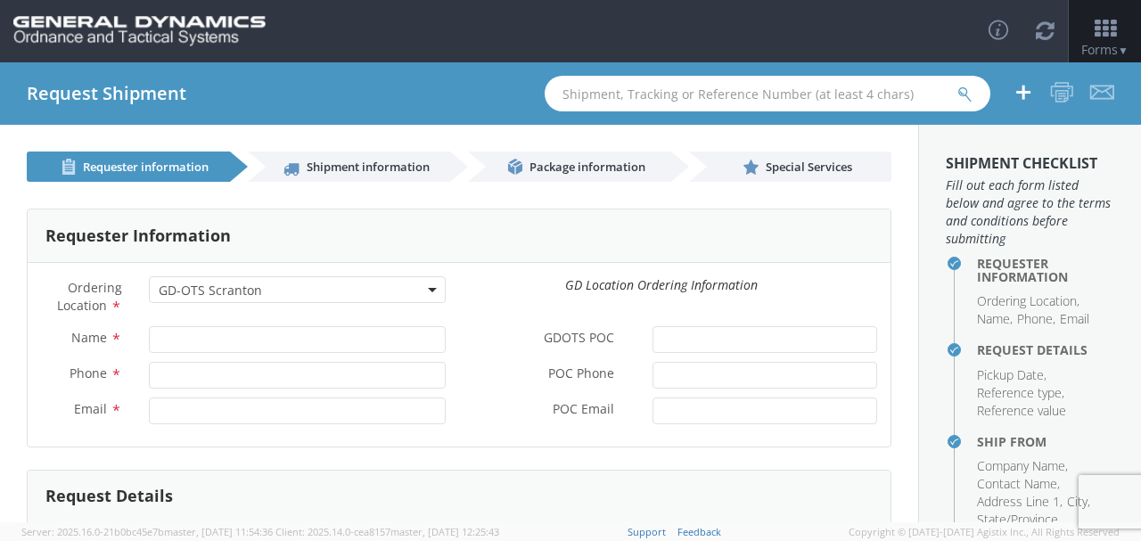
select select "309"
type input "[PERSON_NAME]"
type input "[PHONE_NUMBER]"
type input "[EMAIL_ADDRESS][DOMAIN_NAME]"
type input "[PERSON_NAME]"
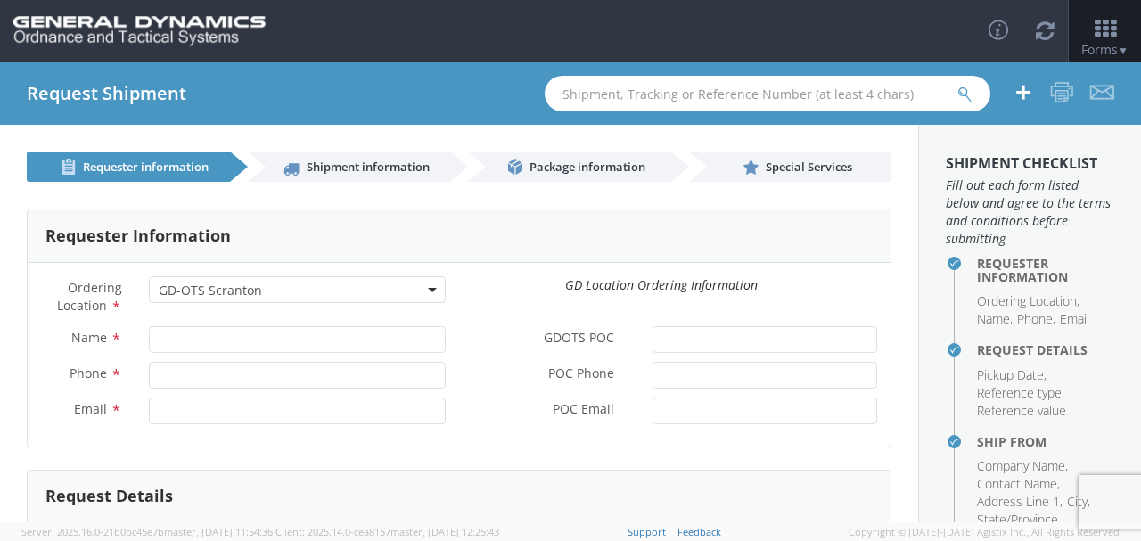
type input "[PHONE_NUMBER]"
type input "[PERSON_NAME][EMAIL_ADDRESS][DOMAIN_NAME]"
type input "[DATE]"
type input "7:00 AM"
type input "[DATE]"
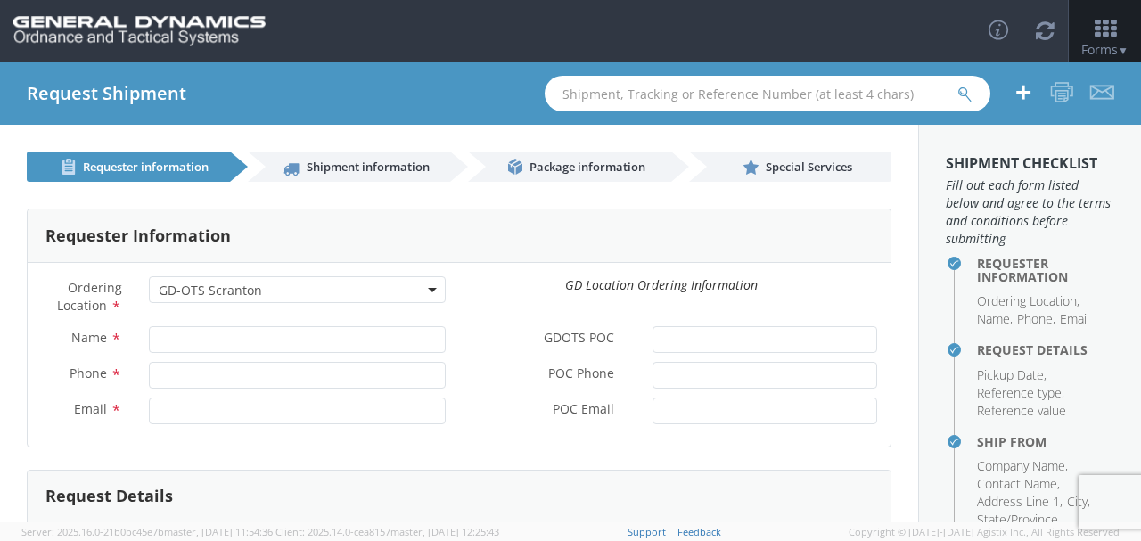
type input "9:00 AM"
type input "[DATE]"
type input "7:00 AM"
type input "[DATE]"
type input "9:00 AM"
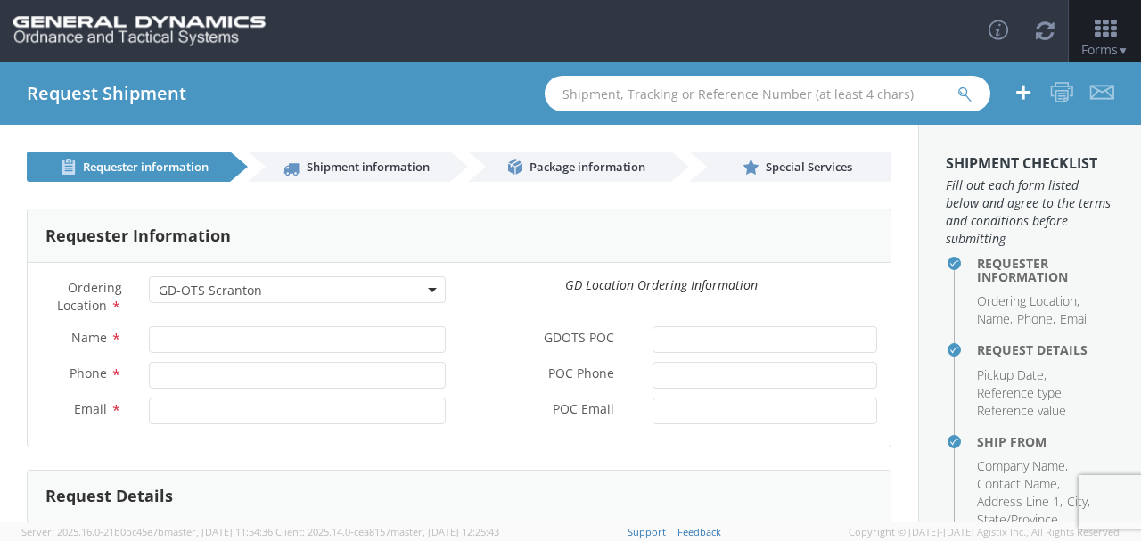
type input "90422"
type textarea "Equipment to be installed"
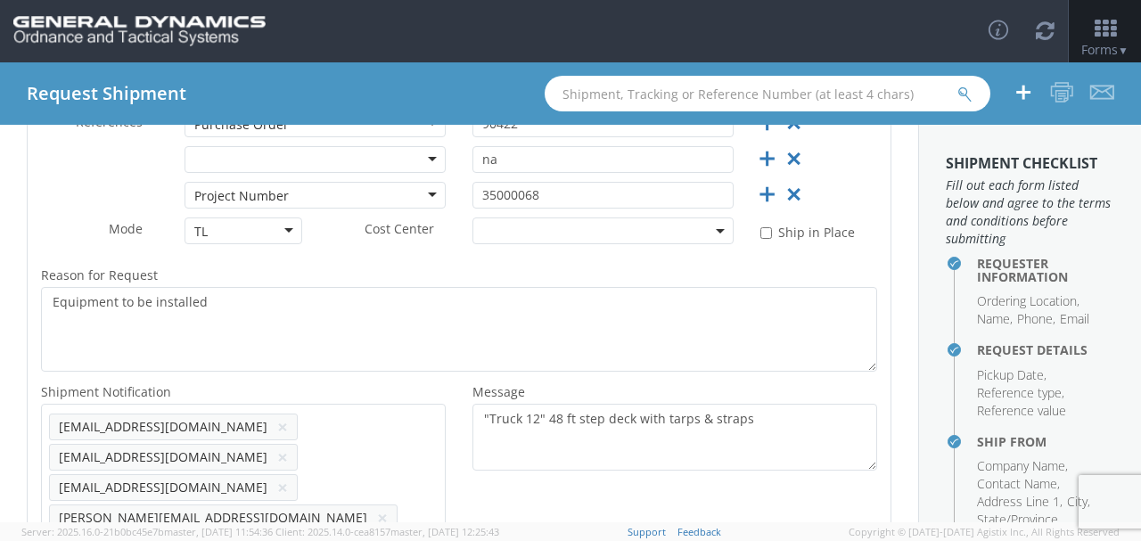
scroll to position [535, 0]
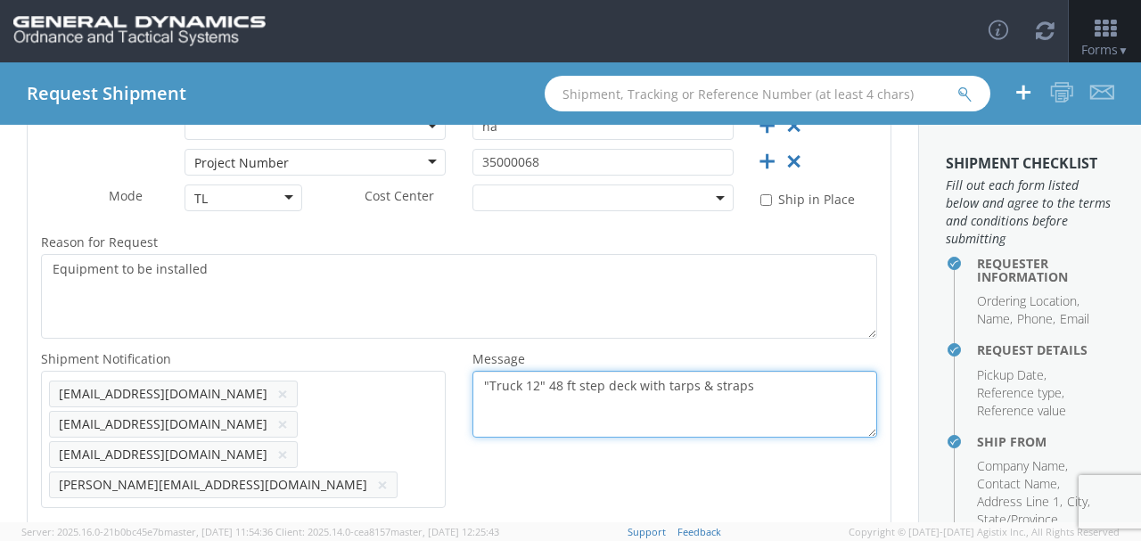
click at [528, 387] on textarea ""Truck 12" 48 ft step deck with tarps & straps" at bounding box center [675, 404] width 405 height 67
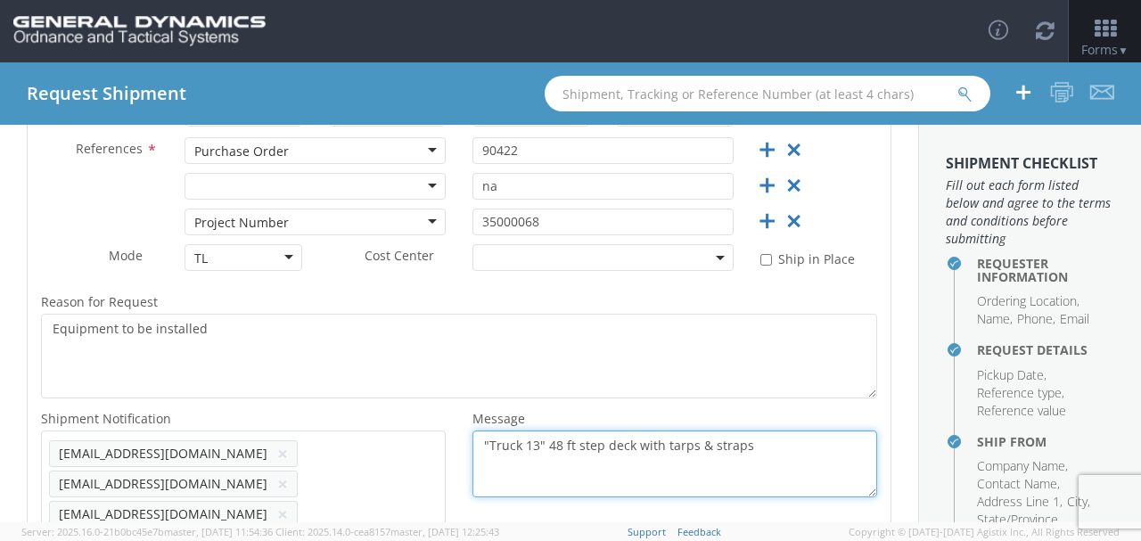
scroll to position [601, 0]
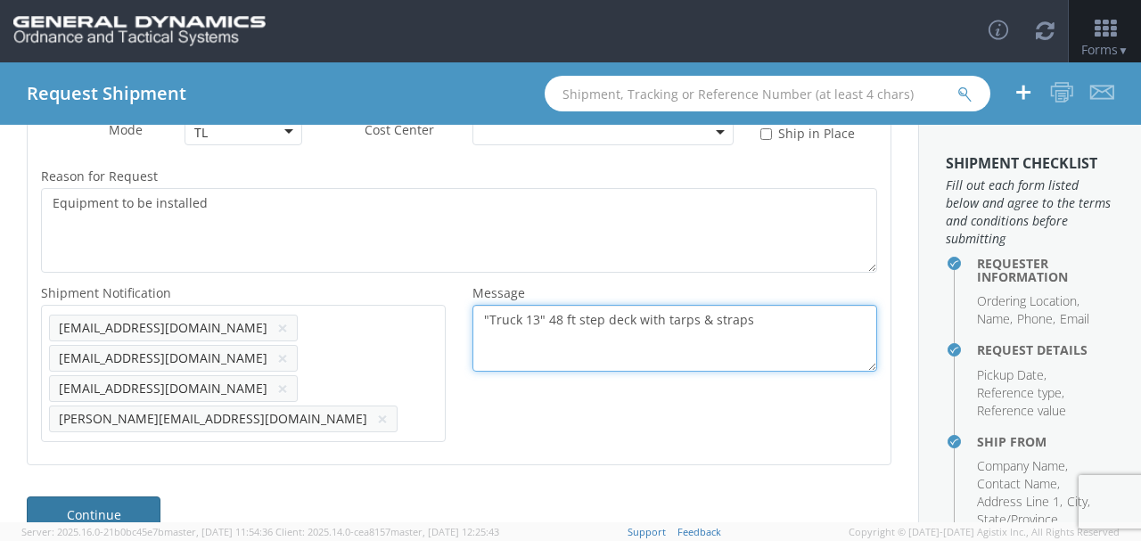
type textarea ""Truck 13" 48 ft step deck with tarps & straps"
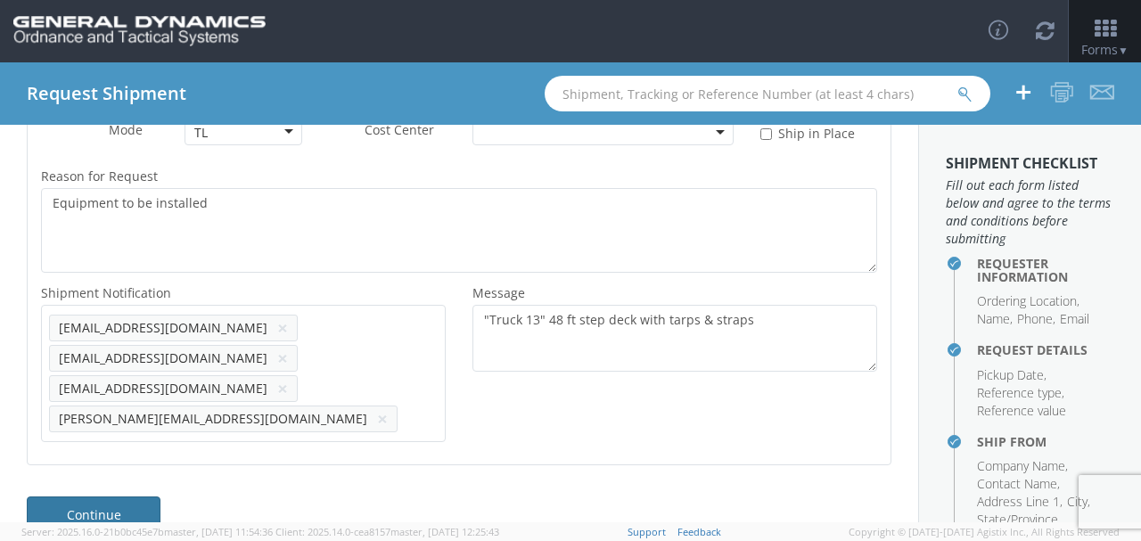
click at [105, 497] on link "Continue" at bounding box center [94, 515] width 134 height 36
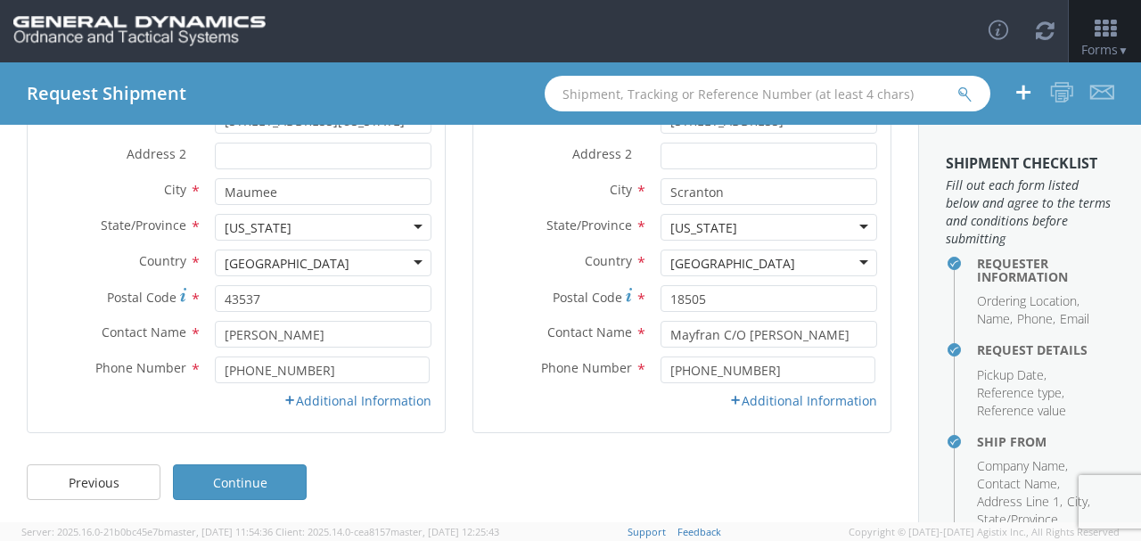
scroll to position [280, 0]
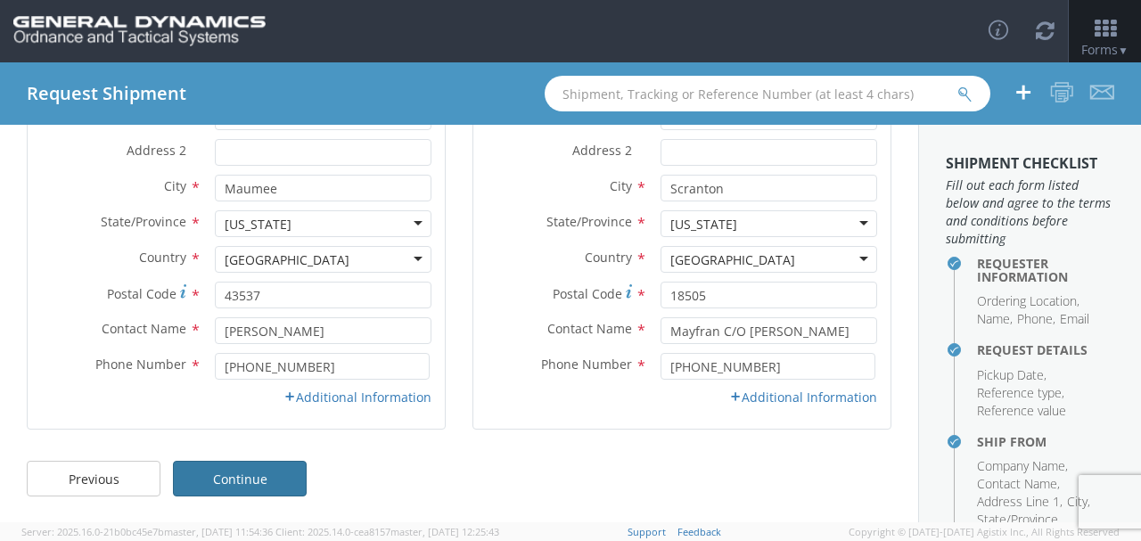
click at [257, 473] on link "Continue" at bounding box center [240, 479] width 134 height 36
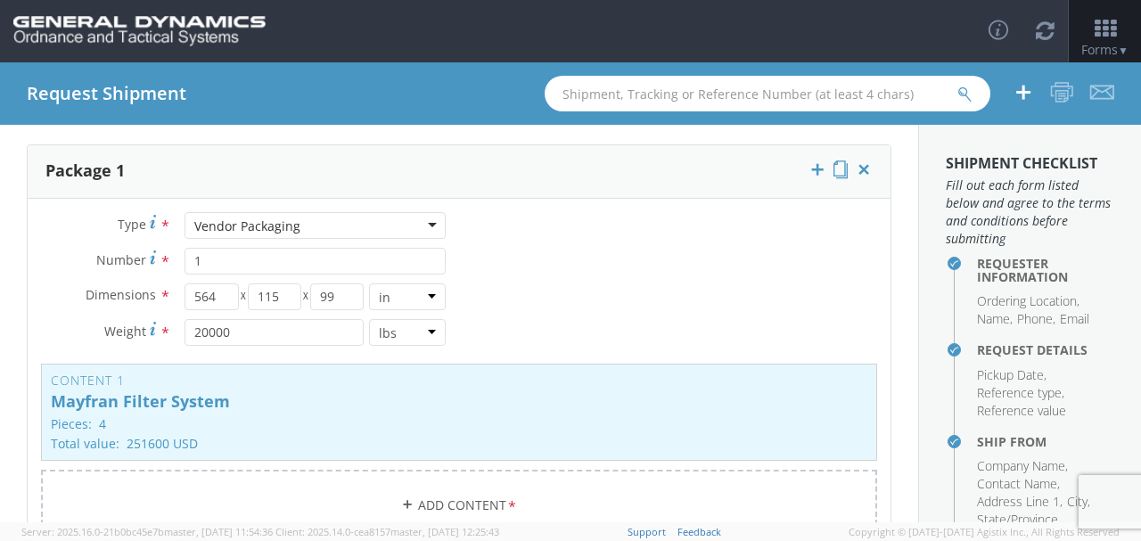
scroll to position [119, 0]
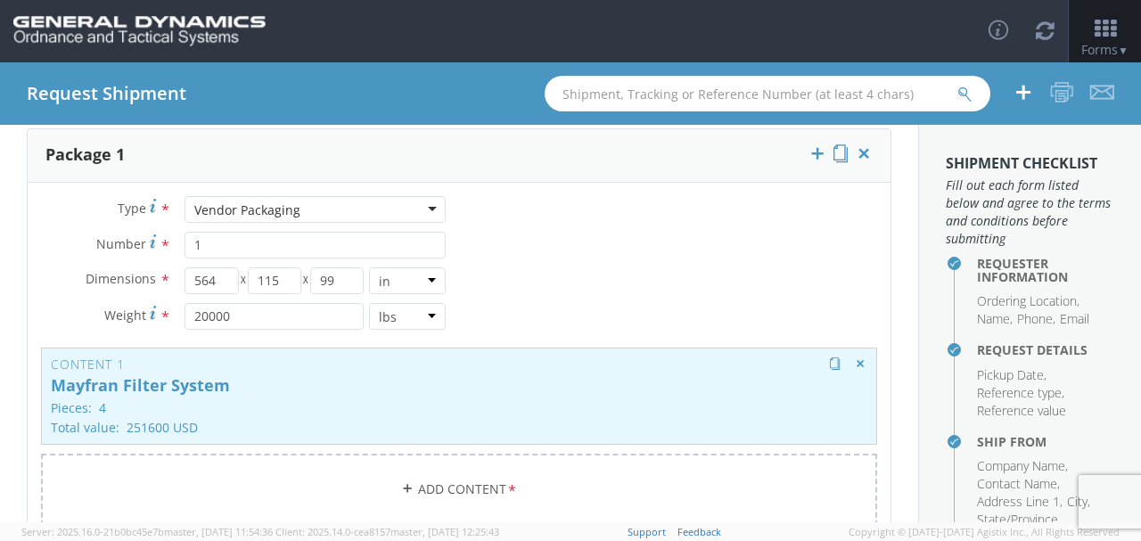
click at [315, 401] on p "Pieces: 4" at bounding box center [459, 407] width 817 height 13
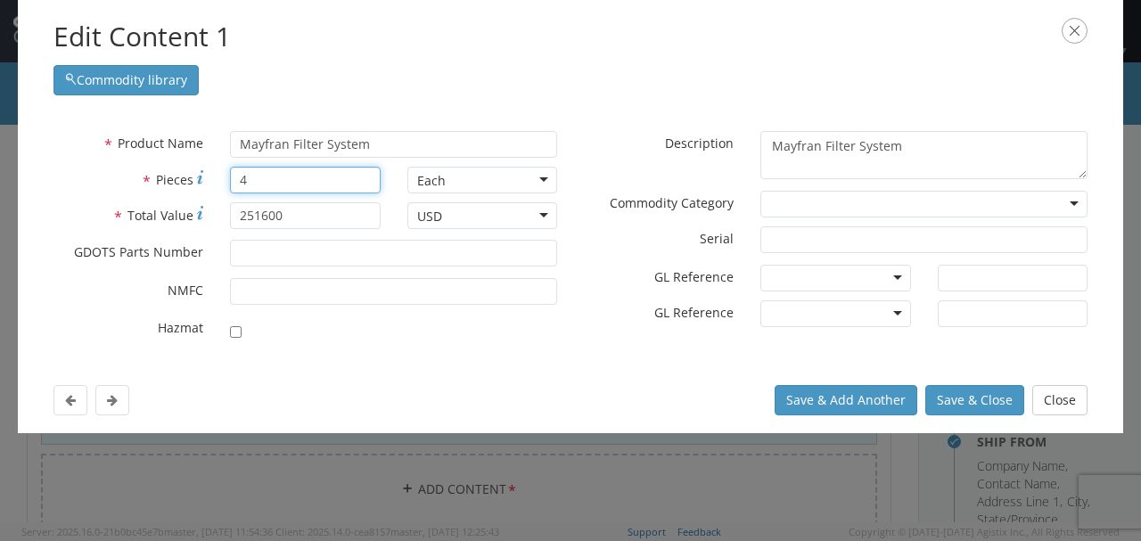
drag, startPoint x: 260, startPoint y: 184, endPoint x: 236, endPoint y: 186, distance: 24.2
click at [236, 186] on input "4" at bounding box center [305, 180] width 150 height 27
type input "5"
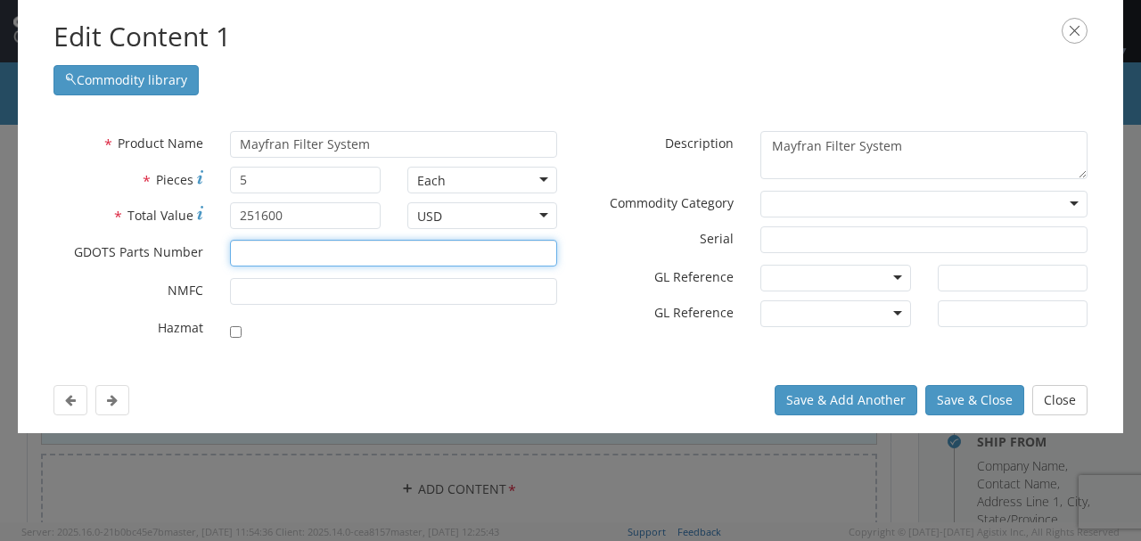
click at [299, 241] on input "* GDOTS Parts Number" at bounding box center [393, 253] width 327 height 27
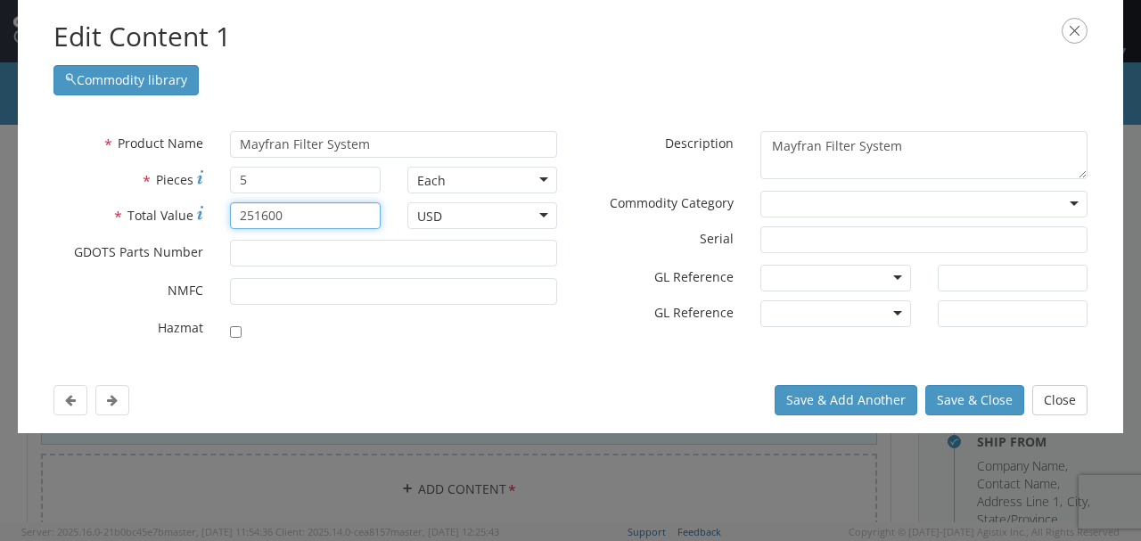
drag, startPoint x: 300, startPoint y: 211, endPoint x: 191, endPoint y: 223, distance: 109.4
click at [191, 223] on div "* Total Value 251600" at bounding box center [217, 215] width 354 height 27
type input "59170"
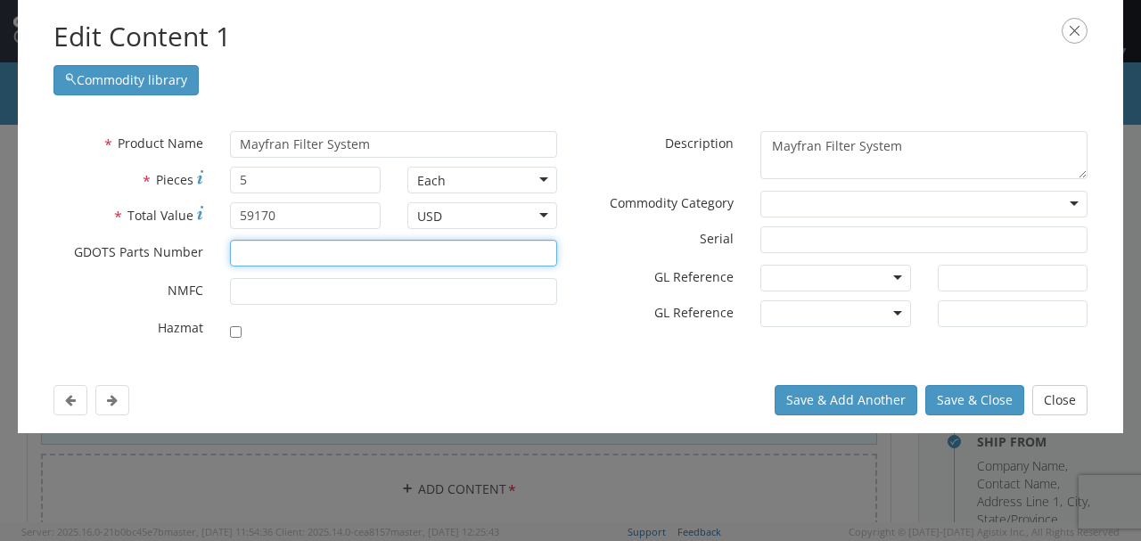
click at [415, 258] on input "* GDOTS Parts Number" at bounding box center [393, 253] width 327 height 27
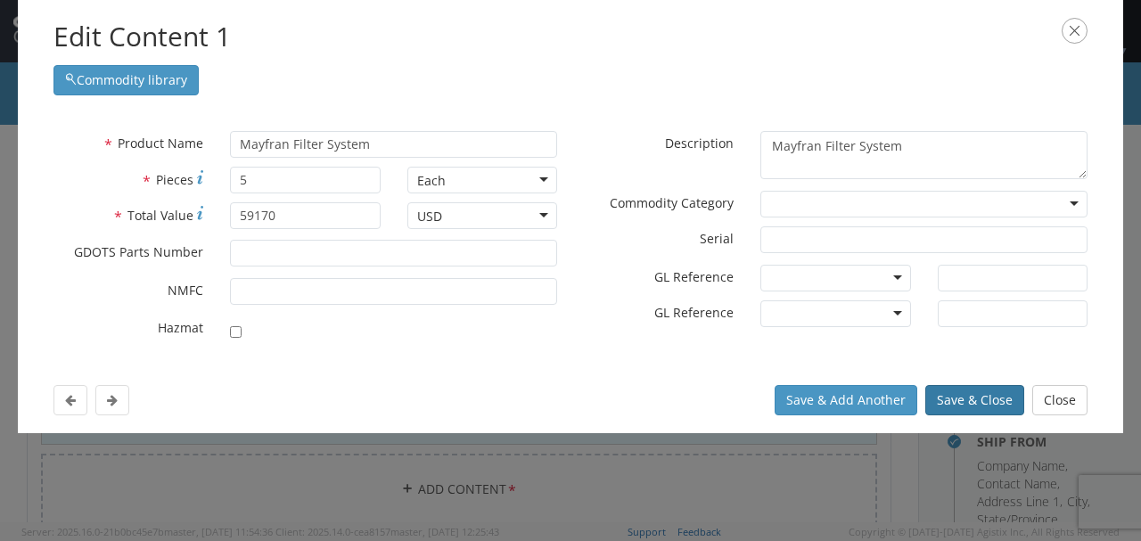
click at [974, 393] on button "Save & Close" at bounding box center [974, 400] width 99 height 30
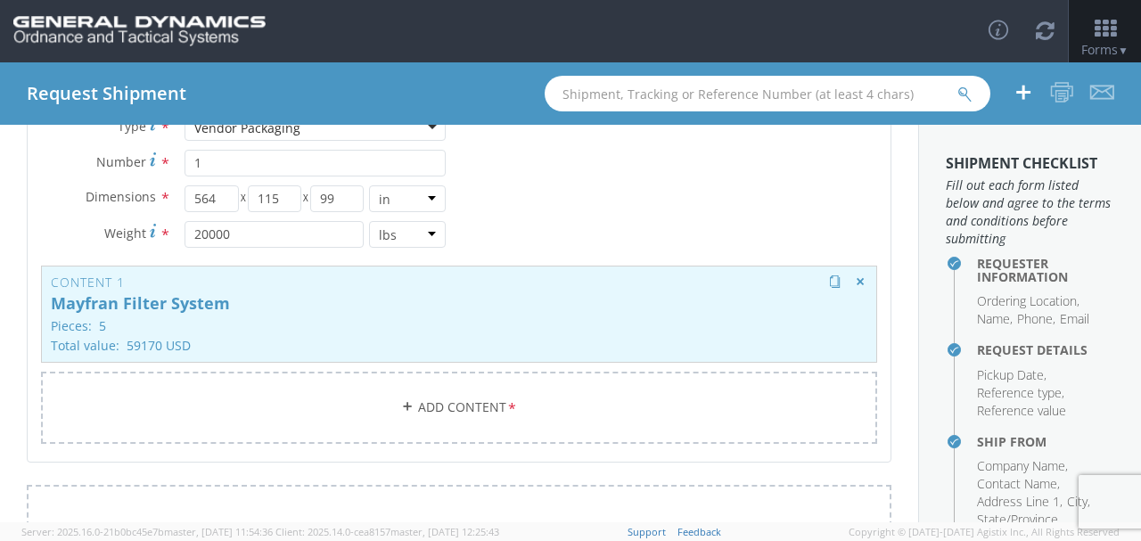
scroll to position [178, 0]
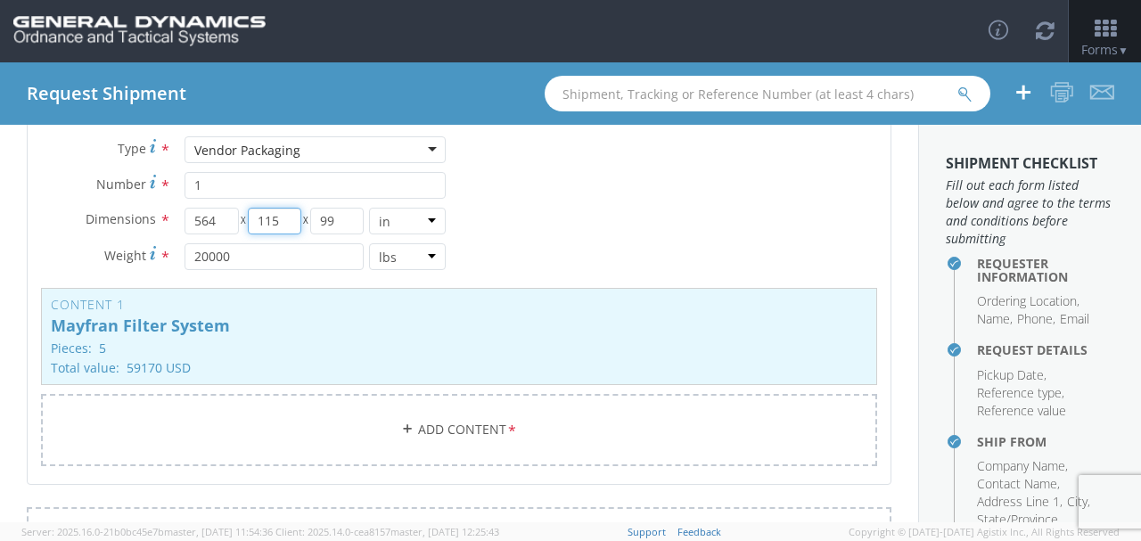
click at [271, 218] on input "115" at bounding box center [274, 221] width 53 height 27
type input "110"
drag, startPoint x: 204, startPoint y: 259, endPoint x: 193, endPoint y: 255, distance: 12.1
click at [193, 255] on input "20000" at bounding box center [274, 256] width 179 height 27
type input "15000"
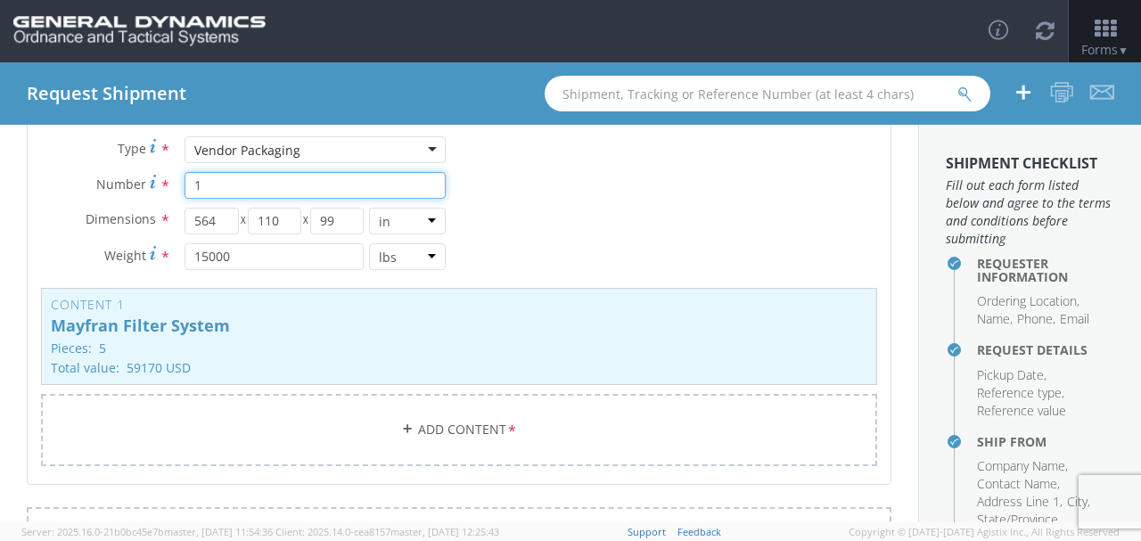
click at [276, 186] on input "1" at bounding box center [315, 185] width 261 height 27
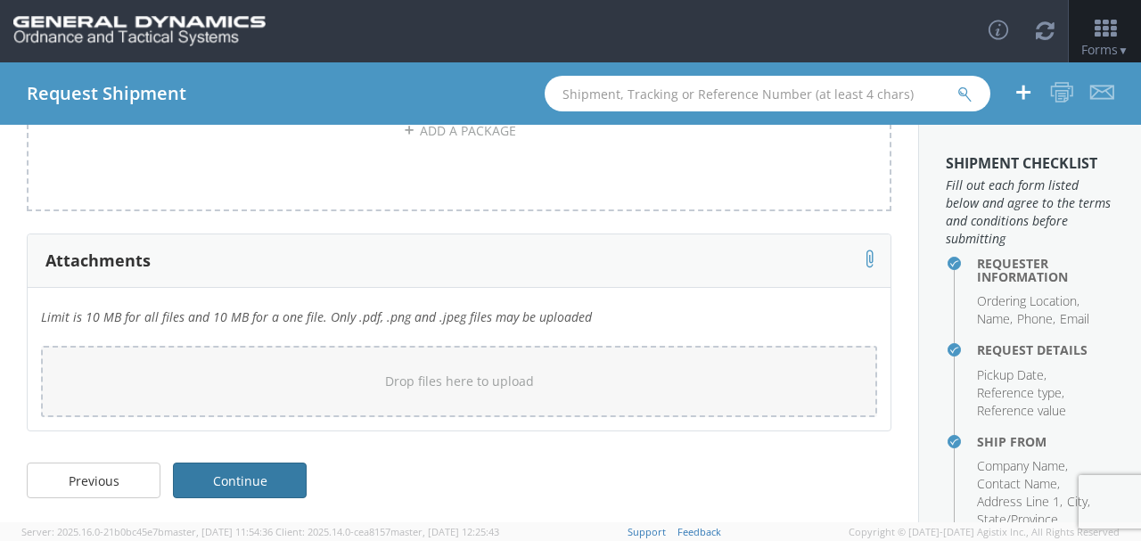
click at [259, 473] on link "Continue" at bounding box center [240, 481] width 134 height 36
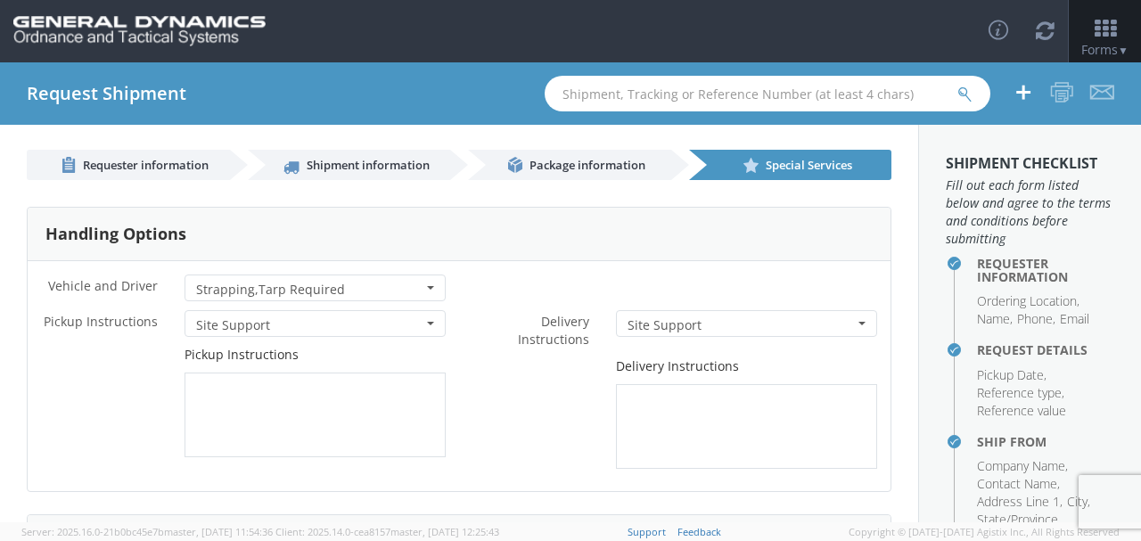
scroll to position [0, 0]
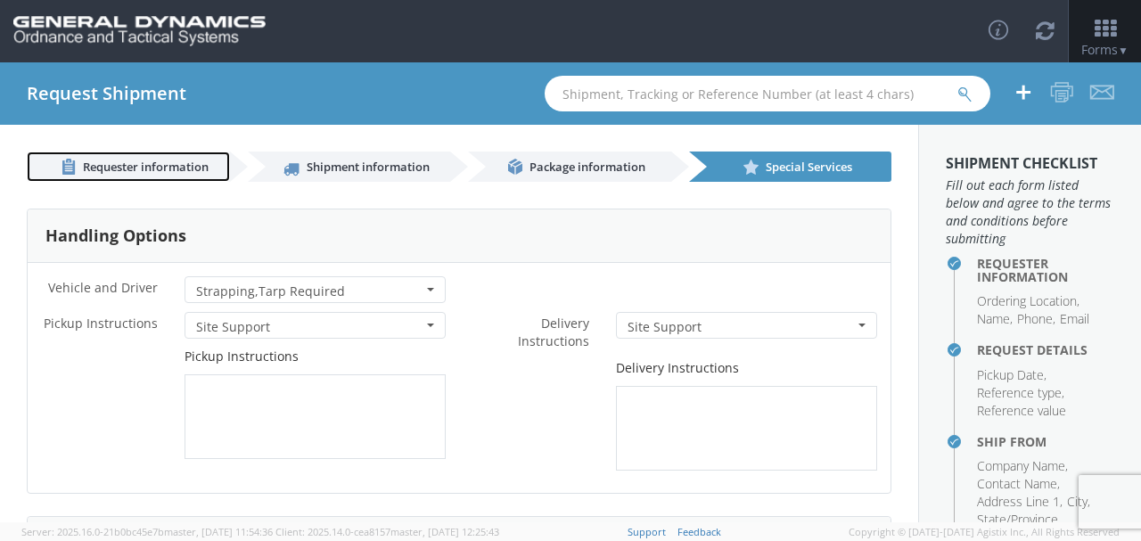
click at [159, 160] on span "Requester information" at bounding box center [146, 167] width 126 height 16
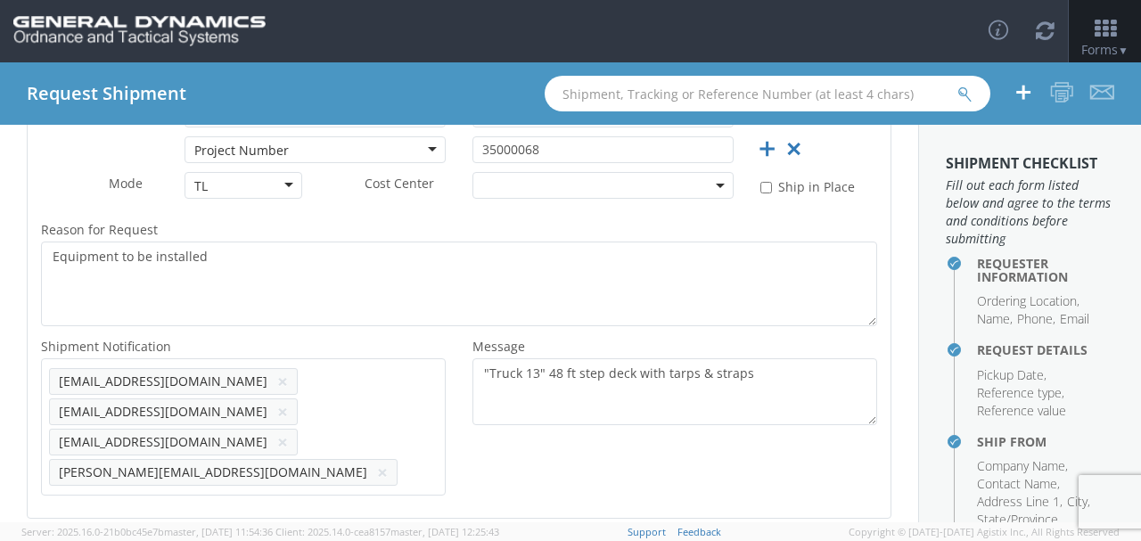
scroll to position [601, 0]
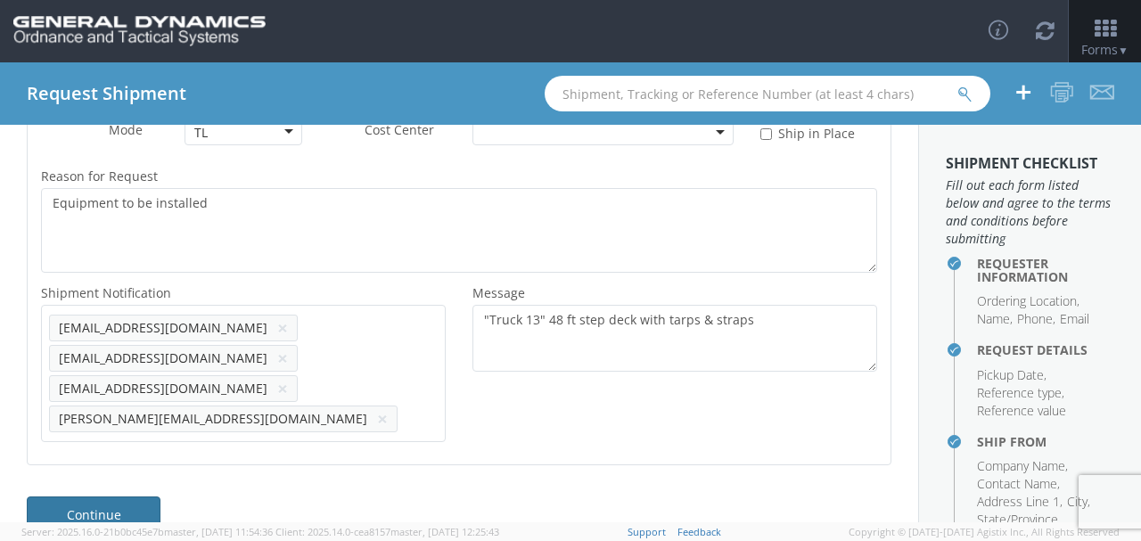
click at [140, 497] on link "Continue" at bounding box center [94, 515] width 134 height 36
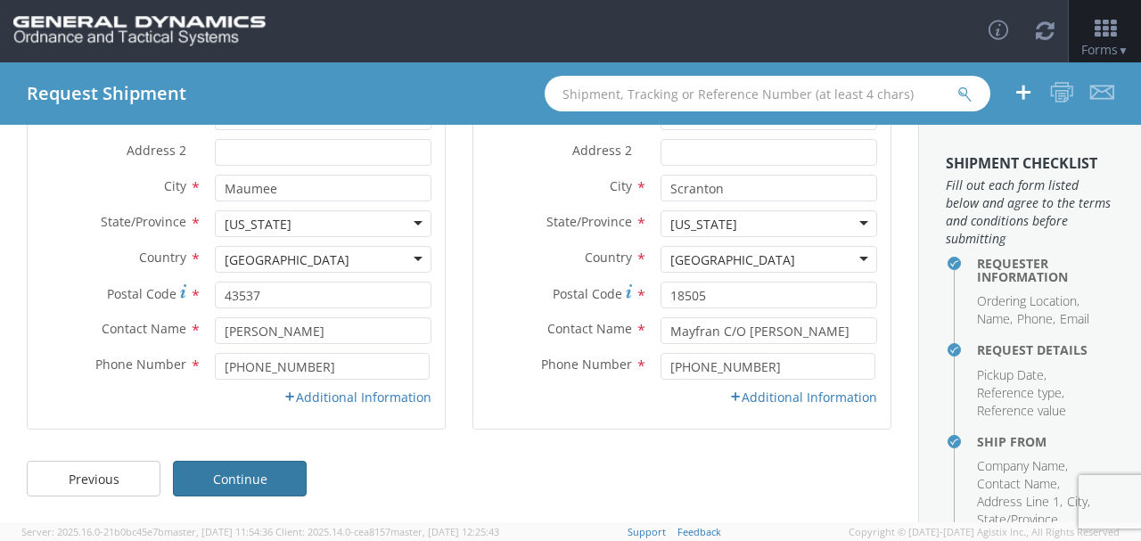
click at [242, 478] on link "Continue" at bounding box center [240, 479] width 134 height 36
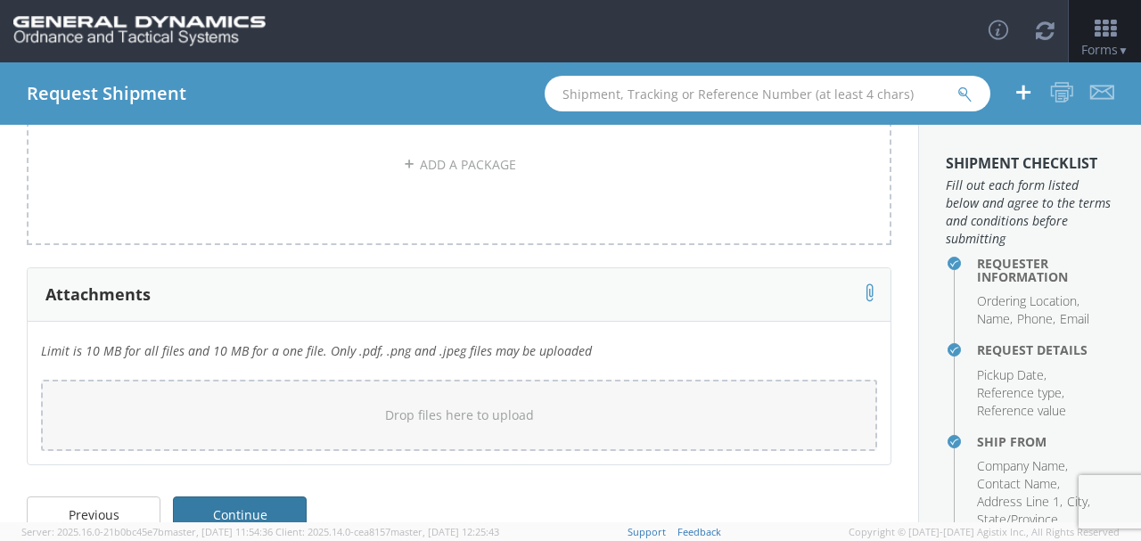
click at [259, 505] on link "Continue" at bounding box center [240, 515] width 134 height 36
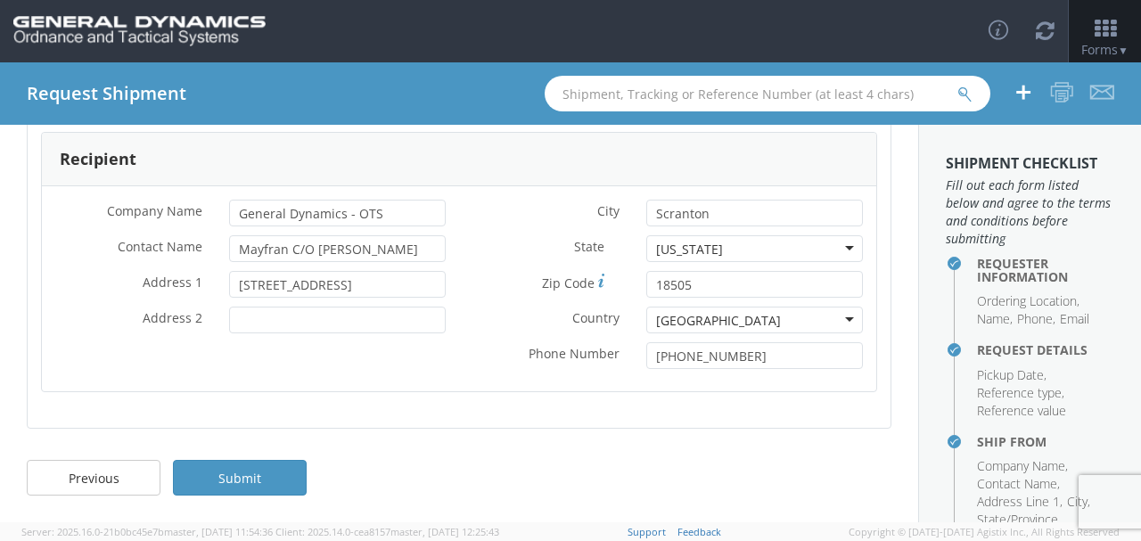
scroll to position [487, 0]
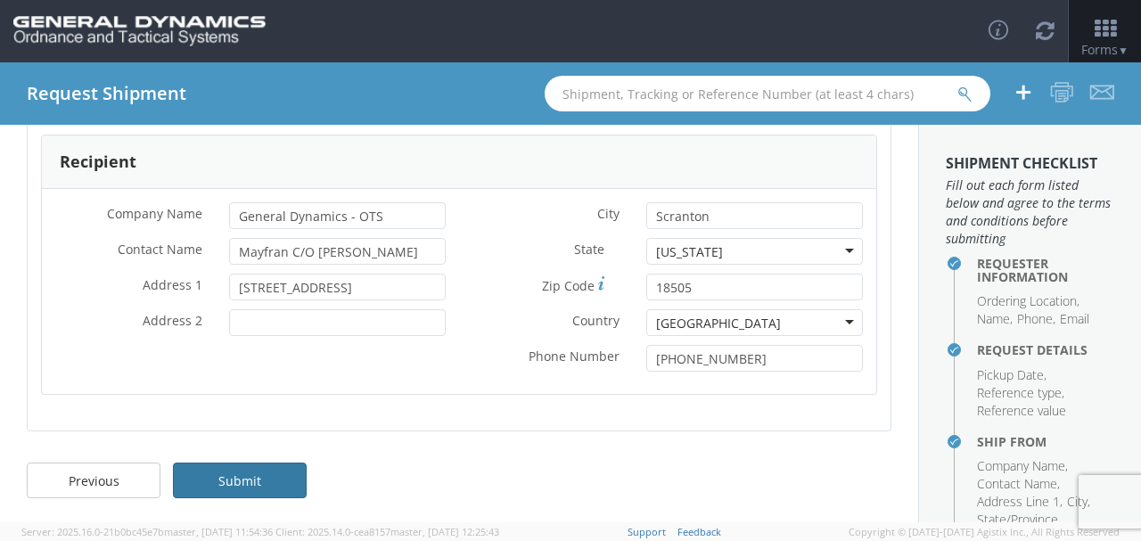
click at [262, 478] on link "Submit" at bounding box center [240, 481] width 134 height 36
